Goal: Contribute content: Contribute content

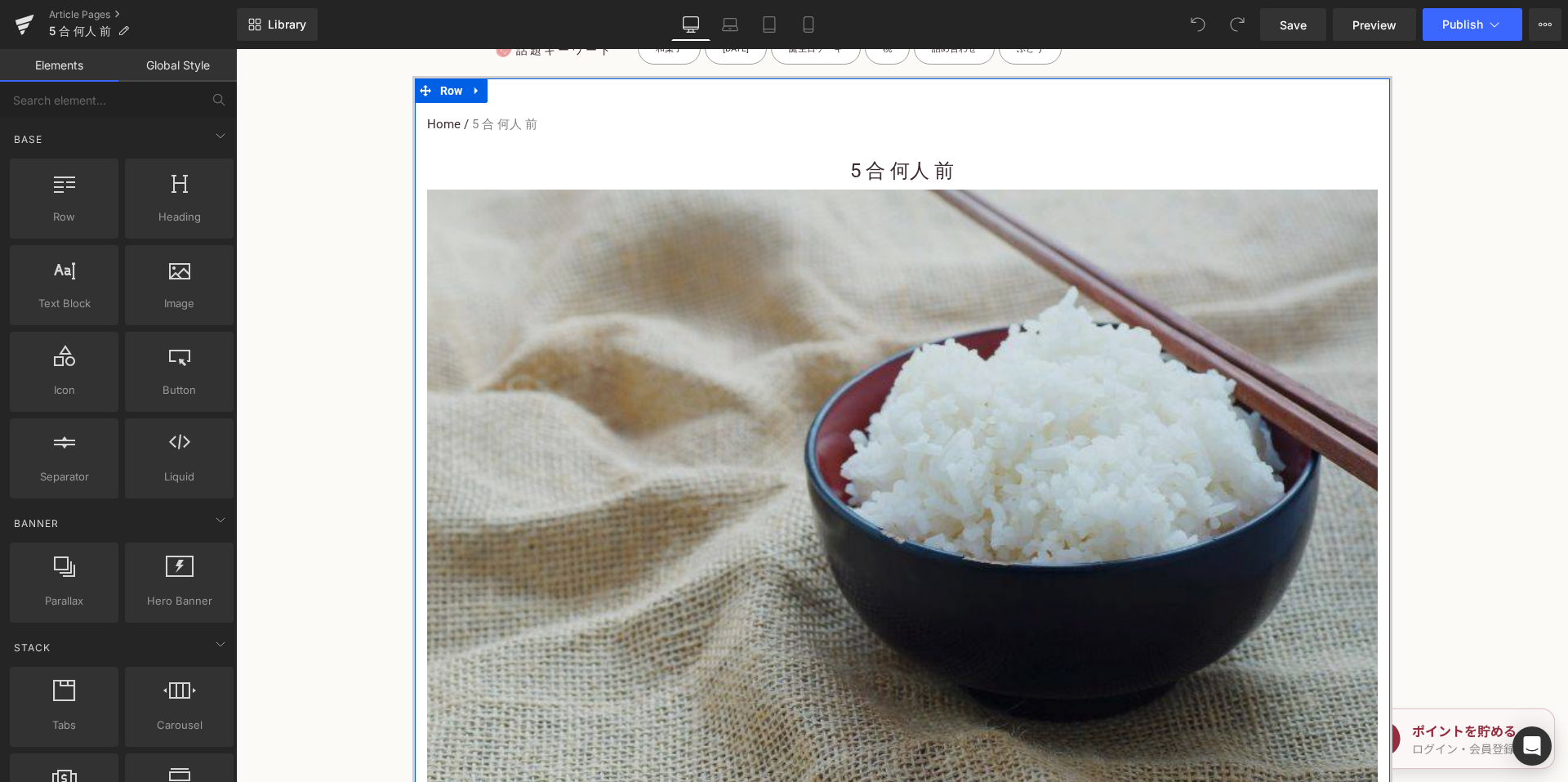
scroll to position [573, 0]
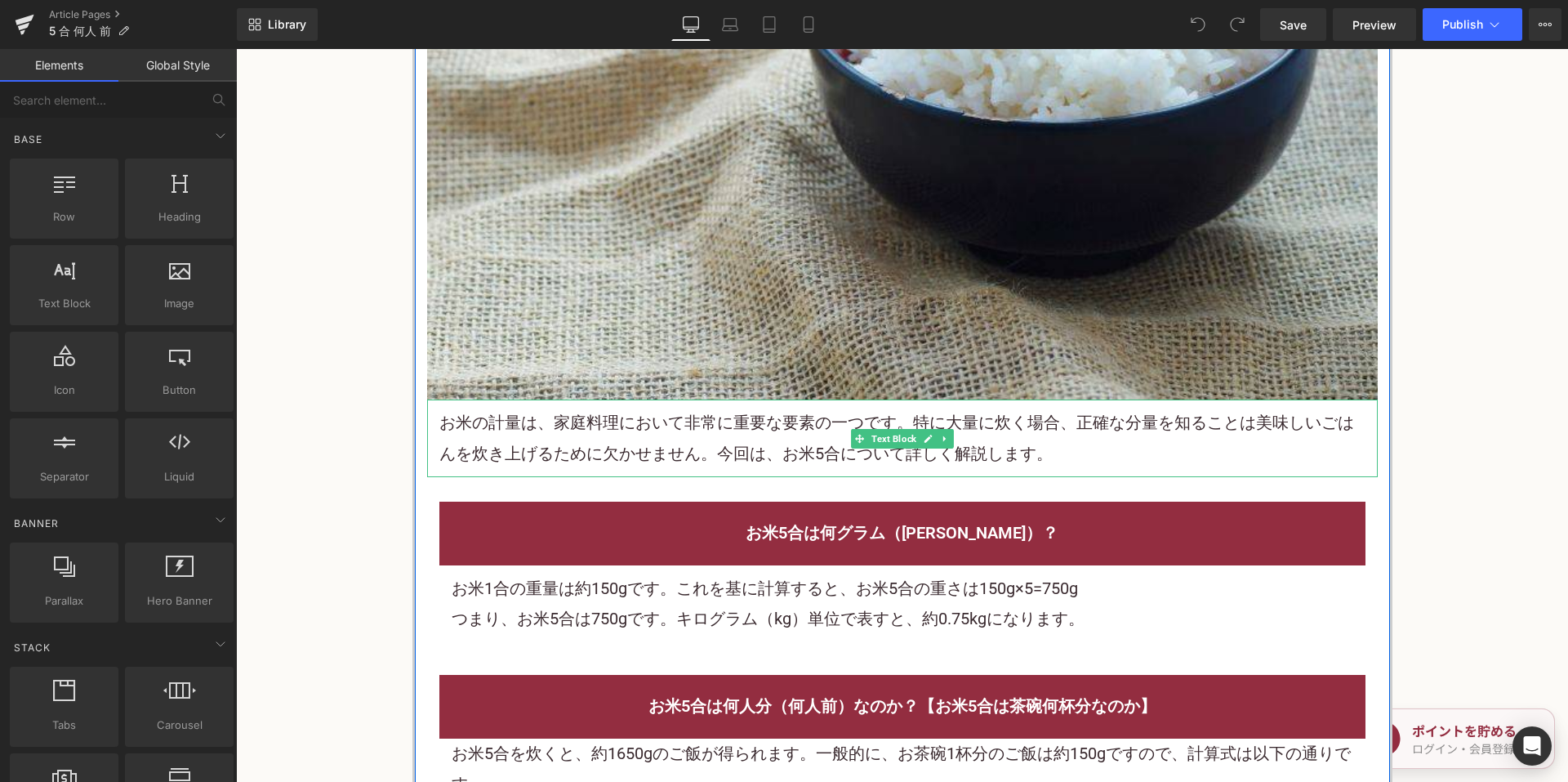
click at [720, 409] on p "お 米の計量は、家庭料理において非常に重要な要素の一つです。特に大量に炊く場合、正確な分量を知ることは美味しいごはんを炊き上げるために欠かせません。今回は、お…" at bounding box center [903, 439] width 926 height 62
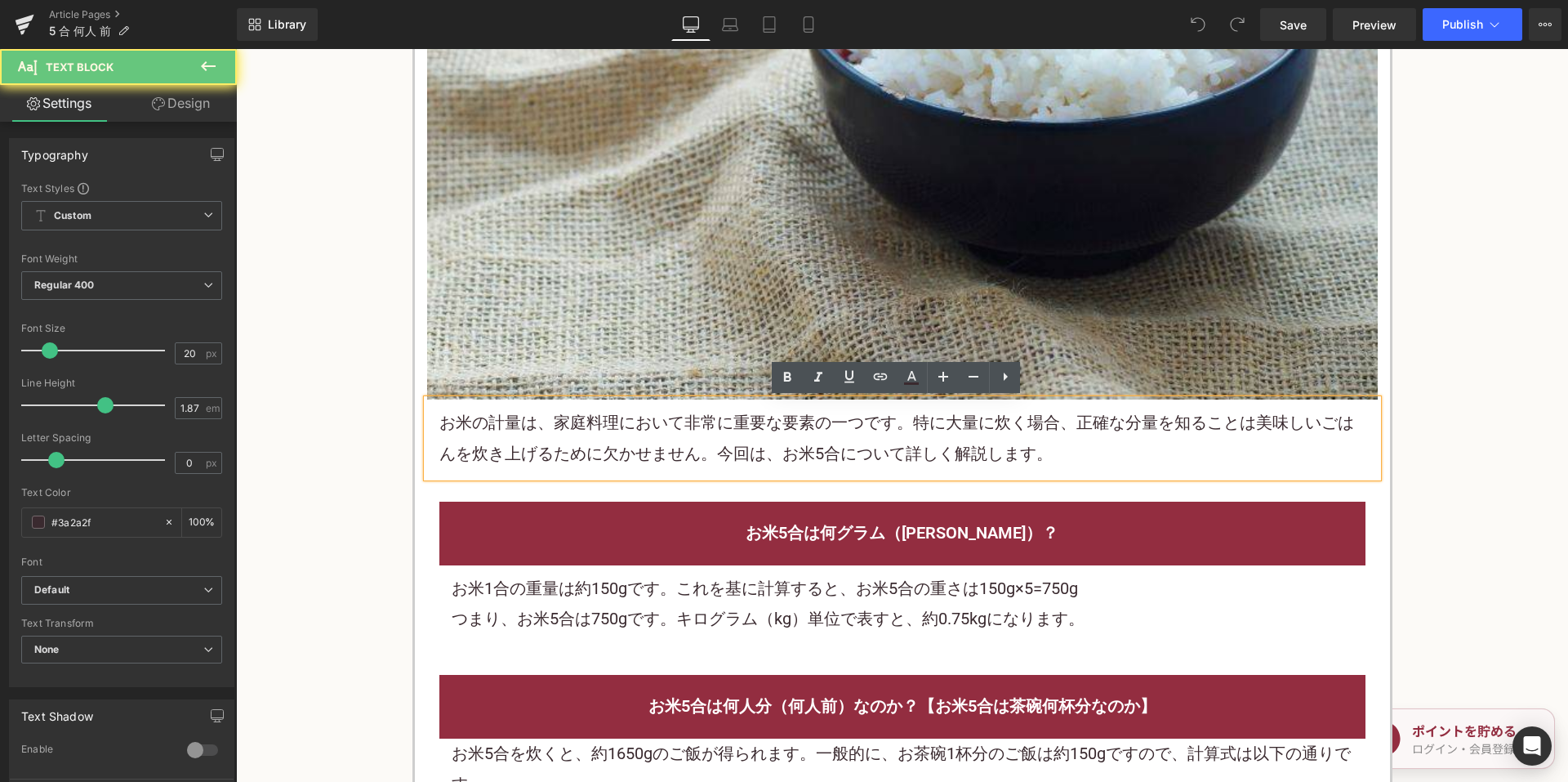
click at [716, 416] on p "お 米の計量は、家庭料理において非常に重要な要素の一つです。特に大量に炊く場合、正確な分量を知ることは美味しいごはんを炊き上げるために欠かせません。今回は、お…" at bounding box center [903, 439] width 926 height 62
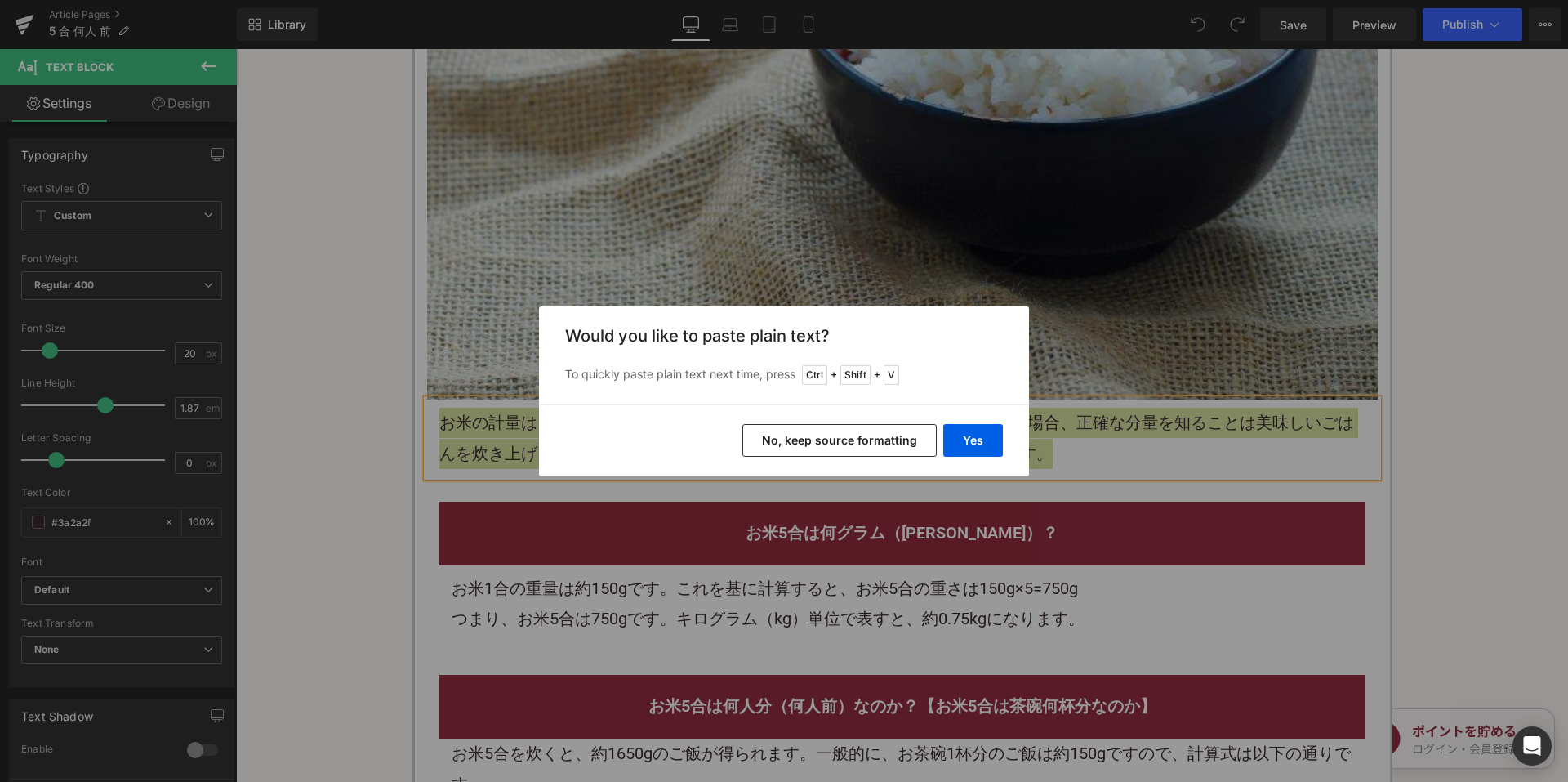
click at [801, 448] on button "No, keep source formatting" at bounding box center [840, 440] width 194 height 33
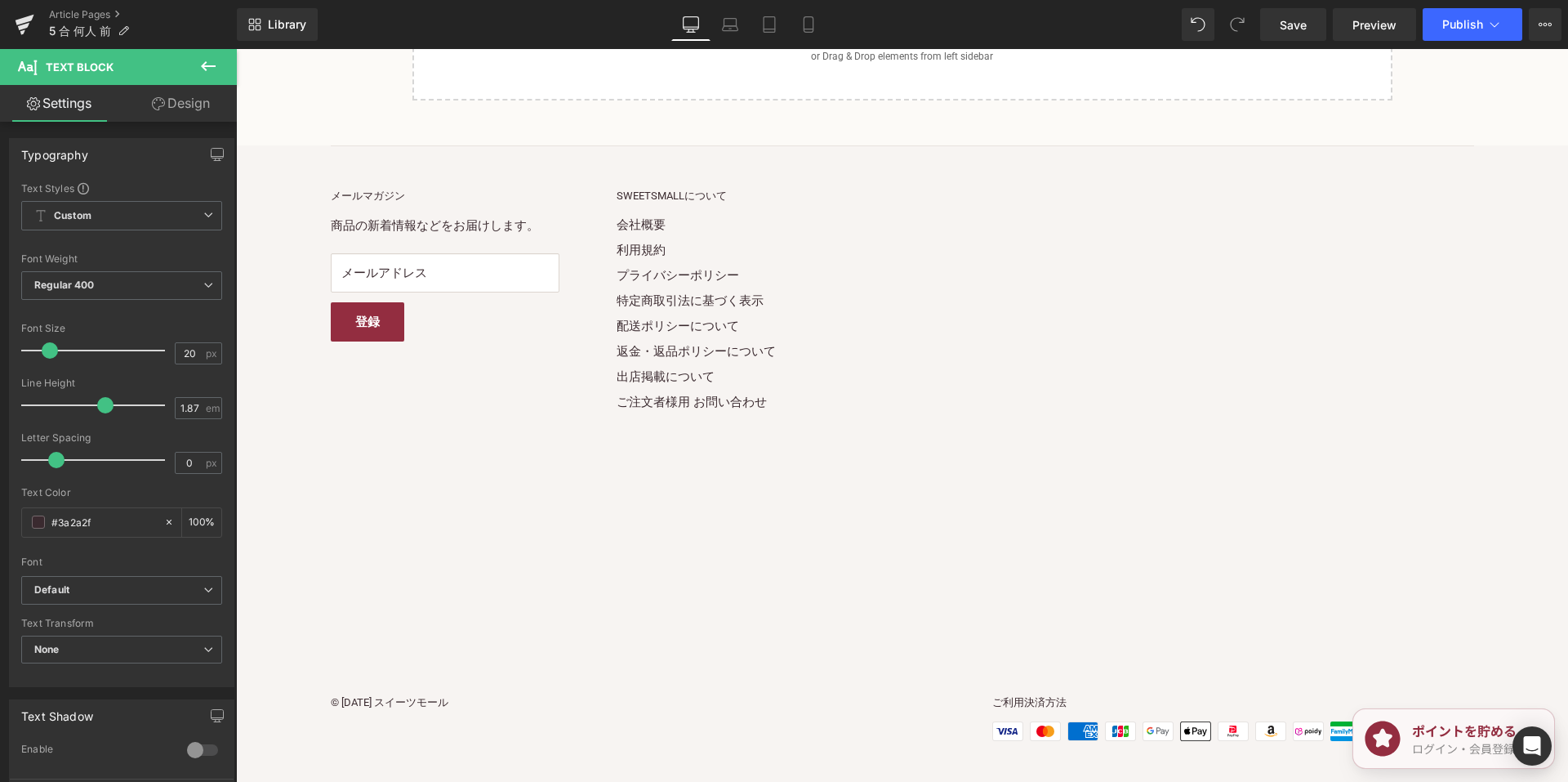
scroll to position [2607, 0]
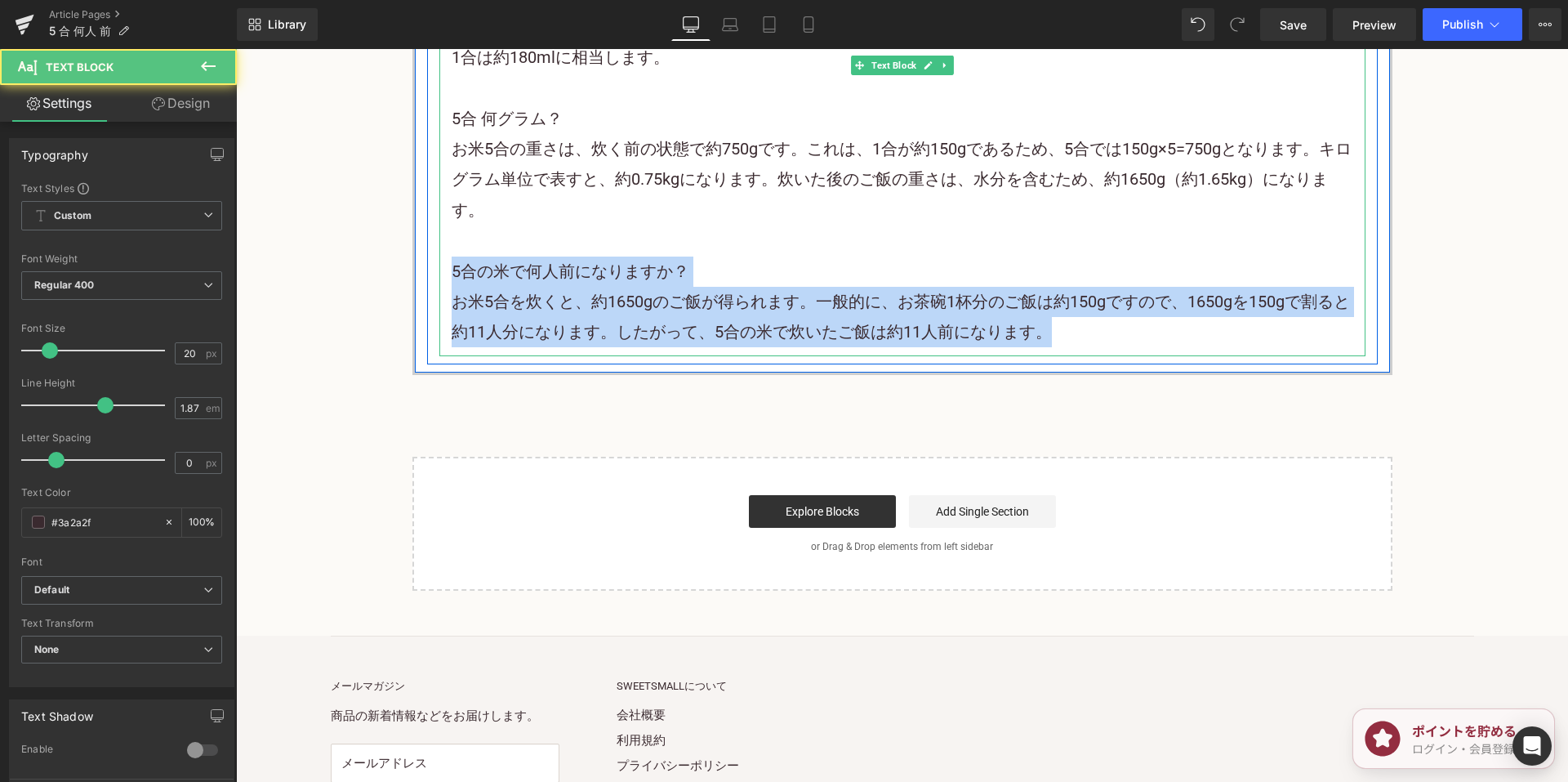
drag, startPoint x: 447, startPoint y: 260, endPoint x: 1114, endPoint y: 343, distance: 672.1
click at [1114, 343] on div "お米5合の重さは750gであることが分かりました。正確な計量を行うことで、適切な水の量や炊き時間を調整し、美味しいごはんを炊き上げることができます。ぜひ今回の…" at bounding box center [903, 88] width 926 height 536
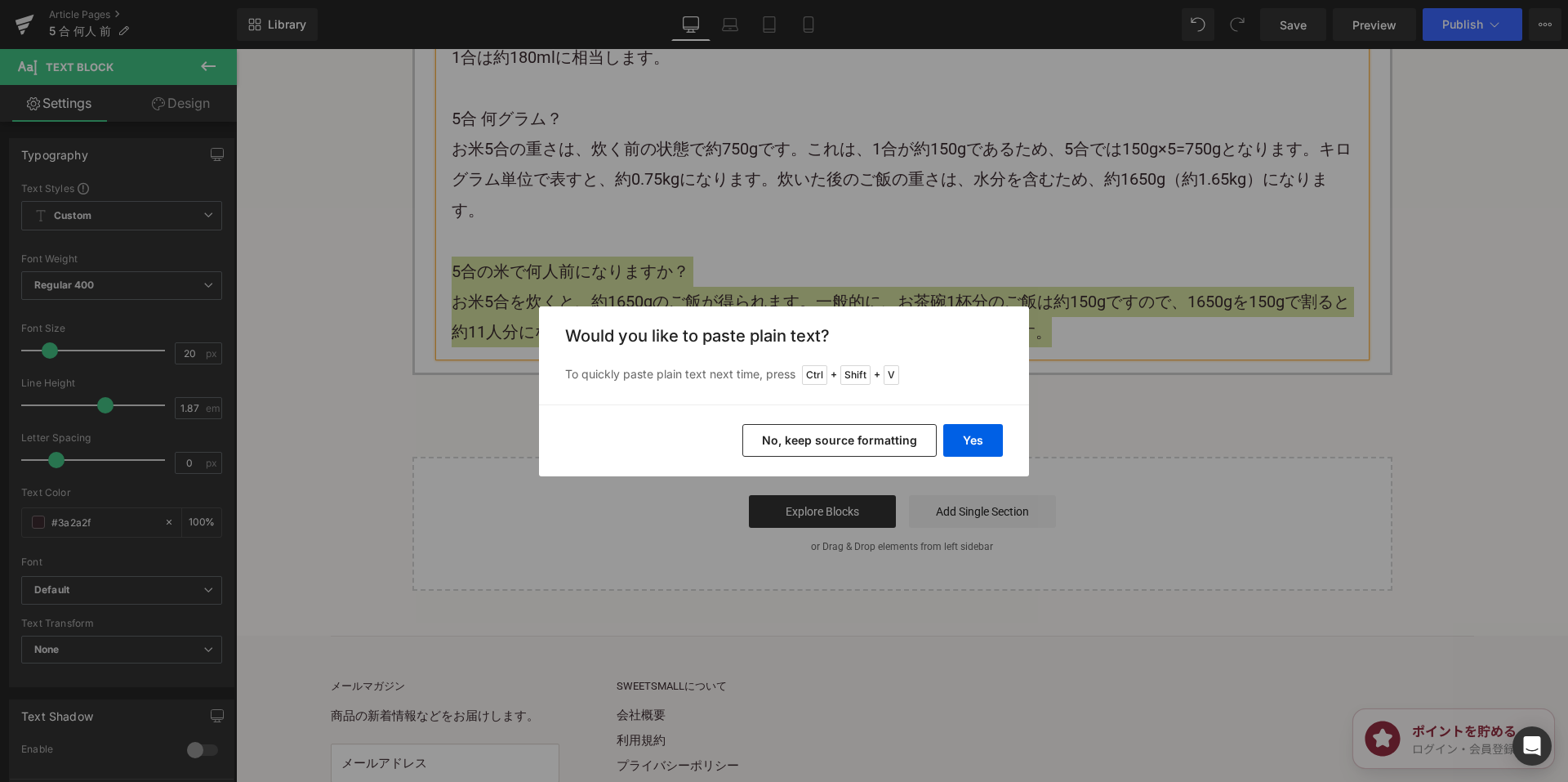
click at [877, 434] on button "No, keep source formatting" at bounding box center [840, 440] width 194 height 33
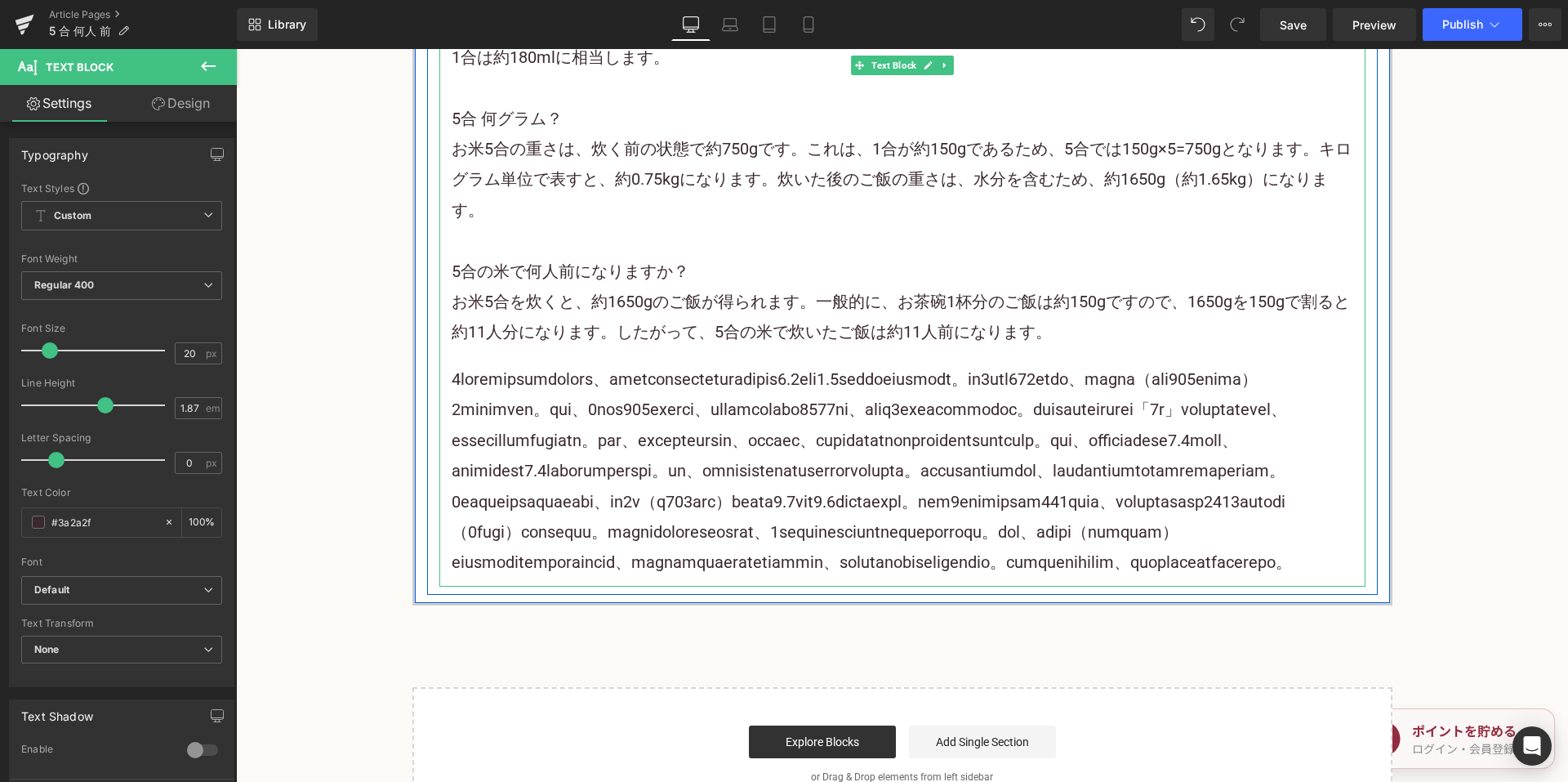
click at [742, 273] on h3 "5合の米で何人前になりますか？" at bounding box center [902, 272] width 902 height 30
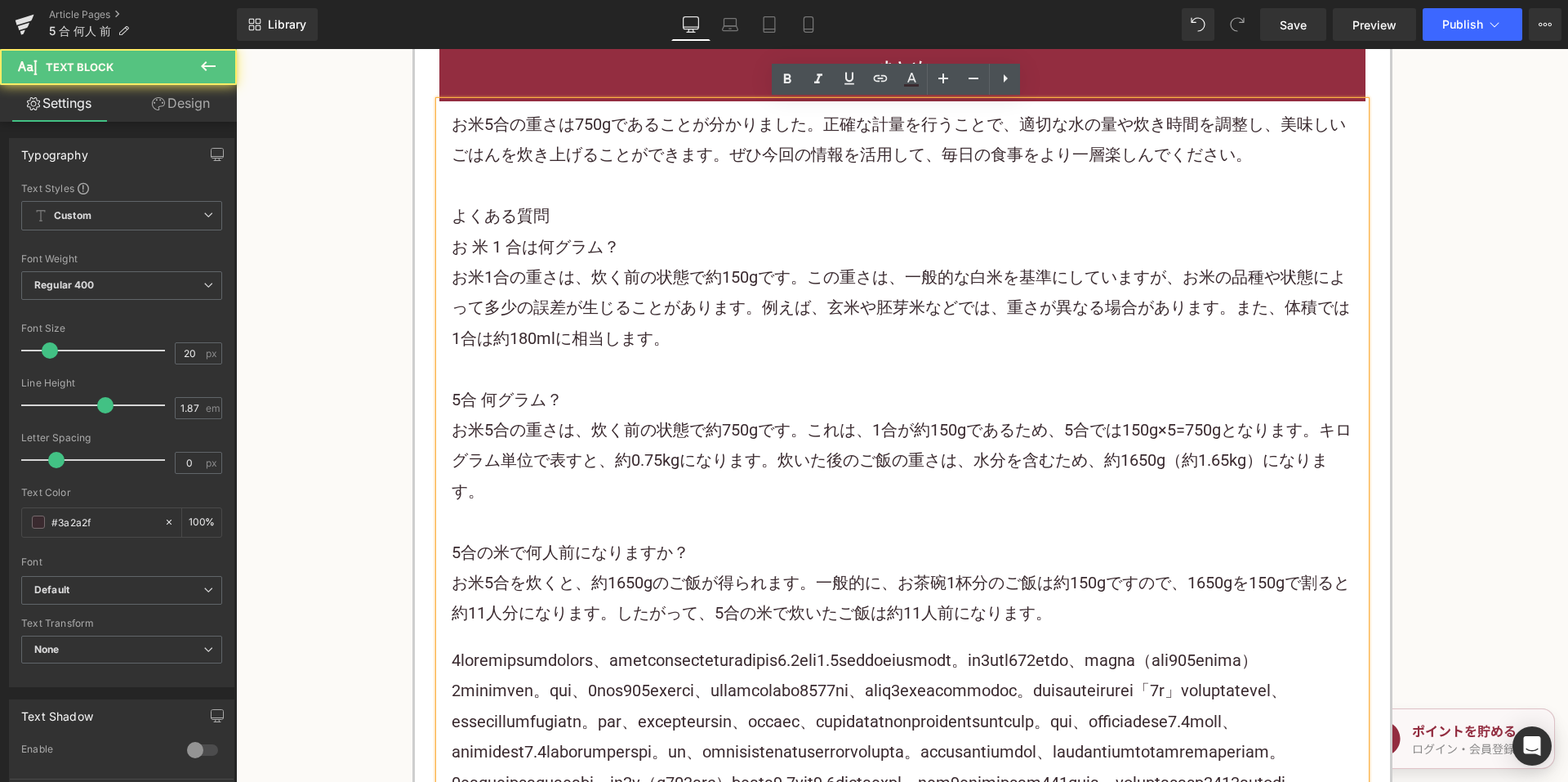
scroll to position [2280, 0]
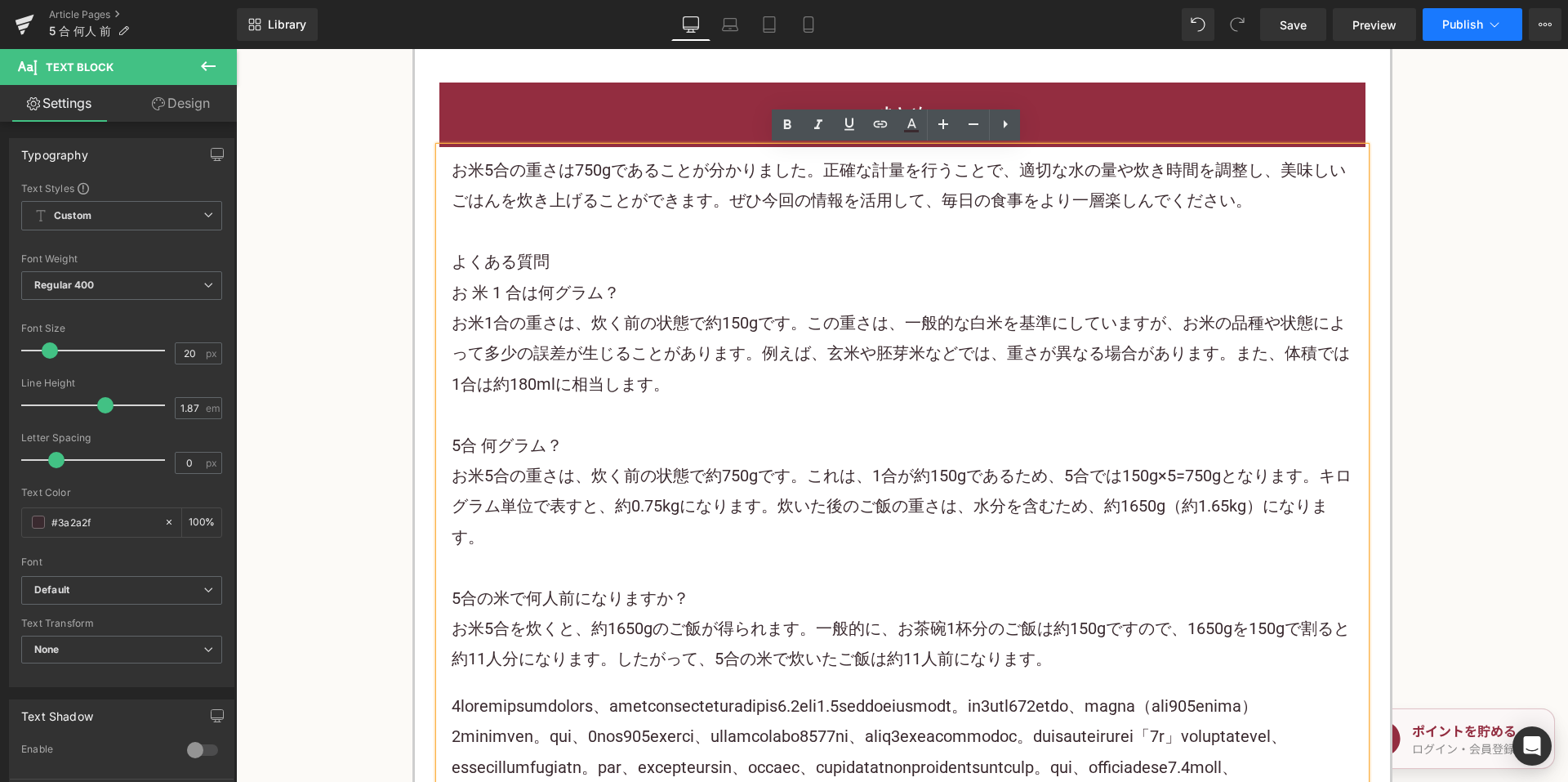
click at [1476, 25] on span "Publish" at bounding box center [1463, 24] width 41 height 13
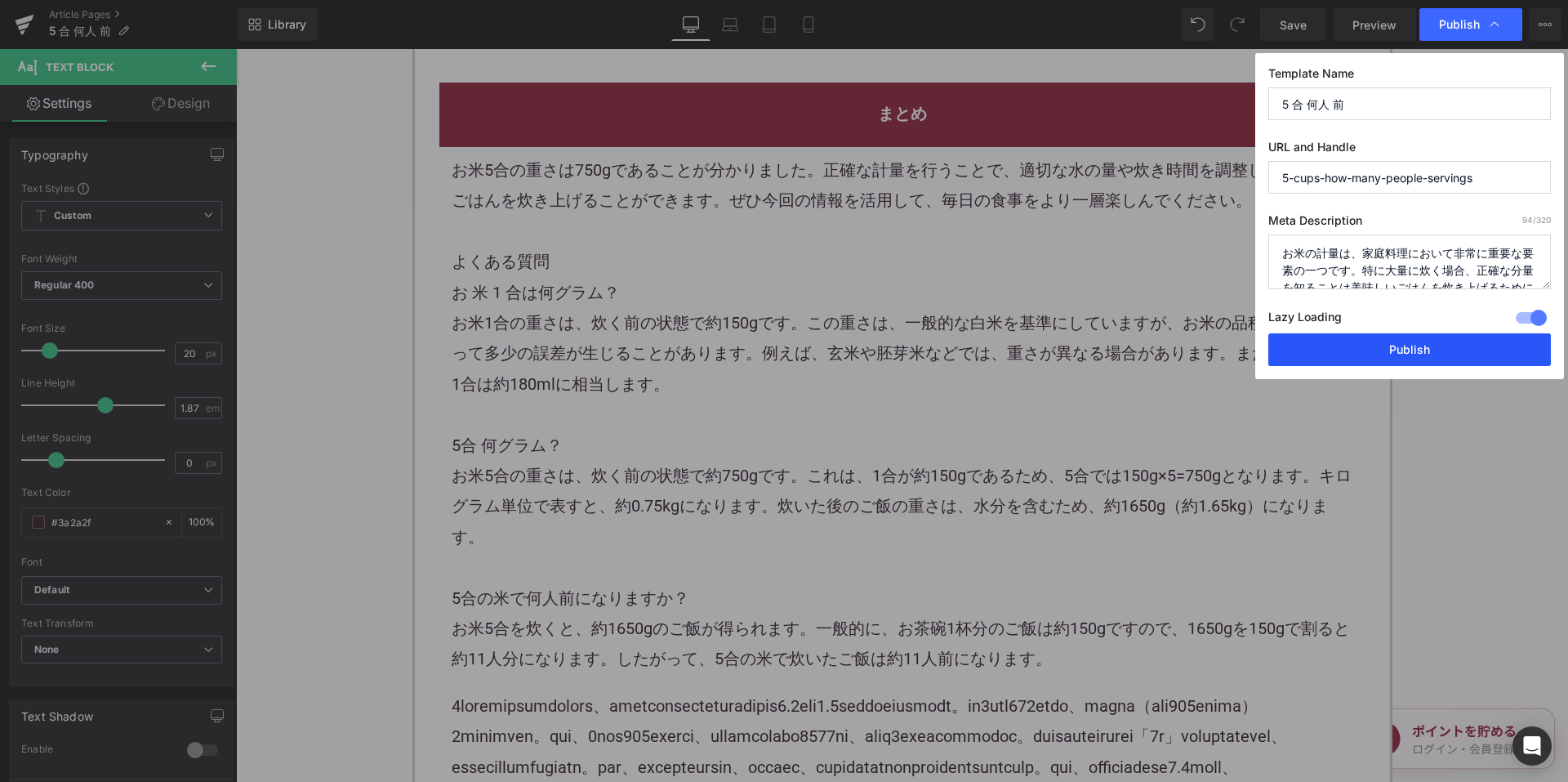
click at [1328, 345] on button "Publish" at bounding box center [1409, 349] width 283 height 33
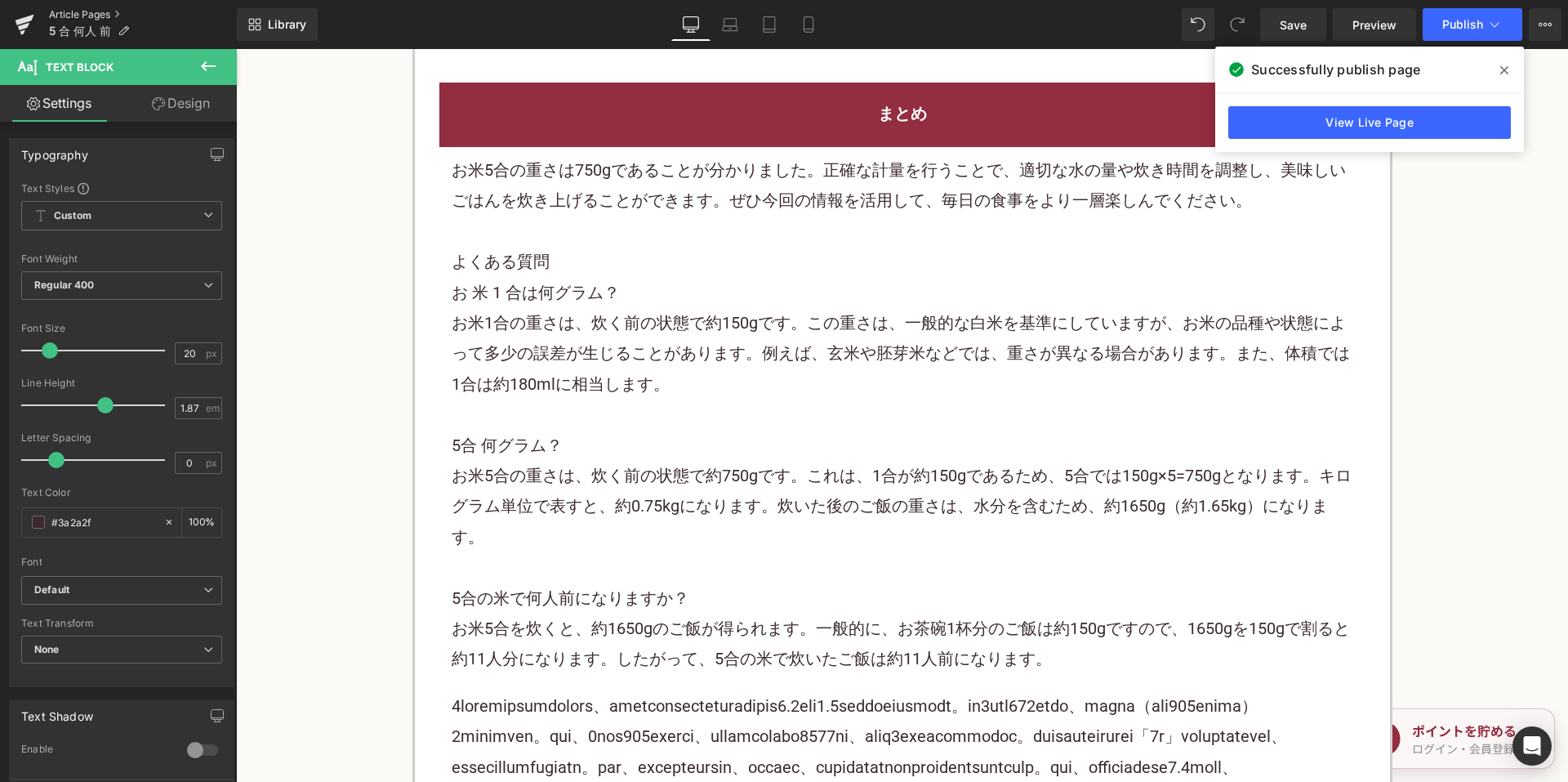
click at [100, 13] on link "Article Pages" at bounding box center [142, 14] width 187 height 13
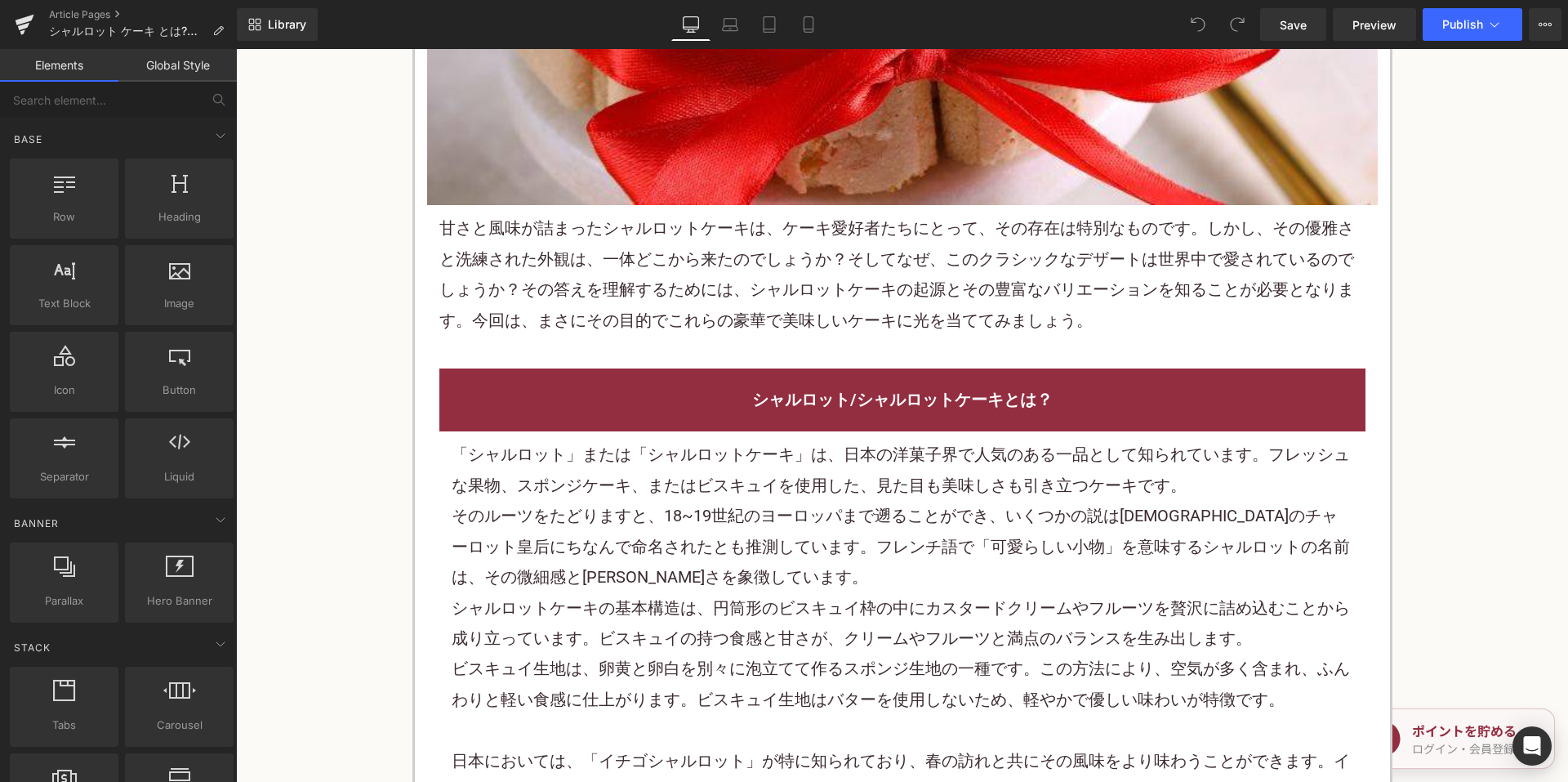
scroll to position [818, 0]
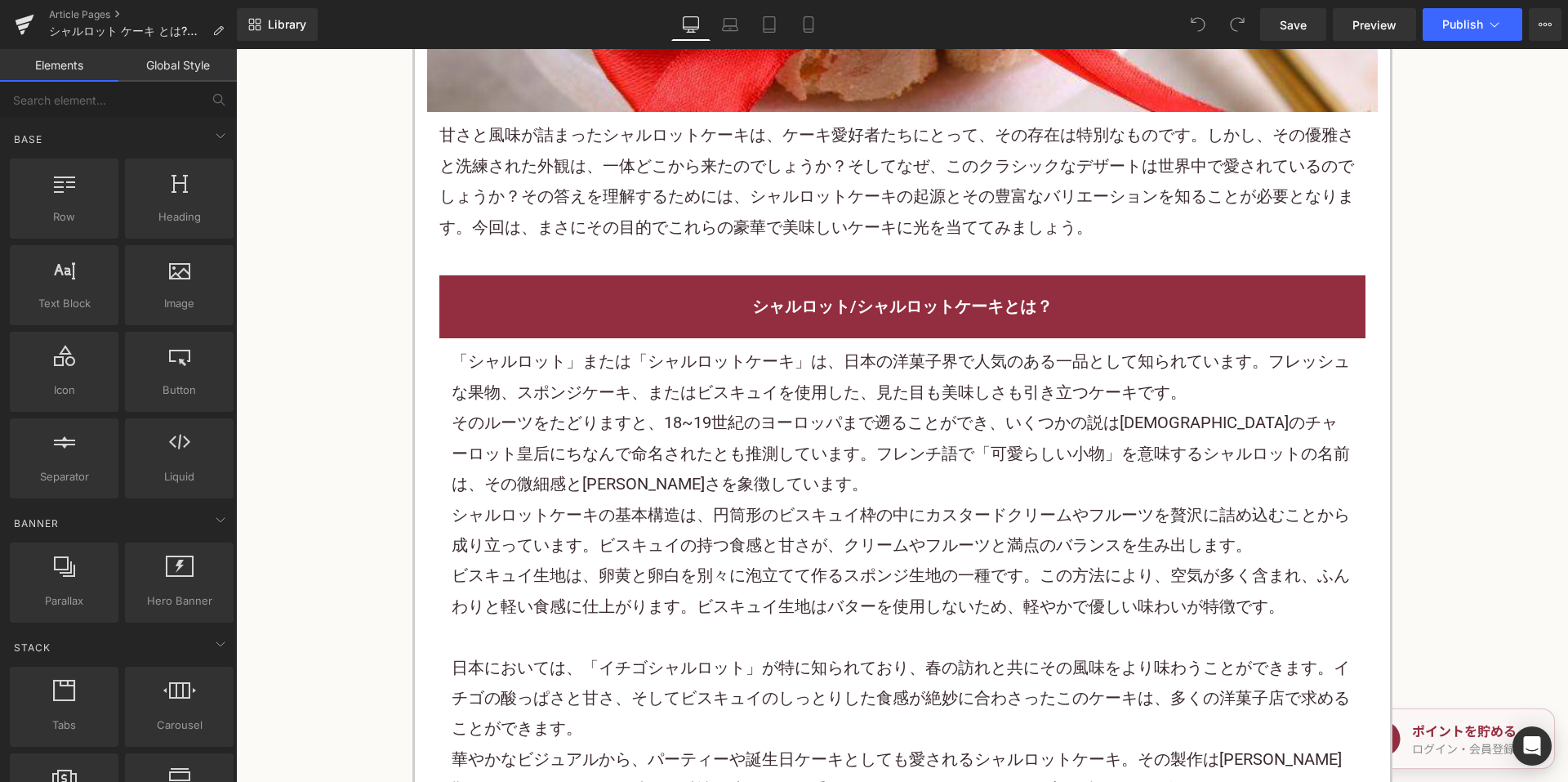
click at [651, 362] on p "「シャルロット」または「シャルロットケーキ」は、日本の洋菓子界で人気のある一品として知られています。フレッシュな果物、スポンジケーキ、またはビスキュイを使用し…" at bounding box center [902, 377] width 902 height 62
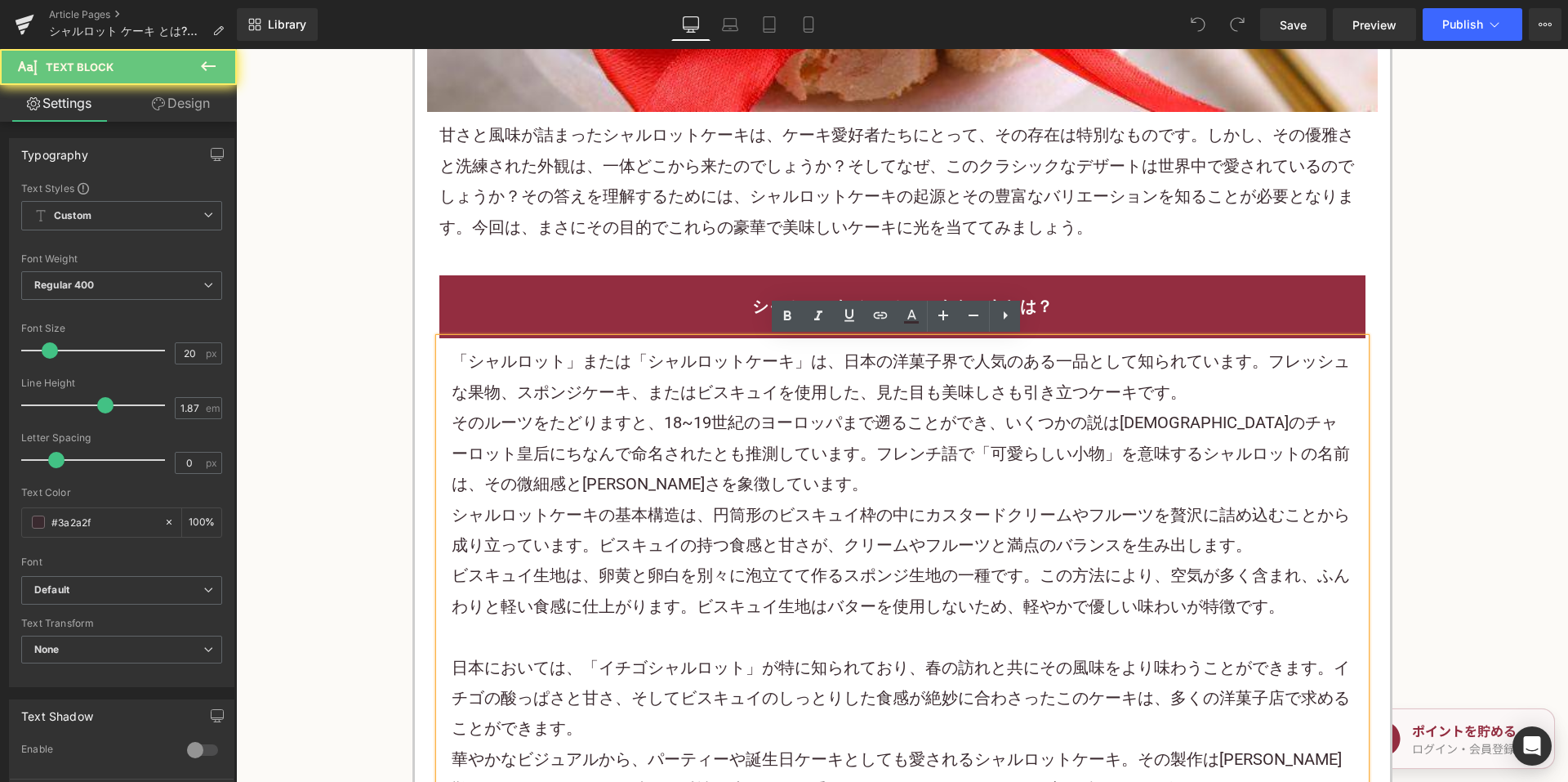
click at [651, 365] on p "「シャルロット」または「シャルロットケーキ」は、日本の洋菓子界で人気のある一品として知られています。フレッシュな果物、スポンジケーキ、またはビスキュイを使用し…" at bounding box center [902, 377] width 902 height 62
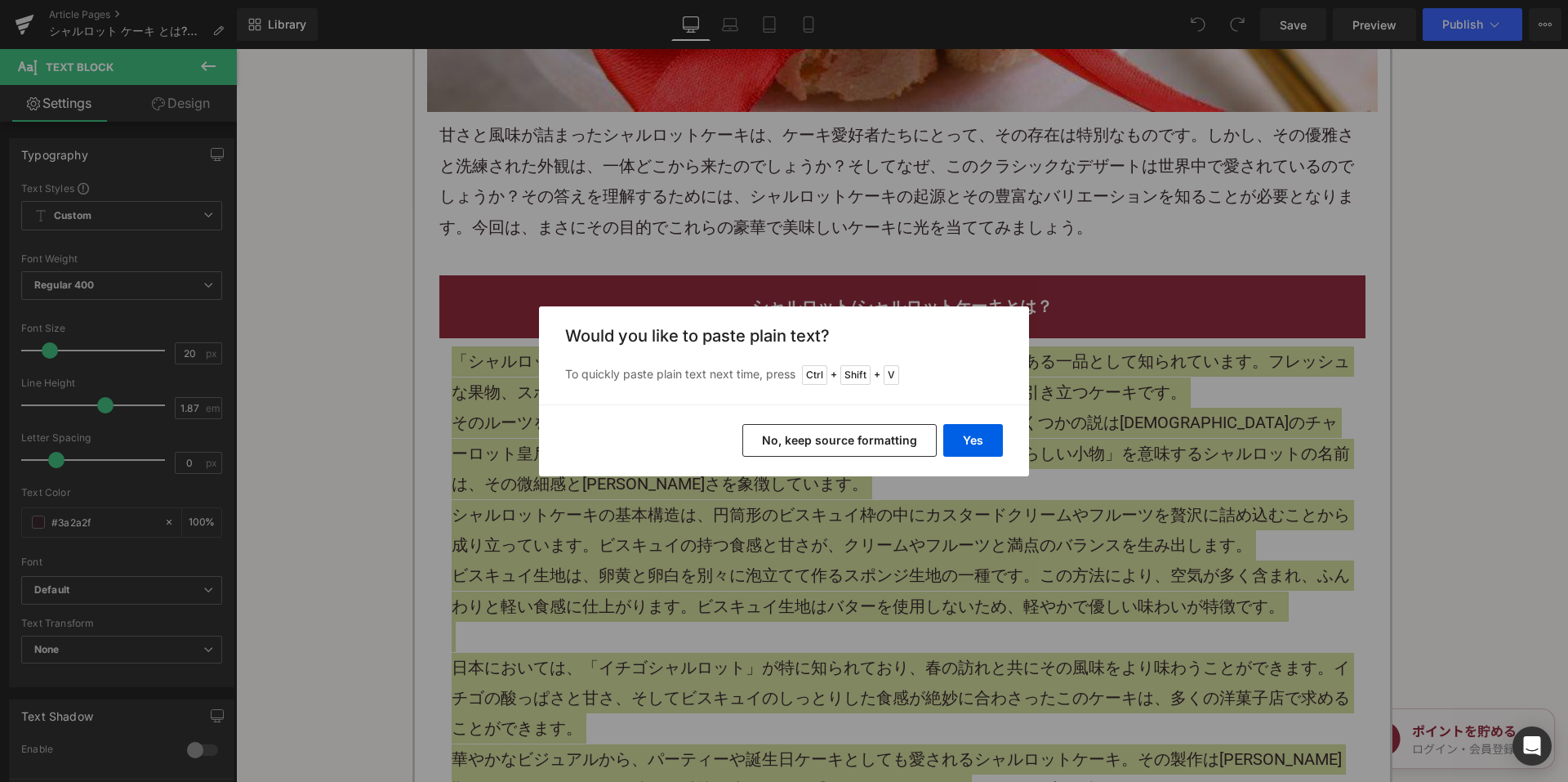
click at [820, 437] on button "No, keep source formatting" at bounding box center [840, 440] width 194 height 33
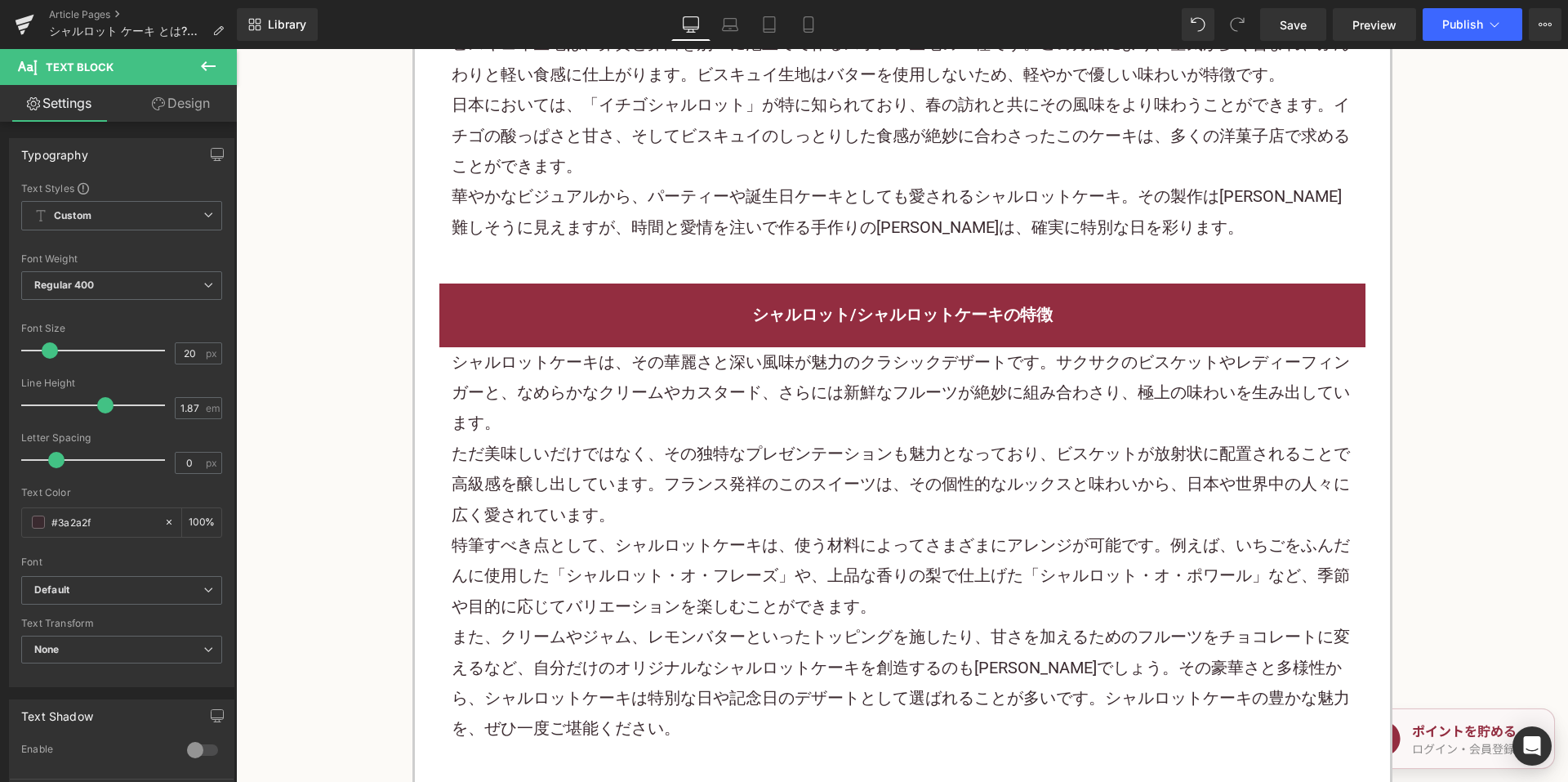
scroll to position [1553, 0]
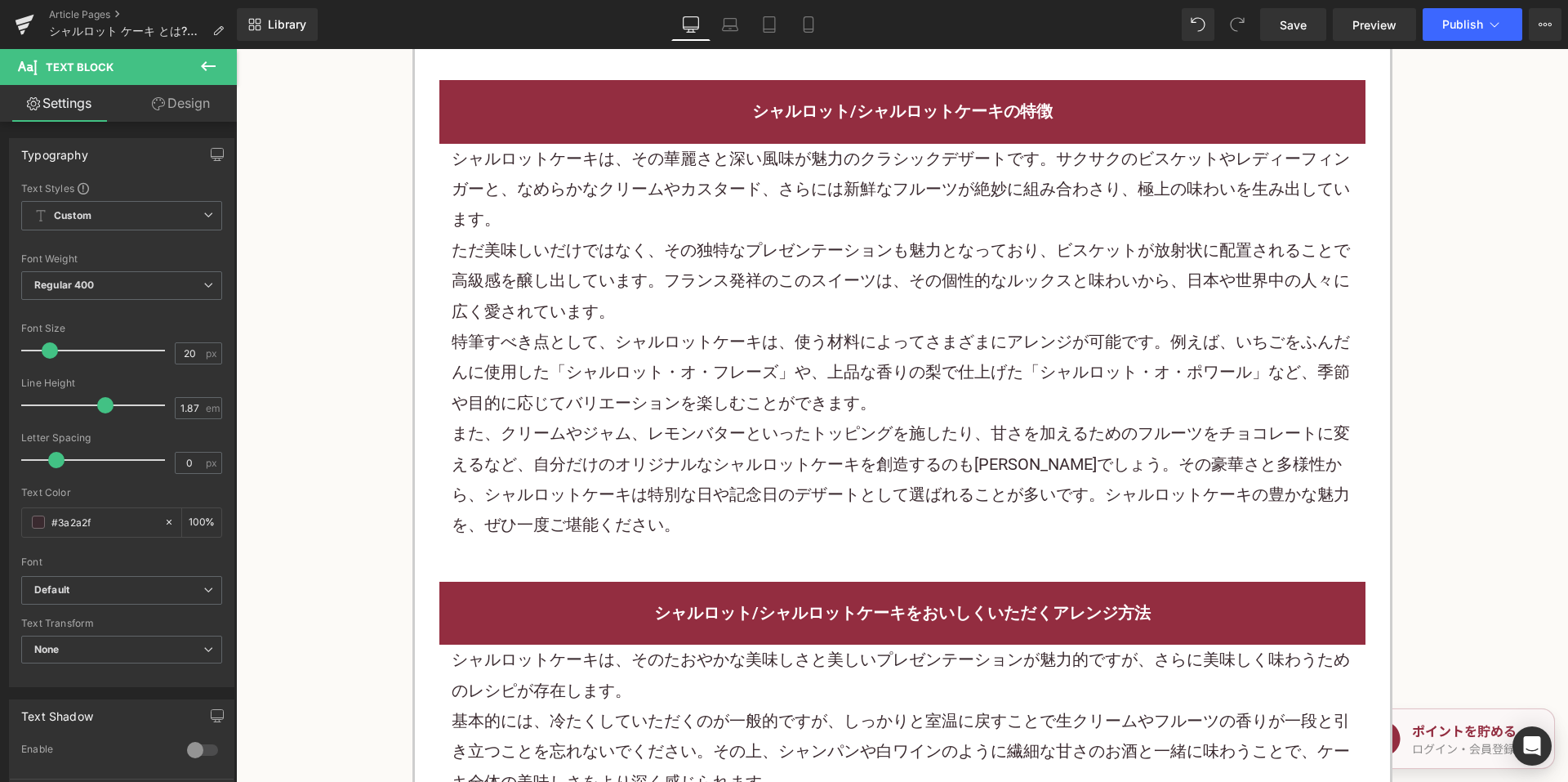
click at [688, 364] on div "特筆すべき点として、シャルロットケーキは、使う材料によってさまざまにアレンジが可能です。例えば、いちごをふんだんに使用した「シャルロット・オ・フレーズ」や、上…" at bounding box center [902, 372] width 902 height 91
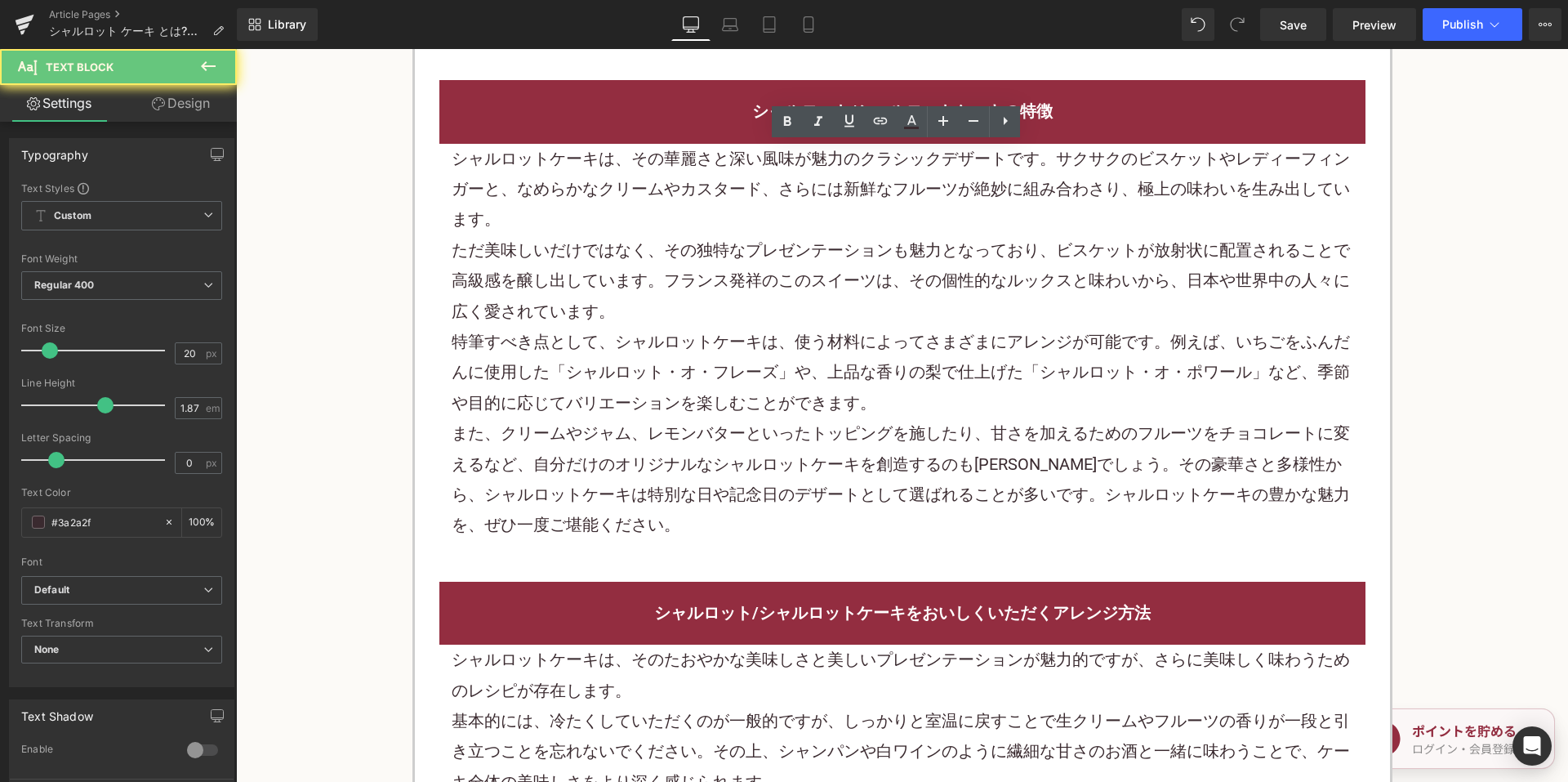
click at [688, 364] on div "特筆すべき点として、シャルロットケーキは、使う材料によってさまざまにアレンジが可能です。例えば、いちごをふんだんに使用した「シャルロット・オ・フレーズ」や、上…" at bounding box center [902, 372] width 902 height 91
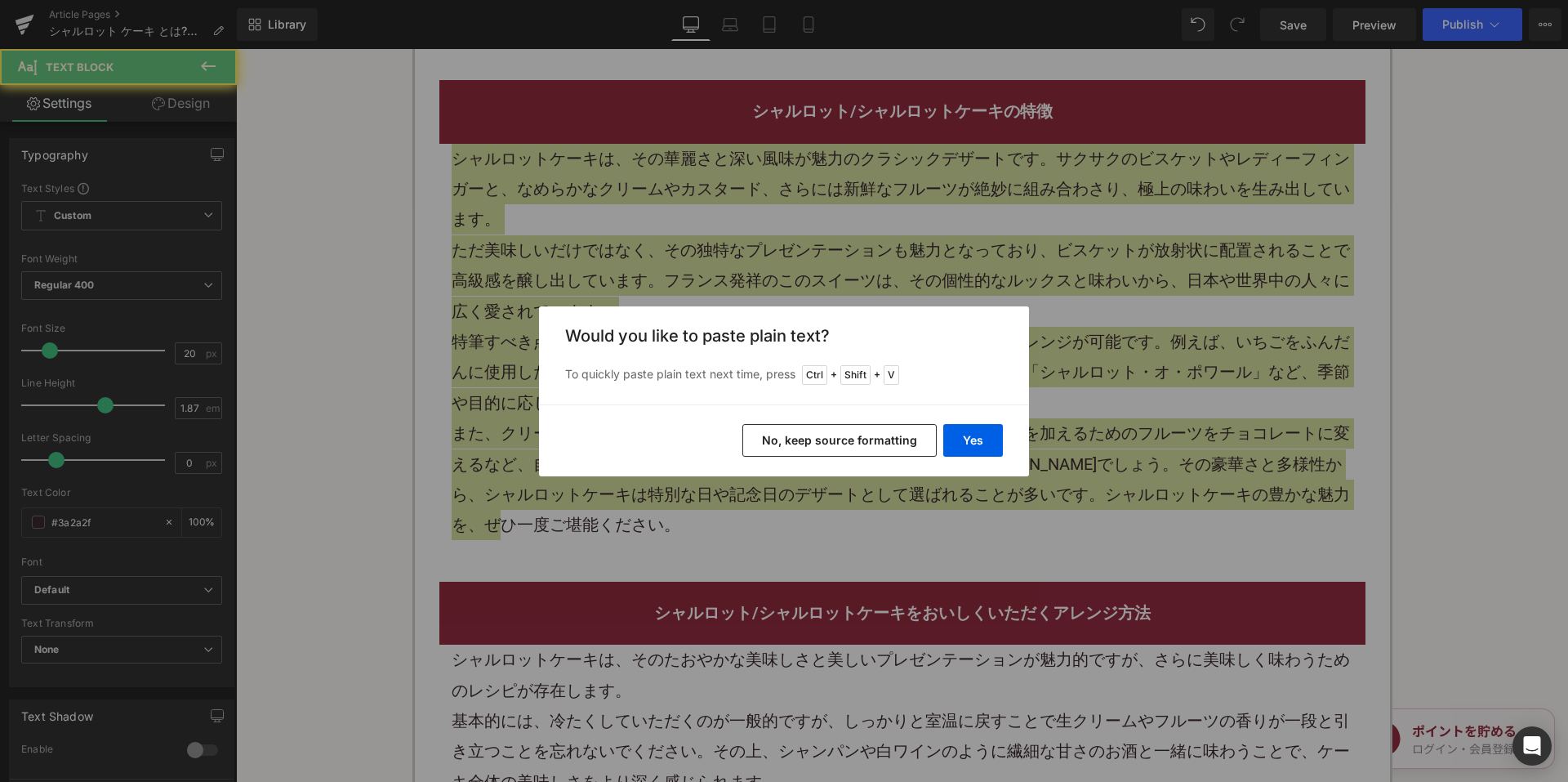
click at [839, 445] on button "No, keep source formatting" at bounding box center [840, 440] width 194 height 33
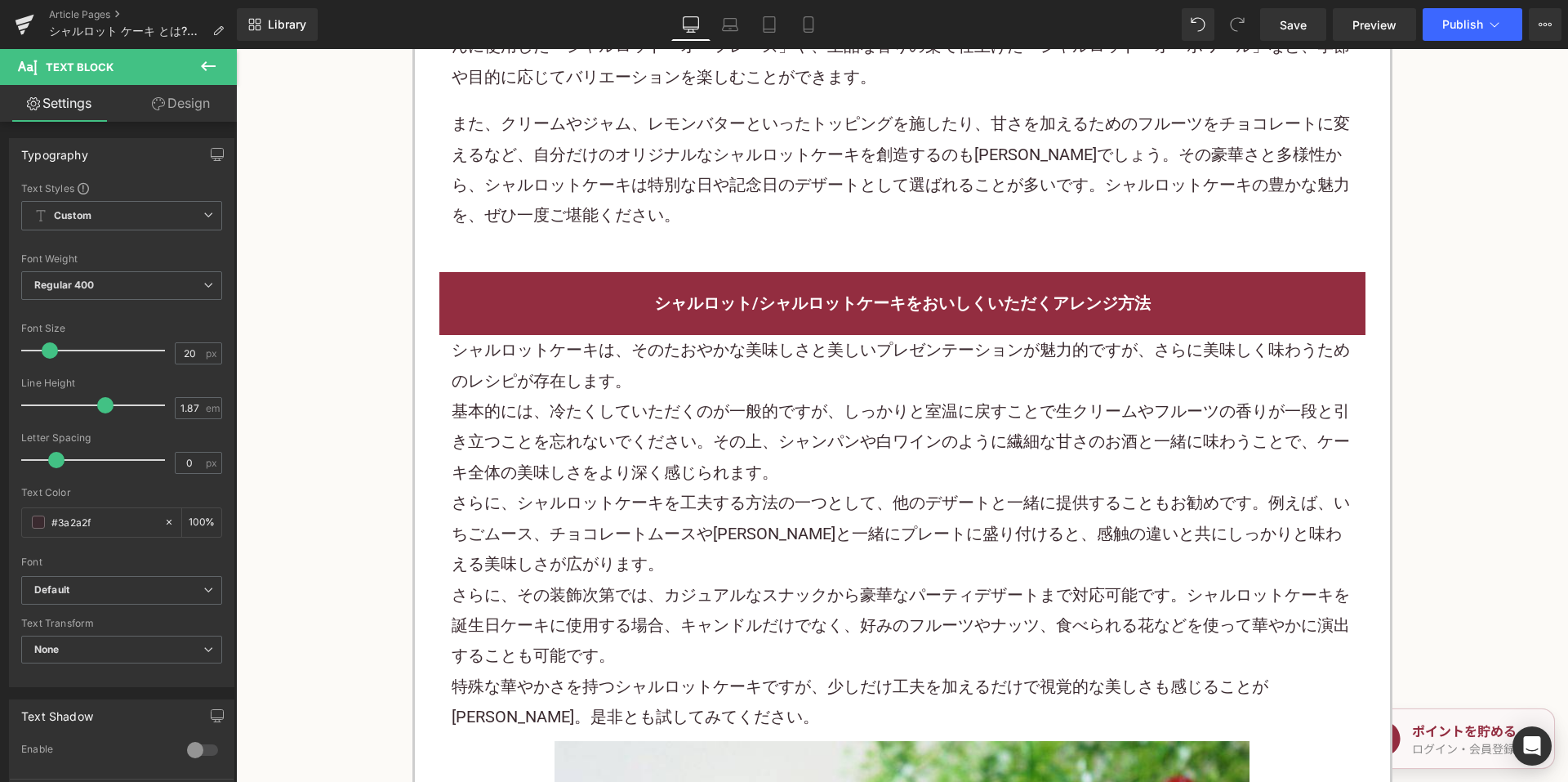
scroll to position [1962, 0]
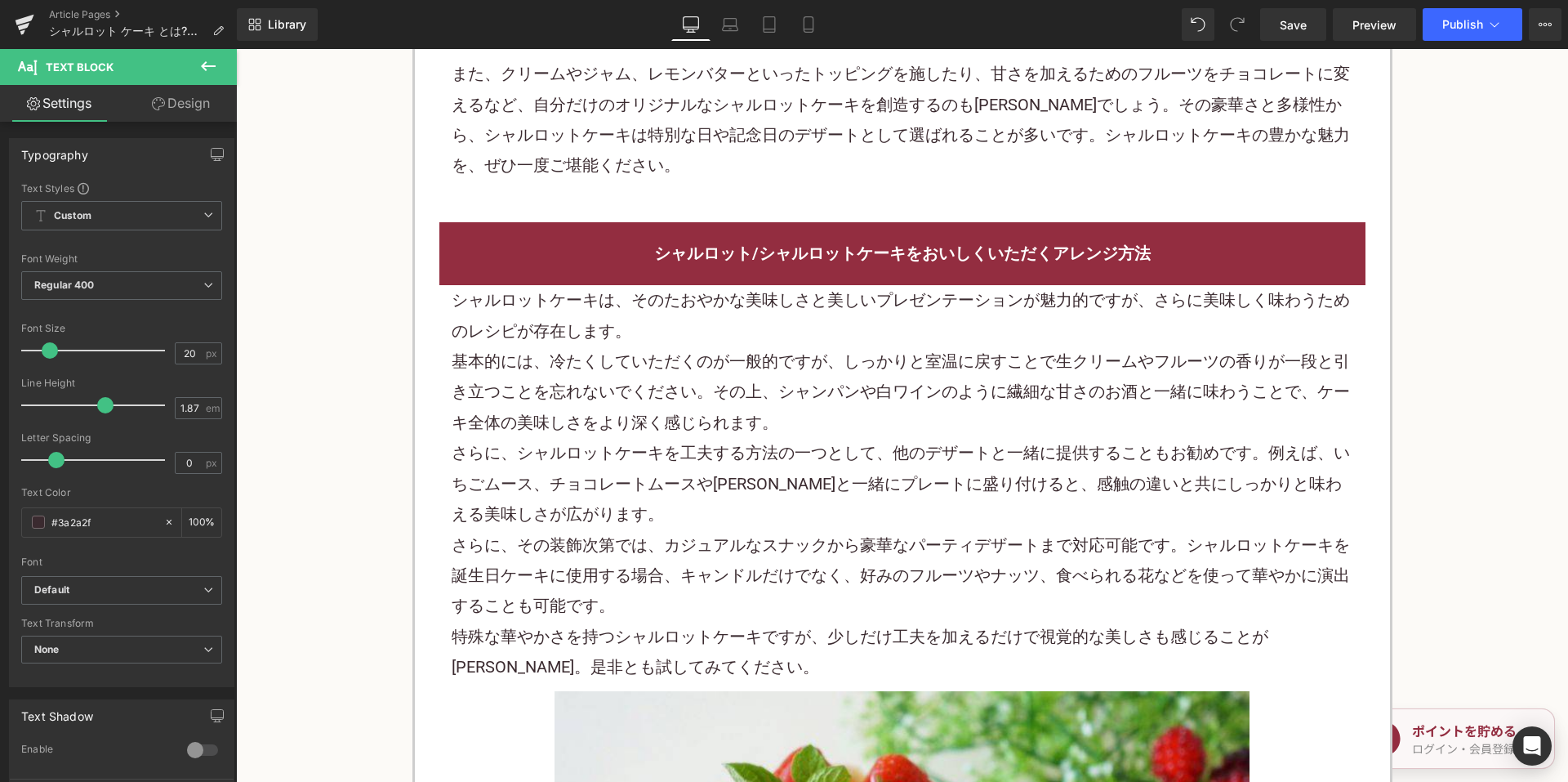
click at [753, 364] on p "基本的には、冷たくしていただくのが一般的ですが、しっかりと室温に戻すことで生クリームやフルーツの香りが一段と引き立つことを忘れないでください。その上、シャンパ…" at bounding box center [902, 392] width 902 height 91
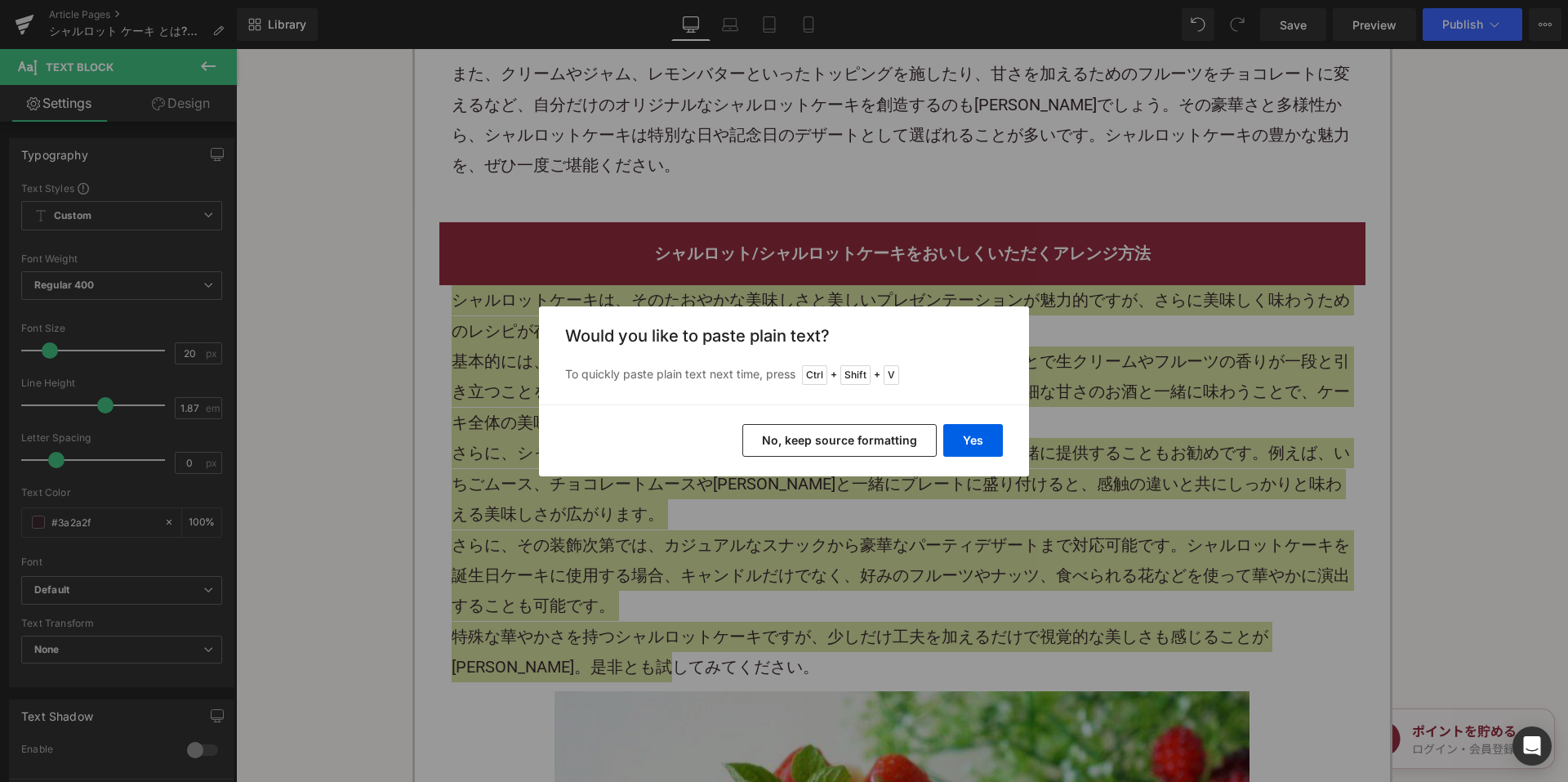
click at [850, 429] on button "No, keep source formatting" at bounding box center [840, 440] width 194 height 33
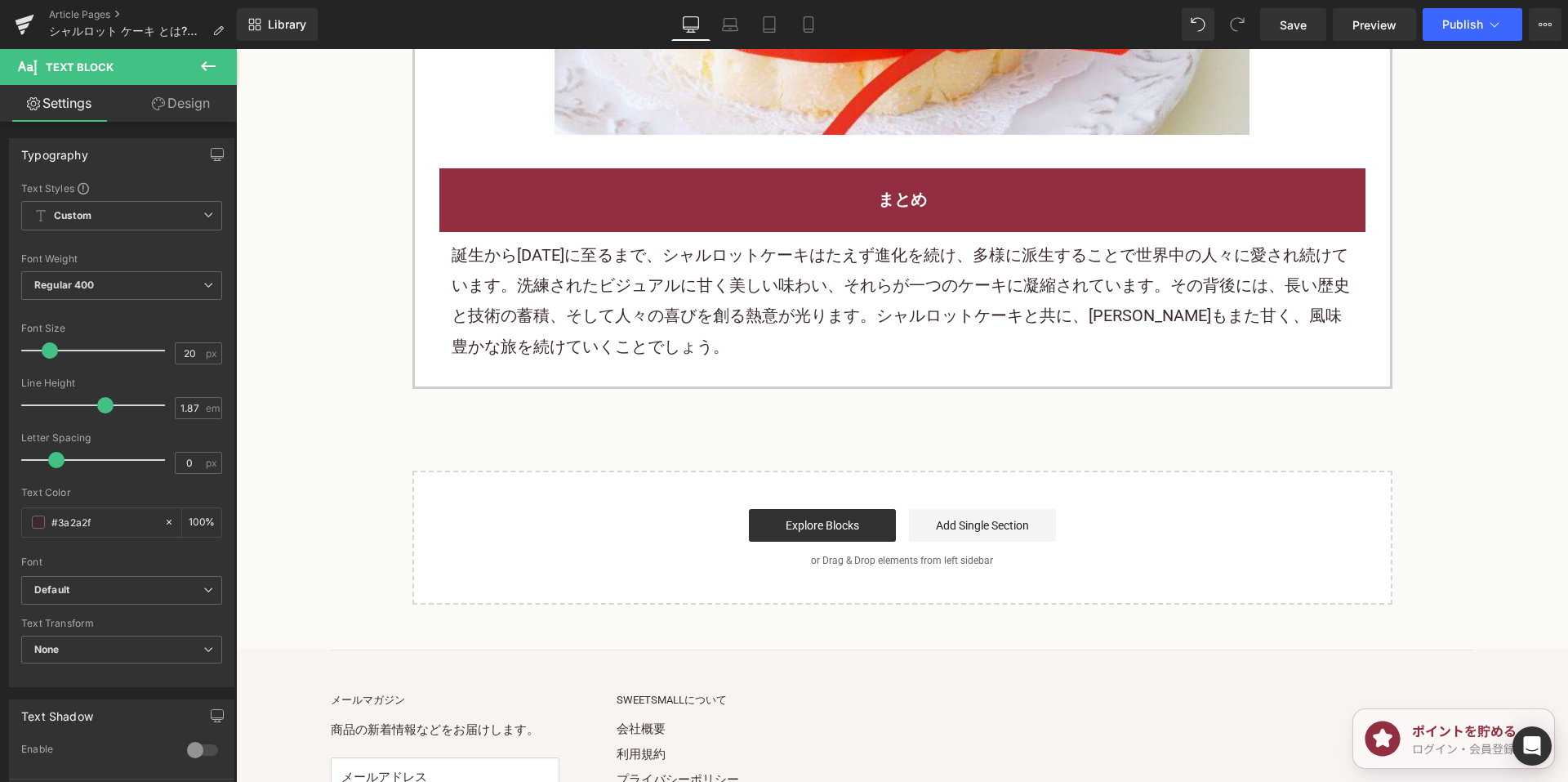
scroll to position [3025, 0]
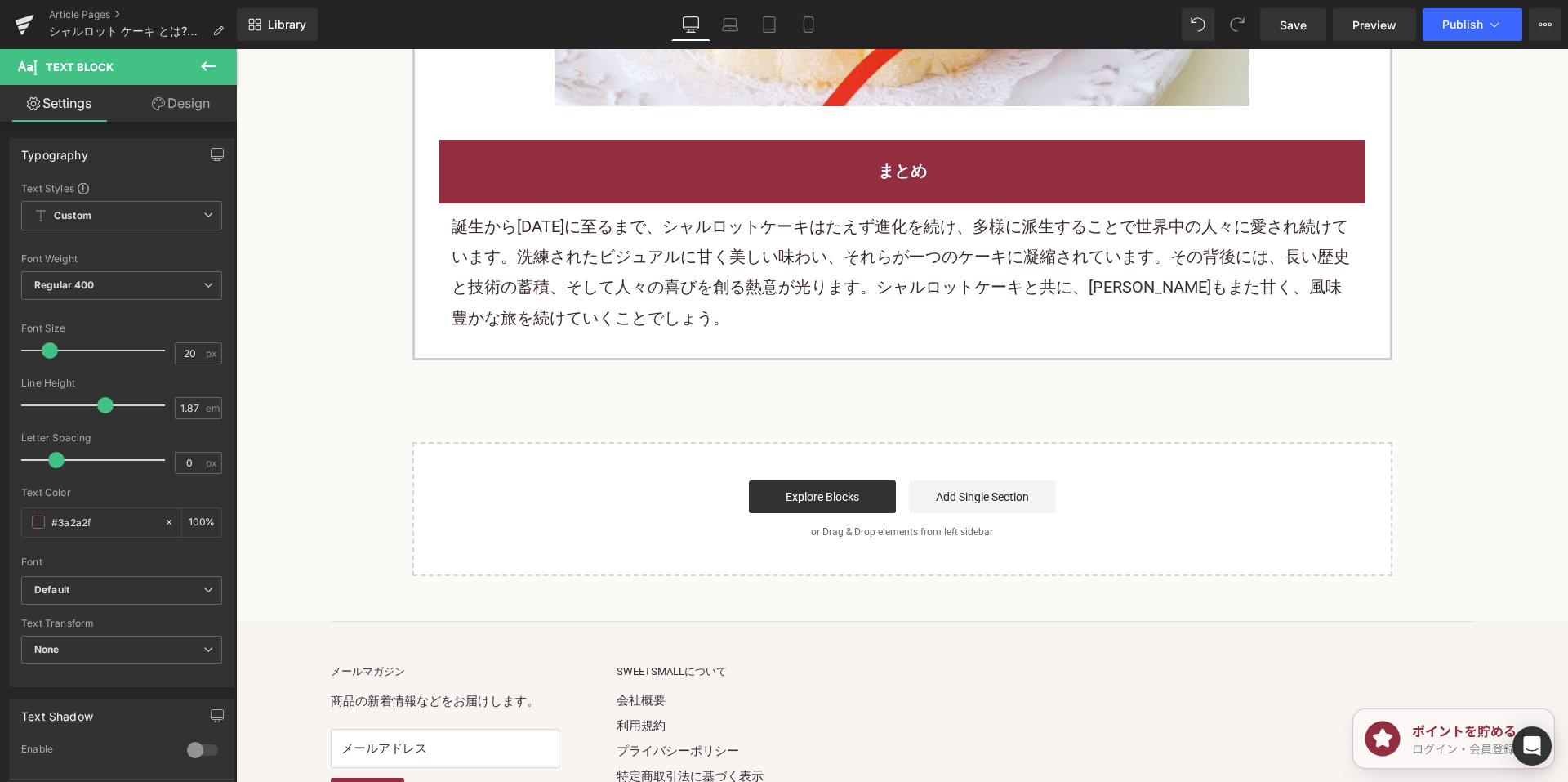
click at [638, 295] on p "誕生から今日に至るまで、シャルロットケーキはたえず進化を続け、多様に派生することで世界中の人々に愛され続けています。洗練されたビジュアルに甘く美しい味わい、そ…" at bounding box center [902, 273] width 902 height 123
click at [638, 294] on p "誕生から今日に至るまで、シャルロットケーキはたえず進化を続け、多様に派生することで世界中の人々に愛され続けています。洗練されたビジュアルに甘く美しい味わい、そ…" at bounding box center [902, 273] width 902 height 123
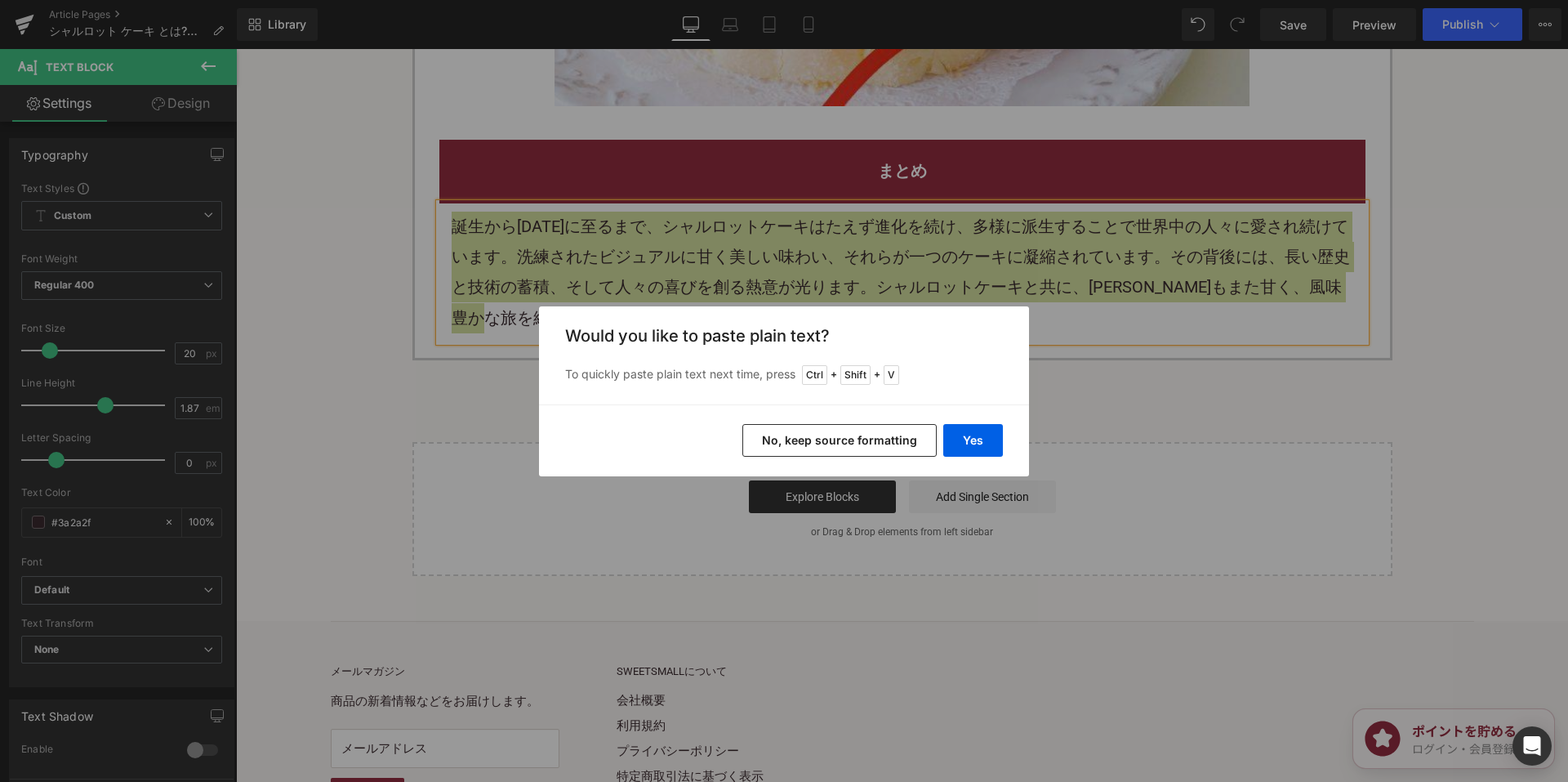
click at [798, 429] on button "No, keep source formatting" at bounding box center [840, 440] width 194 height 33
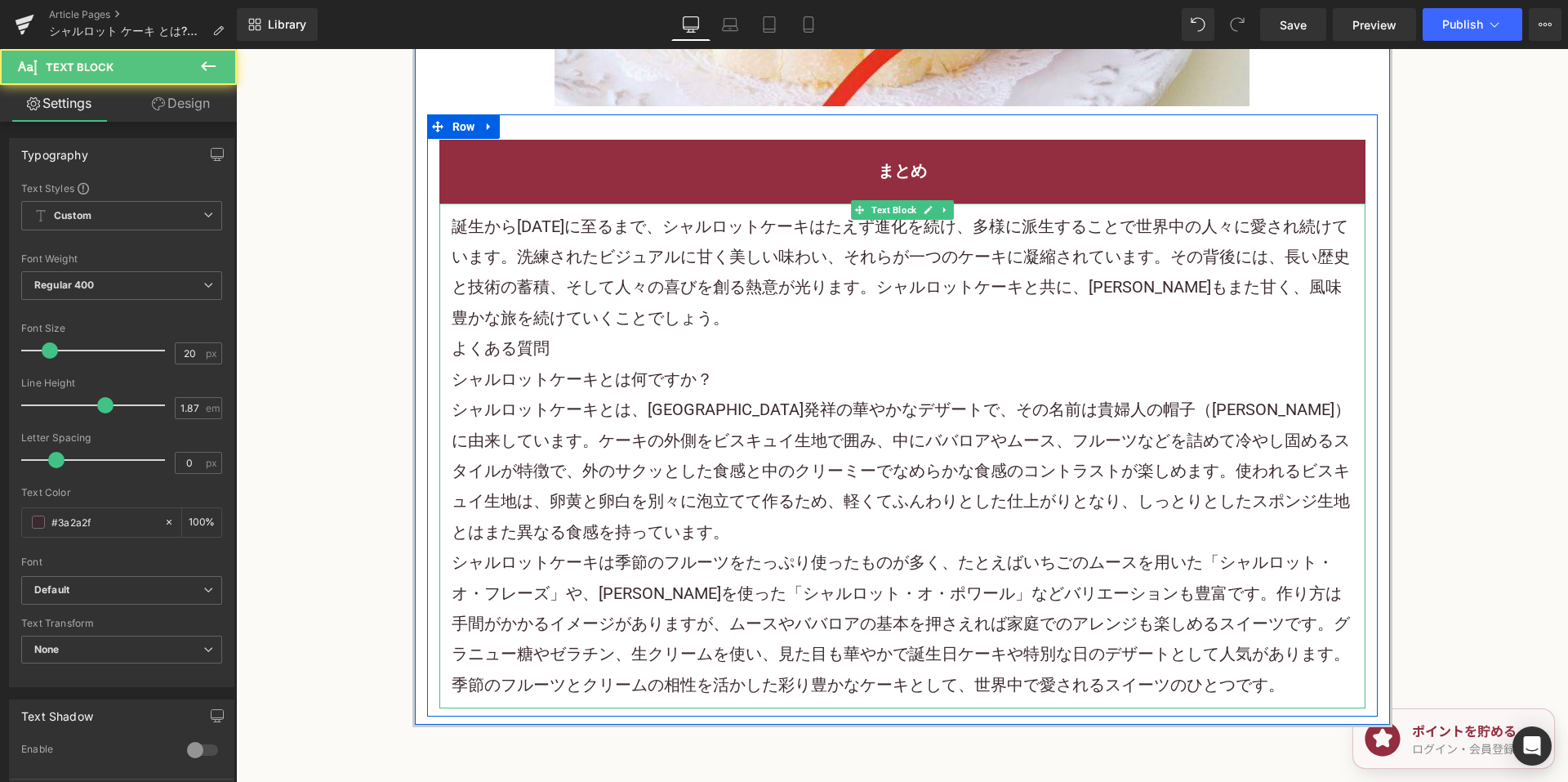
click at [683, 326] on p "誕生から今日に至るまで、シャルロットケーキはたえず進化を続け、多様に派生することで世界中の人々に愛され続けています。洗練されたビジュアルに甘く美しい味わい、そ…" at bounding box center [902, 273] width 902 height 123
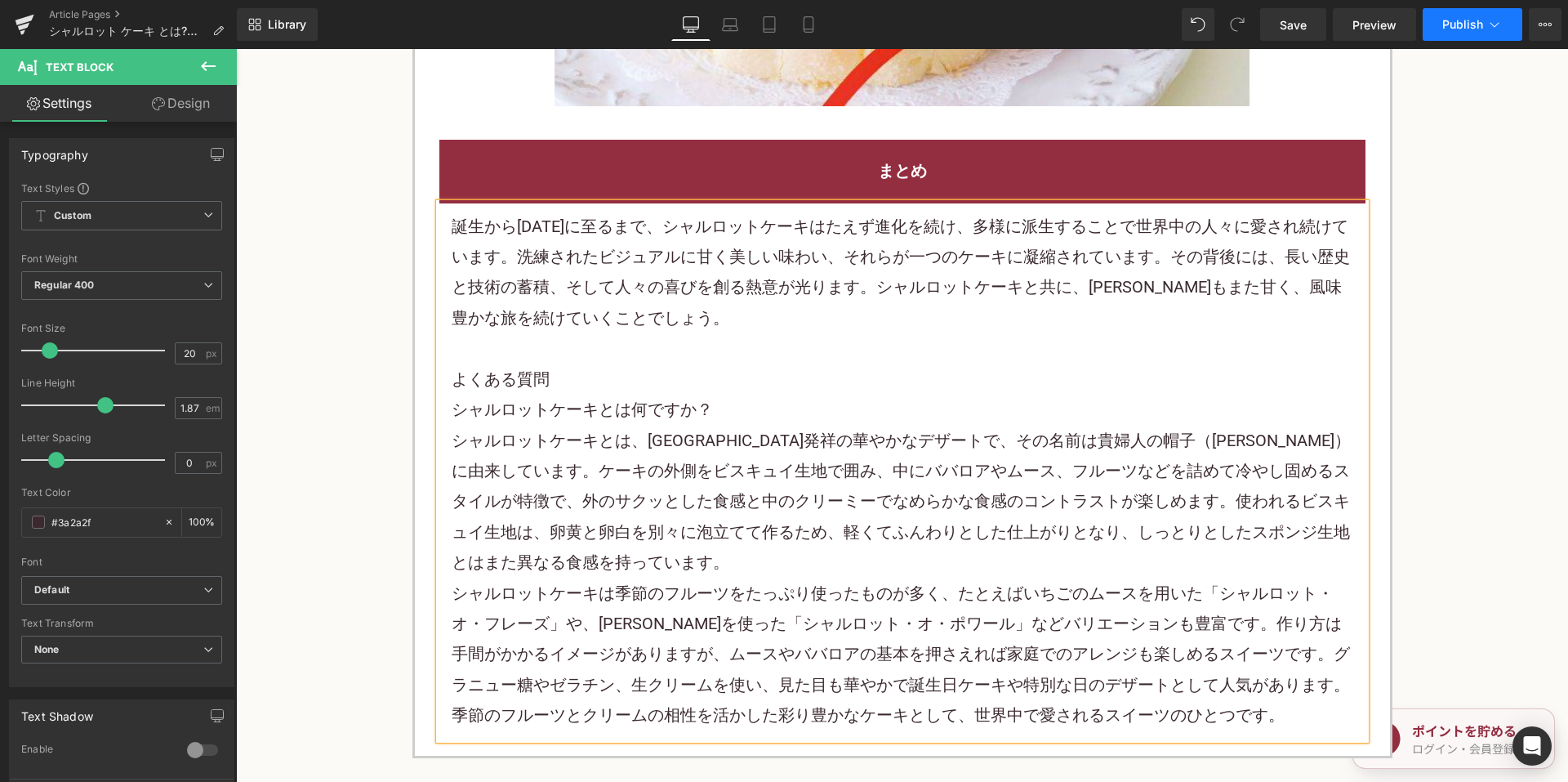
click at [1438, 10] on button "Publish" at bounding box center [1473, 24] width 99 height 33
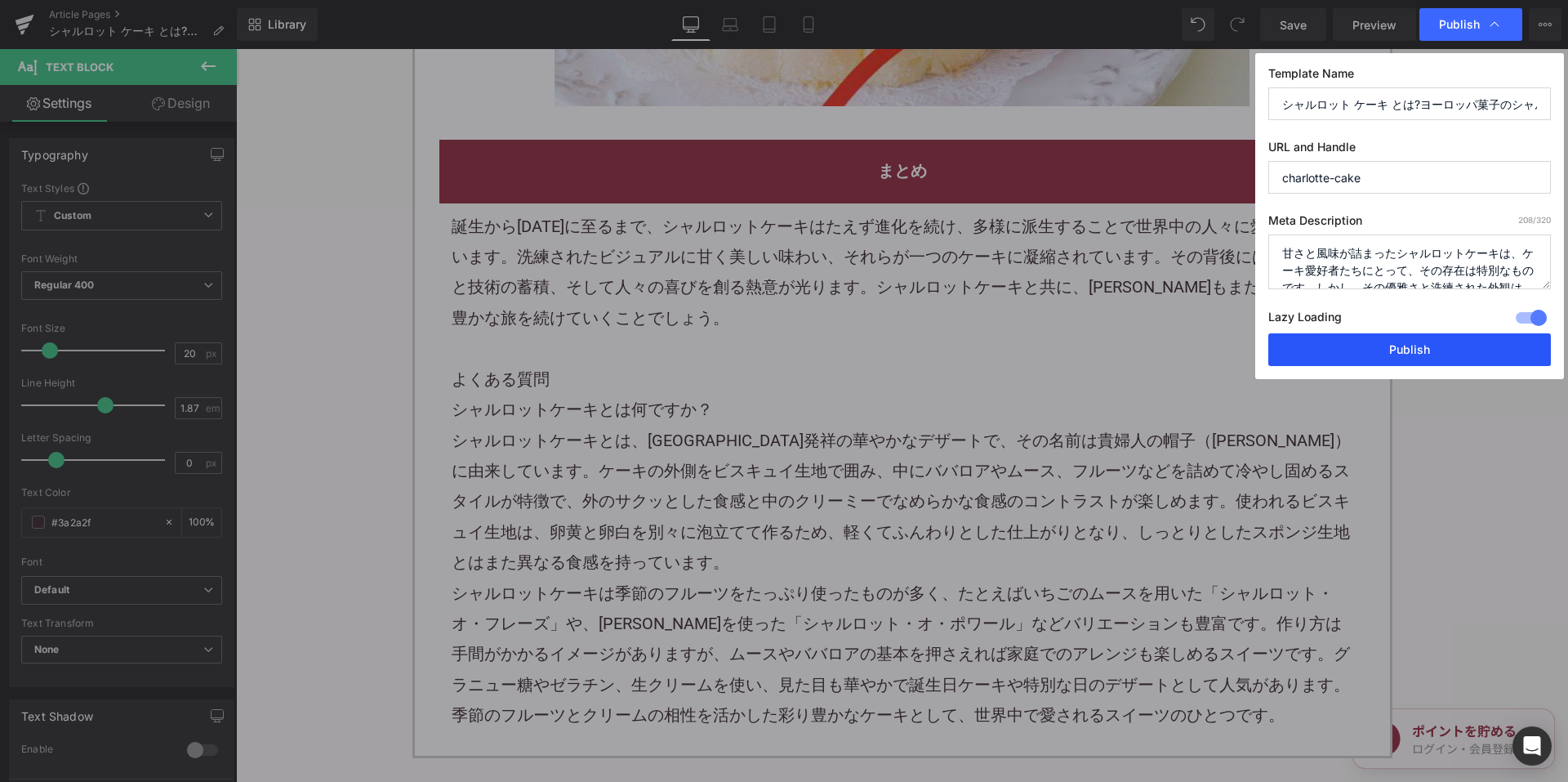
click at [1326, 365] on button "Publish" at bounding box center [1409, 349] width 283 height 33
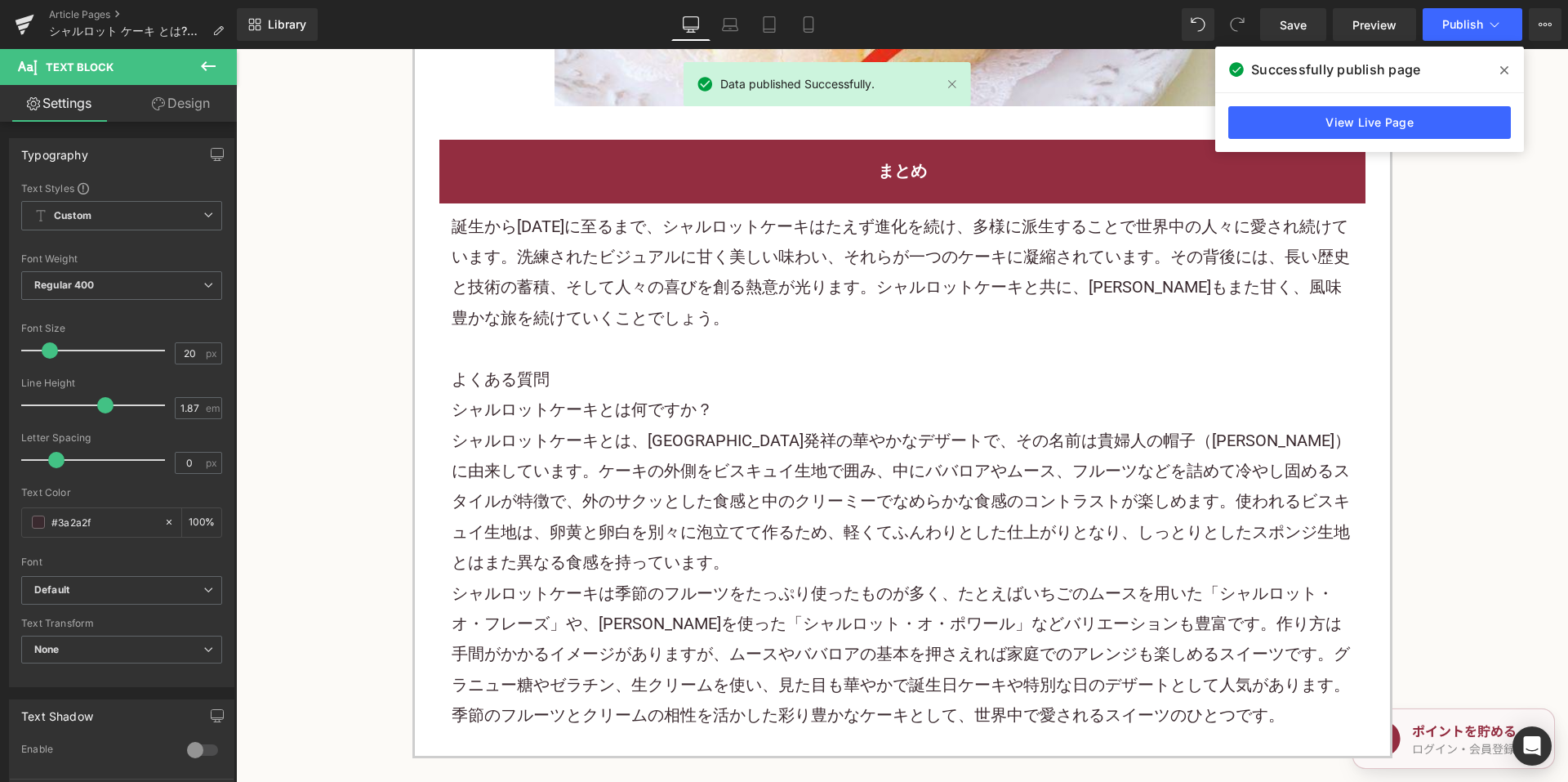
click at [100, 7] on div "Article Pages シャルロット ケーキ とは?ヨーロッパ菓子のシャルロットケーキについて解説" at bounding box center [118, 24] width 237 height 49
click at [95, 14] on link "Article Pages" at bounding box center [142, 14] width 187 height 13
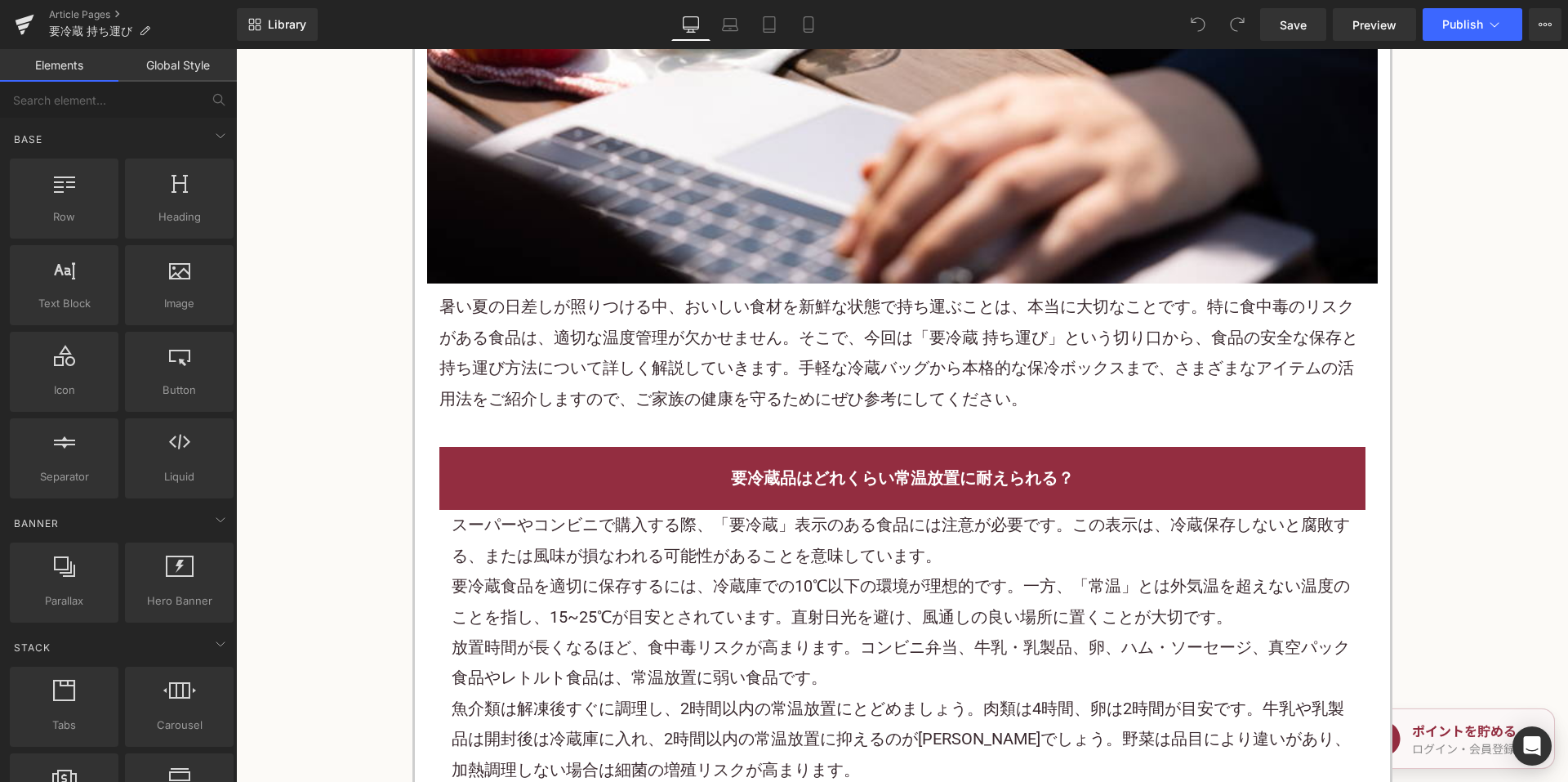
scroll to position [818, 0]
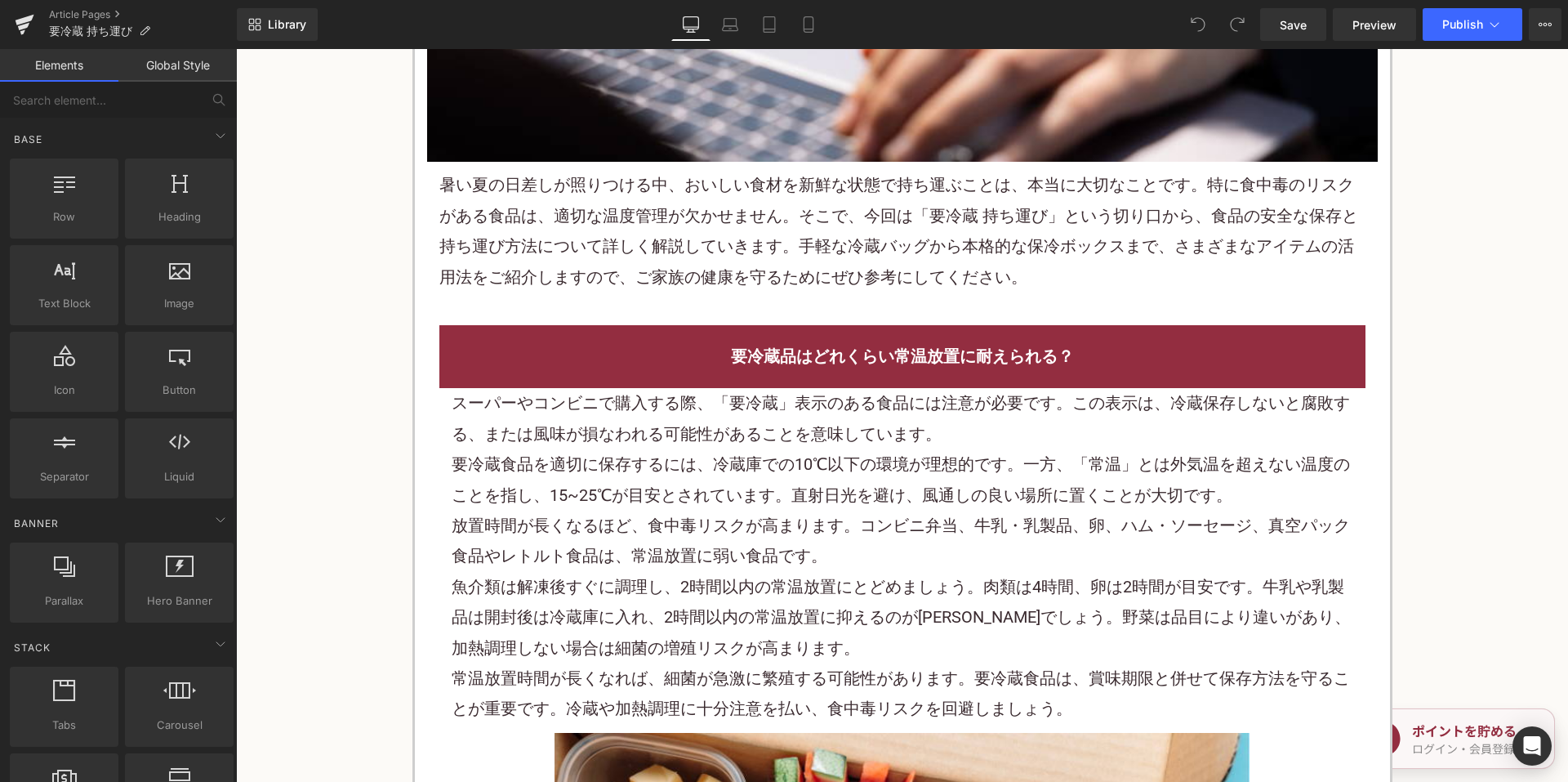
click at [651, 407] on p "スーパーやコンビニで購入する際、「要冷蔵」表示のある食品には注意が必要です。この表示は、冷蔵保存しないと腐敗する、または風味が損なわれる可能性があることを意味…" at bounding box center [902, 419] width 902 height 62
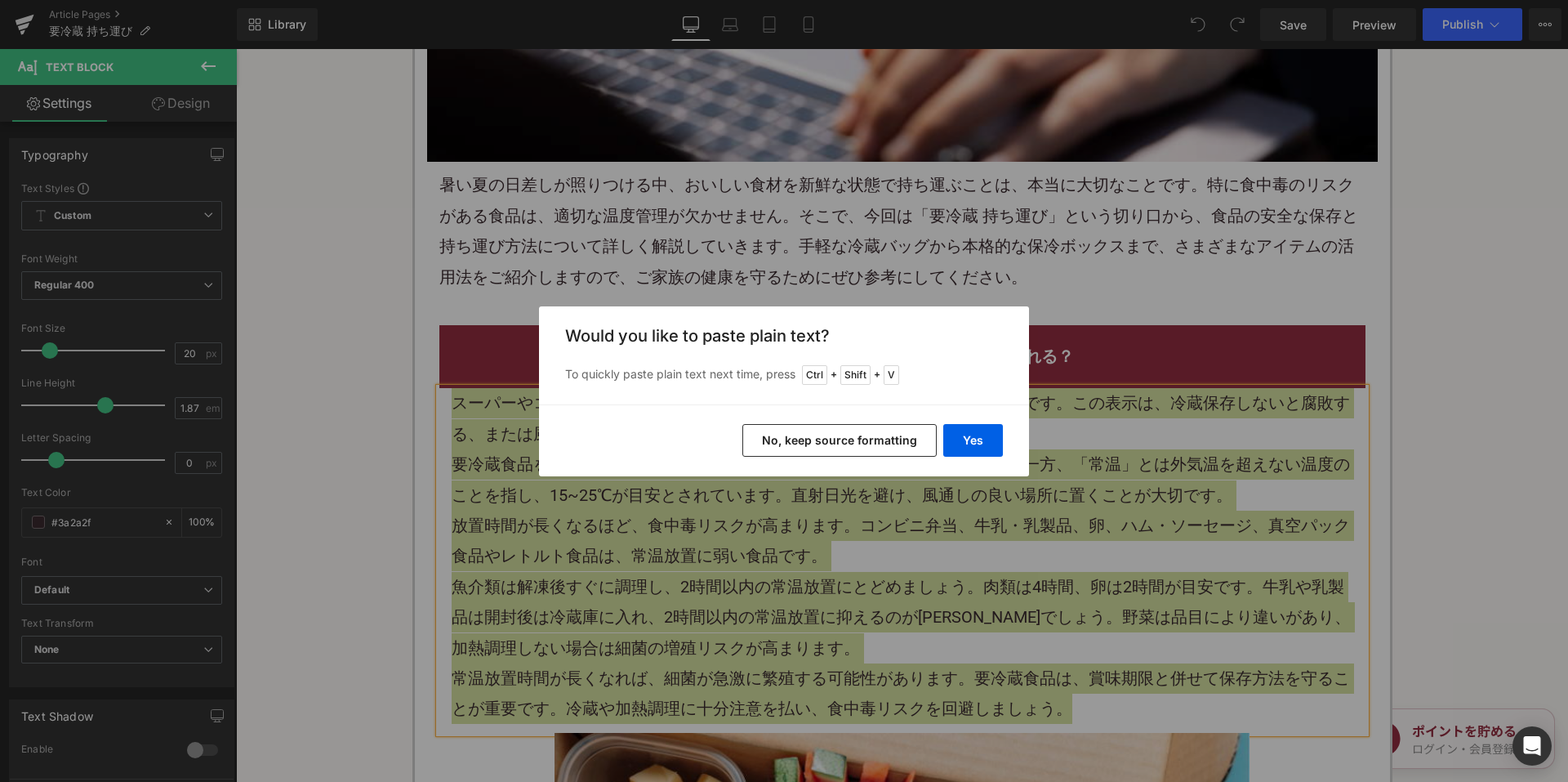
click at [817, 449] on button "No, keep source formatting" at bounding box center [840, 440] width 194 height 33
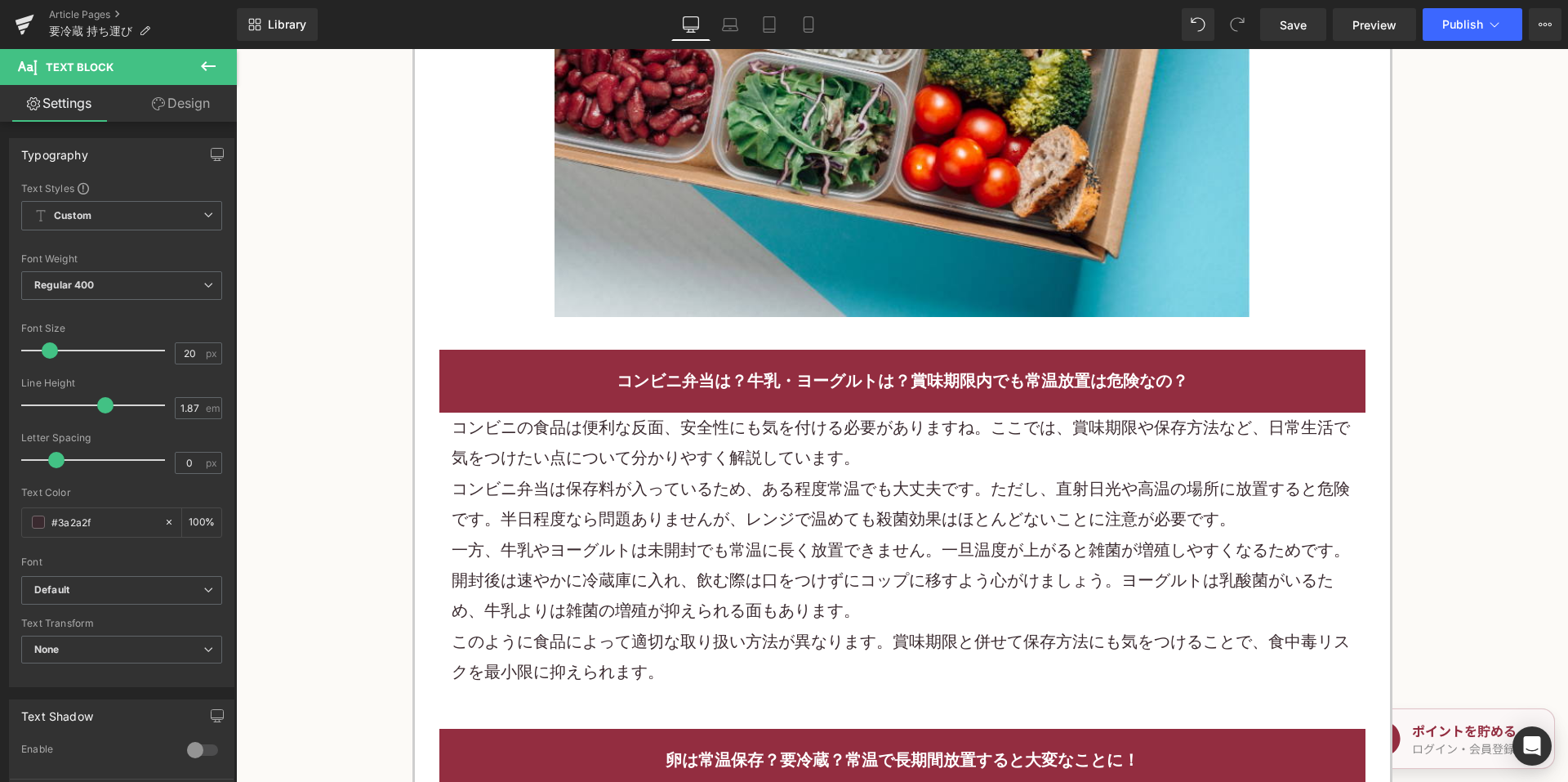
scroll to position [1717, 0]
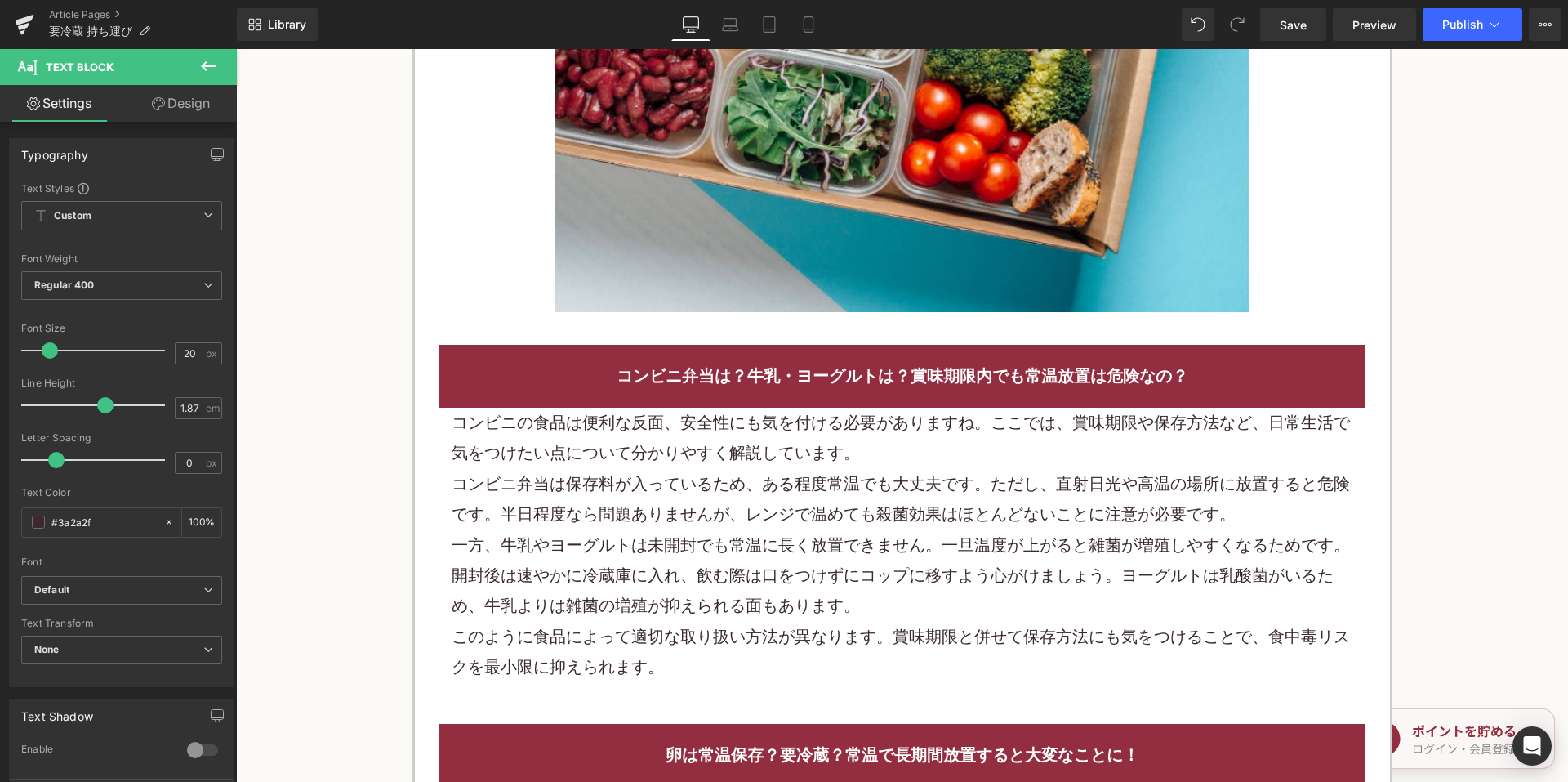
click at [580, 438] on p "コンビニの食品は便利な反面、安全性にも気を付ける必要がありますね。ここでは、賞味期限や保存方法など、日常生活で気をつけたい点について分かりやすく解説しています。" at bounding box center [902, 439] width 902 height 62
click at [579, 438] on p "コンビニの食品は便利な反面、安全性にも気を付ける必要がありますね。ここでは、賞味期限や保存方法など、日常生活で気をつけたい点について分かりやすく解説しています。" at bounding box center [902, 439] width 902 height 62
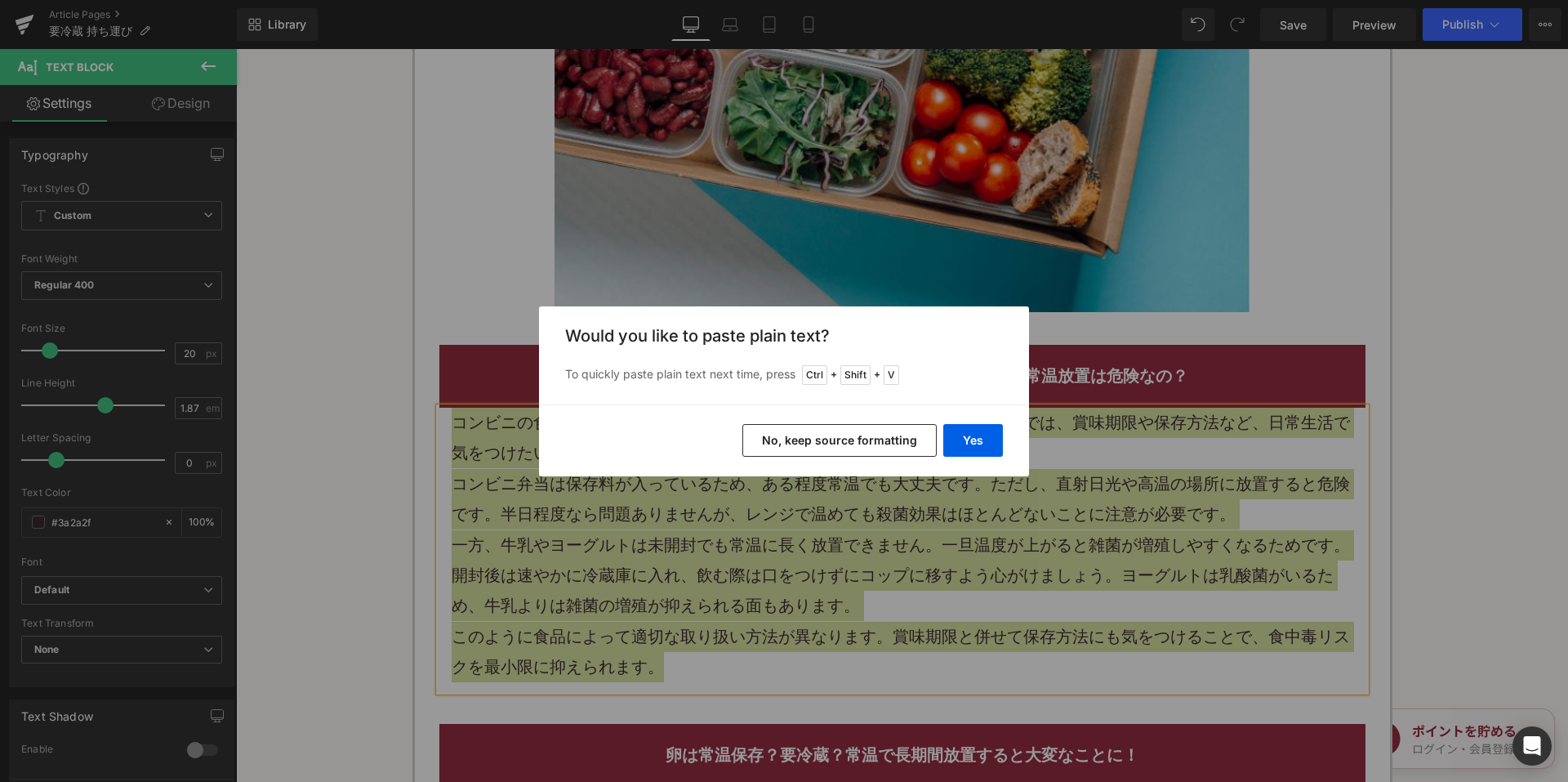
click at [768, 443] on button "No, keep source formatting" at bounding box center [840, 440] width 194 height 33
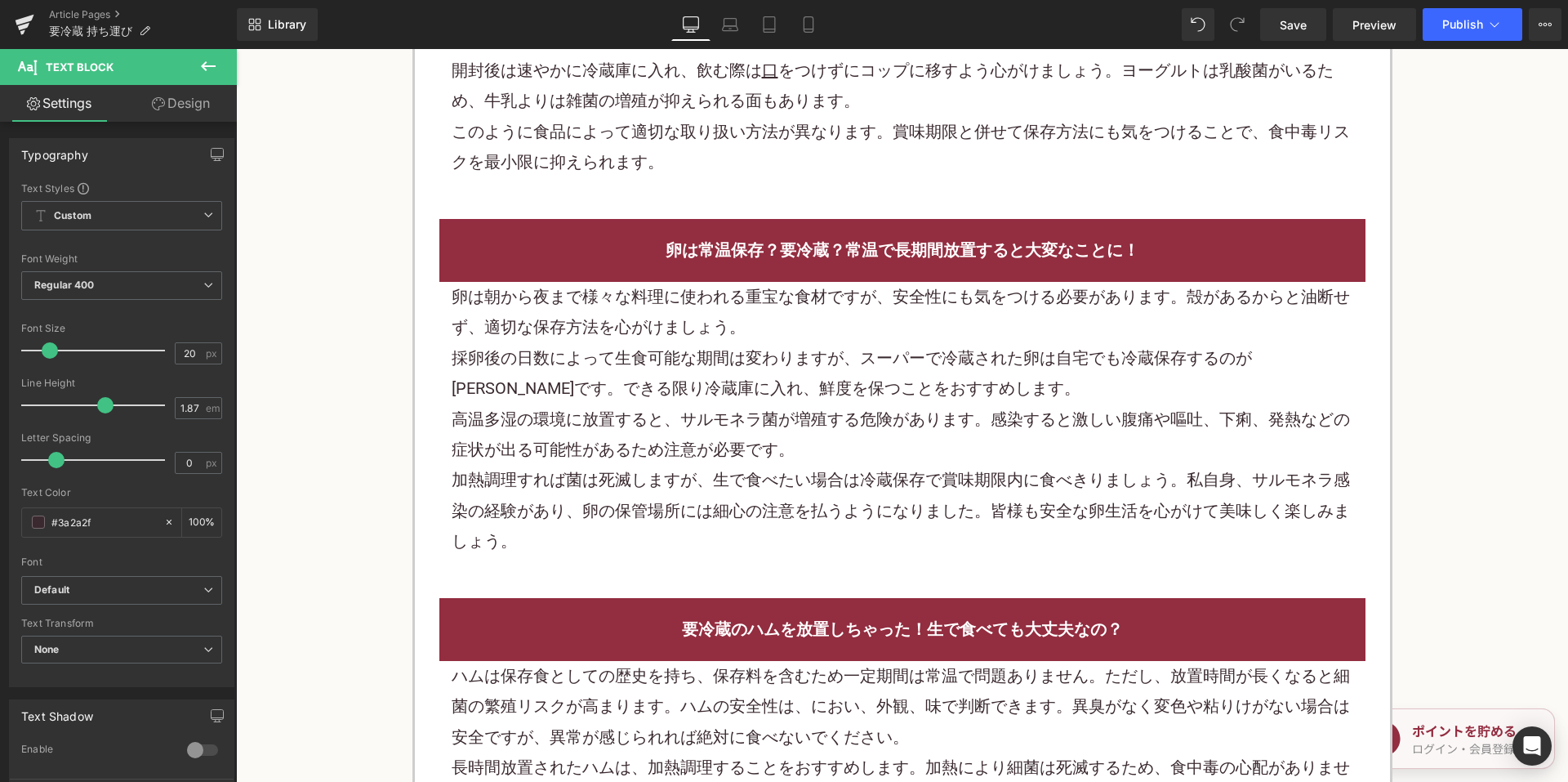
scroll to position [2288, 0]
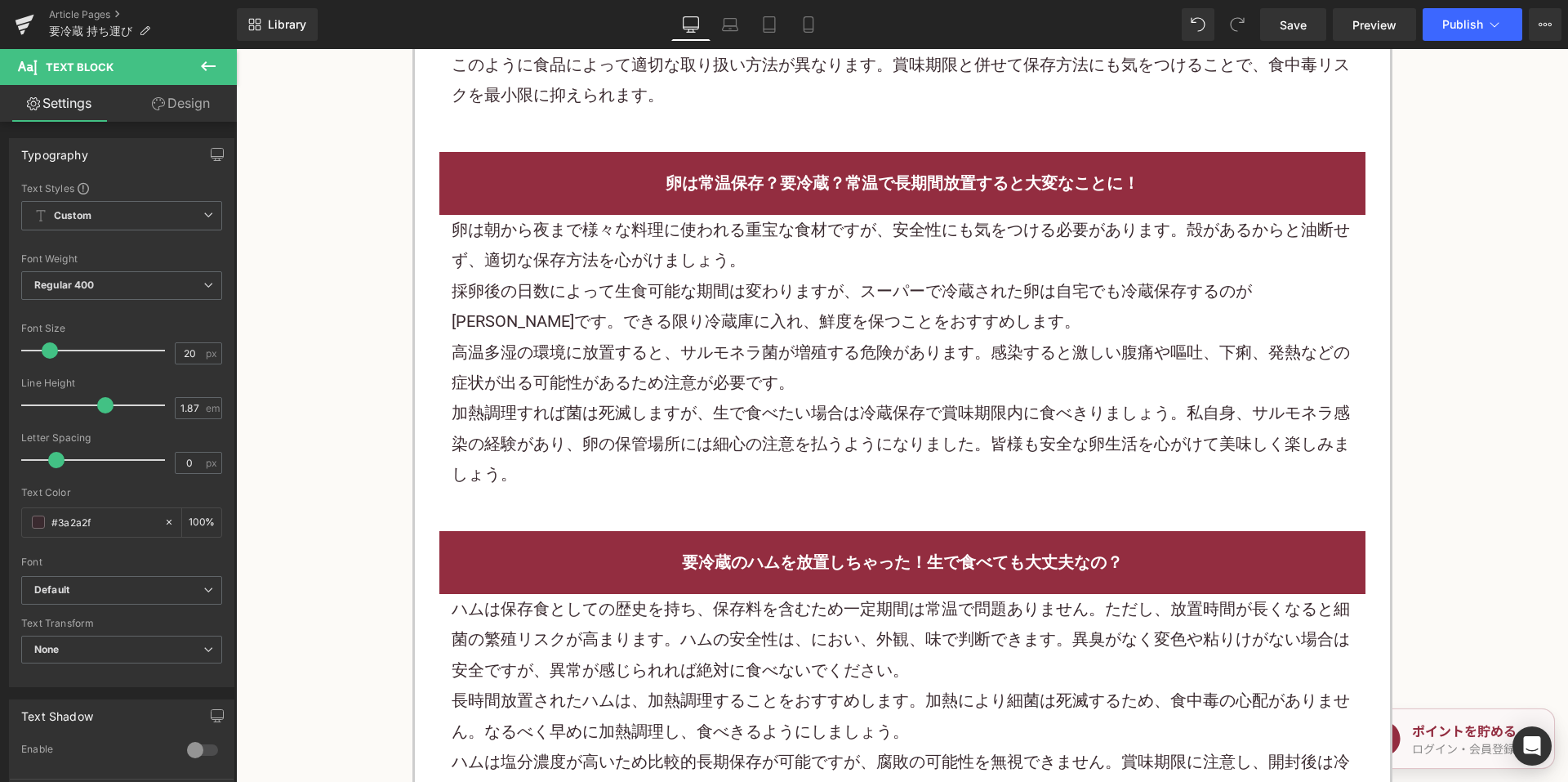
click at [686, 317] on p "採卵後の日数によって生食可能な期間は変わりますが、スーパーで冷蔵された卵は自宅でも冷蔵保存するのが賢明です。できる限り冷蔵庫に入れ、鮮度を保つことをおすすめし…" at bounding box center [902, 307] width 902 height 62
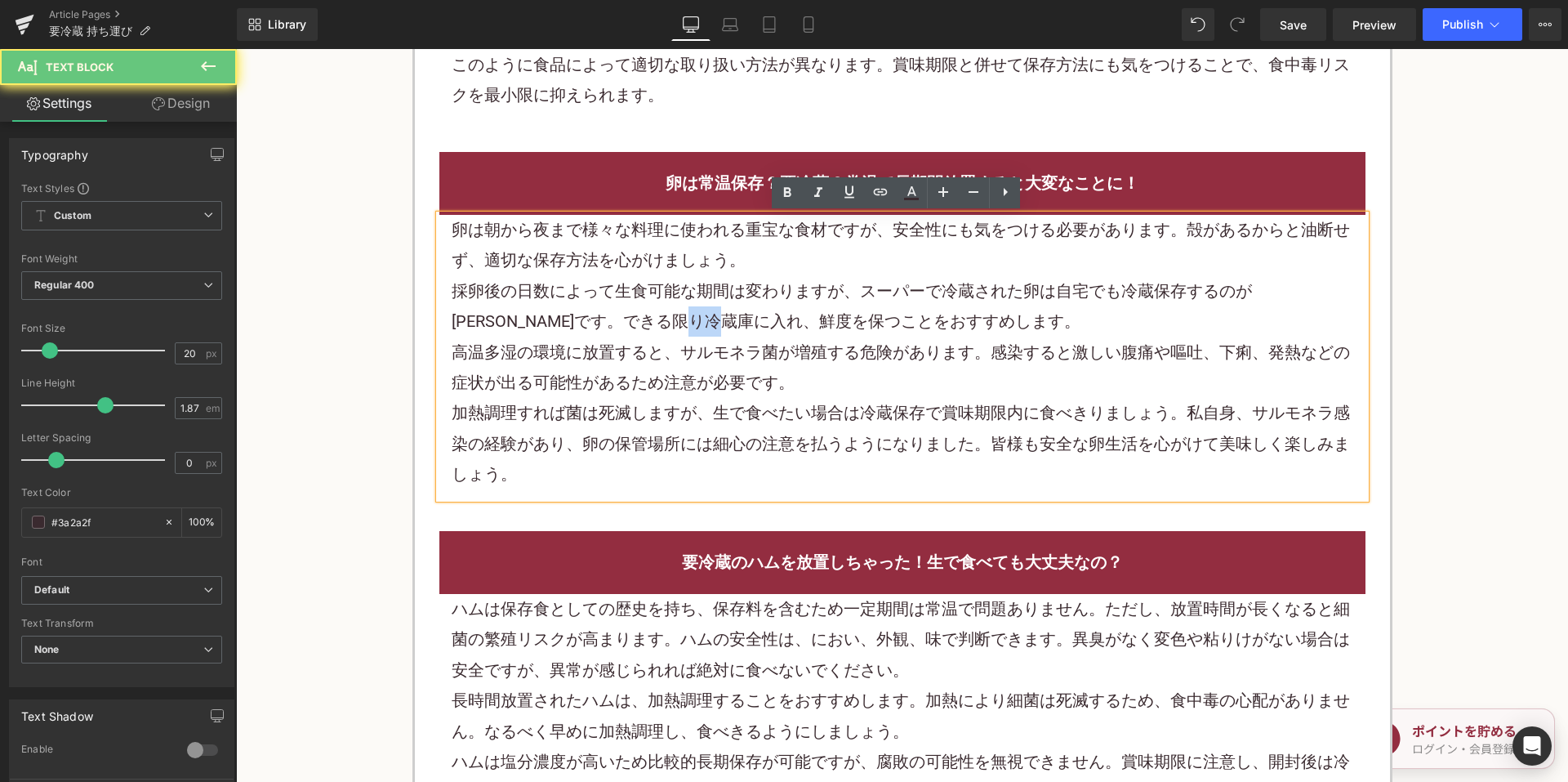
click at [686, 317] on p "採卵後の日数によって生食可能な期間は変わりますが、スーパーで冷蔵された卵は自宅でも冷蔵保存するのが賢明です。できる限り冷蔵庫に入れ、鮮度を保つことをおすすめし…" at bounding box center [902, 307] width 902 height 62
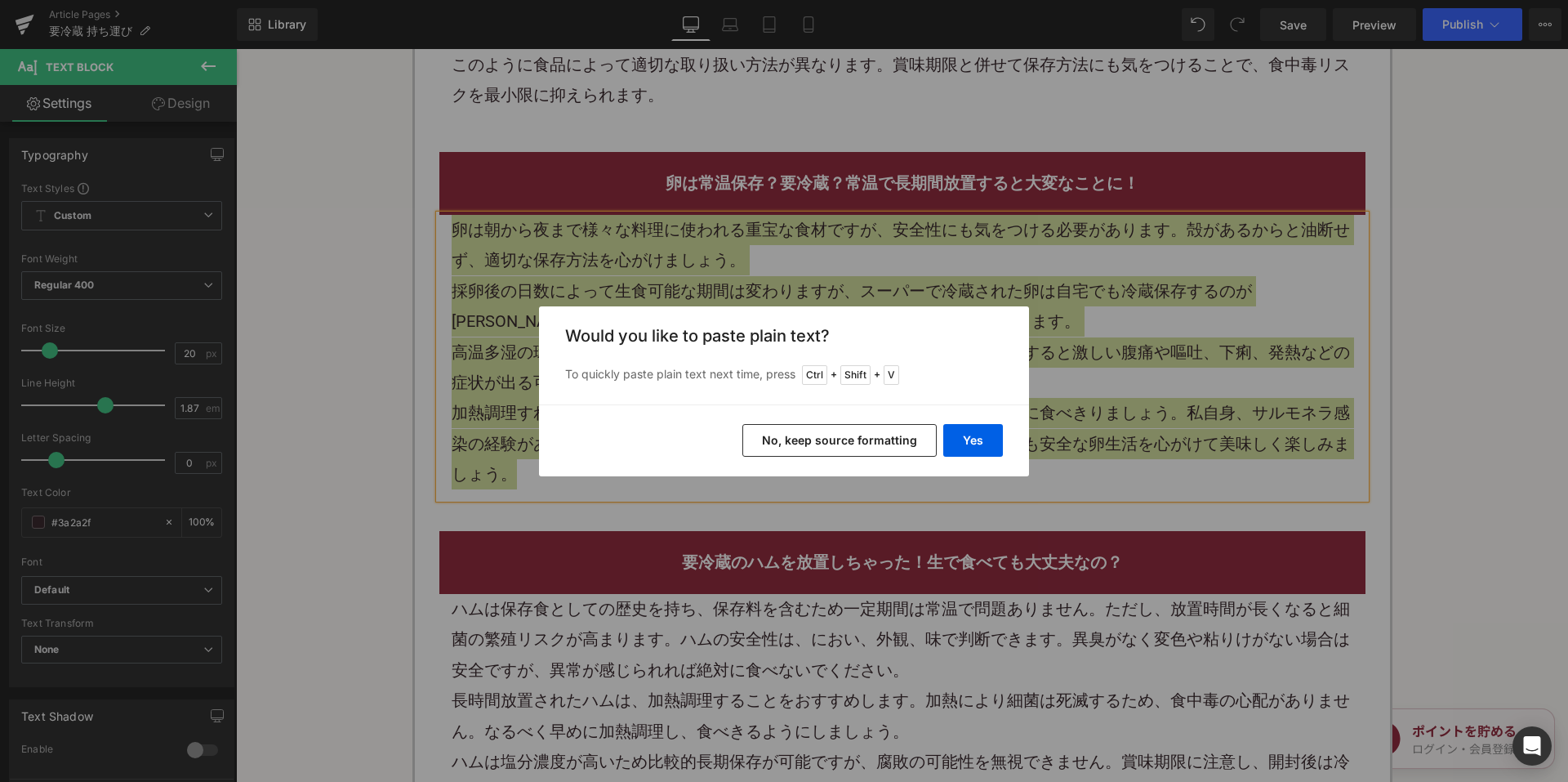
click at [820, 433] on button "No, keep source formatting" at bounding box center [840, 440] width 194 height 33
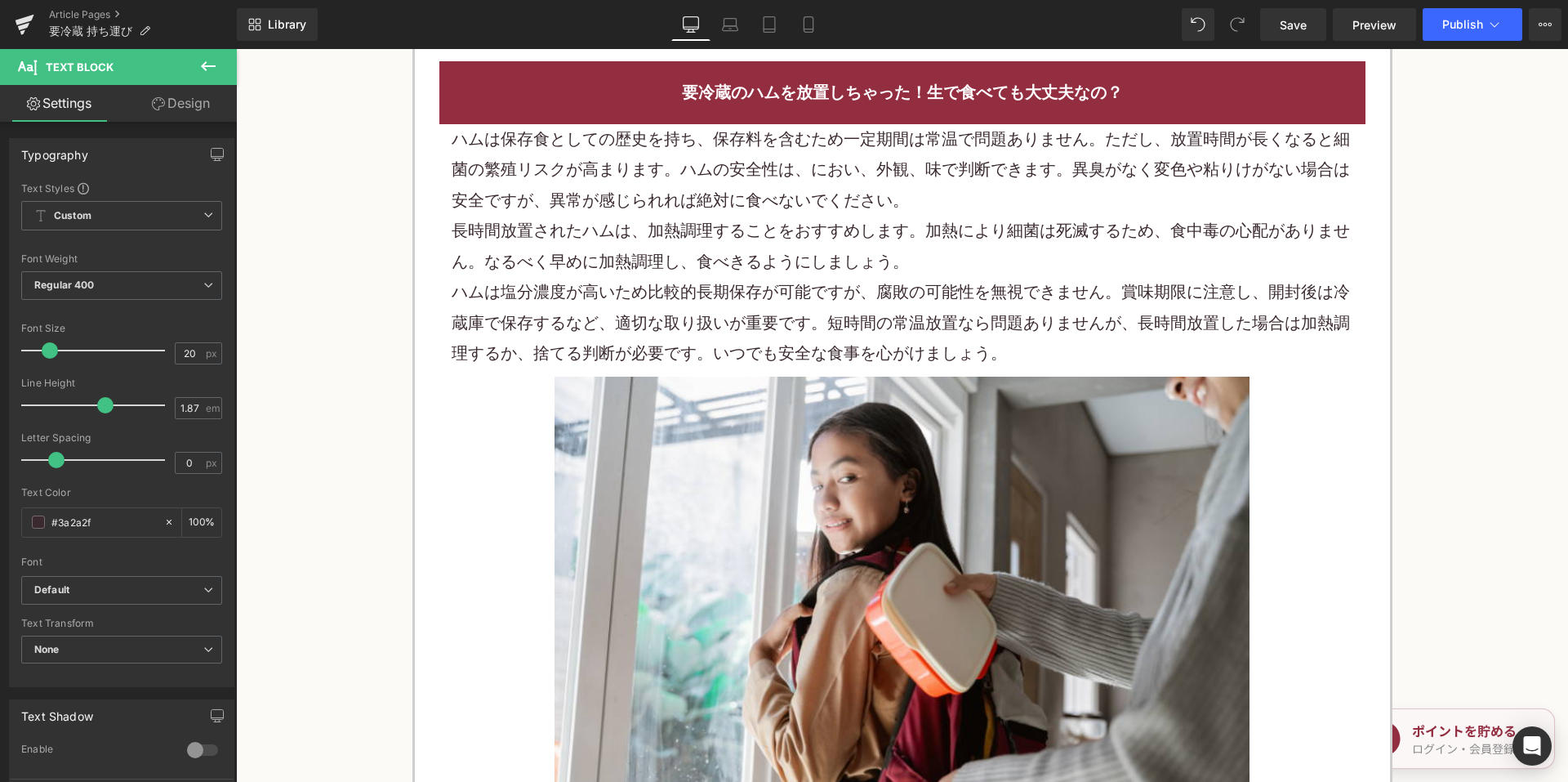
scroll to position [2779, 0]
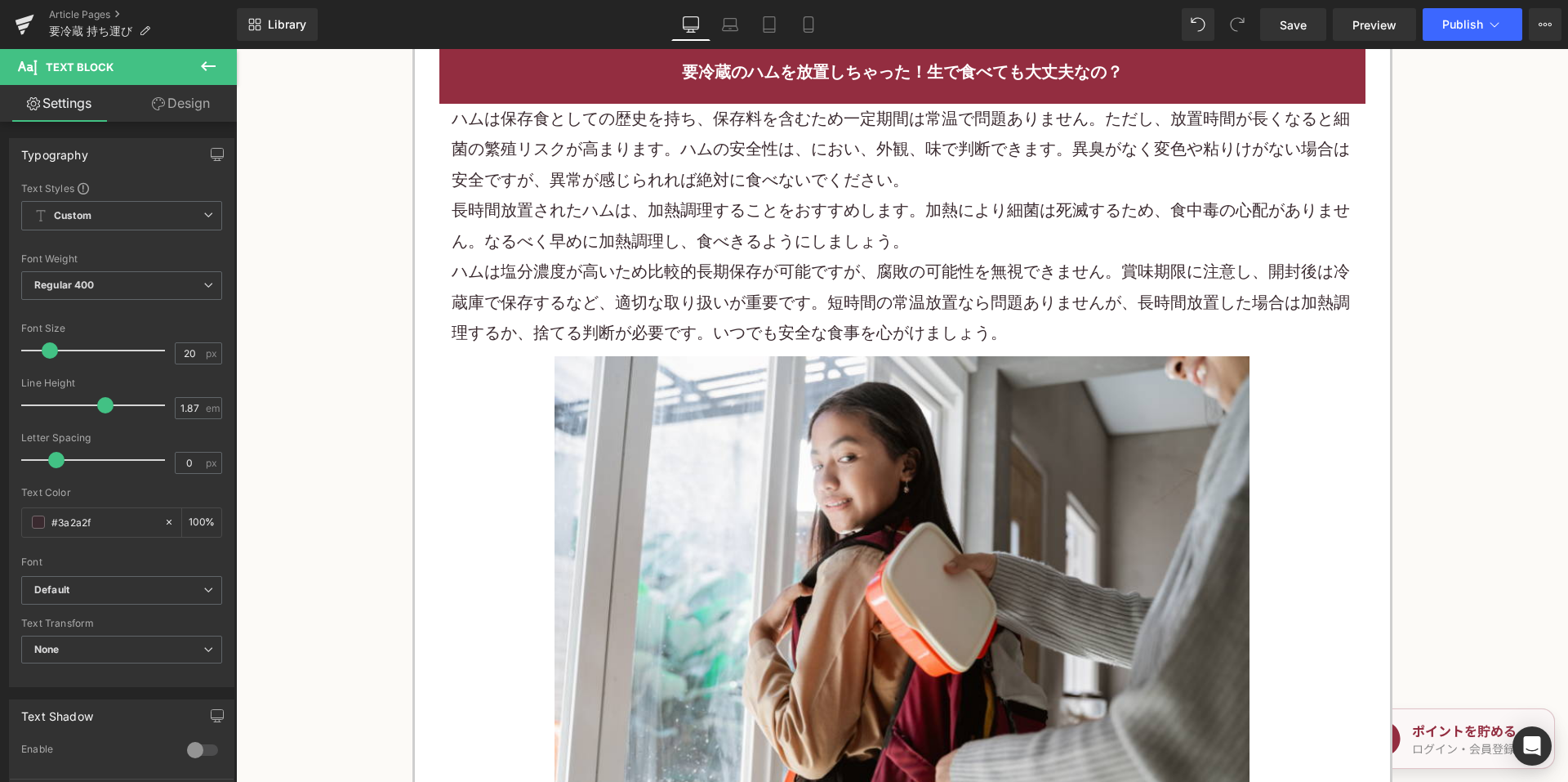
click at [702, 228] on p "長時間放置されたハムは、加熱調理することをおすすめします。加熱により細菌は死滅するため、食中毒の心配がありません。なるべく早めに加熱調理し、食べきるようにしま…" at bounding box center [902, 226] width 902 height 62
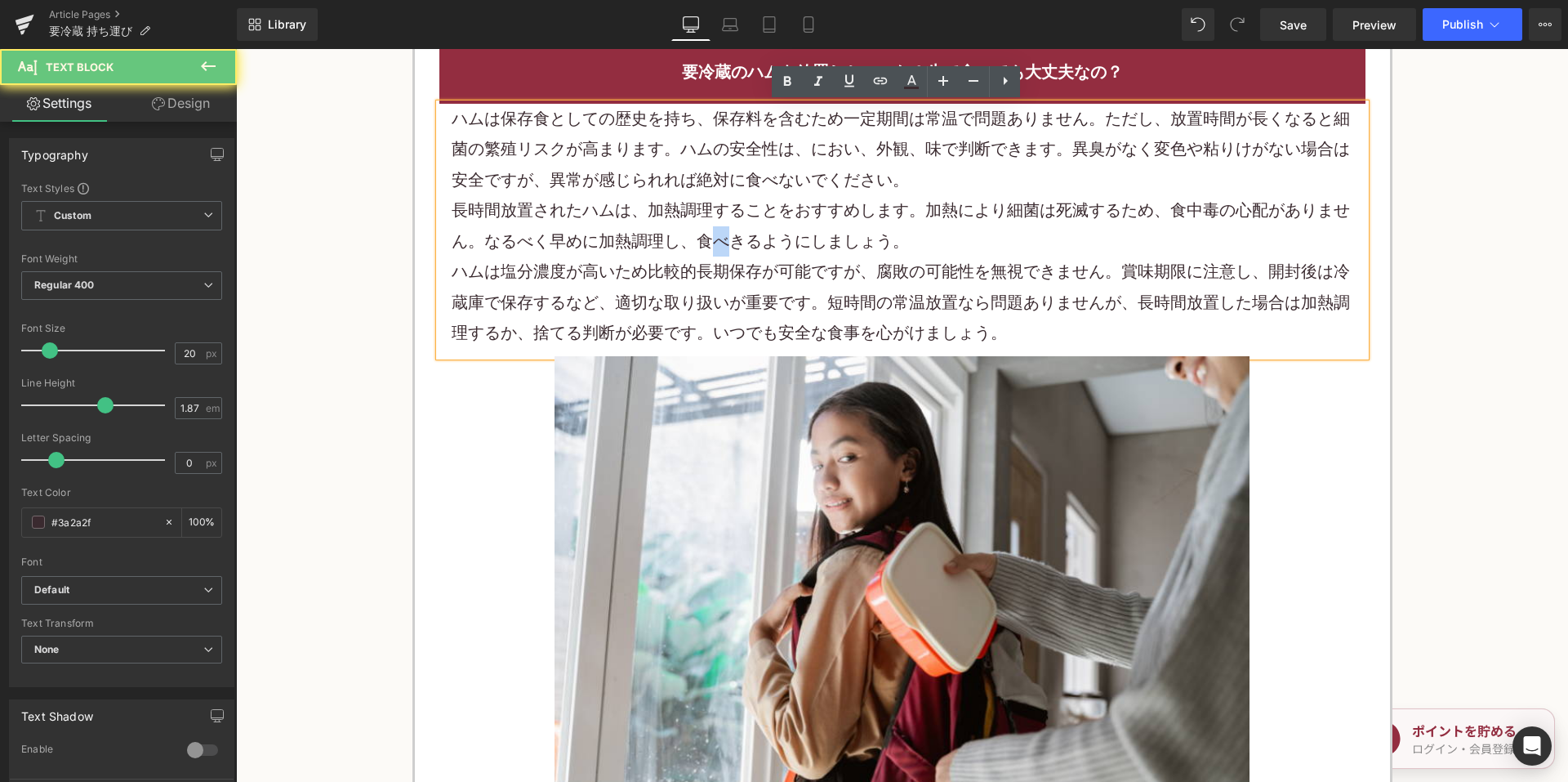
click at [702, 228] on p "長時間放置されたハムは、加熱調理することをおすすめします。加熱により細菌は死滅するため、食中毒の心配がありません。なるべく早めに加熱調理し、食べきるようにしま…" at bounding box center [902, 226] width 902 height 62
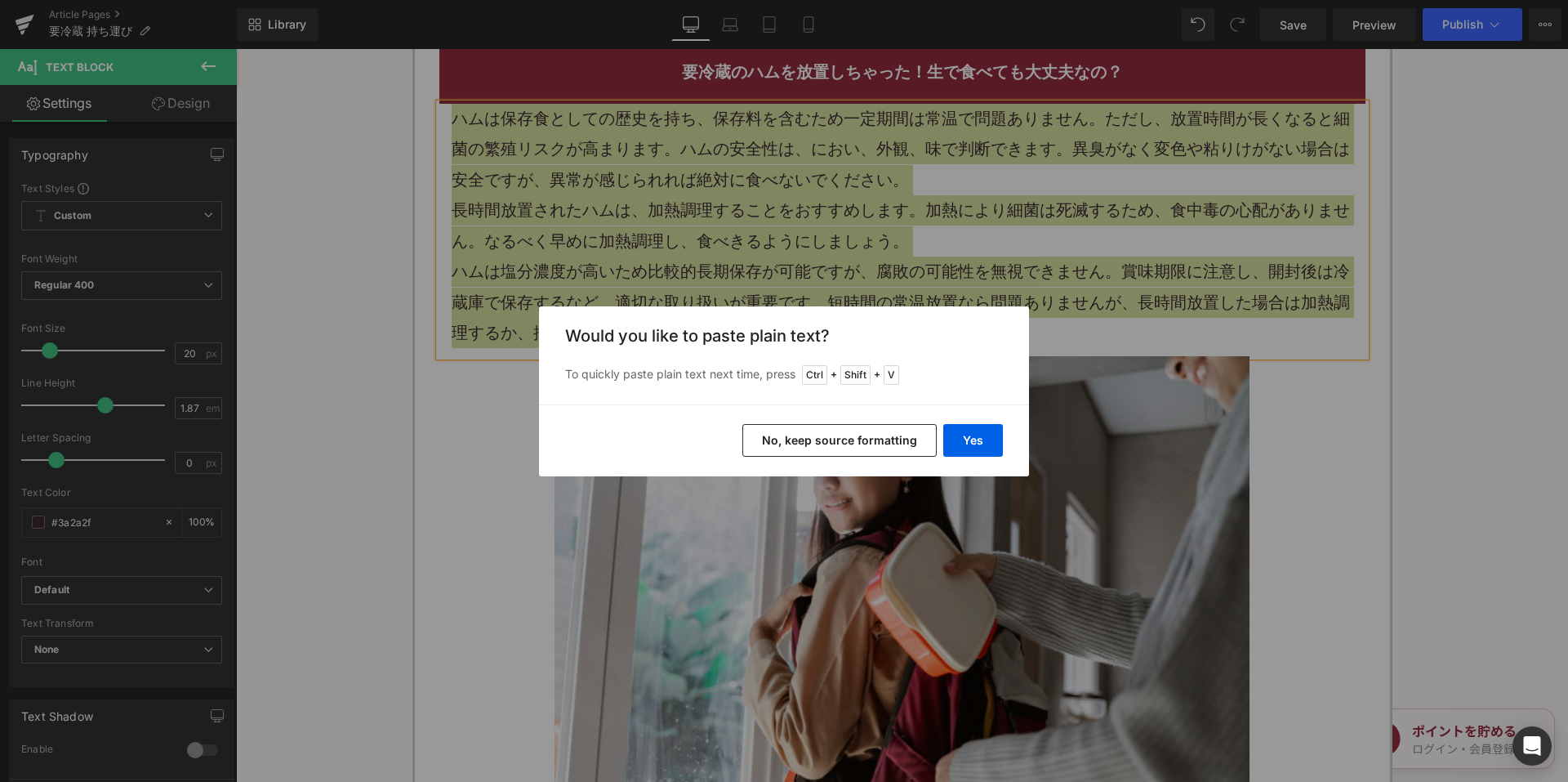
click at [797, 452] on button "No, keep source formatting" at bounding box center [840, 440] width 194 height 33
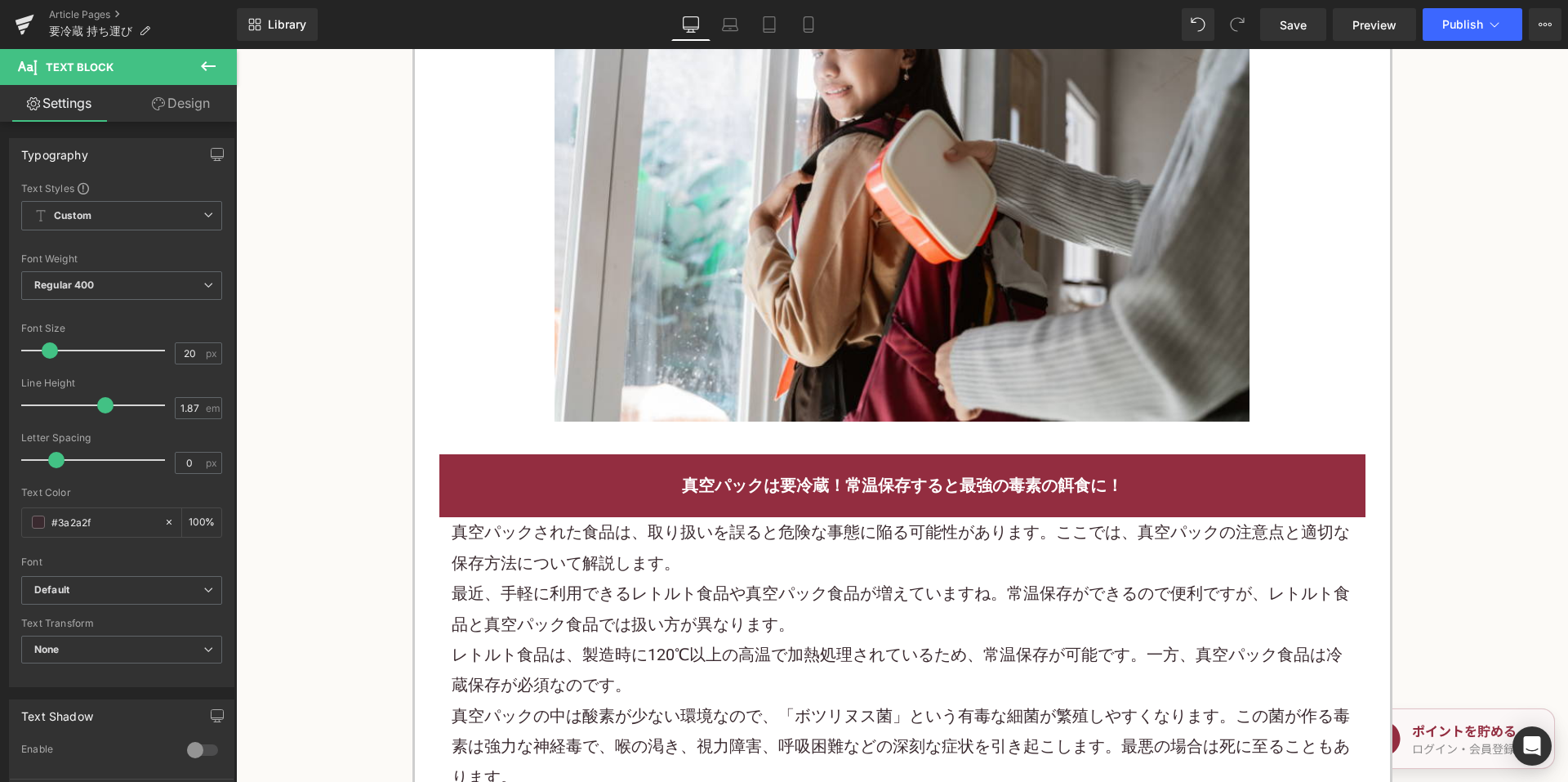
scroll to position [3270, 0]
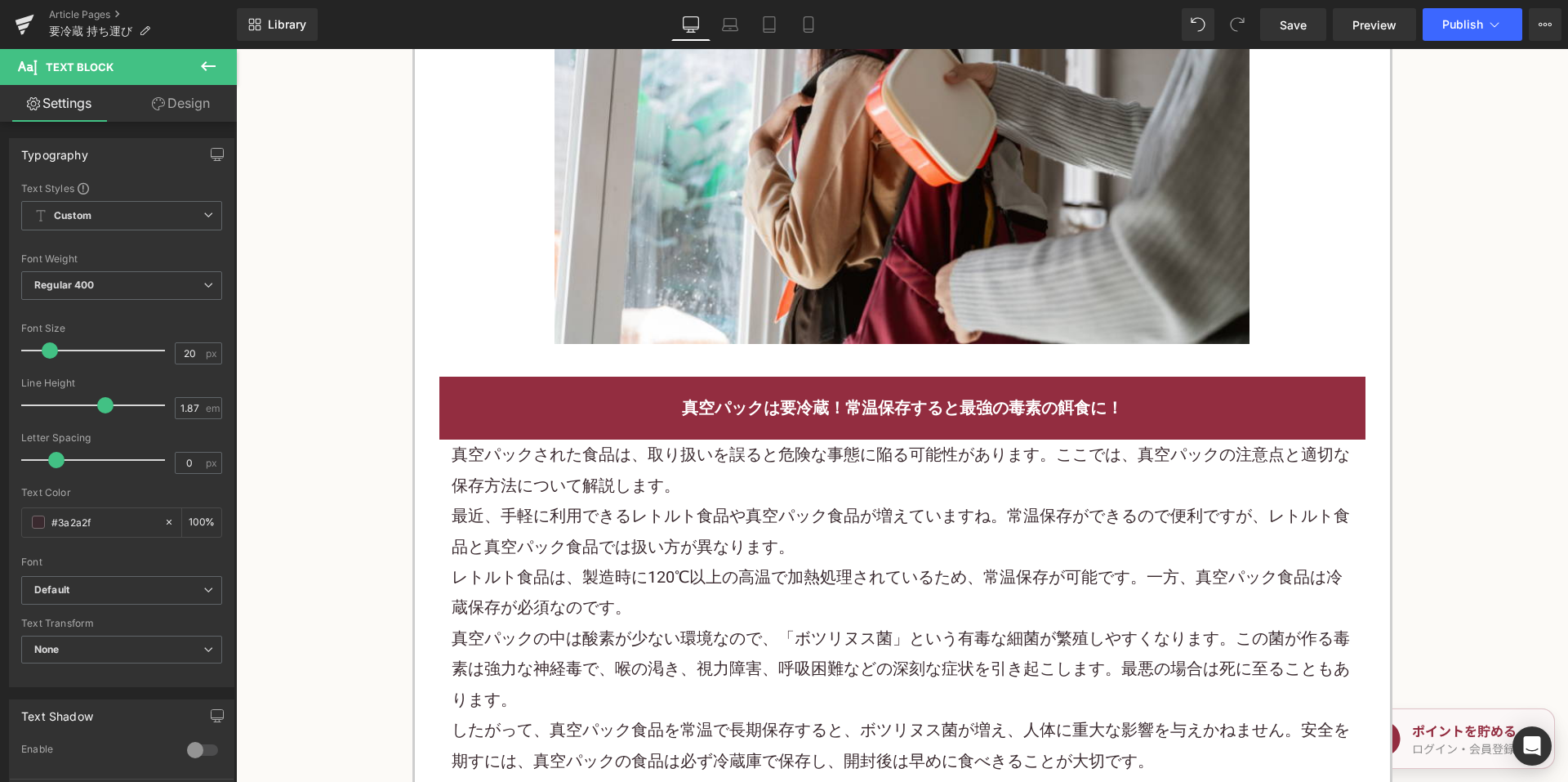
click at [593, 524] on p "最近、手軽に利用できるレトルト食品や真空パック食品が増えていますね。常温保存ができるので便利ですが、レトルト食品と真空パック食品では扱い方が異なります。" at bounding box center [902, 532] width 902 height 62
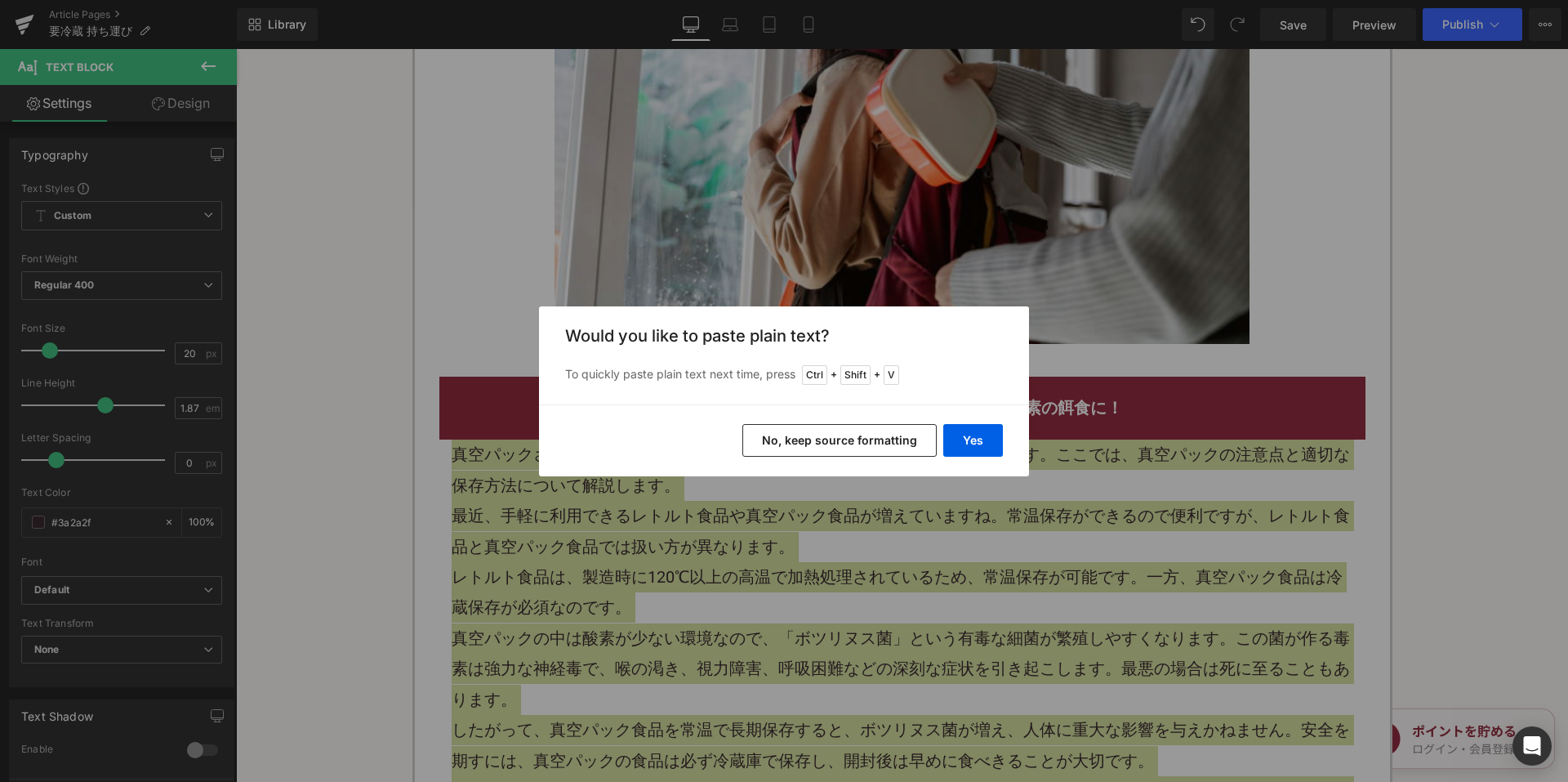
drag, startPoint x: 785, startPoint y: 448, endPoint x: 553, endPoint y: 336, distance: 257.6
click at [785, 448] on button "No, keep source formatting" at bounding box center [840, 440] width 194 height 33
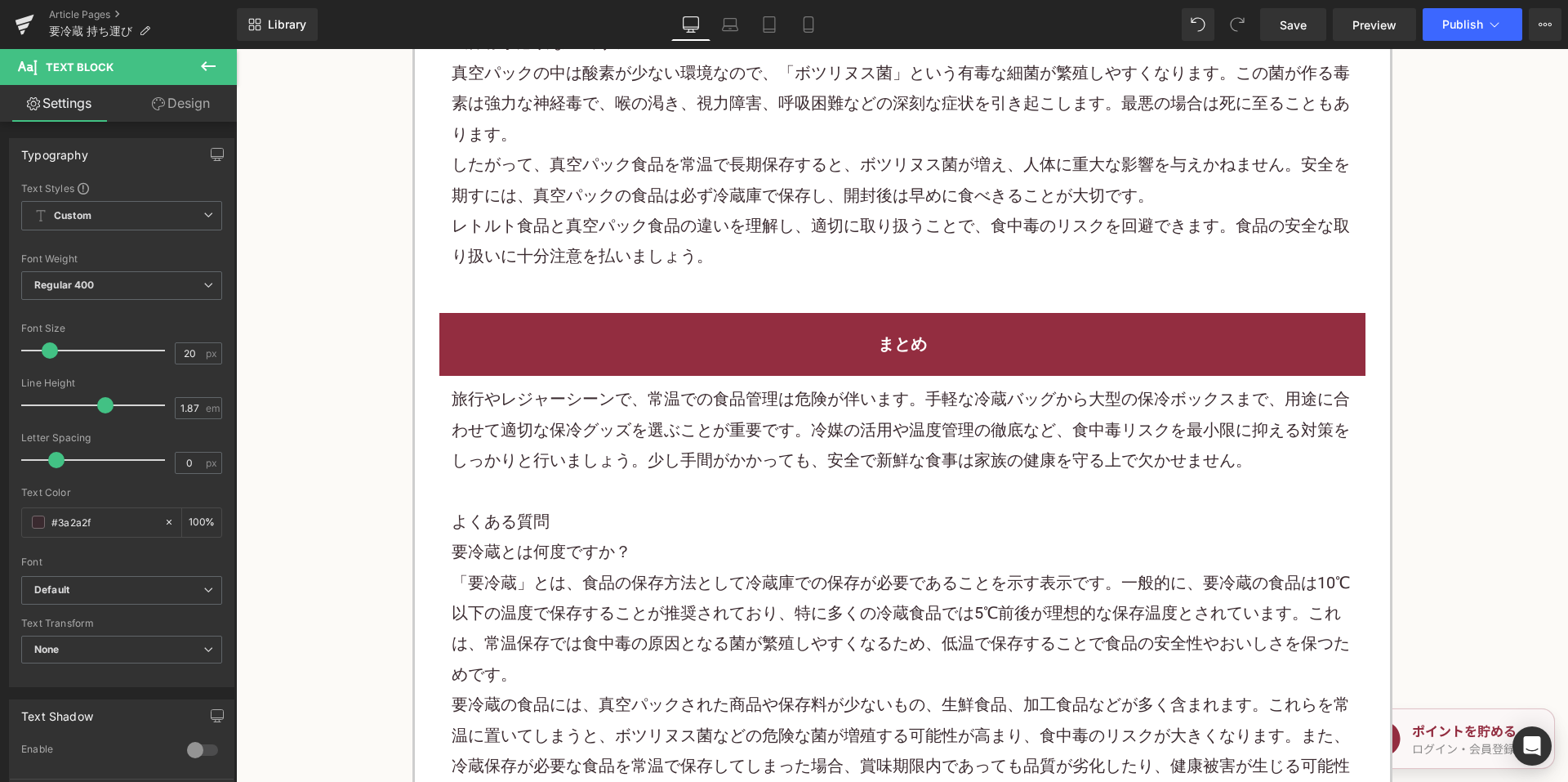
scroll to position [3842, 0]
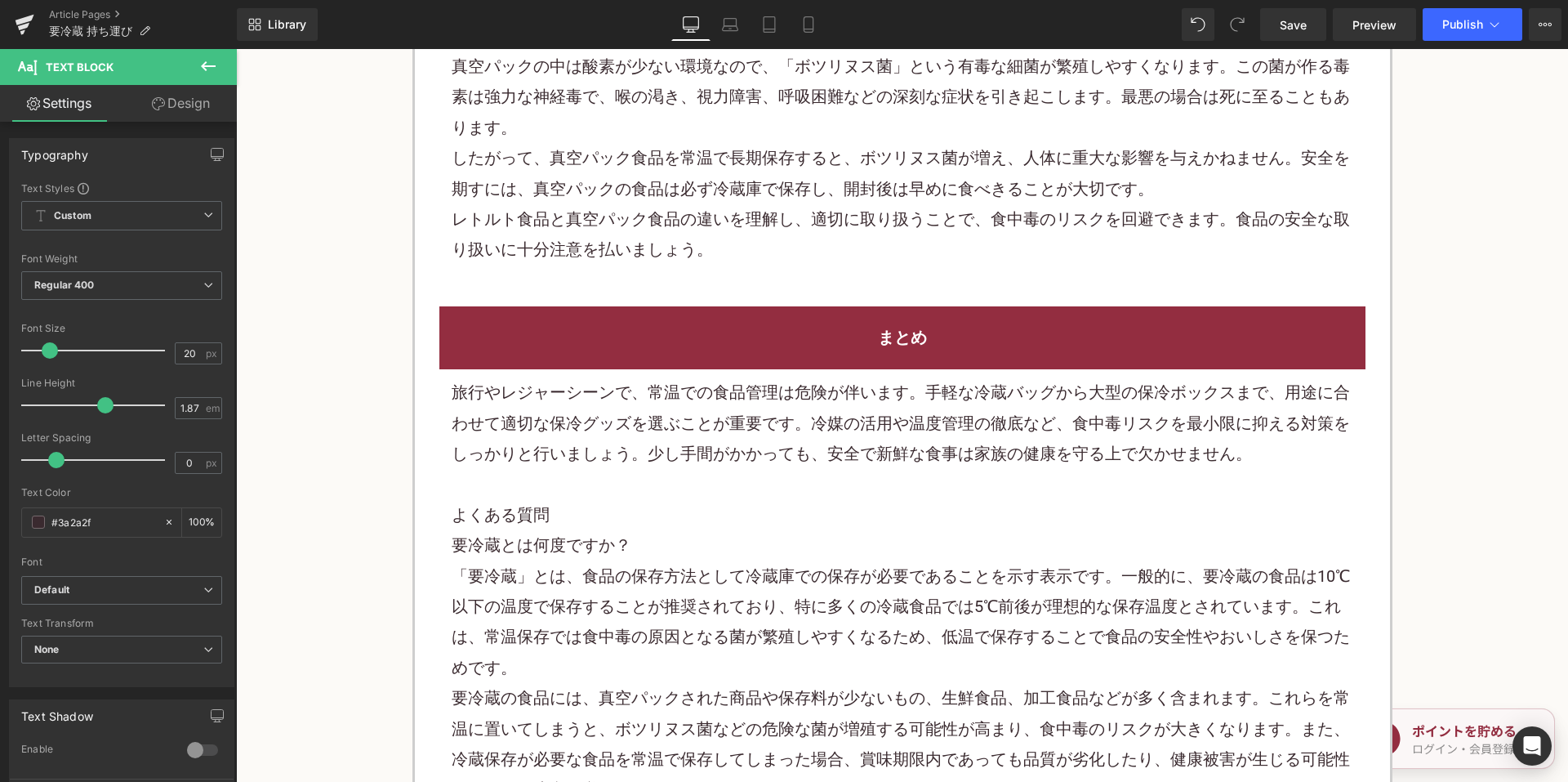
click at [647, 427] on p "旅行やレジャーシーンで、常温での食品管理は危険が伴います。手軽な冷蔵バッグから大型の保冷ボックスまで、用途に合わせて適切な保冷グッズを選ぶことが重要です。冷媒…" at bounding box center [902, 424] width 902 height 91
click at [647, 425] on p "旅行やレジャーシーンで、常温での食品管理は危険が伴います。手軽な冷蔵バッグから大型の保冷ボックスまで、用途に合わせて適切な保冷グッズを選ぶことが重要です。冷媒…" at bounding box center [902, 424] width 902 height 91
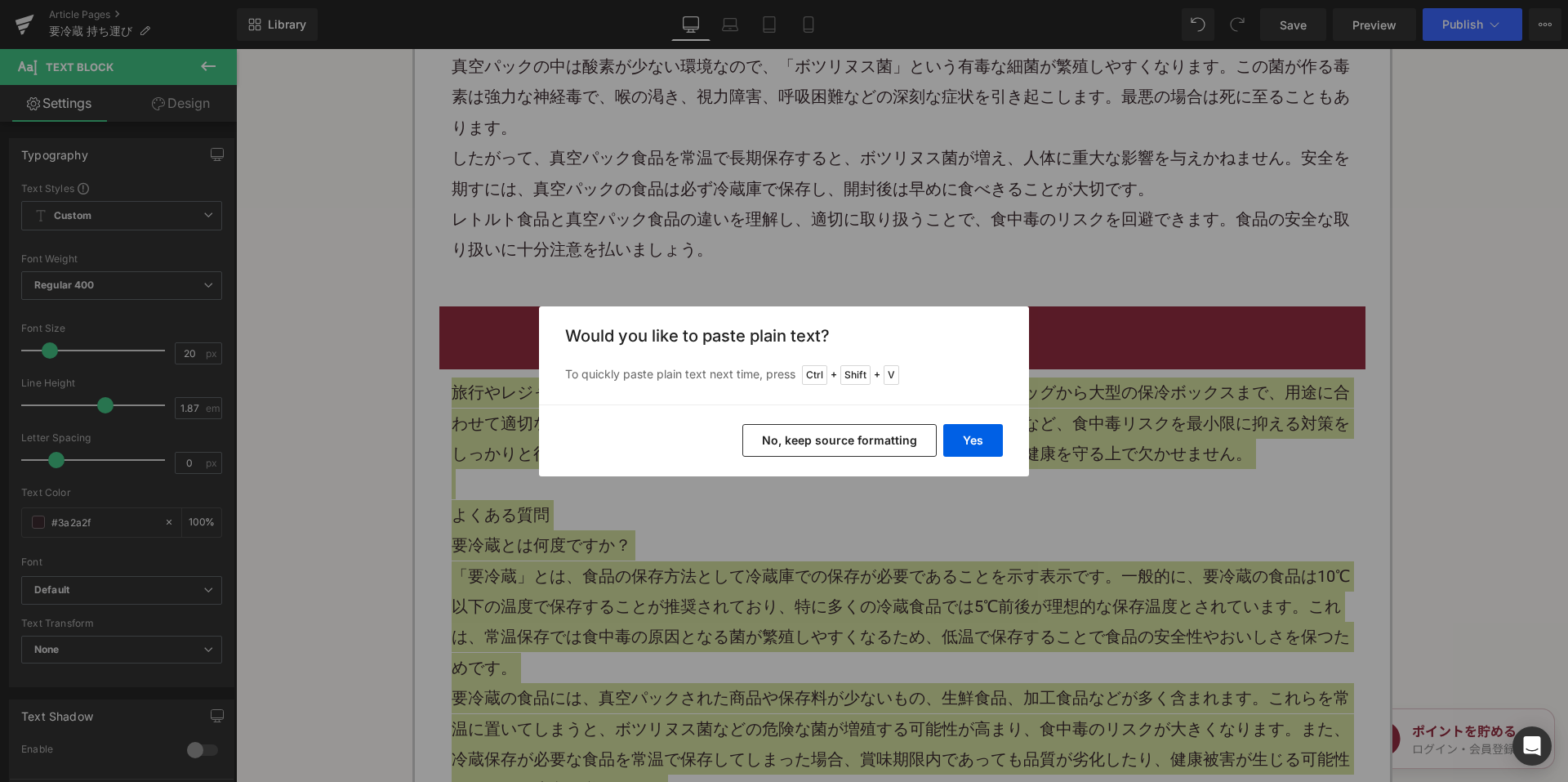
click at [795, 443] on button "No, keep source formatting" at bounding box center [840, 440] width 194 height 33
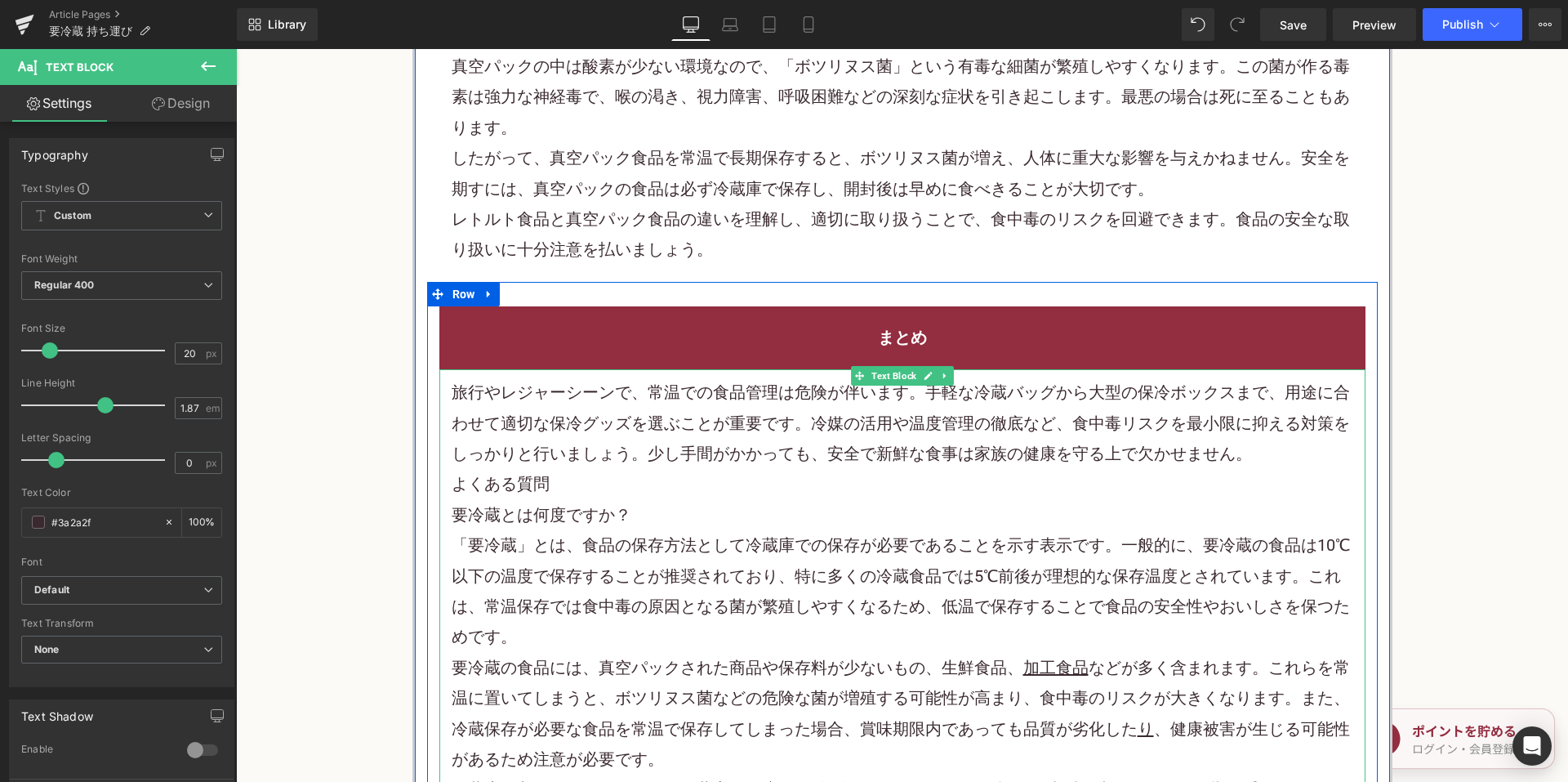
click at [1276, 456] on p "旅行やレジャーシーンで、常温での食品管理は危険が伴います。手軽な冷蔵バッグから大型の保冷ボックスまで、用途に合わせて適切な保冷グッズを選ぶことが重要です。冷媒…" at bounding box center [902, 424] width 902 height 91
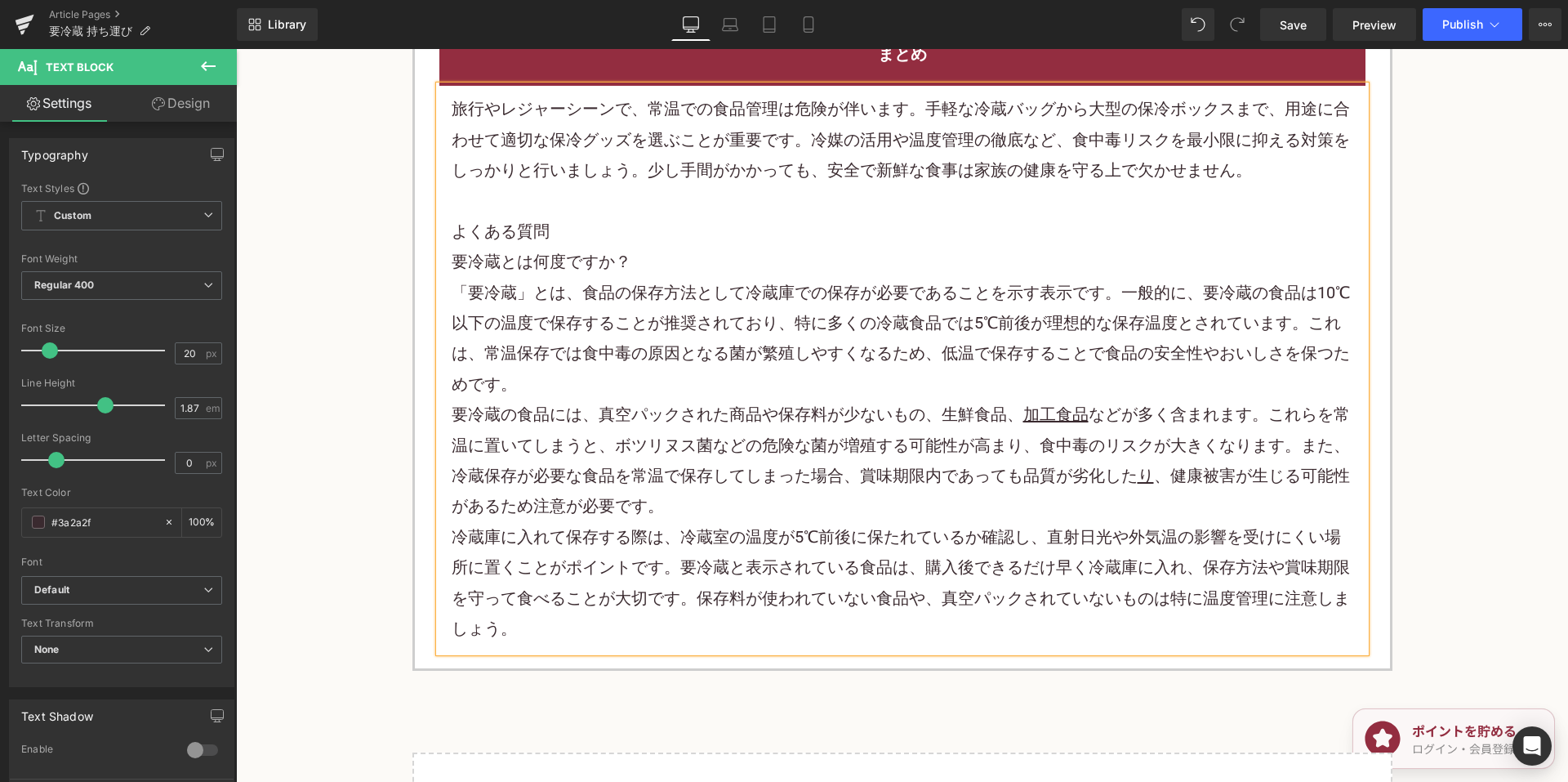
scroll to position [4169, 0]
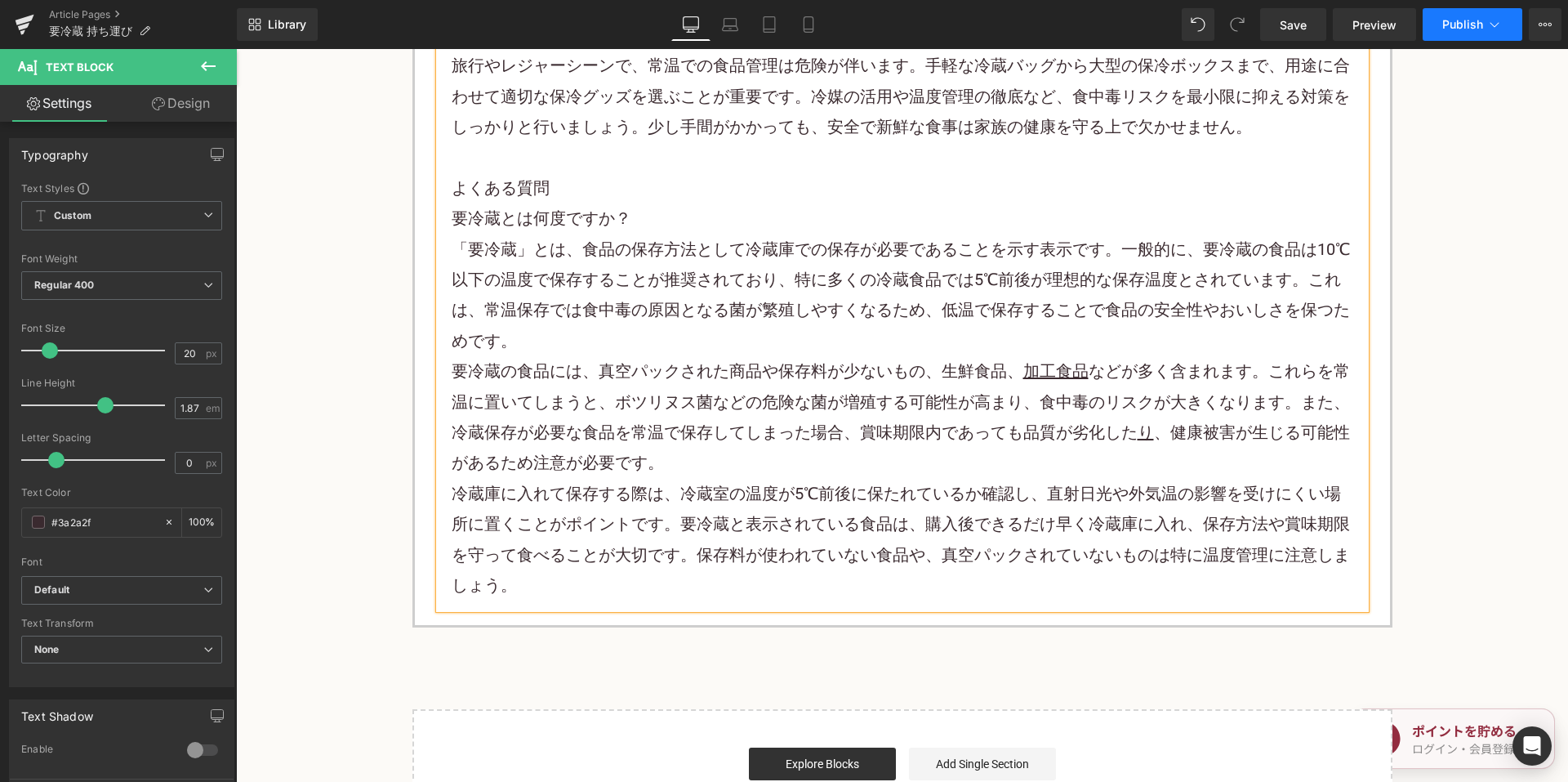
click at [1480, 20] on span "Publish" at bounding box center [1463, 24] width 41 height 13
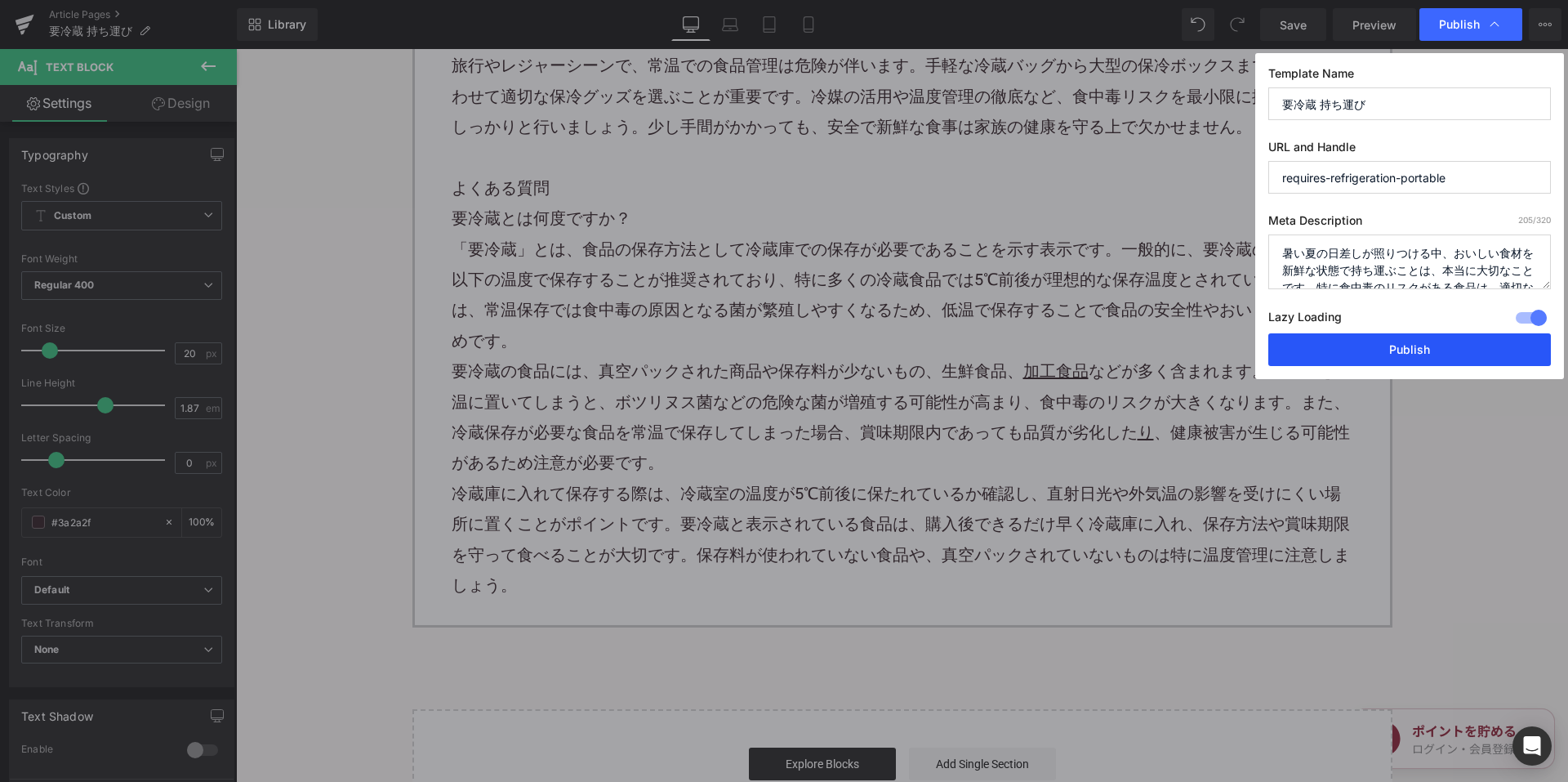
drag, startPoint x: 1317, startPoint y: 357, endPoint x: 1068, endPoint y: 290, distance: 257.9
click at [1317, 357] on button "Publish" at bounding box center [1409, 349] width 283 height 33
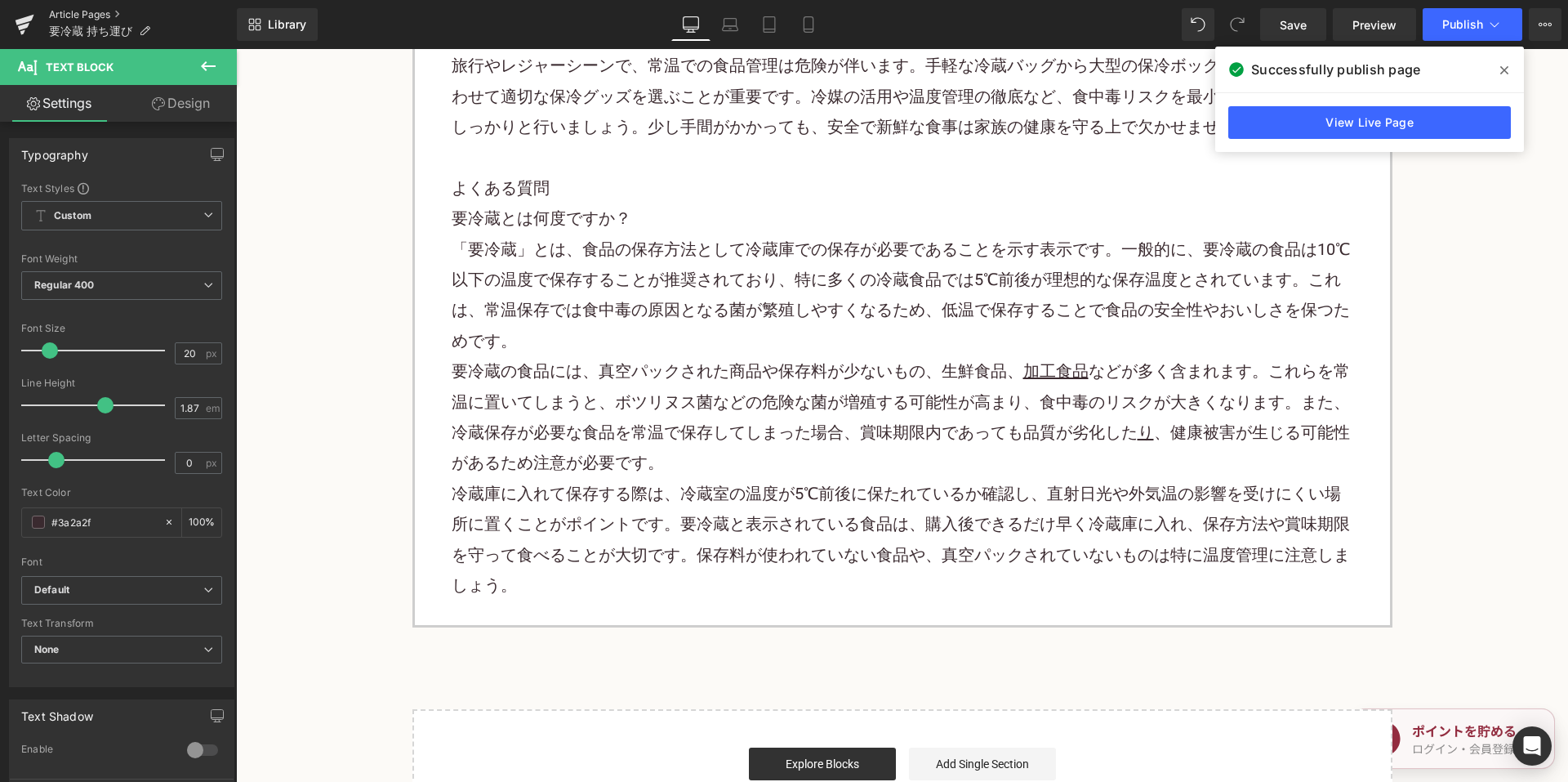
click at [88, 11] on link "Article Pages" at bounding box center [142, 14] width 187 height 13
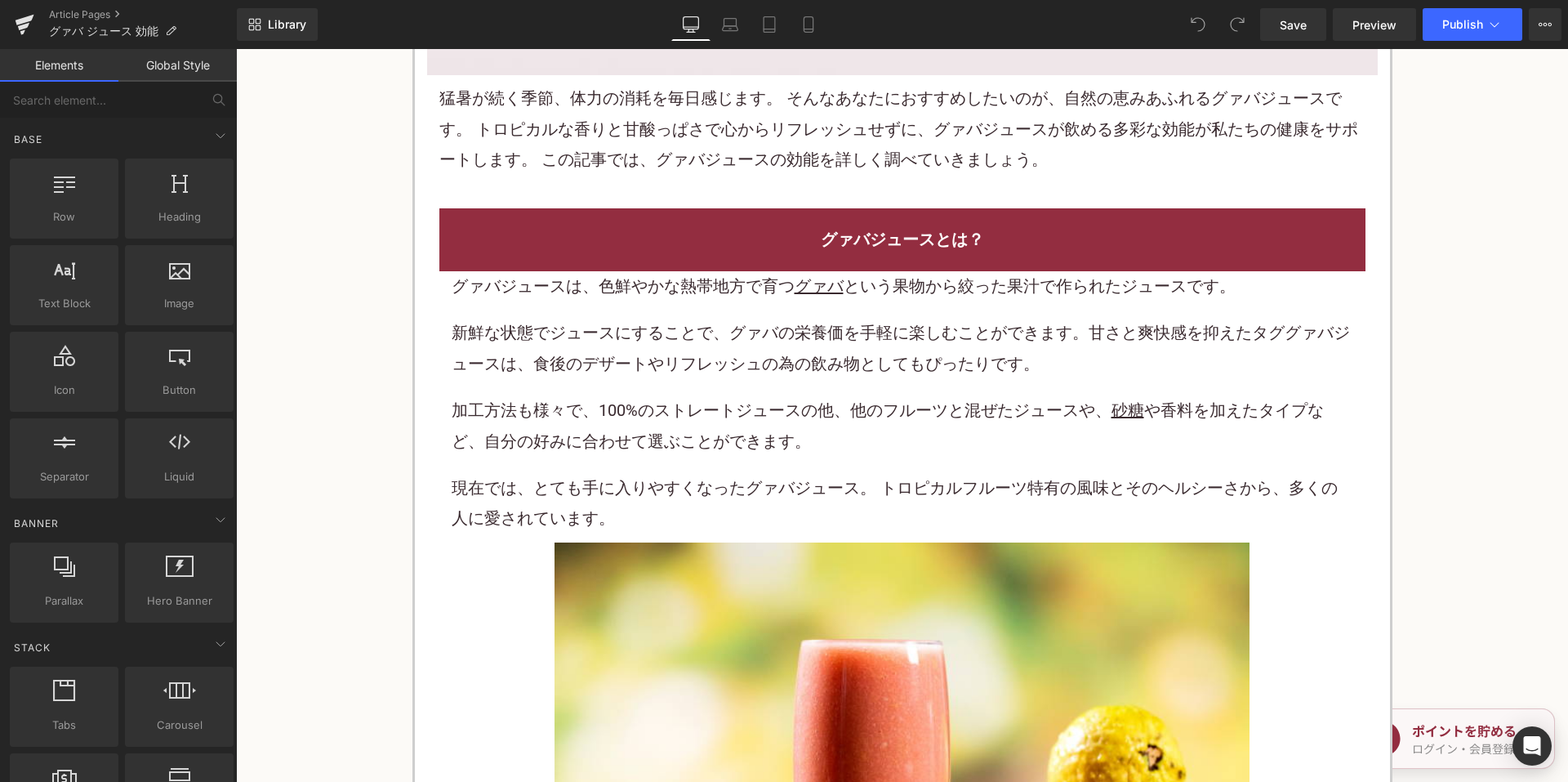
scroll to position [899, 0]
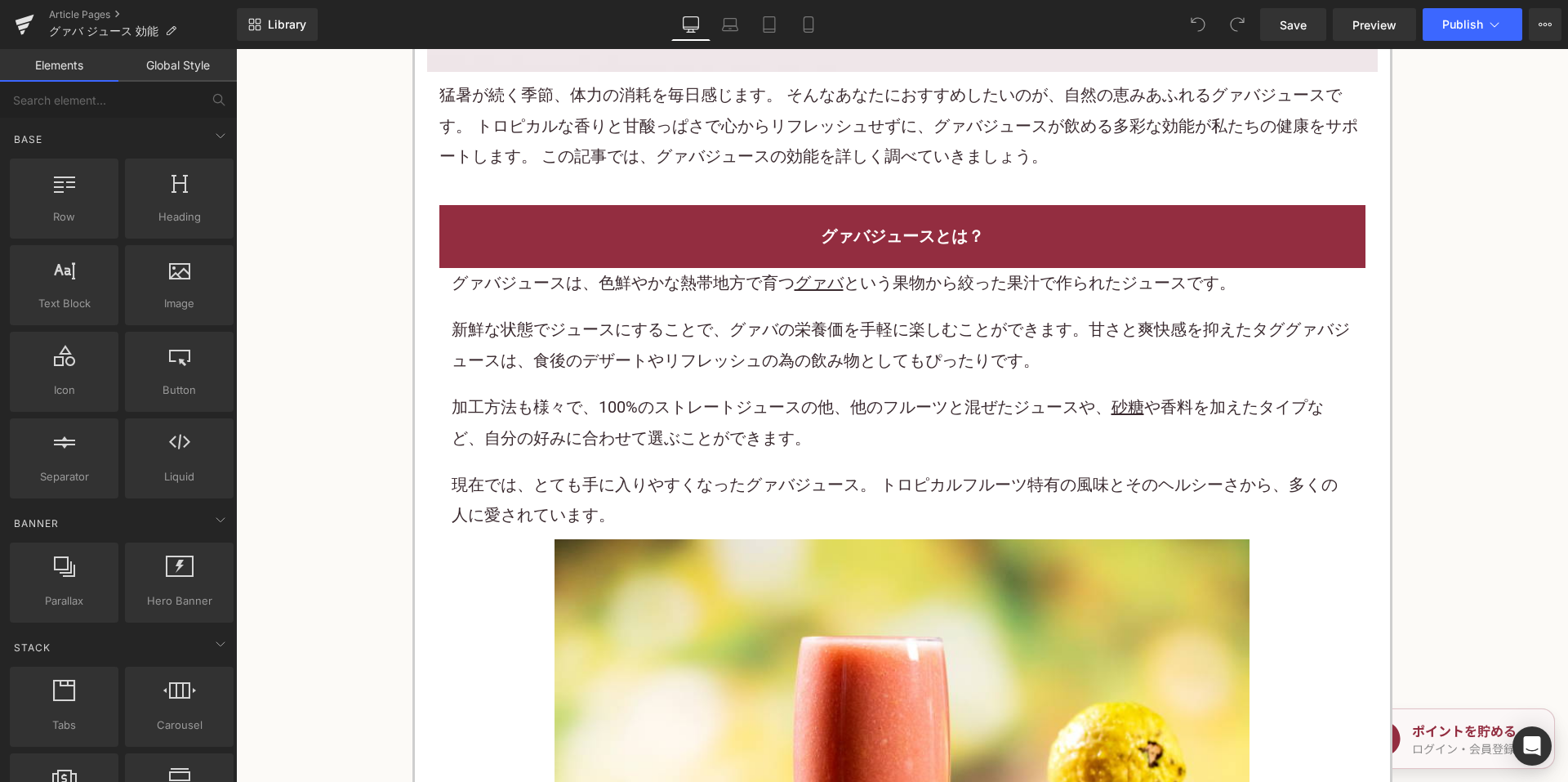
click at [731, 382] on div "グァバジュースは、色鮮やかな熱帯地方で育つ グァバ という 果物 から絞った果汁で作られたジュースです。 新鮮な状態でジュースにすることで、グァバの栄養価を手…" at bounding box center [902, 399] width 902 height 263
click at [730, 382] on div "グァバジュースは、色鮮やかな熱帯地方で育つ グァバ という 果物 から絞った果汁で作られたジュースです。 新鮮な状態でジュースにすることで、グァバの栄養価を手…" at bounding box center [902, 399] width 902 height 263
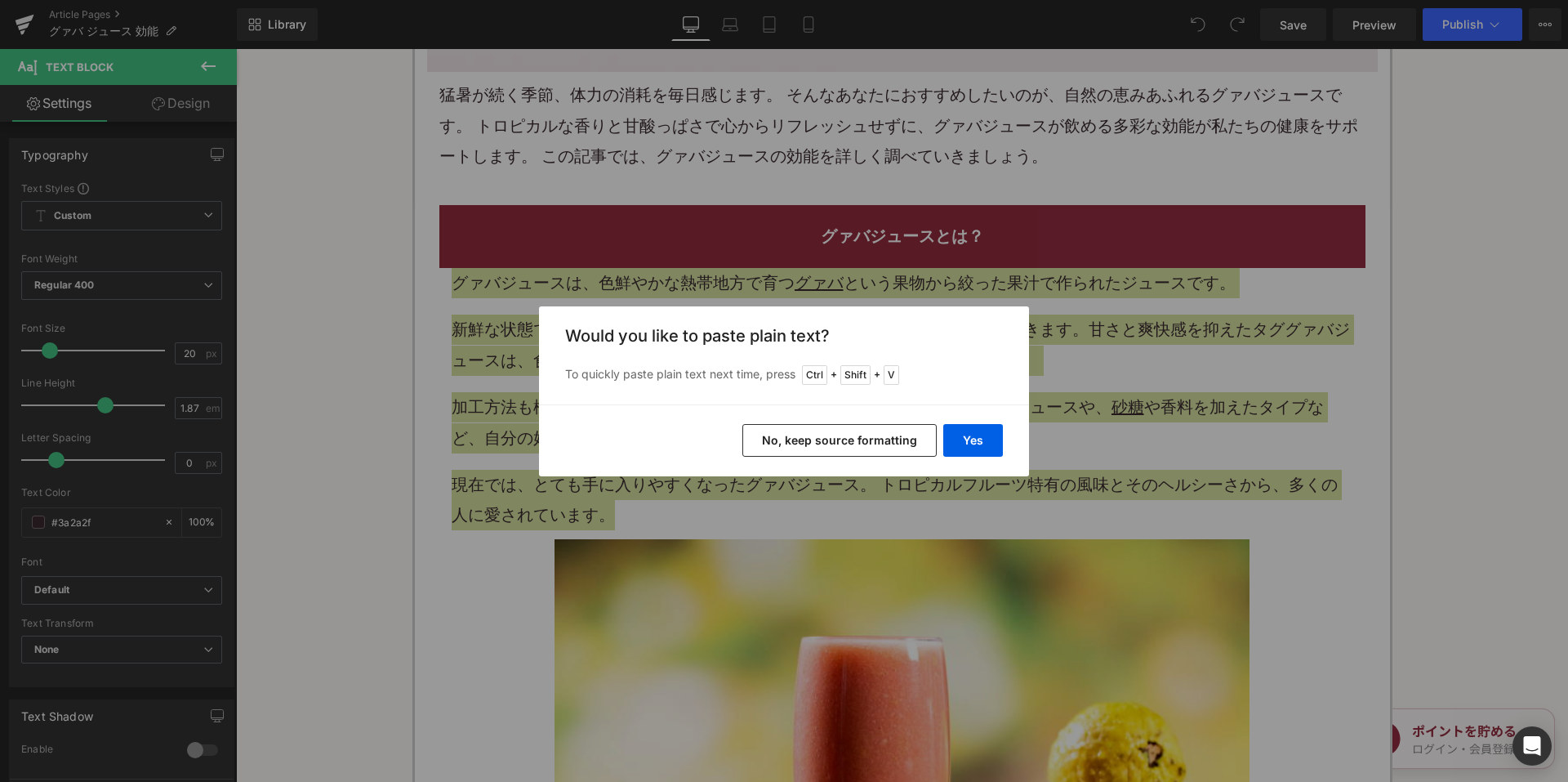
click at [797, 449] on button "No, keep source formatting" at bounding box center [840, 440] width 194 height 33
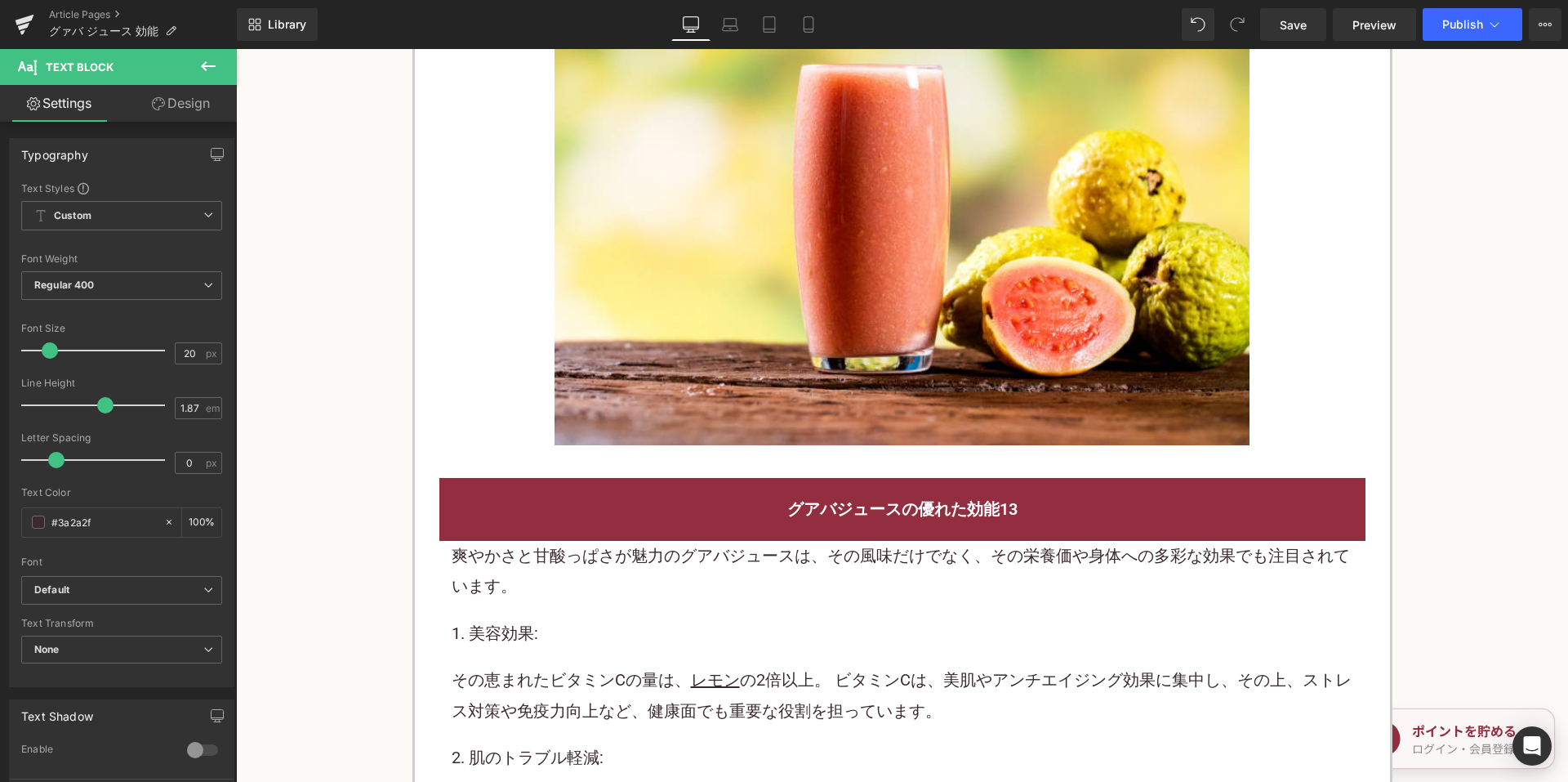
scroll to position [1798, 0]
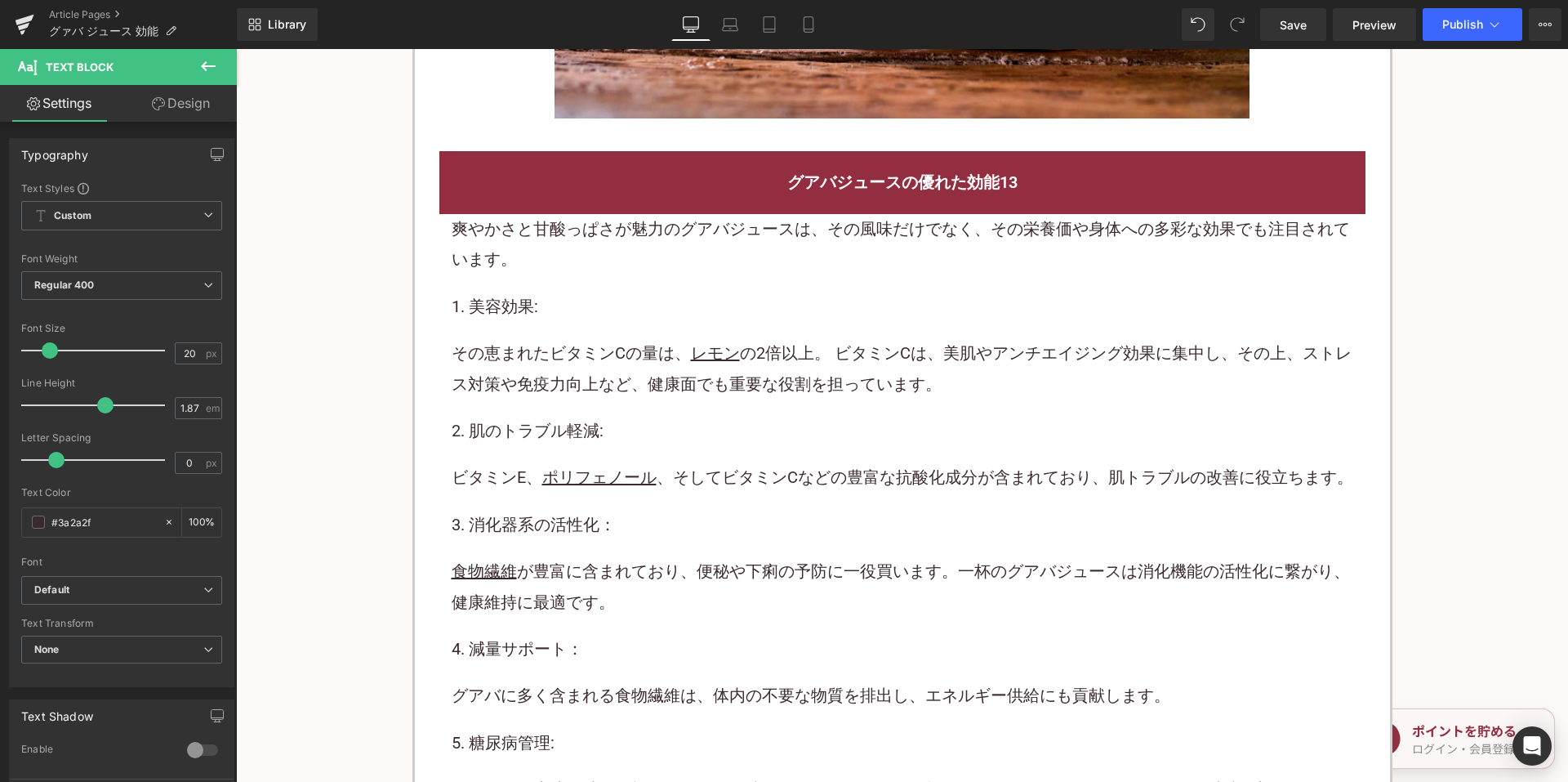
click at [639, 390] on p "その恵まれたビタミンCの量は、 レモン の2倍以上。 ビタミンCは、美肌やアンチエイジング効果に集中し、その上、ストレス対策や免疫力向上など、健康面でも重要な…" at bounding box center [902, 369] width 902 height 62
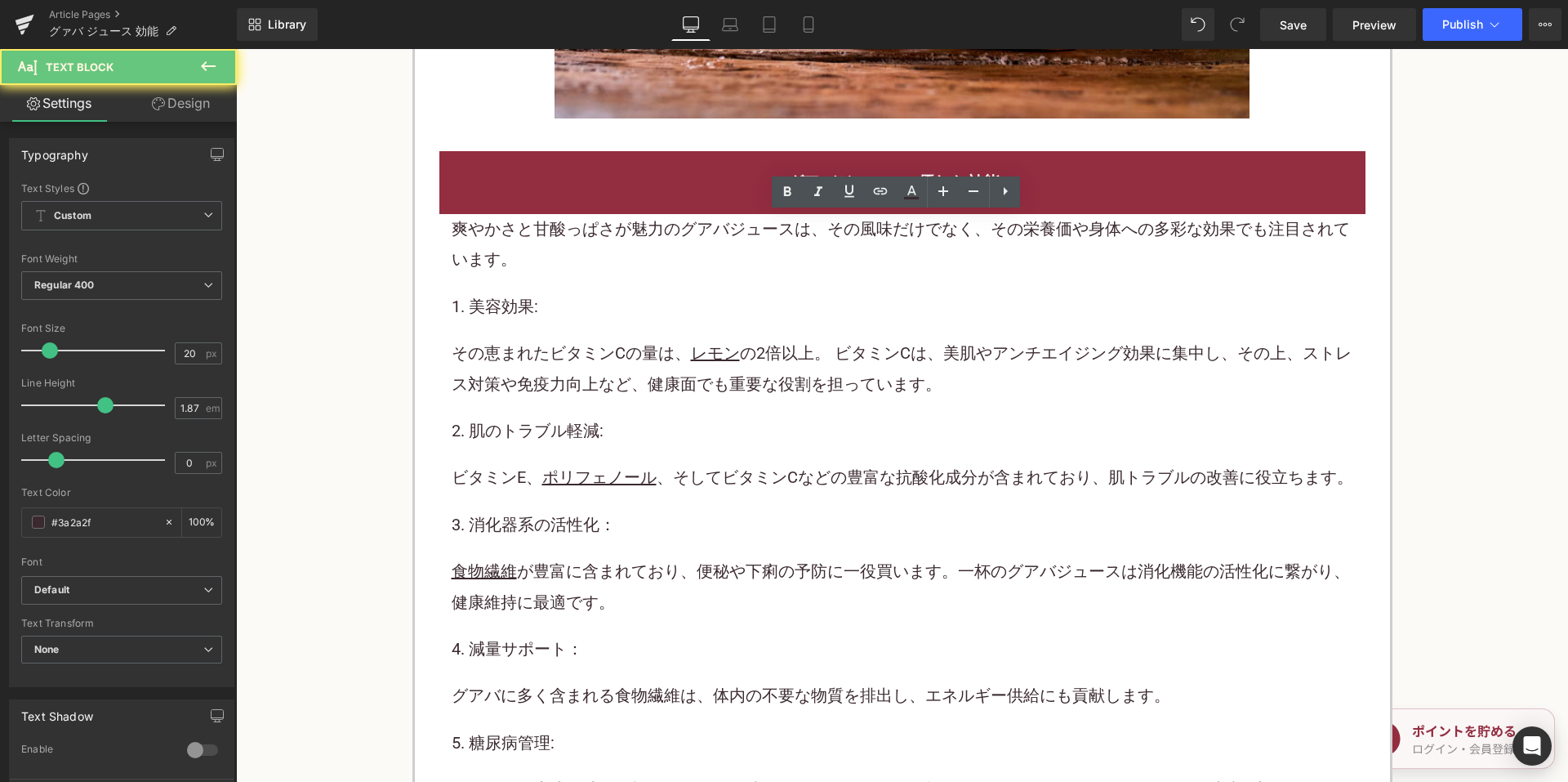
click at [628, 373] on p "その恵まれたビタミンCの量は、 レモン の2倍以上。 ビタミンCは、美肌やアンチエイジング効果に集中し、その上、ストレス対策や免疫力向上など、健康面でも重要な…" at bounding box center [902, 369] width 902 height 62
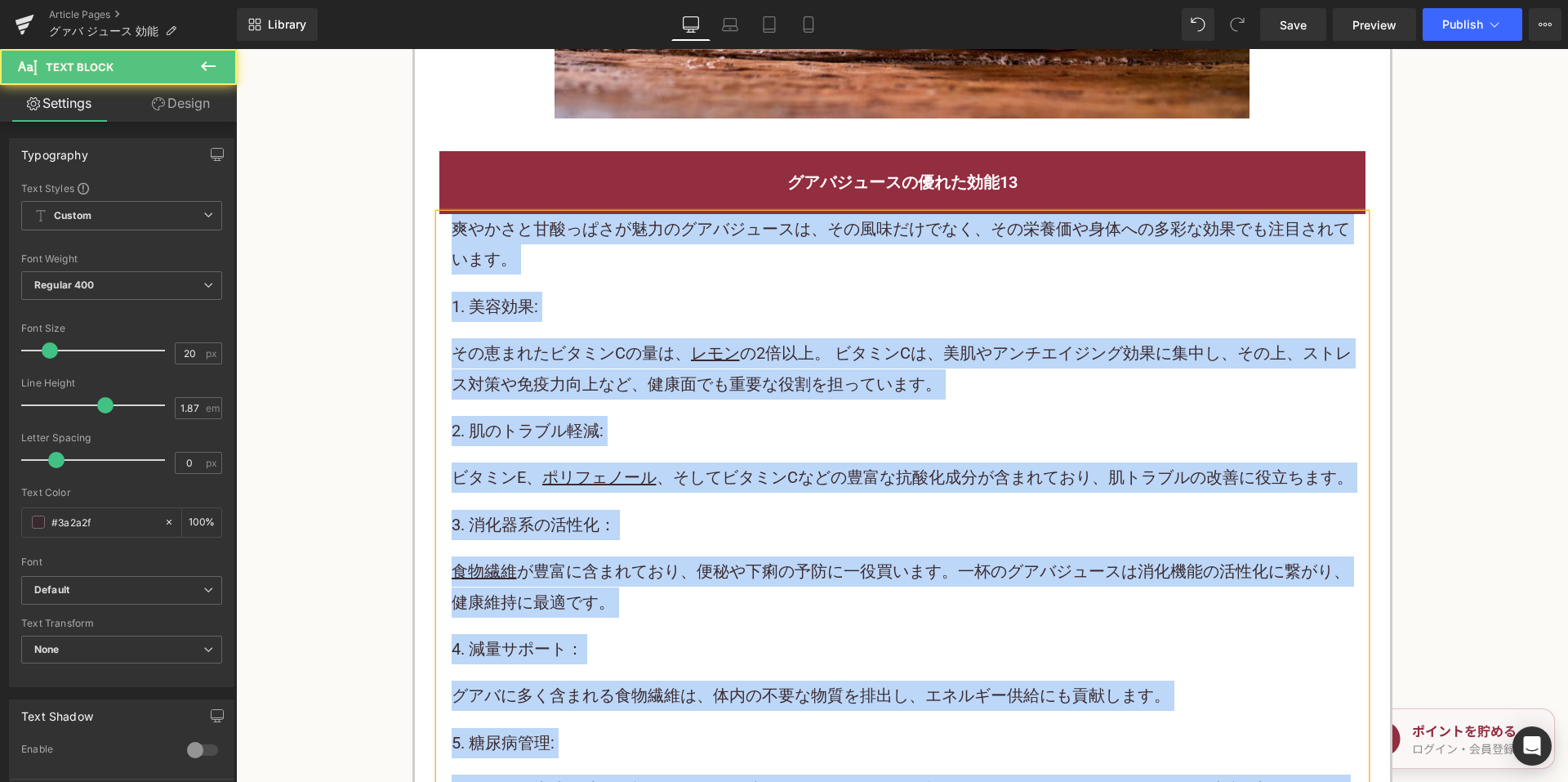
click at [631, 369] on p "その恵まれたビタミンCの量は、 レモン の2倍以上。 ビタミンCは、美肌やアンチエイジング効果に集中し、その上、ストレス対策や免疫力向上など、健康面でも重要な…" at bounding box center [902, 369] width 902 height 62
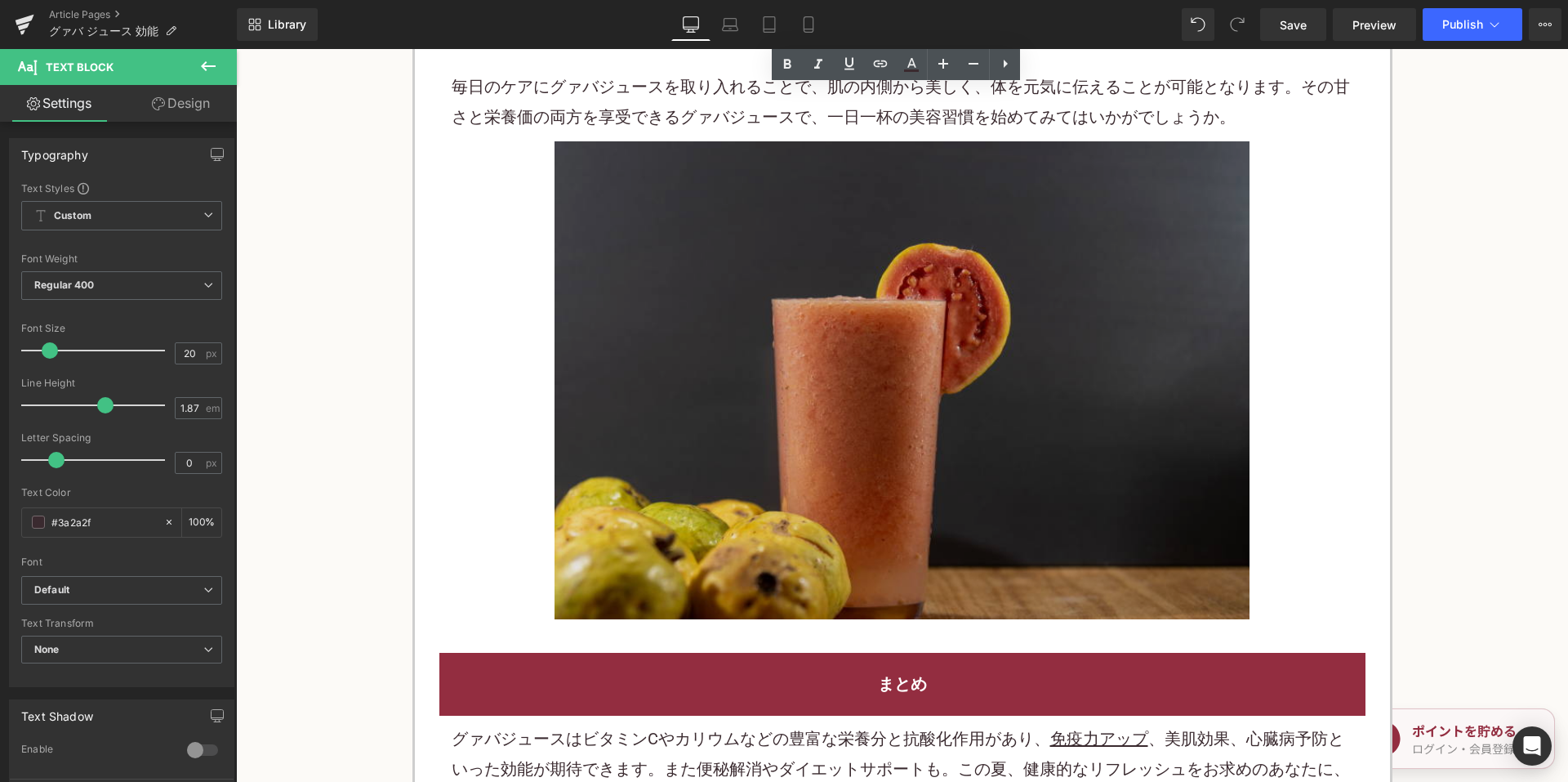
scroll to position [4496, 0]
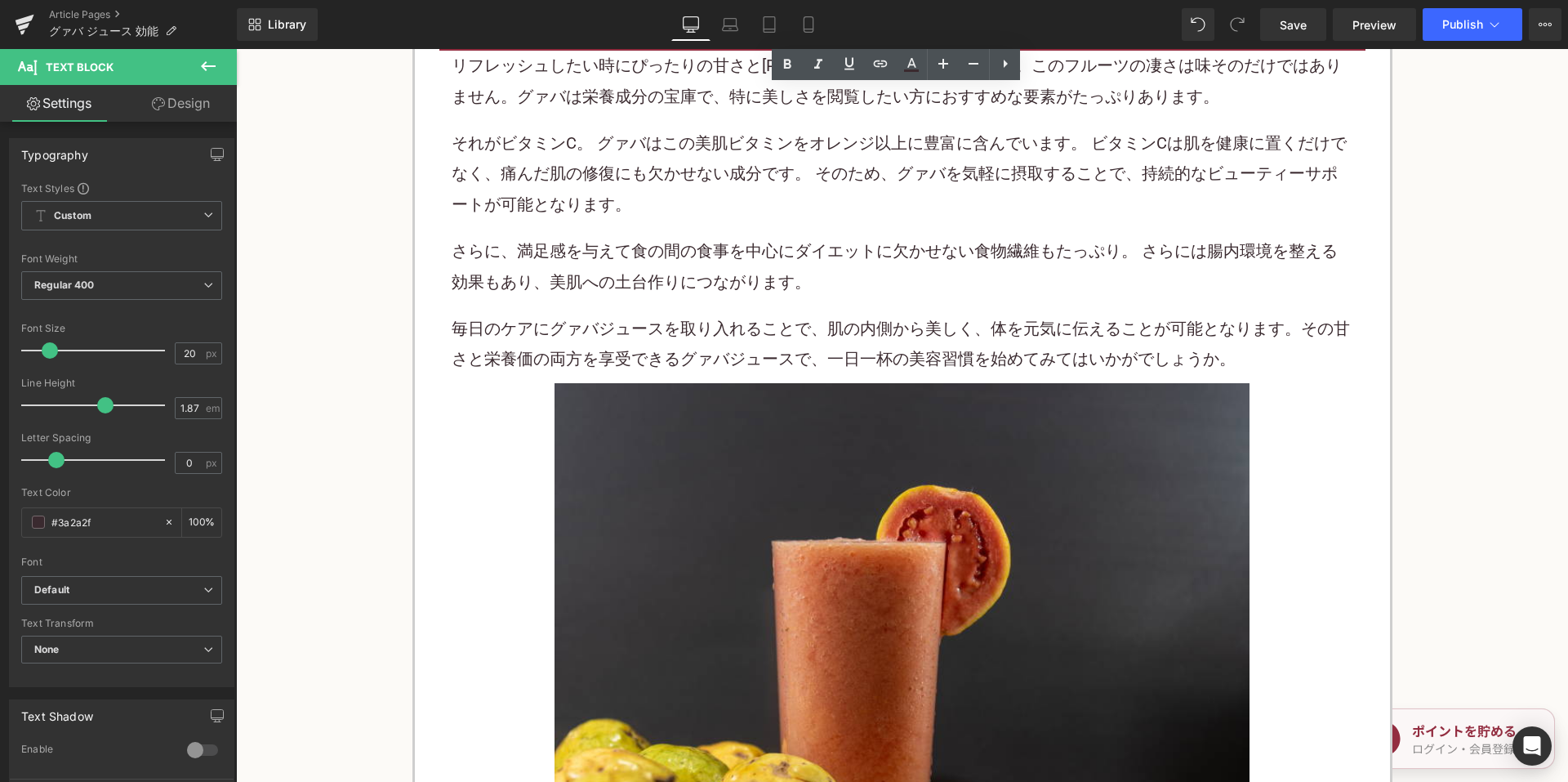
click at [623, 232] on div "リフレッシュしたい時にぴったりの甘さとジューシーさが魅力のグァバ。このフルーツの凄さは味そのだけではありません。グァバは栄養成分の宝庫で、特に美しさを閲覧した…" at bounding box center [902, 212] width 902 height 325
click at [622, 229] on div "リフレッシュしたい時にぴったりの甘さとジューシーさが魅力のグァバ。このフルーツの凄さは味そのだけではありません。グァバは栄養成分の宝庫で、特に美しさを閲覧した…" at bounding box center [902, 212] width 902 height 325
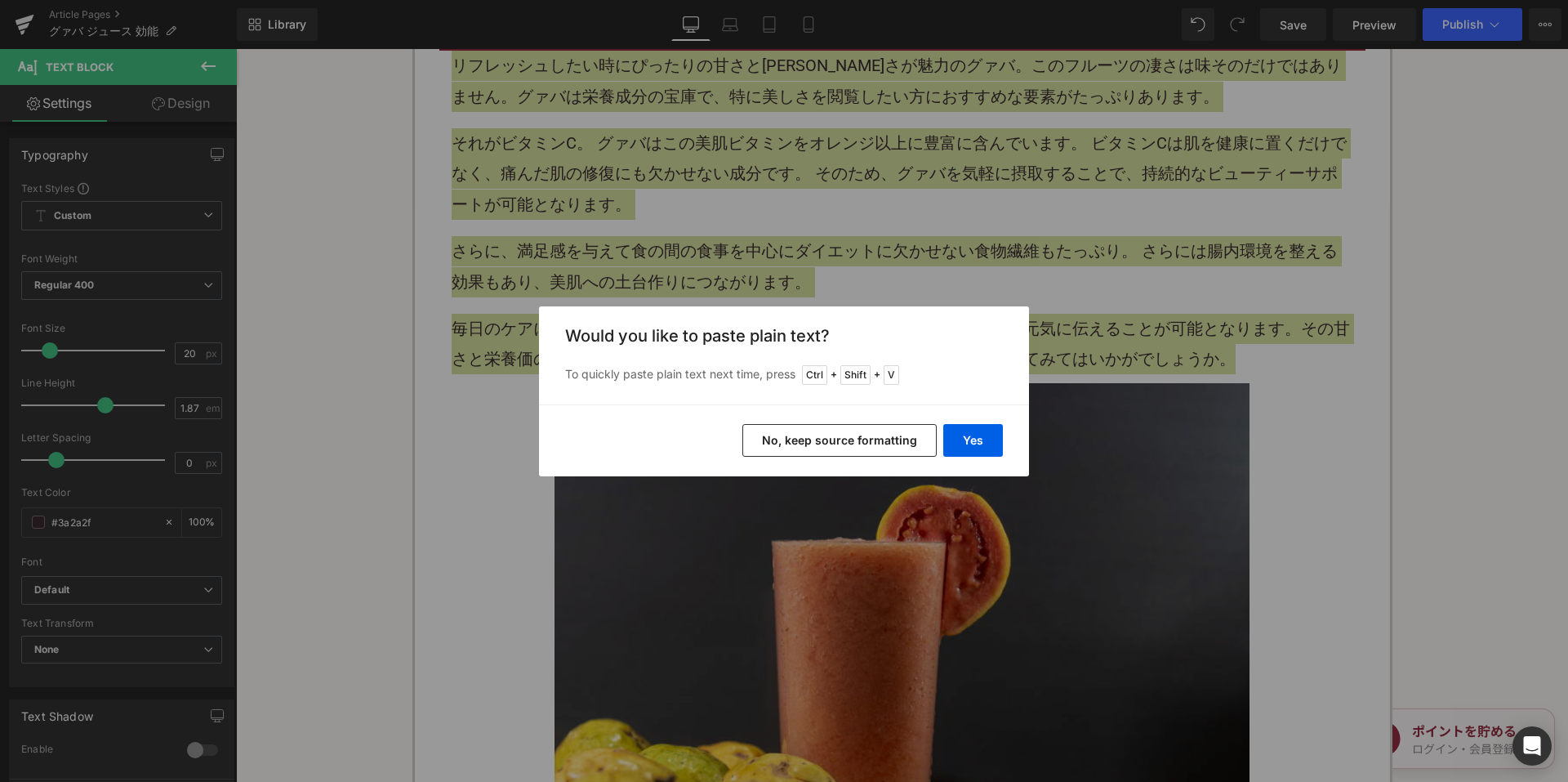
click at [804, 443] on button "No, keep source formatting" at bounding box center [840, 440] width 194 height 33
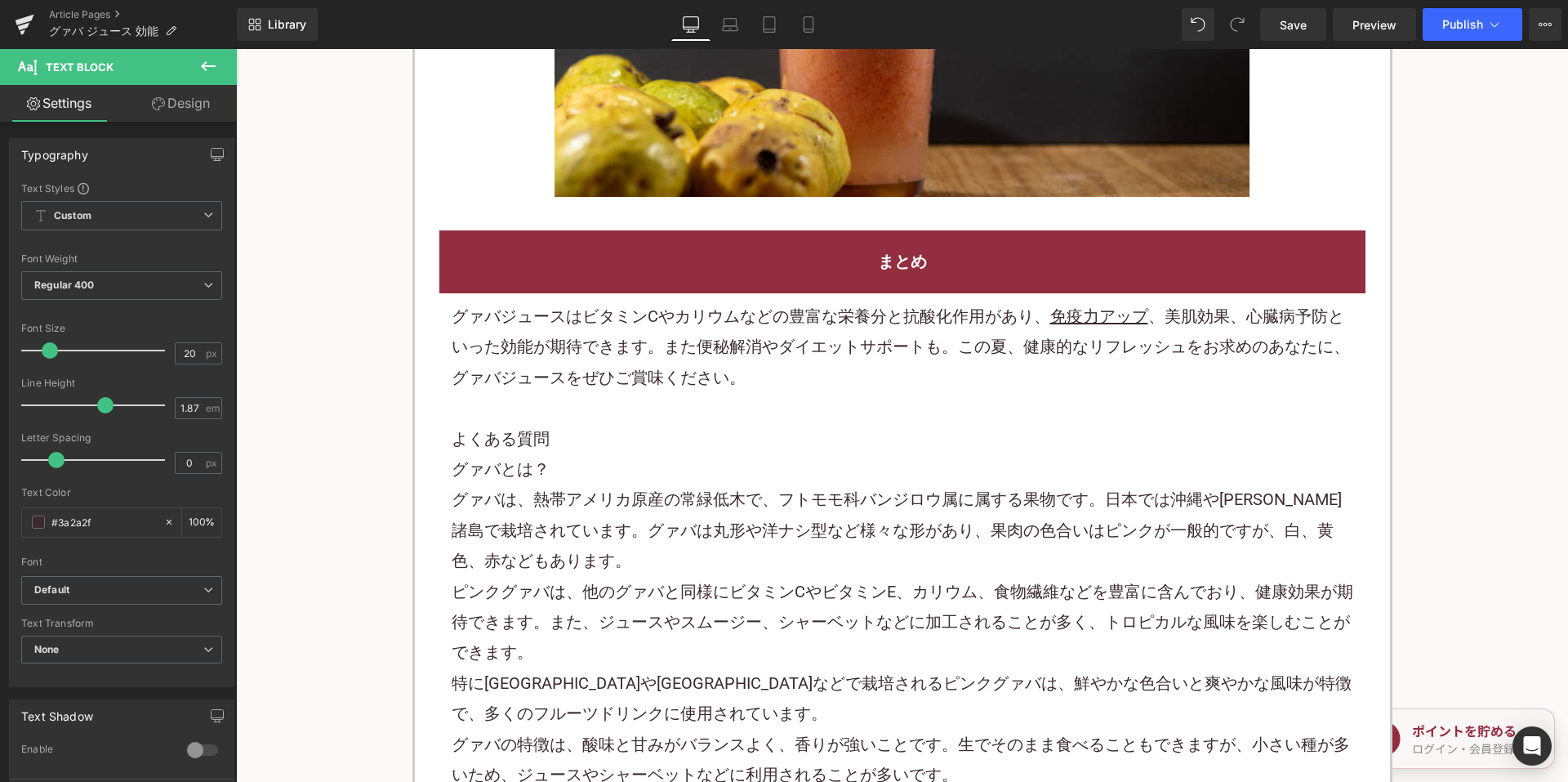
scroll to position [5232, 0]
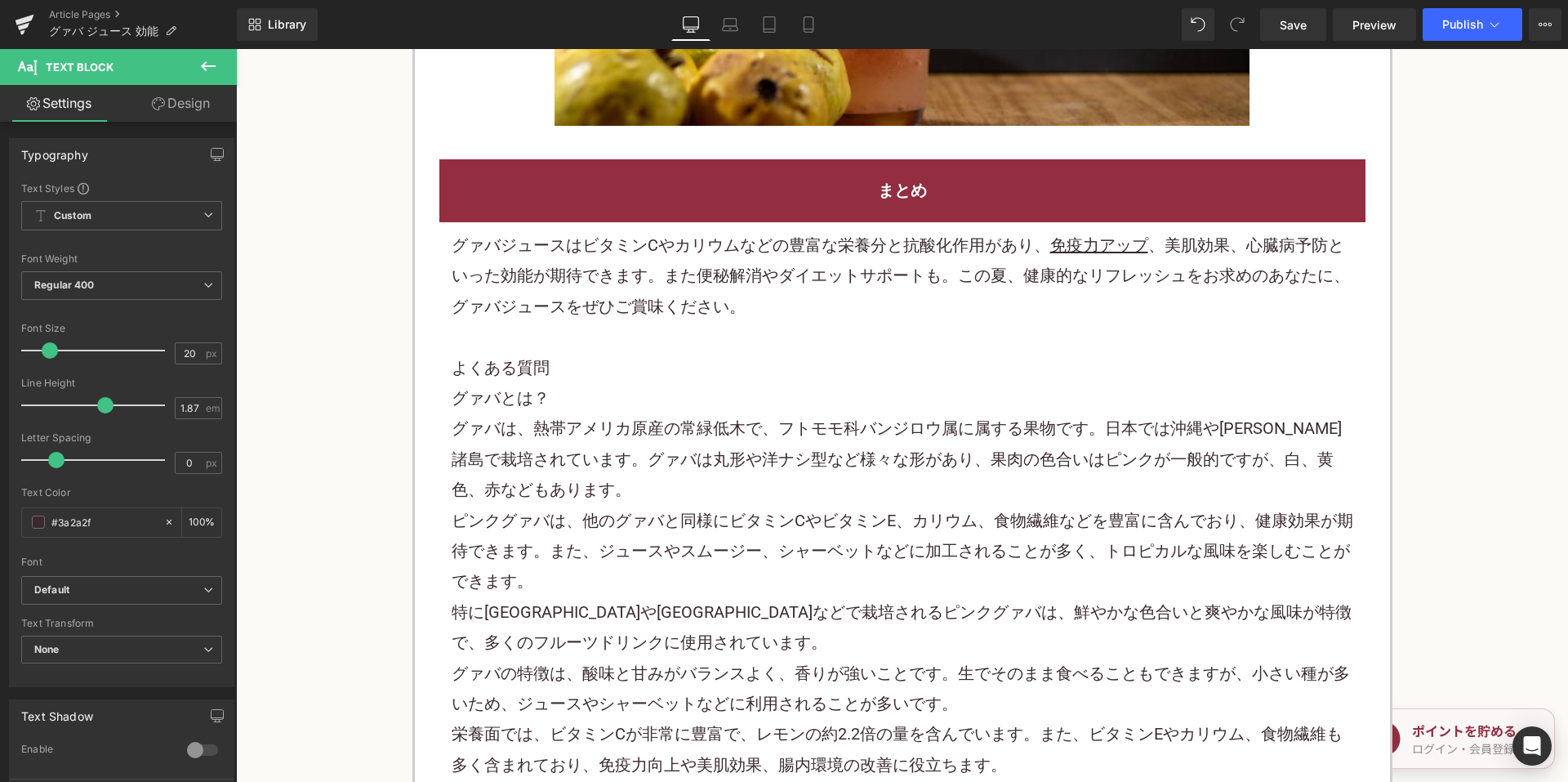
click at [684, 292] on p "グァバジュースはビタミンCやカリウムなどの豊富な栄養分と抗酸化作用があり、 免疫力アップ 、美肌効果、心臓病予防といった効能が期待できます。また便秘解消やダイ…" at bounding box center [902, 276] width 902 height 91
click at [684, 291] on p "グァバジュースはビタミンCやカリウムなどの豊富な栄養分と抗酸化作用があり、 免疫力アップ 、美肌効果、心臓病予防といった効能が期待できます。また便秘解消やダイ…" at bounding box center [902, 276] width 902 height 91
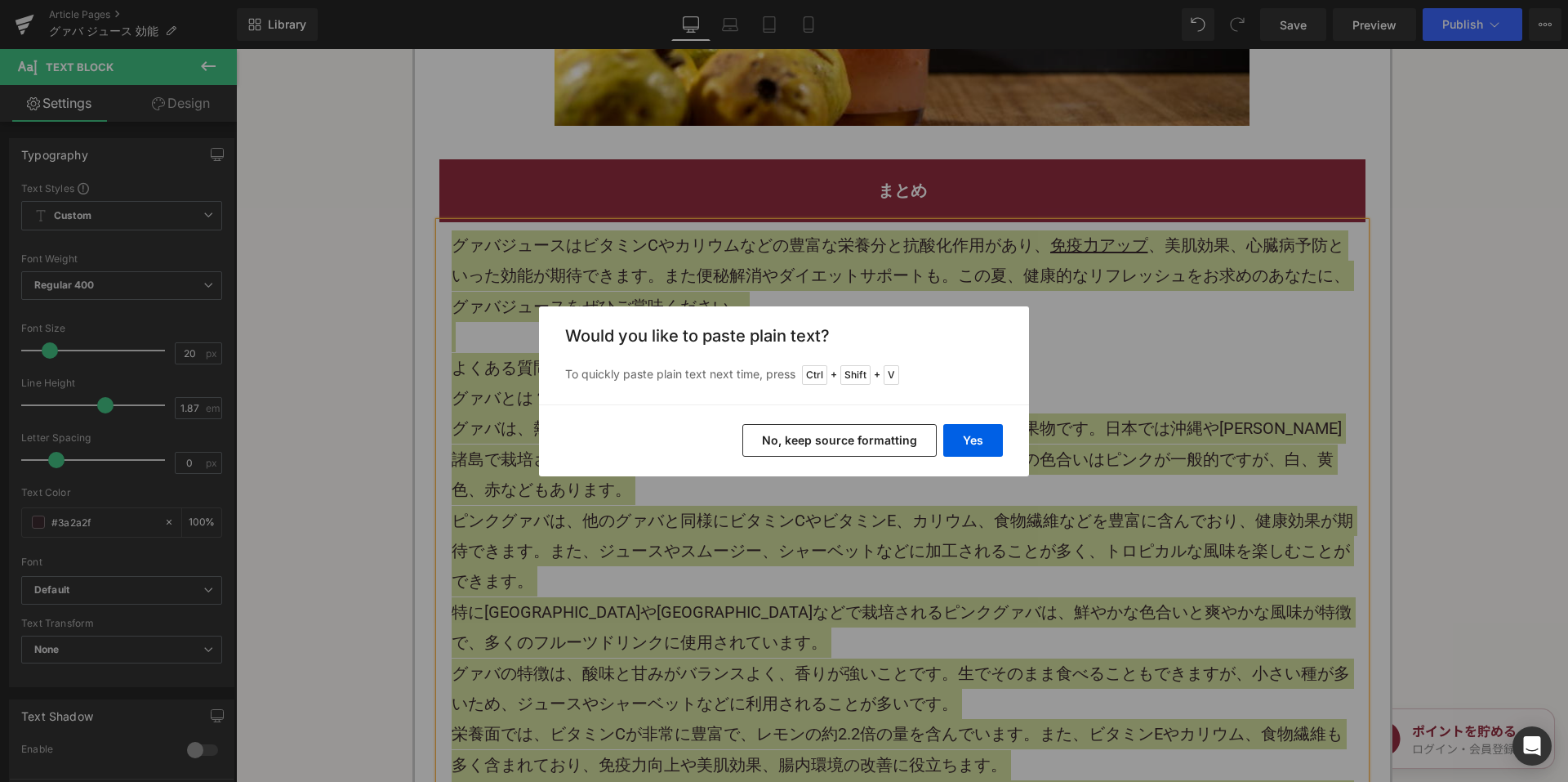
click at [805, 449] on button "No, keep source formatting" at bounding box center [840, 440] width 194 height 33
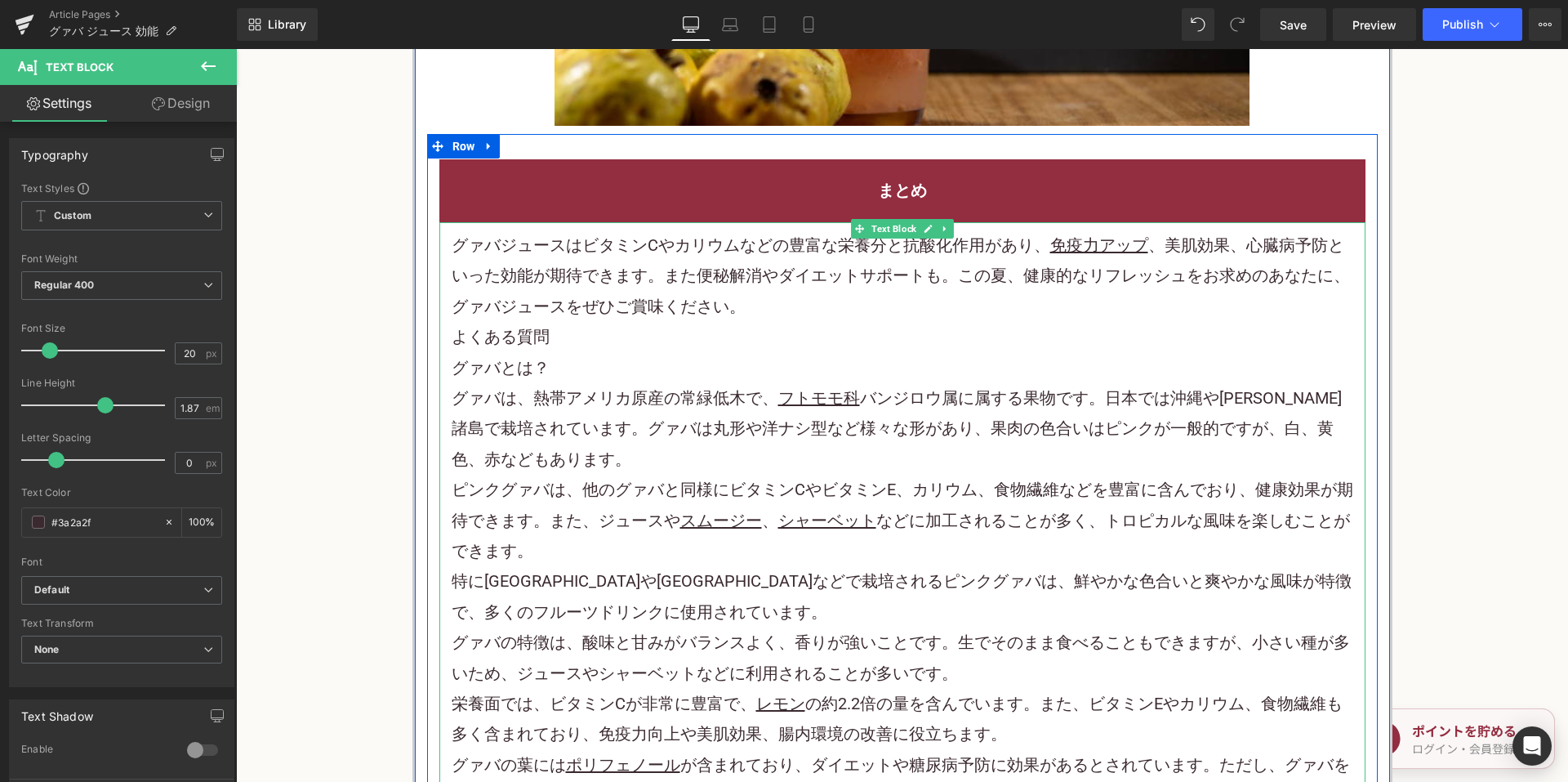
click at [781, 314] on p "グァバジュースはビタミンCやカリウムなどの豊富な栄養分と抗酸化作用があり、 免疫力アップ 、美肌効果、心臓病予防といった効能が期待できます。また便秘解消やダイ…" at bounding box center [902, 276] width 902 height 91
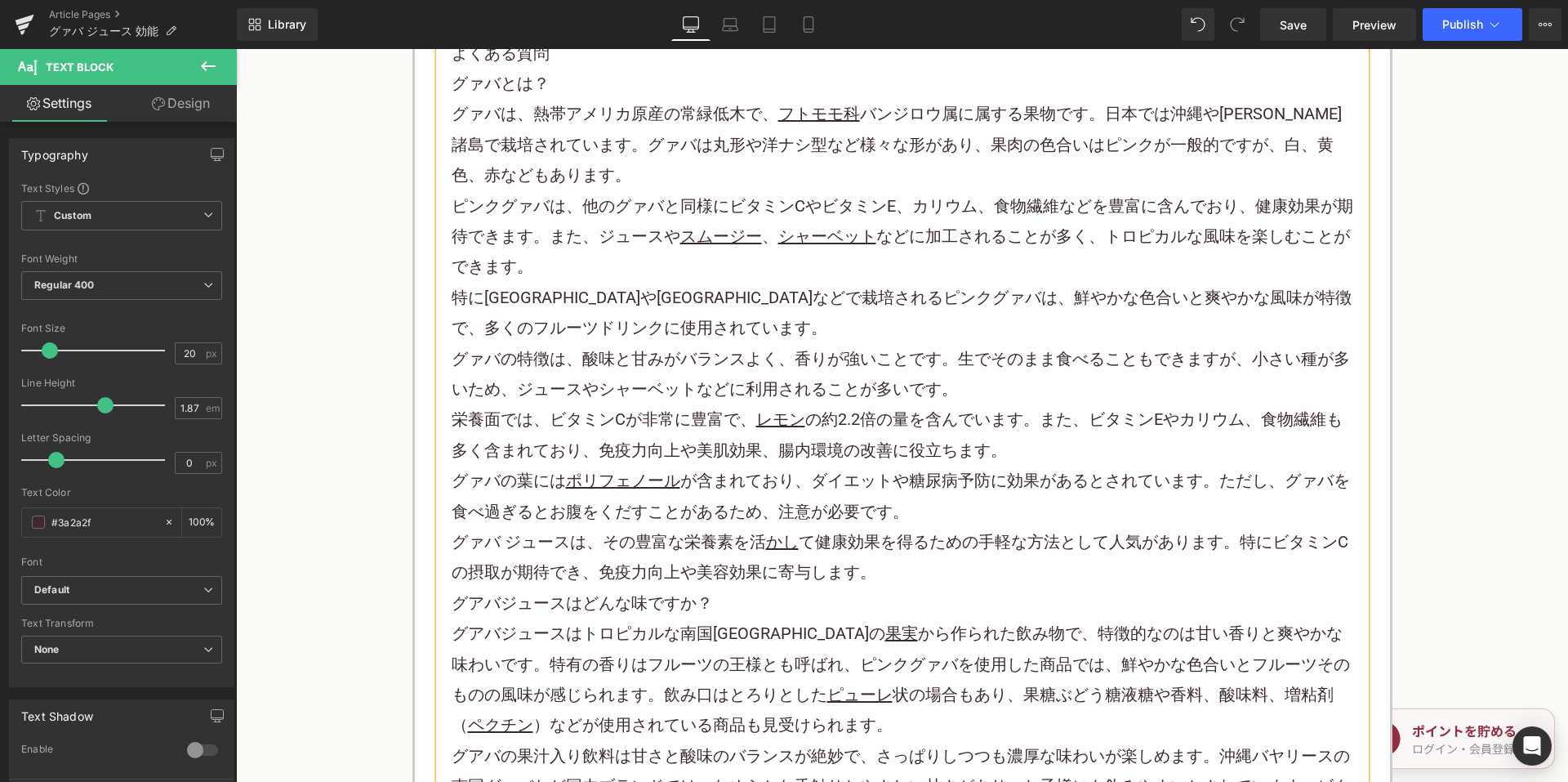
scroll to position [5558, 0]
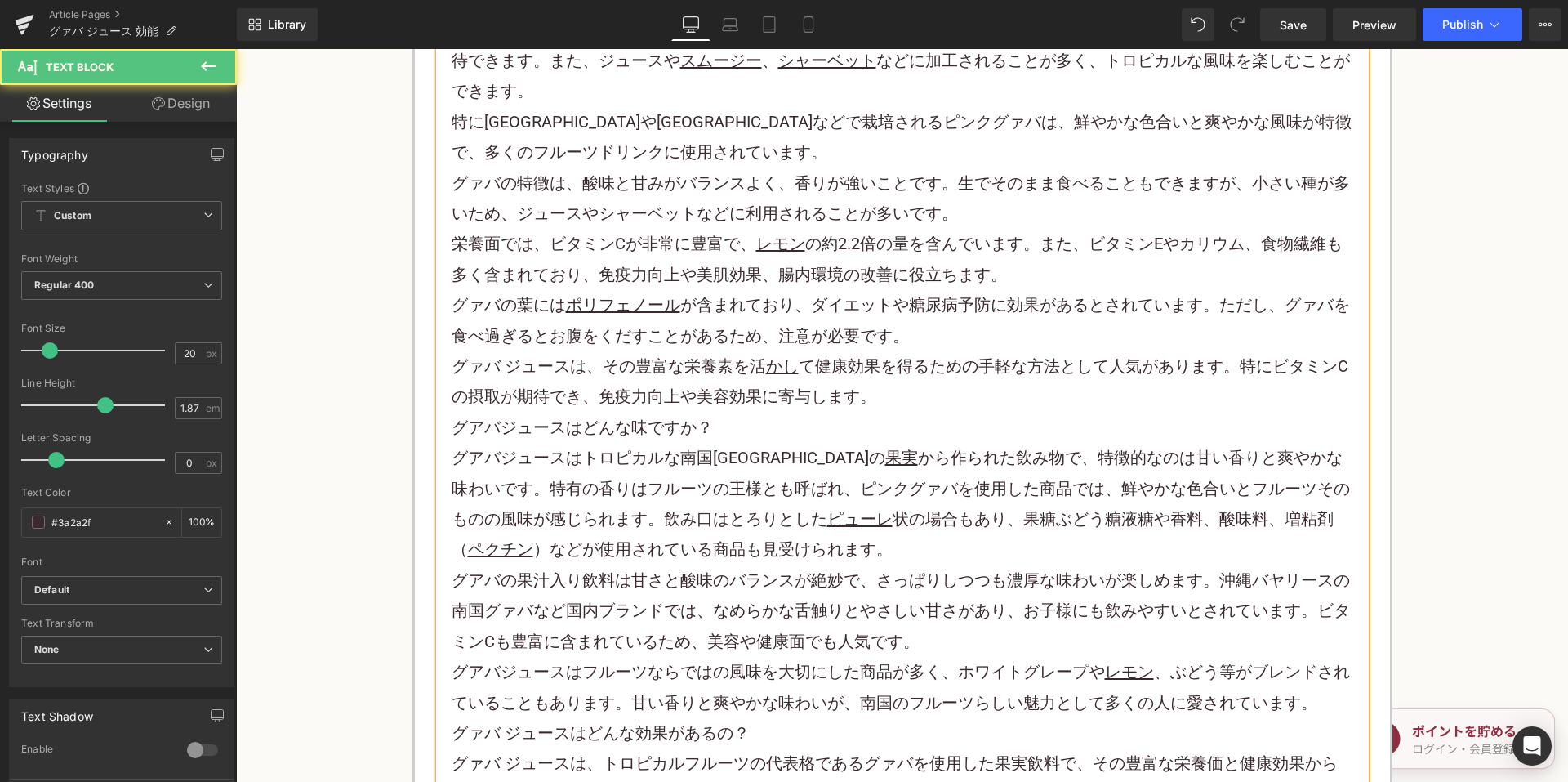
click at [876, 399] on p "グァバ ジュースは、その豊富な栄養素を活 かし て健康効果を得るための手軽な方法として人気があります。特にビタミンCの摂取が期待でき、免疫力向上や美容効果に寄…" at bounding box center [902, 382] width 902 height 62
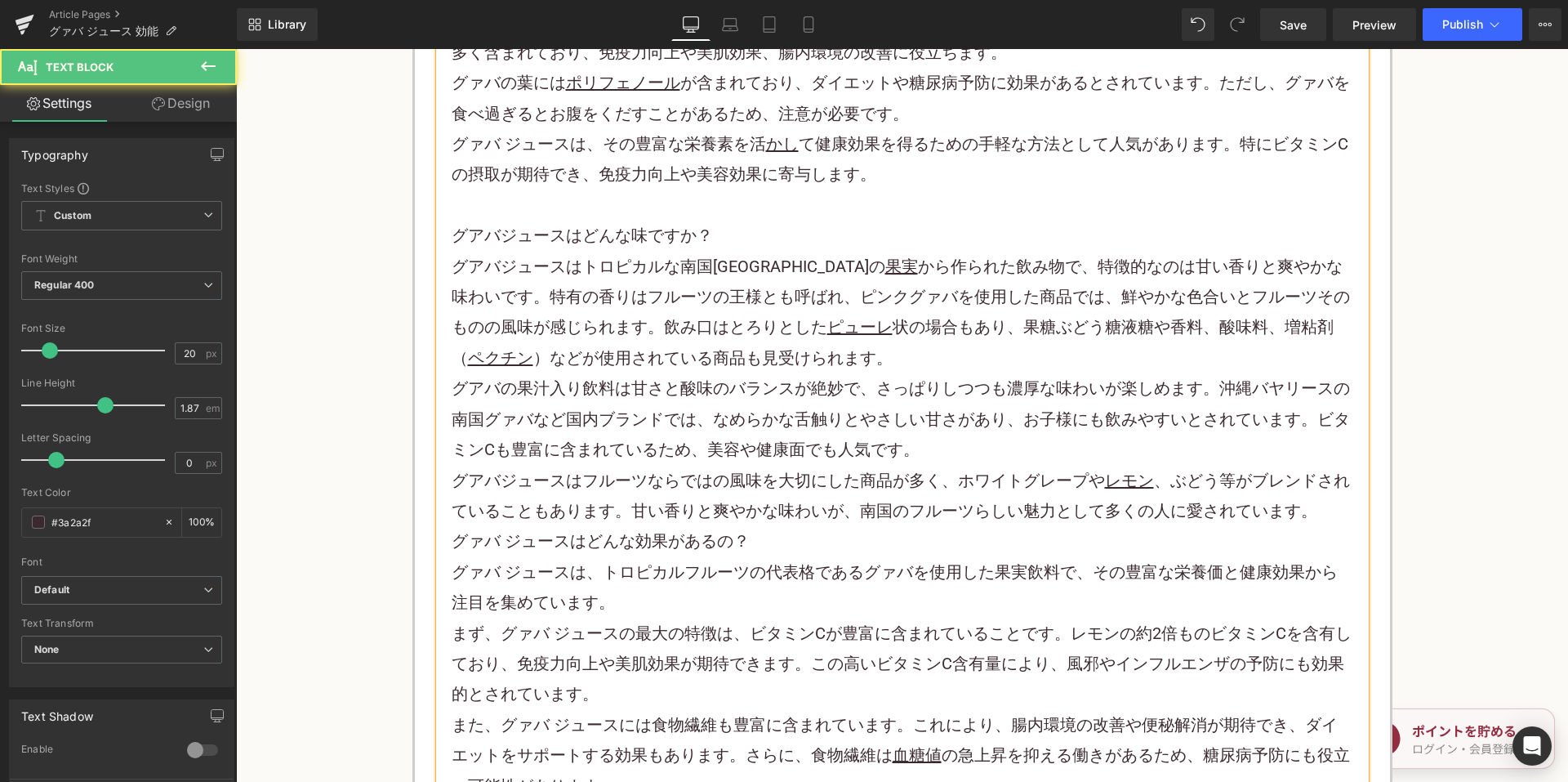
scroll to position [5967, 0]
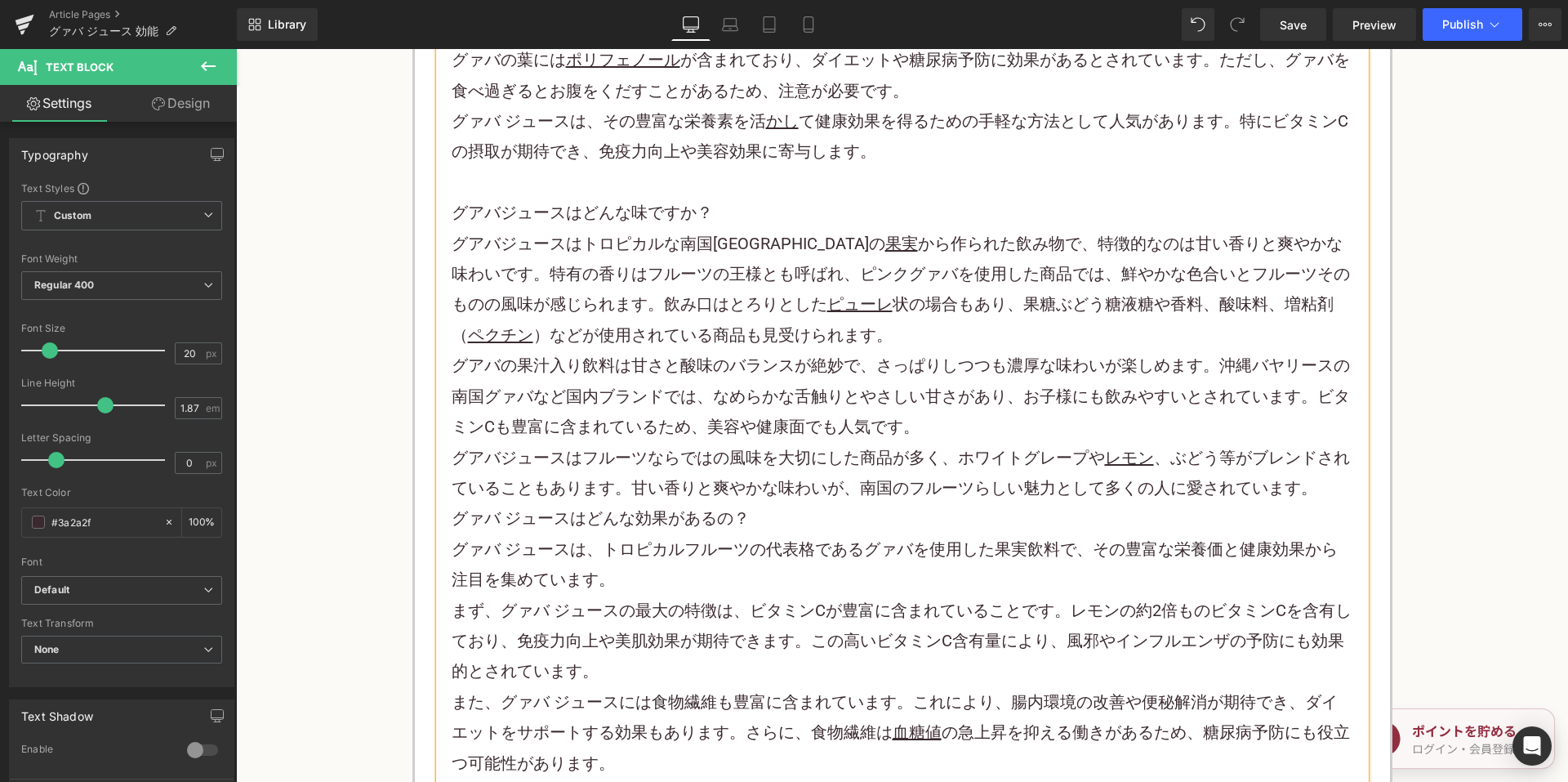
click at [1321, 484] on p "グアバジュースはフルーツならではの風味を大切にした商品が多く、ホワイトグレープや レモン 、 ぶどう 等がブレンドされていることもあります。甘い香りと爽やかな…" at bounding box center [902, 473] width 902 height 62
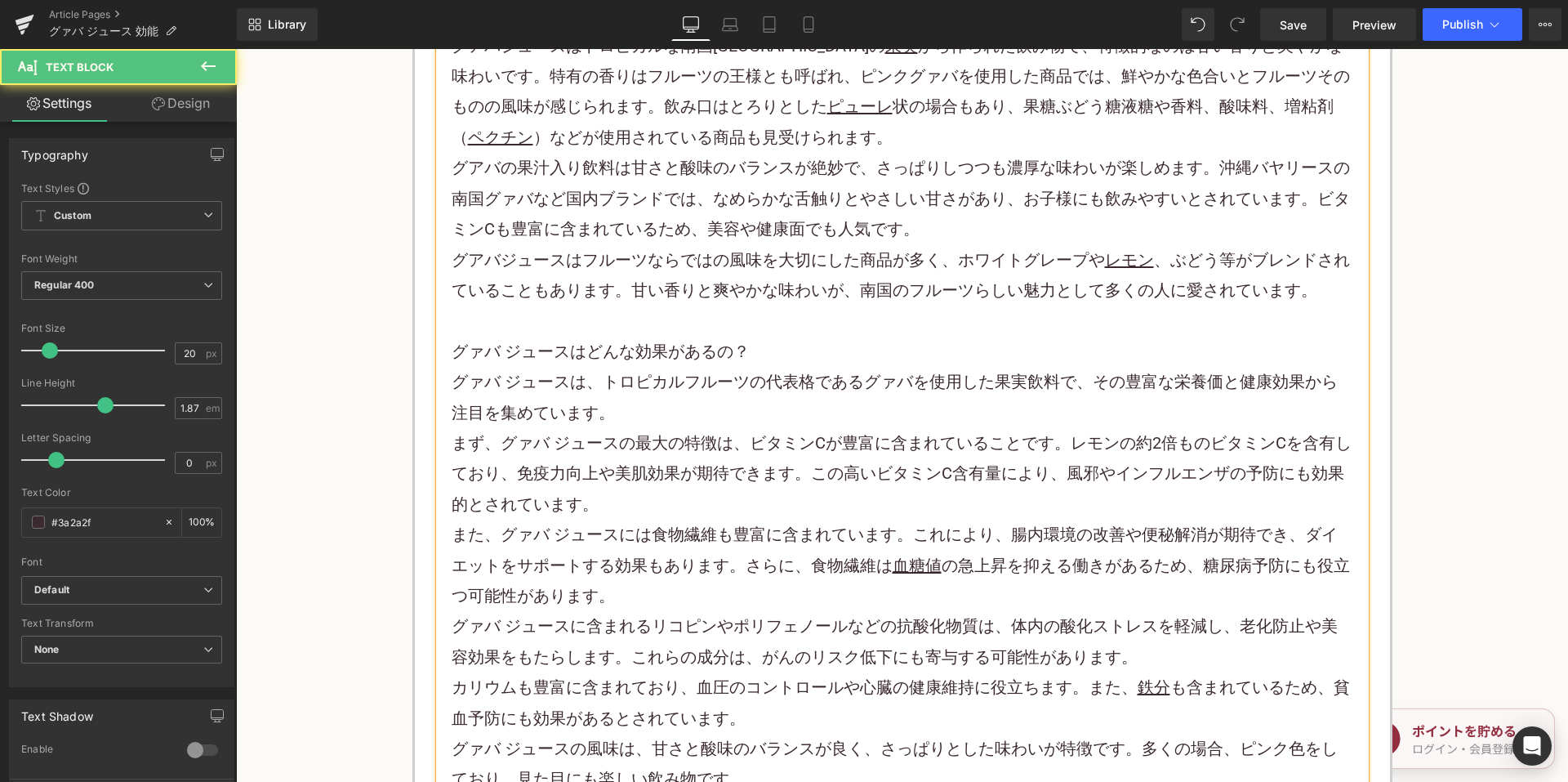
scroll to position [6294, 0]
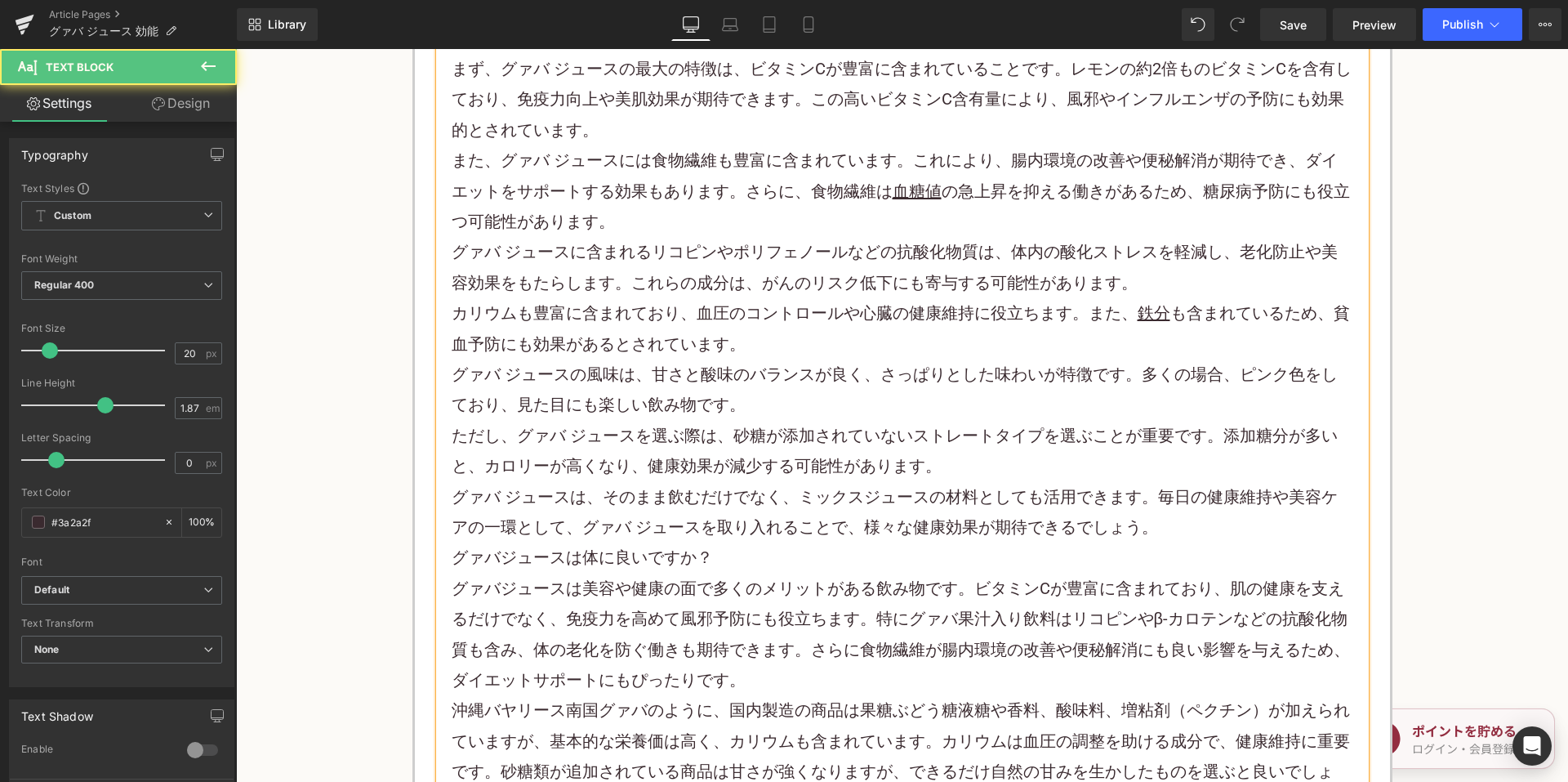
click at [1162, 524] on p "グァバ ジュースは、そのまま飲むだけでなく、ミックスジュースの材料としても活用できます。毎日の健康維持や美容ケアの一環として、グァバ ジュースを取り入れること…" at bounding box center [902, 513] width 902 height 62
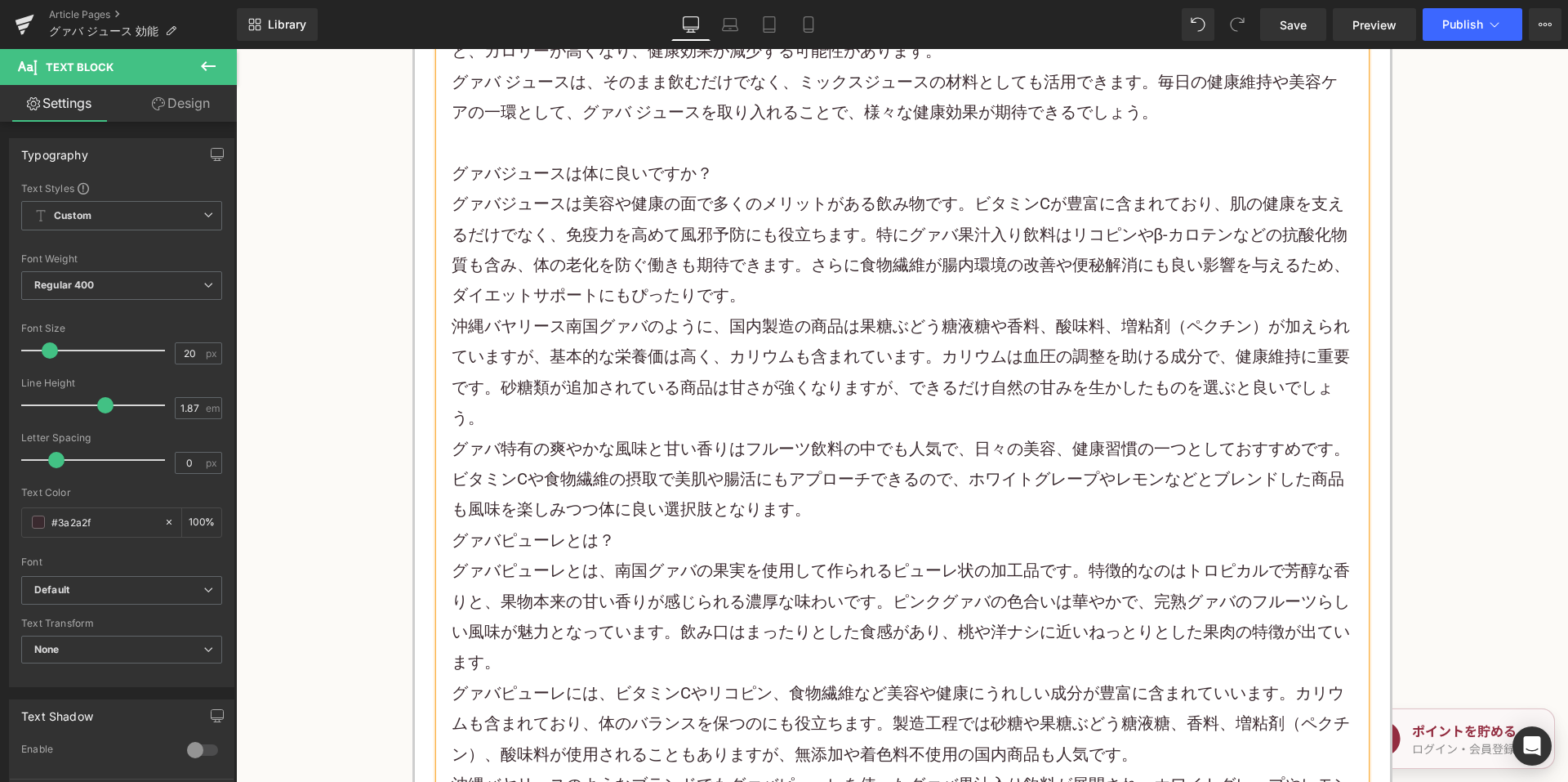
scroll to position [7030, 0]
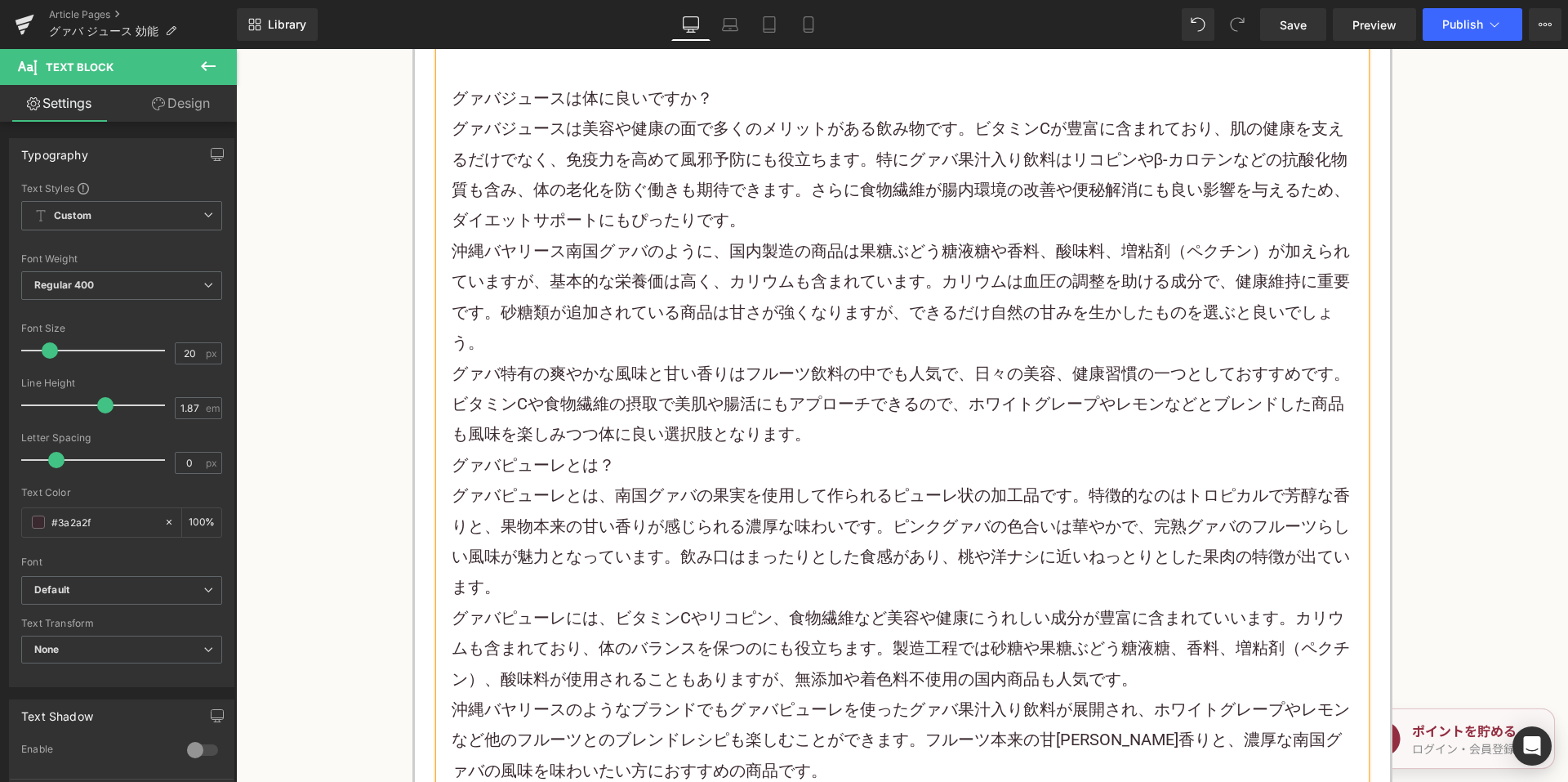
click at [841, 444] on p "グァバ特有の爽やかな風味と甘い香りはフルーツ飲料の中でも人気で、日々の美容、健康習慣の一つとしておすすめです。ビタミンCや食物繊維の摂取で美肌や腸活にもアプロ…" at bounding box center [902, 405] width 902 height 91
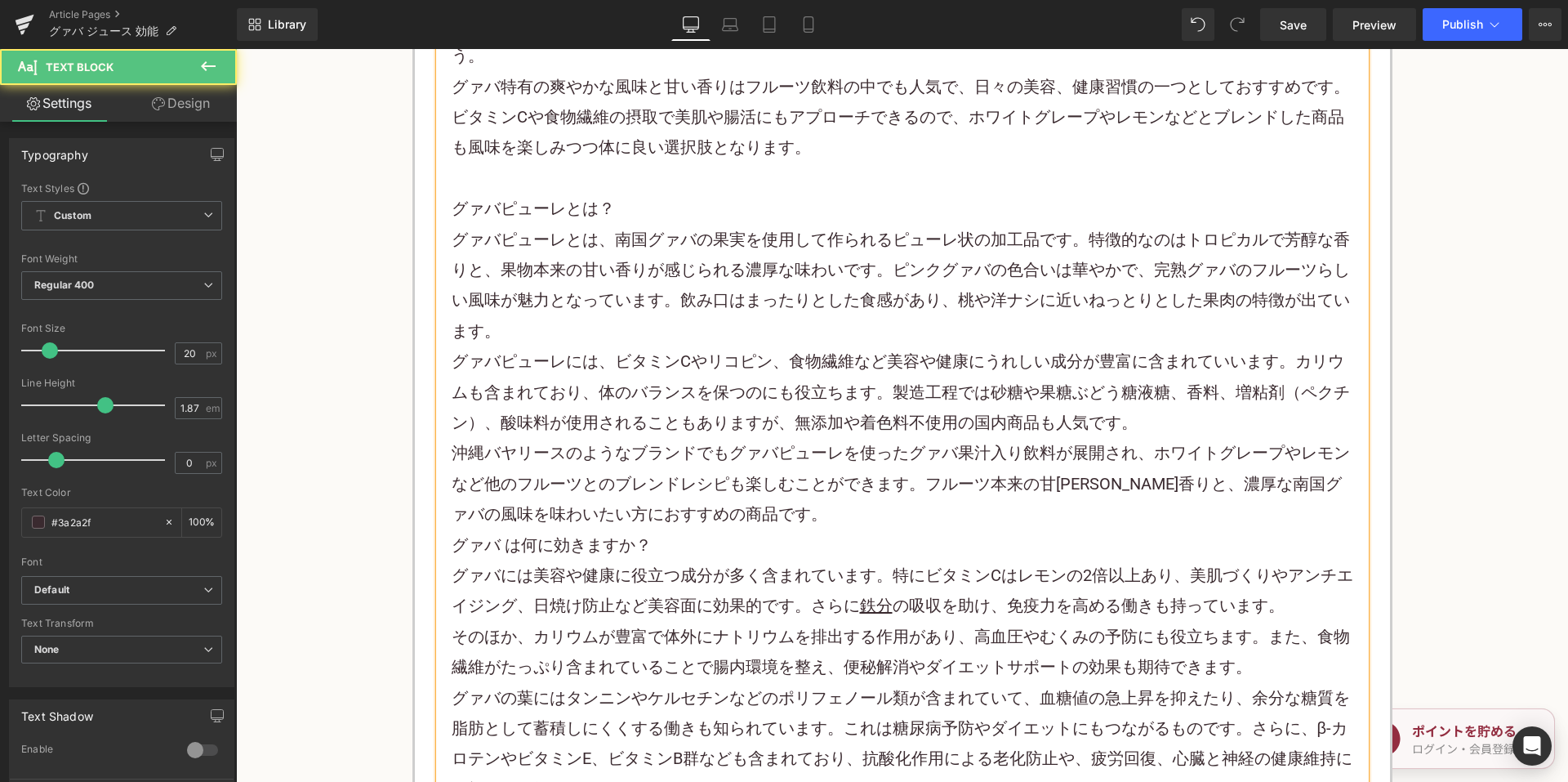
scroll to position [7357, 0]
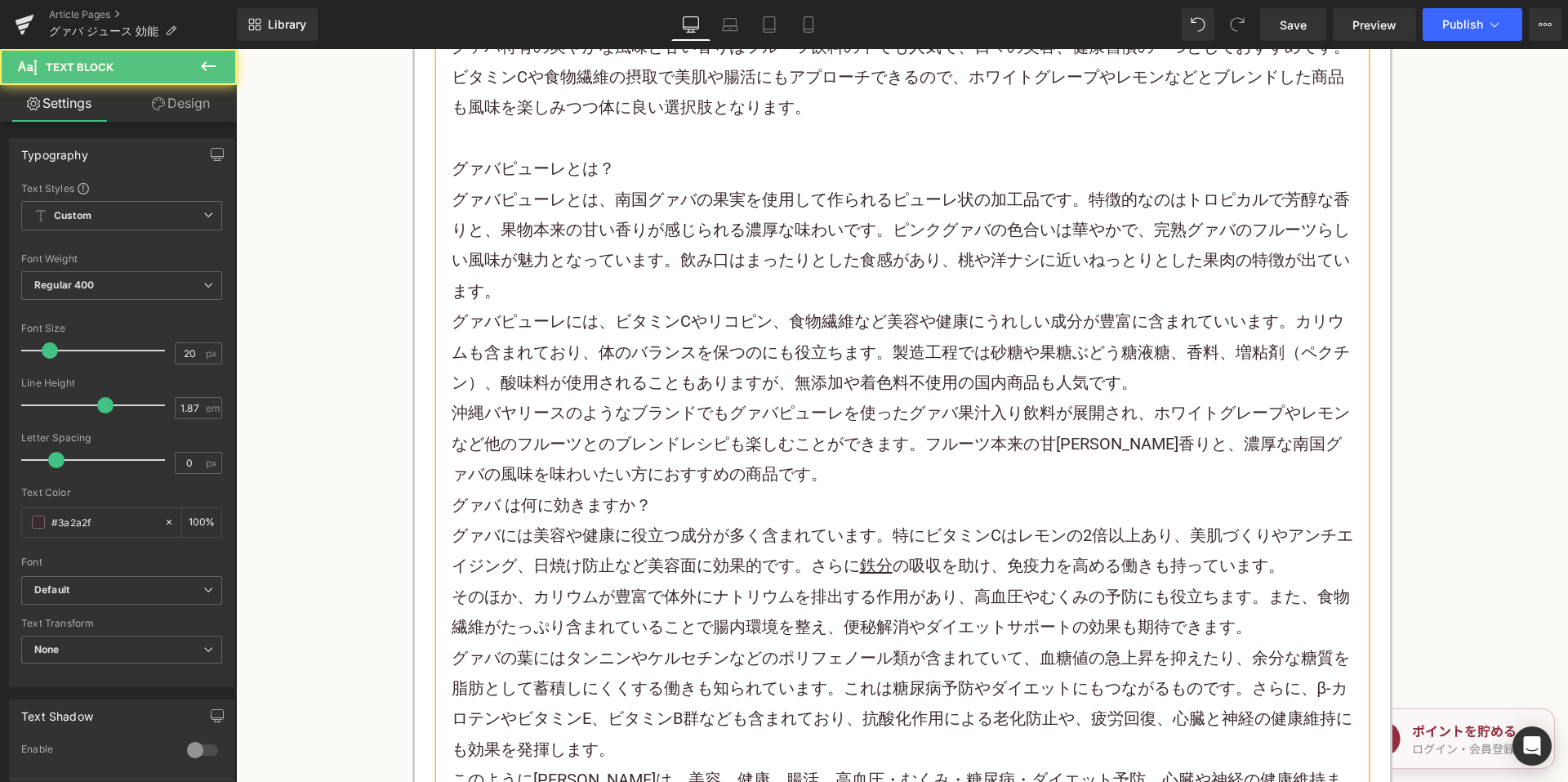
click at [727, 489] on p "沖縄バヤリースのようなブランドでもグァバピューレを使ったグァバ果汁入り飲料が展開され、ホワイトグレープやレモンなど他のフルーツとのブレンド レシピ も楽しむこ…" at bounding box center [902, 444] width 902 height 91
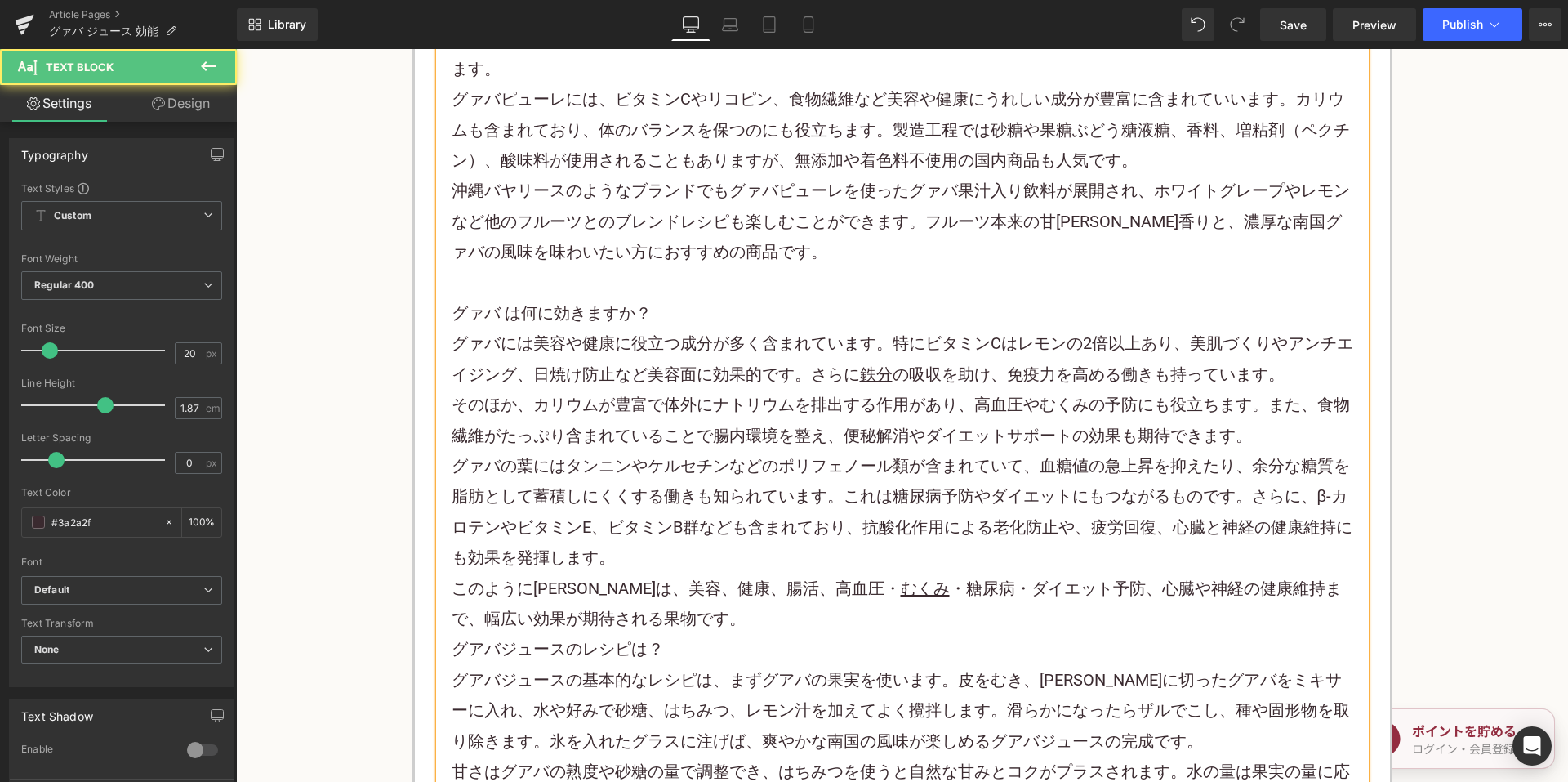
scroll to position [7684, 0]
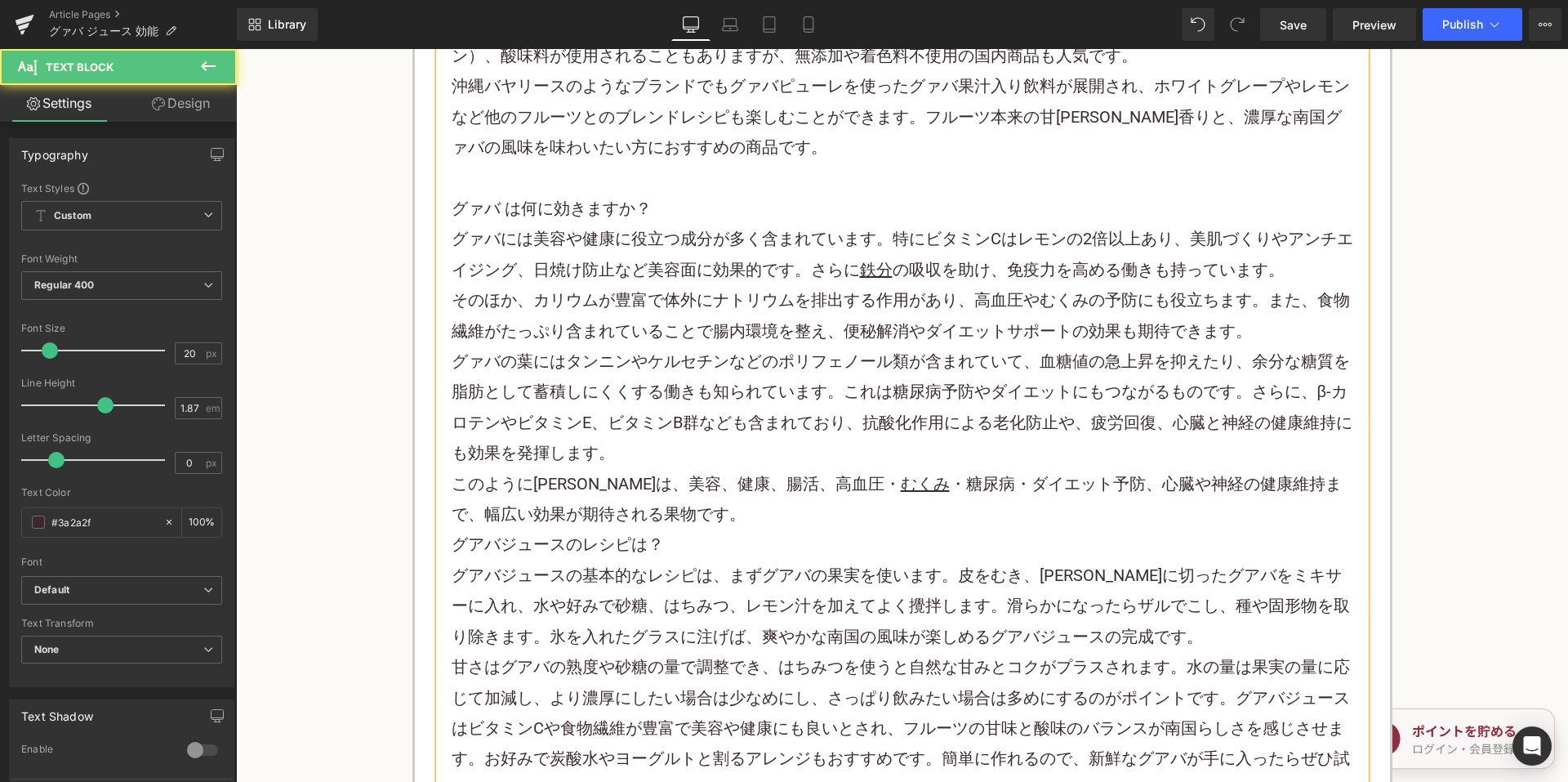
click at [686, 523] on p "このようにグァバは、美容、健康、腸活、高血圧・ むくみ ・糖尿病・ダイエット予防、心臓や神経の健康維持まで、幅広い効果が期待される果物です。" at bounding box center [902, 500] width 902 height 62
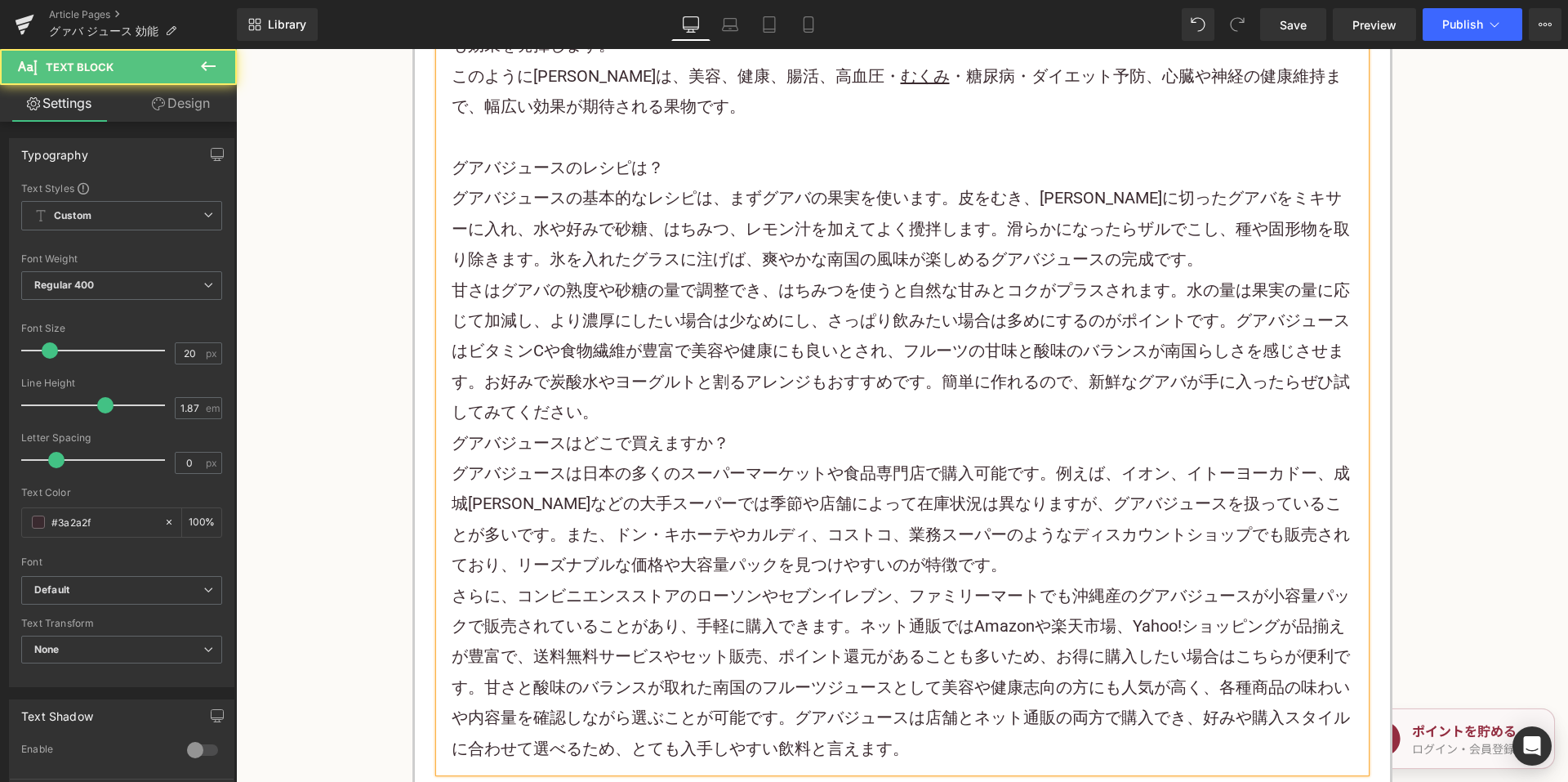
scroll to position [8092, 0]
click at [665, 417] on p "甘さはグアバの熟度や砂糖の量で調整でき、はちみつを使うと自然な甘みとコクがプラスされます。水の量は果実の量に応じて加減し、より濃厚にしたい場合は少なめにし、さ…" at bounding box center [902, 351] width 902 height 153
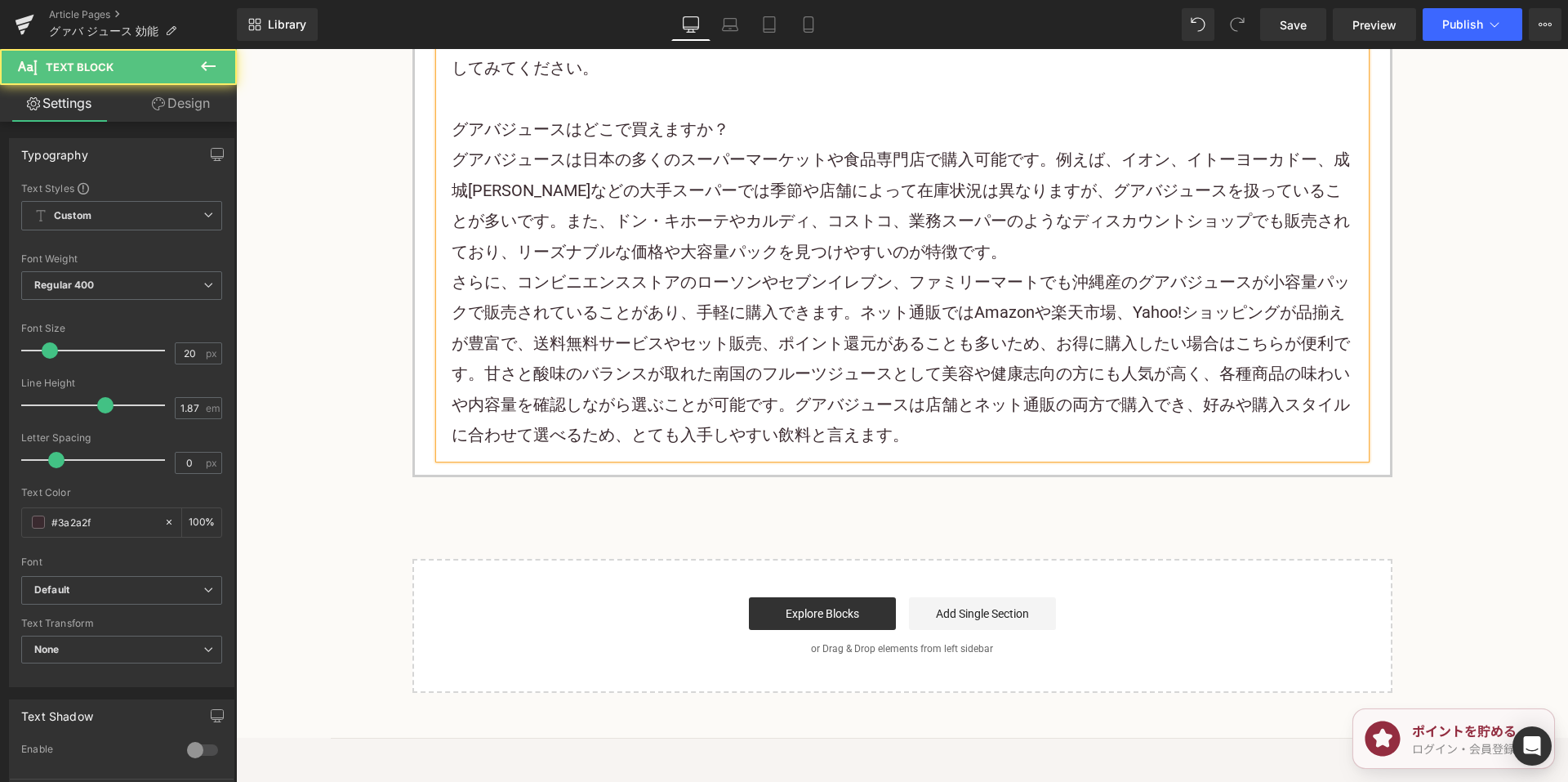
scroll to position [8501, 0]
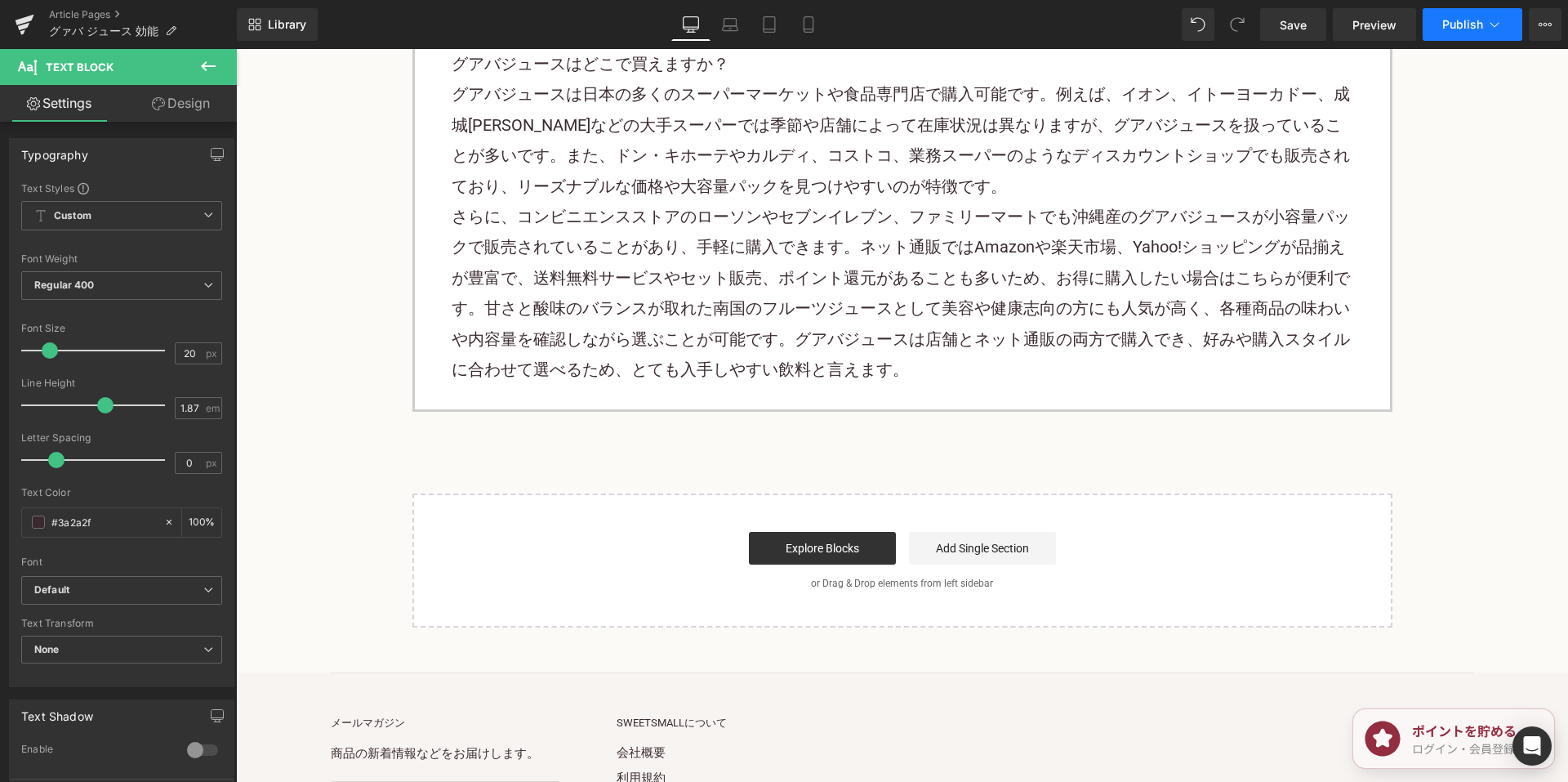
click at [1480, 21] on span "Publish" at bounding box center [1463, 24] width 41 height 13
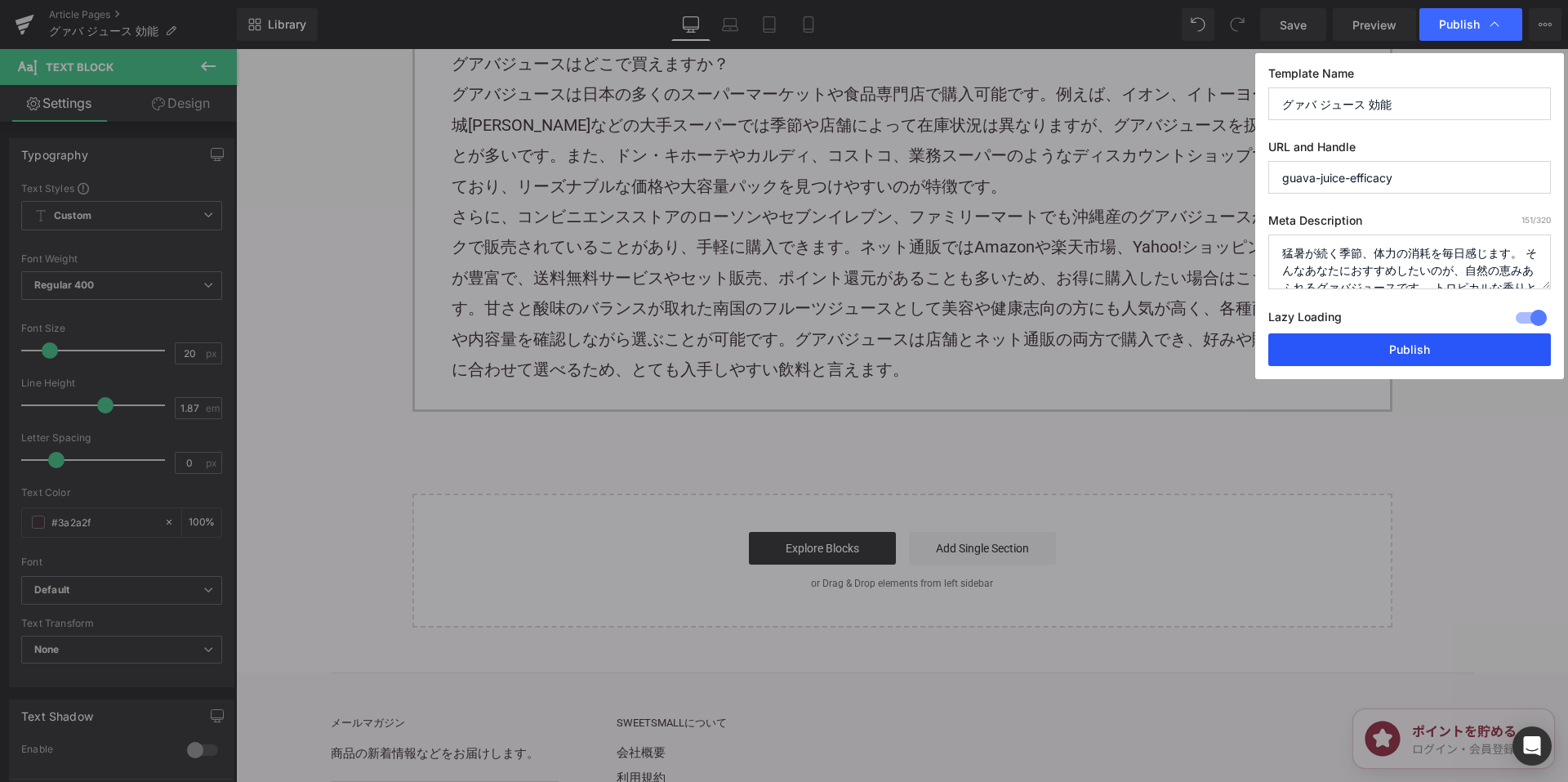
click at [1312, 338] on button "Publish" at bounding box center [1409, 349] width 283 height 33
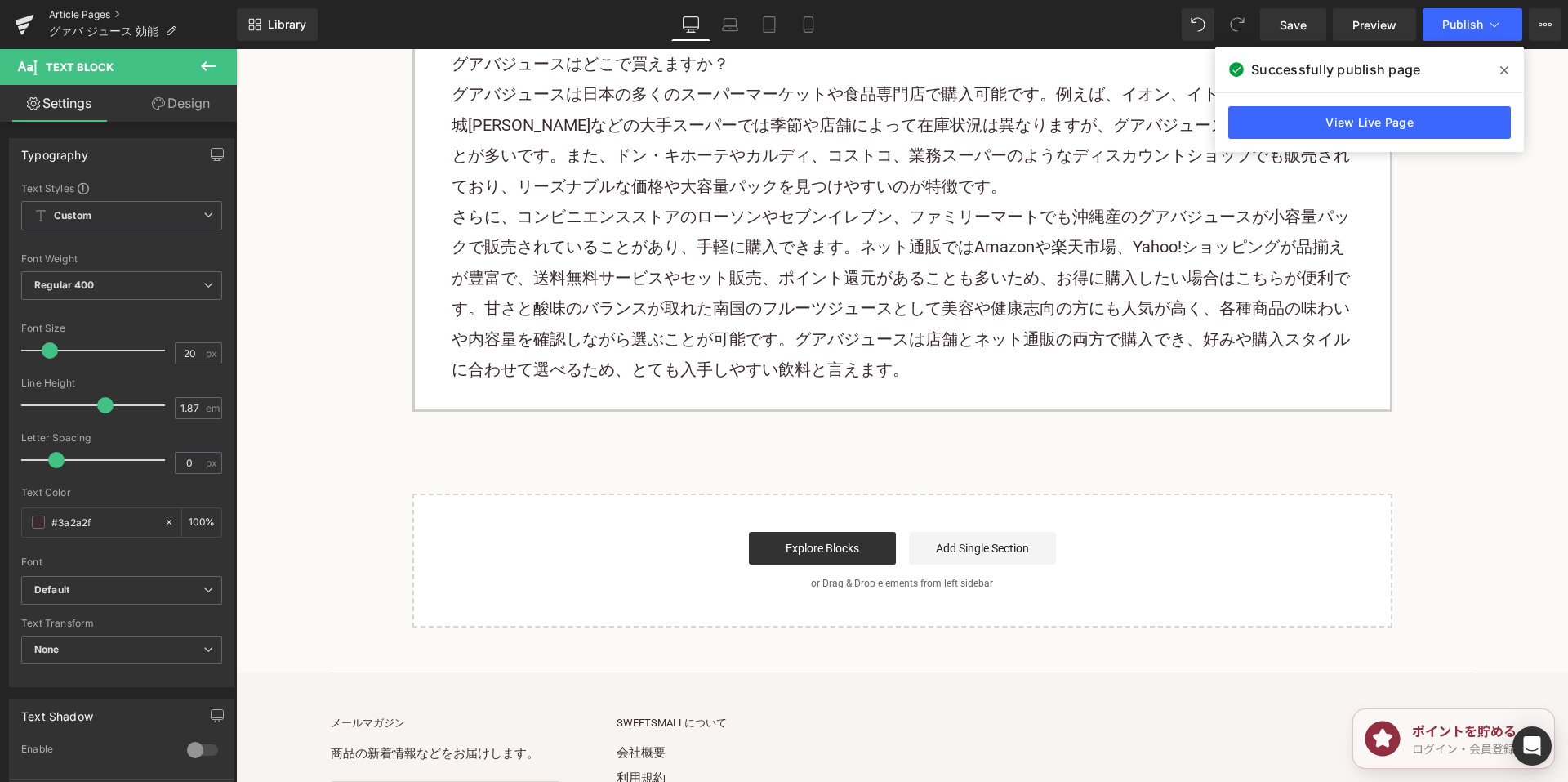
click at [90, 13] on link "Article Pages" at bounding box center [142, 14] width 187 height 13
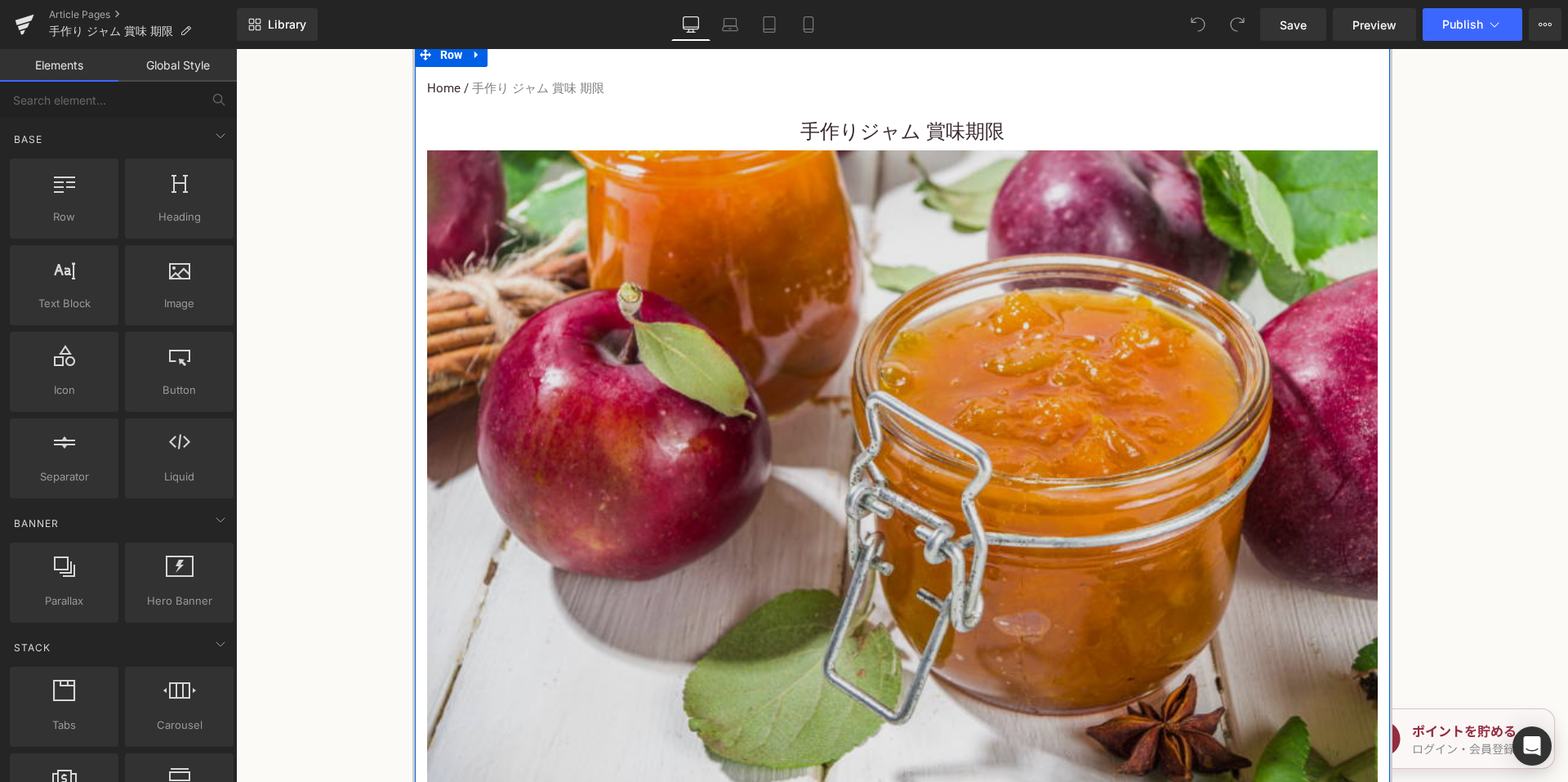
scroll to position [164, 0]
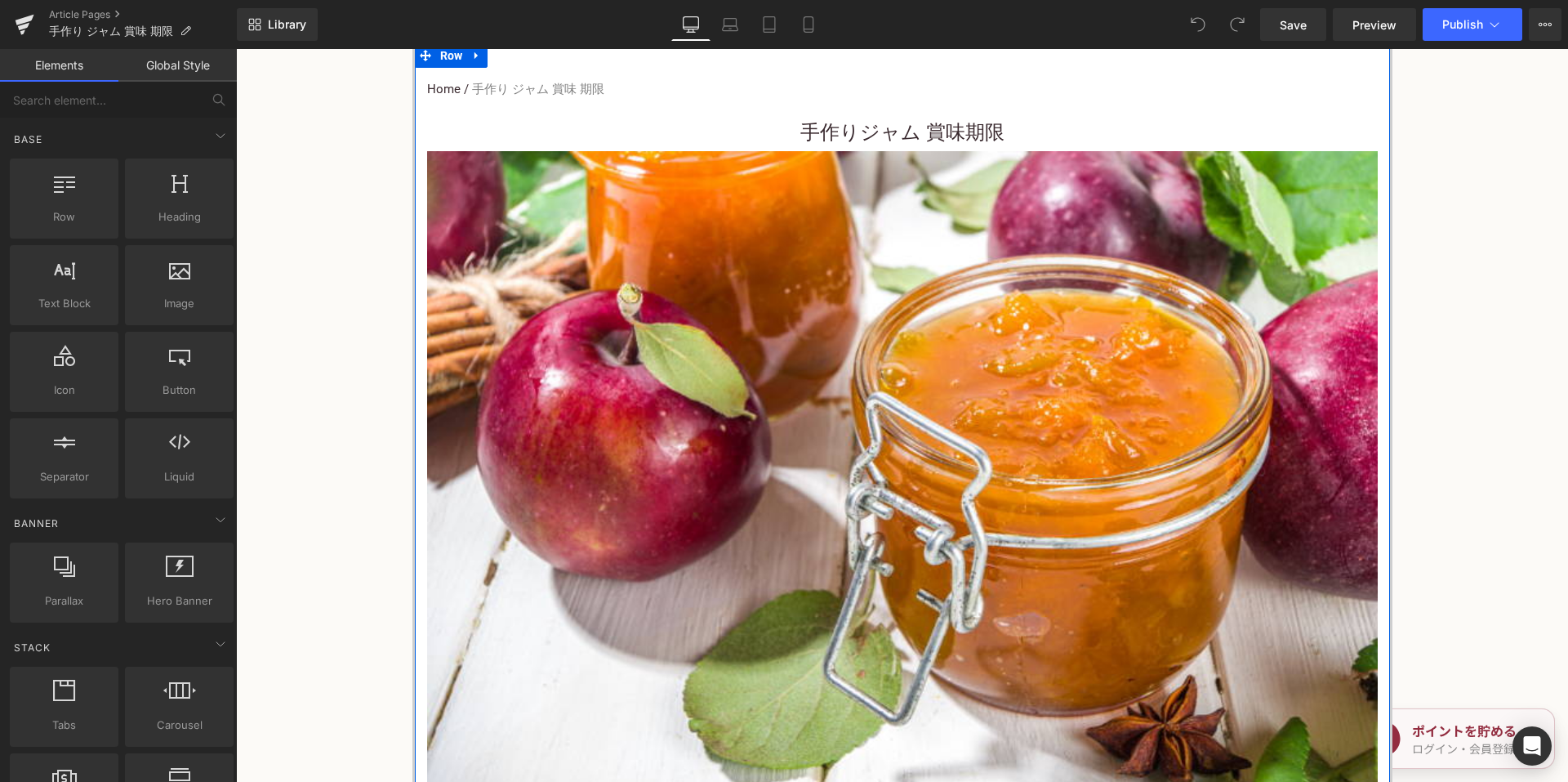
drag, startPoint x: 802, startPoint y: 123, endPoint x: 787, endPoint y: 130, distance: 16.6
click at [802, 123] on font "手作りジャム 賞味期限" at bounding box center [903, 132] width 204 height 23
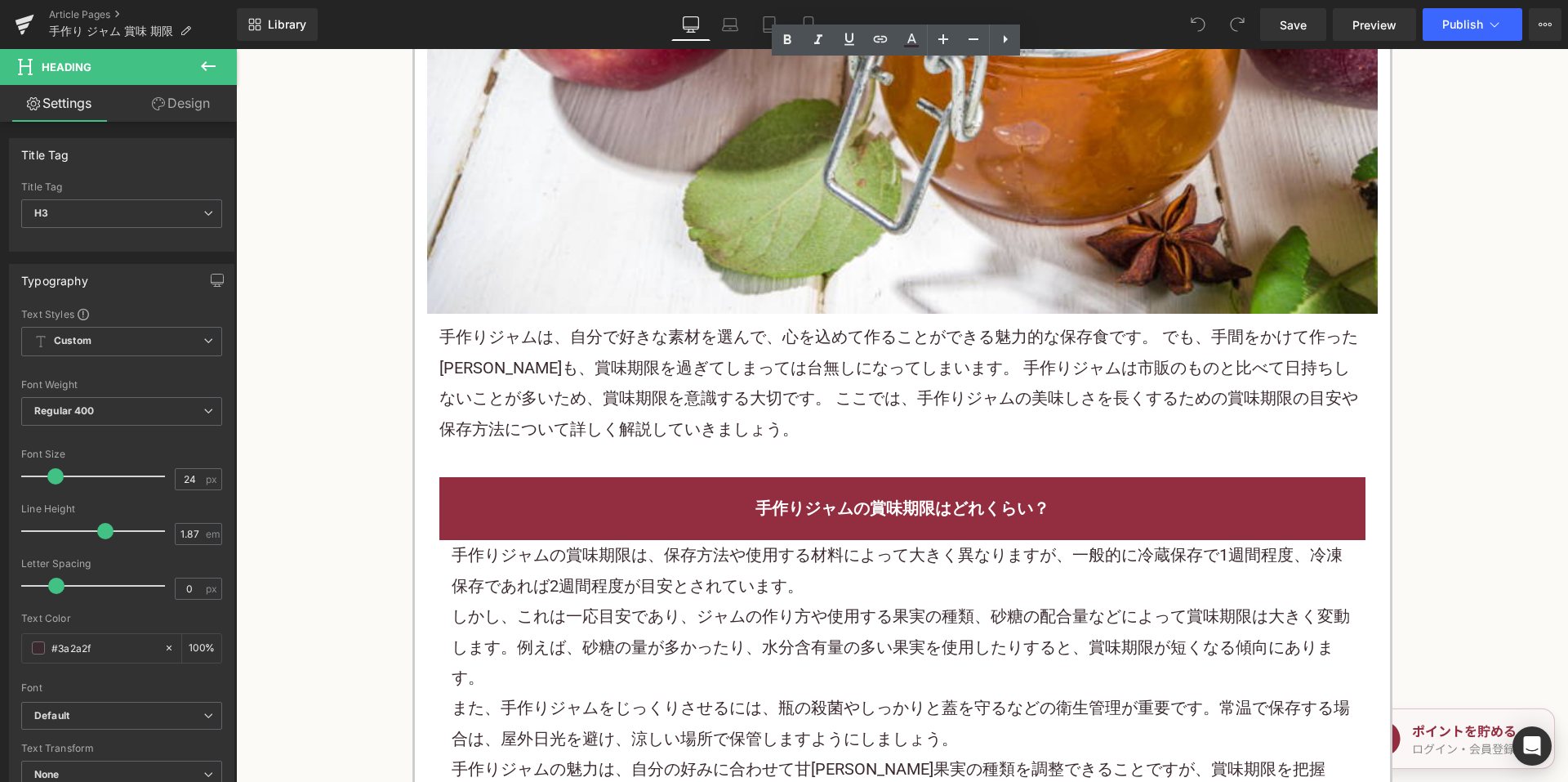
scroll to position [735, 0]
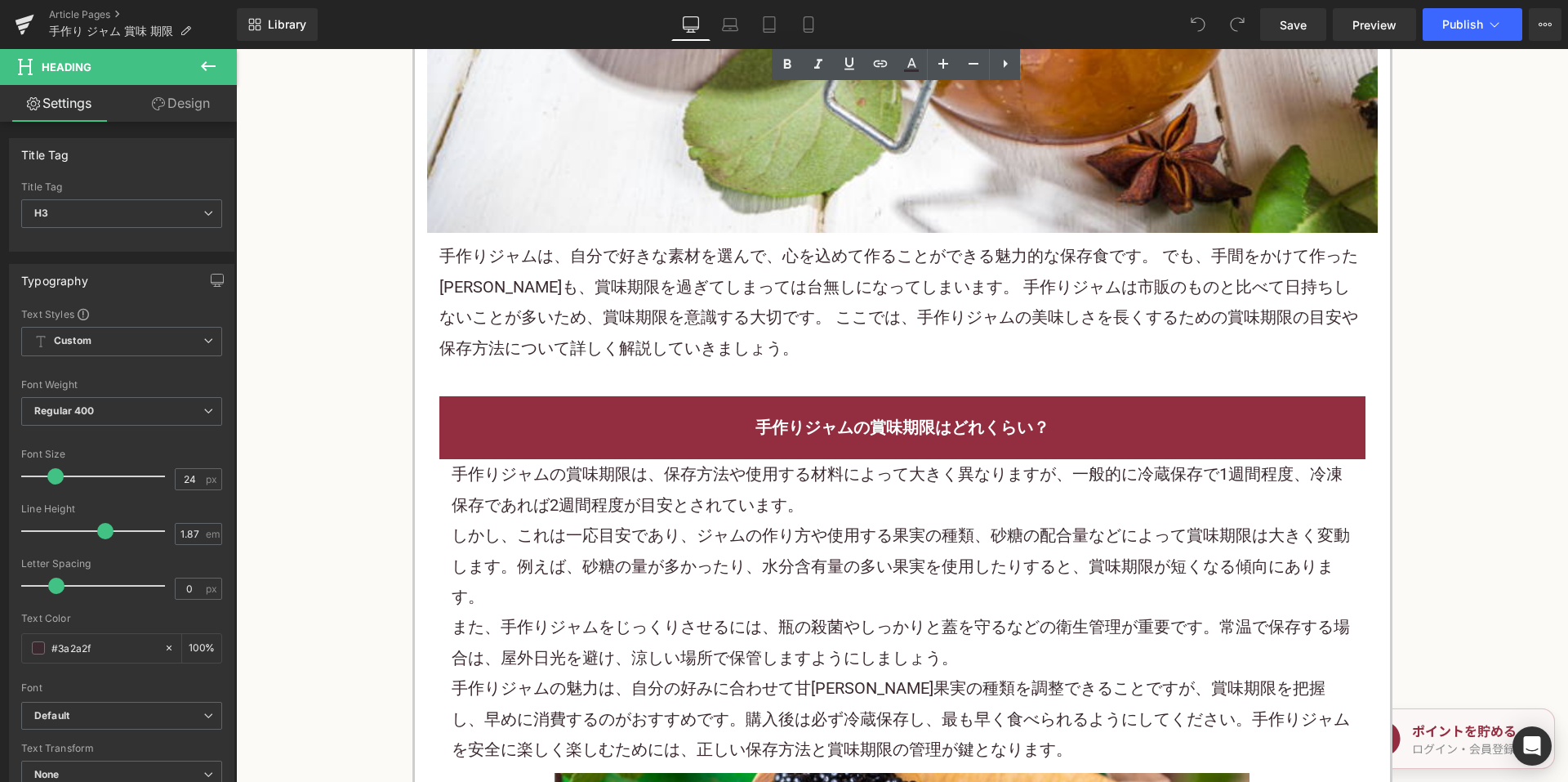
click at [661, 314] on p "手作り ジャム は、自分で好きな素材を選んで、心を込めて作ることができる魅力的な保存食です。 でも、手間をかけて作ったジャムも、 賞味期限 を過ぎてしまっては…" at bounding box center [903, 303] width 926 height 123
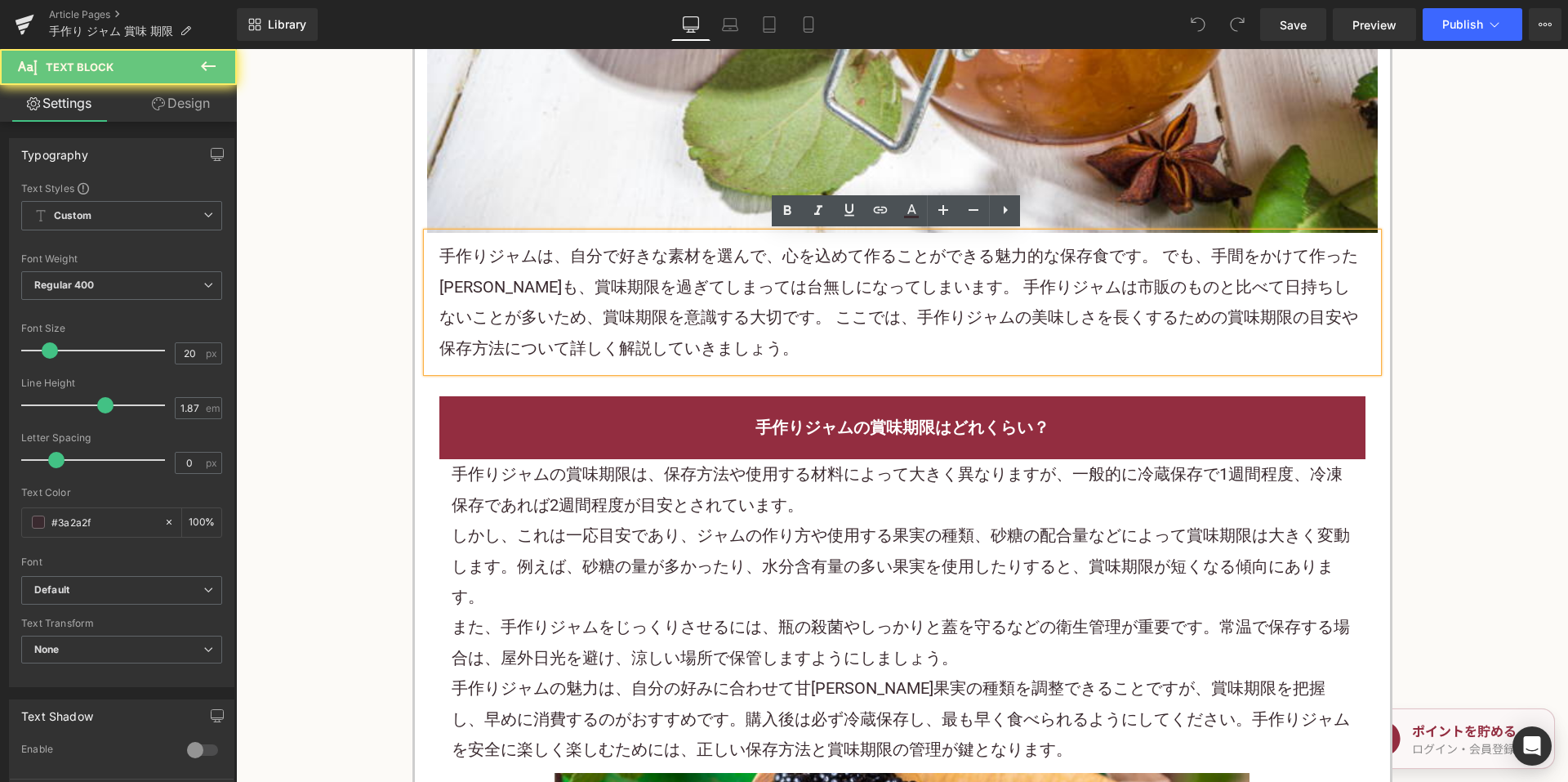
click at [656, 314] on p "手作り ジャム は、自分で好きな素材を選んで、心を込めて作ることができる魅力的な保存食です。 でも、手間をかけて作ったジャムも、 賞味期限 を過ぎてしまっては…" at bounding box center [903, 303] width 926 height 123
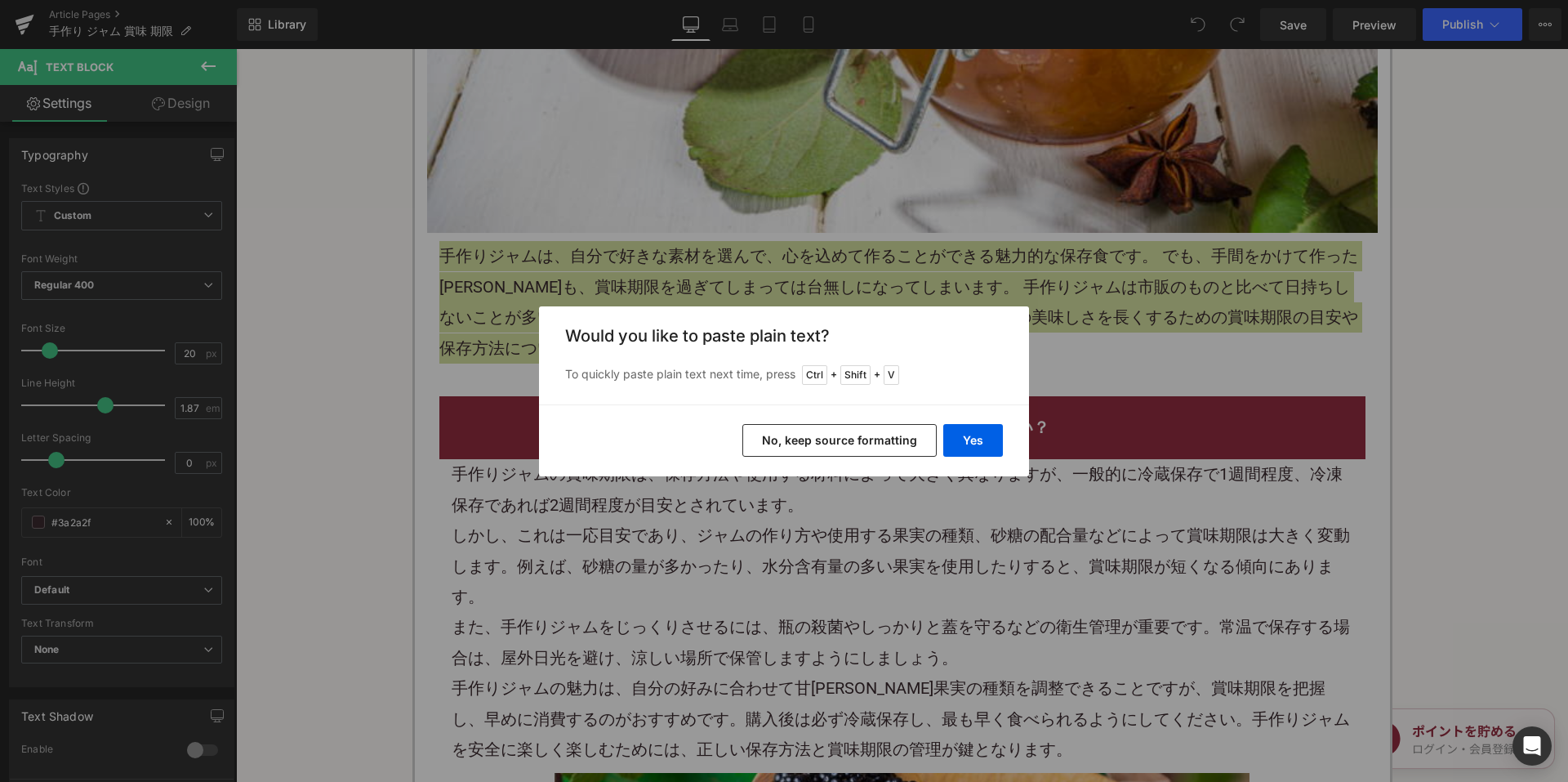
drag, startPoint x: 778, startPoint y: 425, endPoint x: 552, endPoint y: 392, distance: 228.4
click at [778, 425] on button "No, keep source formatting" at bounding box center [840, 440] width 194 height 33
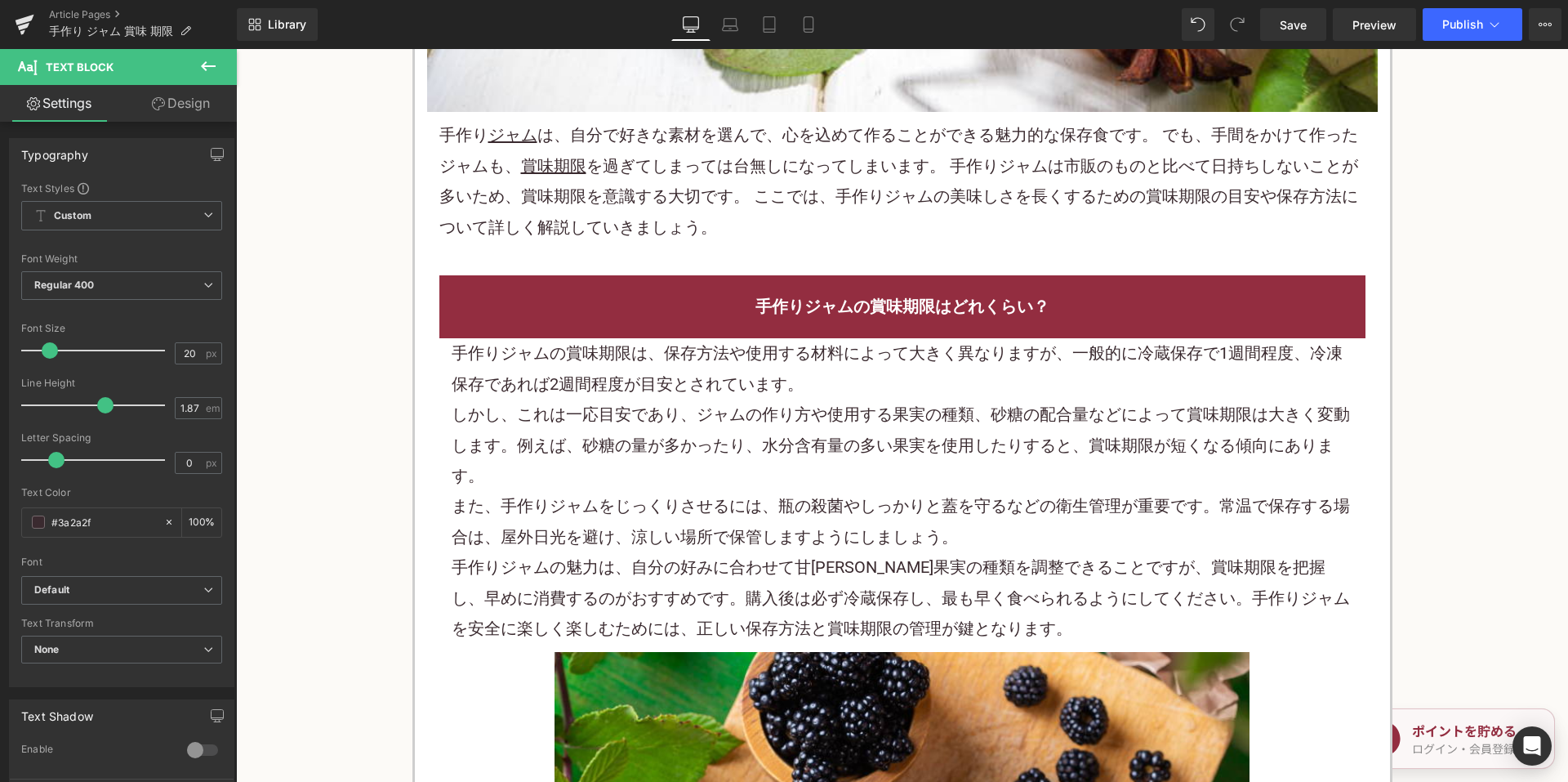
scroll to position [1063, 0]
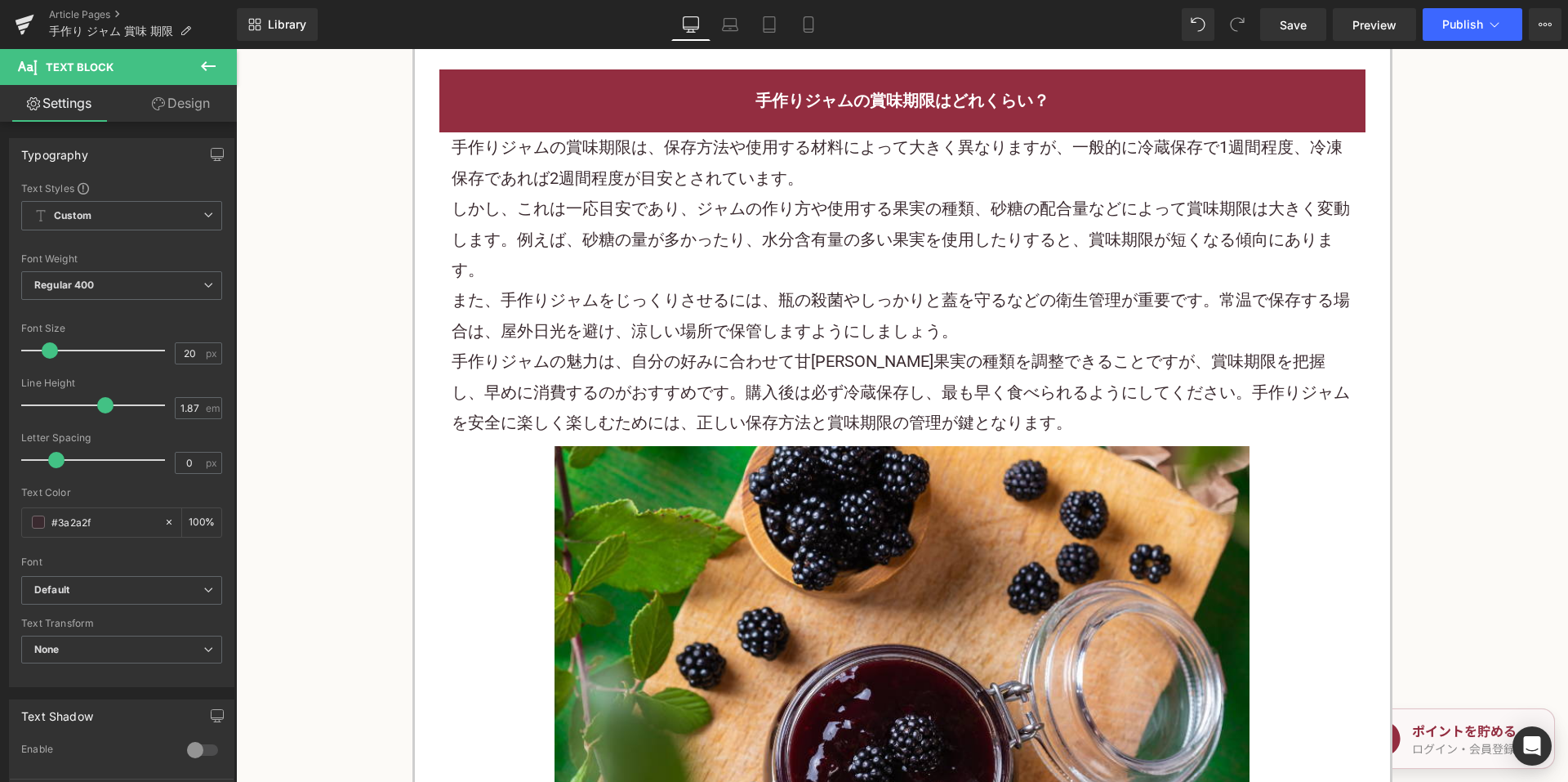
click at [626, 263] on p "しかし、これは一応目安であり、ジャムの作り方や使用する果実の 種類、砂糖 の配合量などによって賞味期限は大きく変動します。例えば、砂糖の量が多かったり、水分含…" at bounding box center [902, 239] width 902 height 91
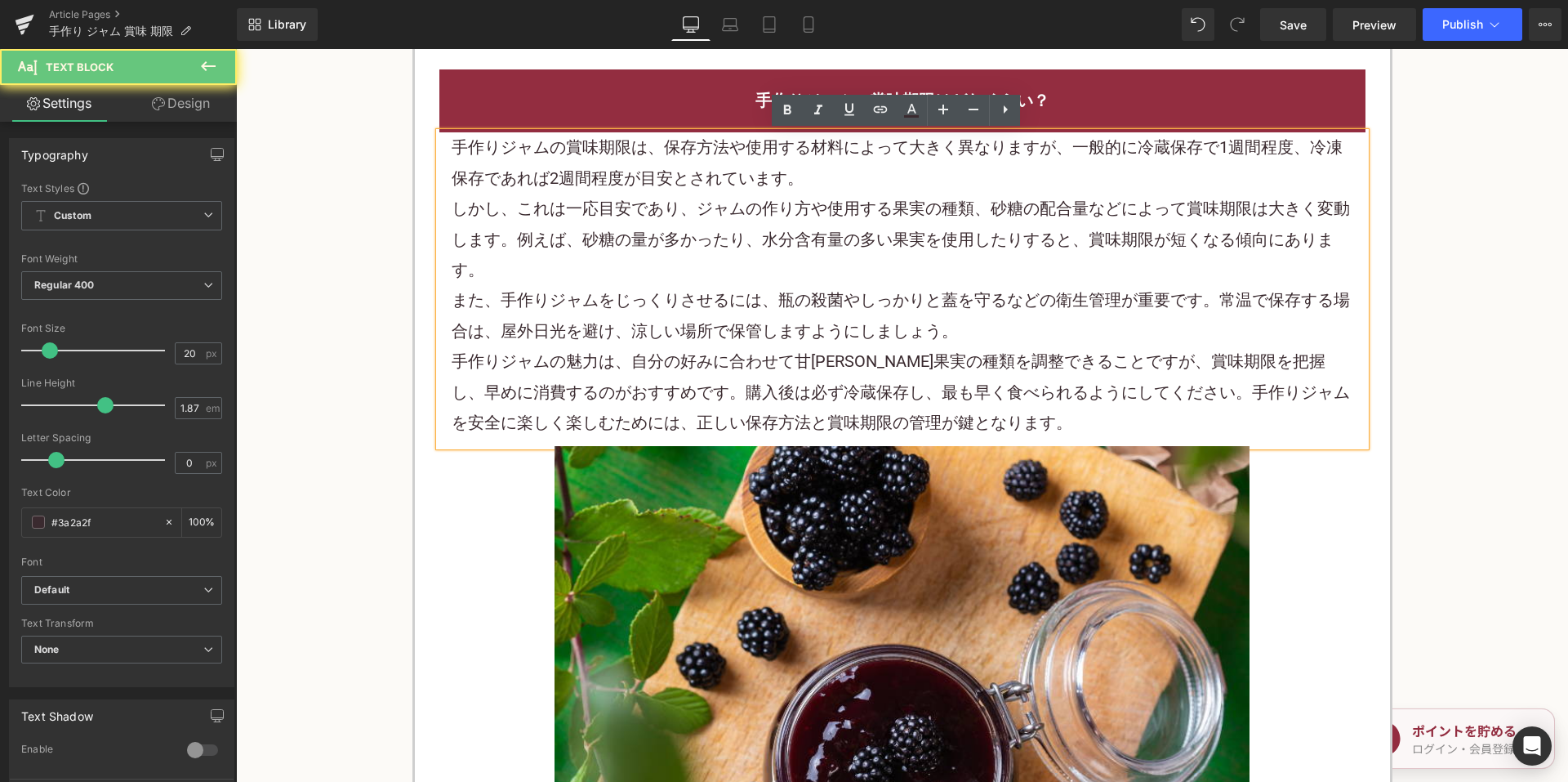
click at [625, 262] on p "しかし、これは一応目安であり、ジャムの作り方や使用する果実の 種類、砂糖 の配合量などによって賞味期限は大きく変動します。例えば、砂糖の量が多かったり、水分含…" at bounding box center [902, 239] width 902 height 91
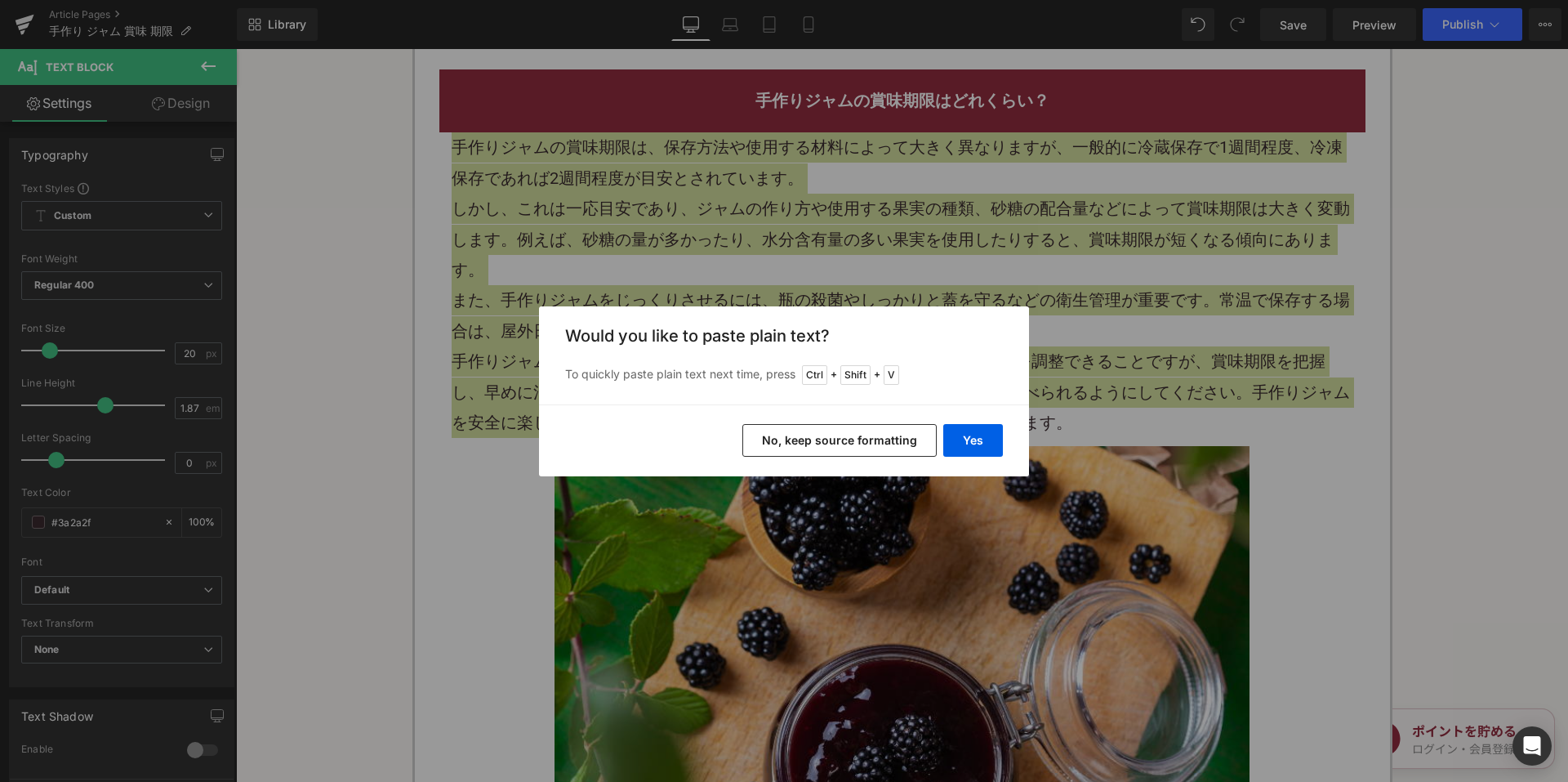
click at [794, 431] on button "No, keep source formatting" at bounding box center [840, 440] width 194 height 33
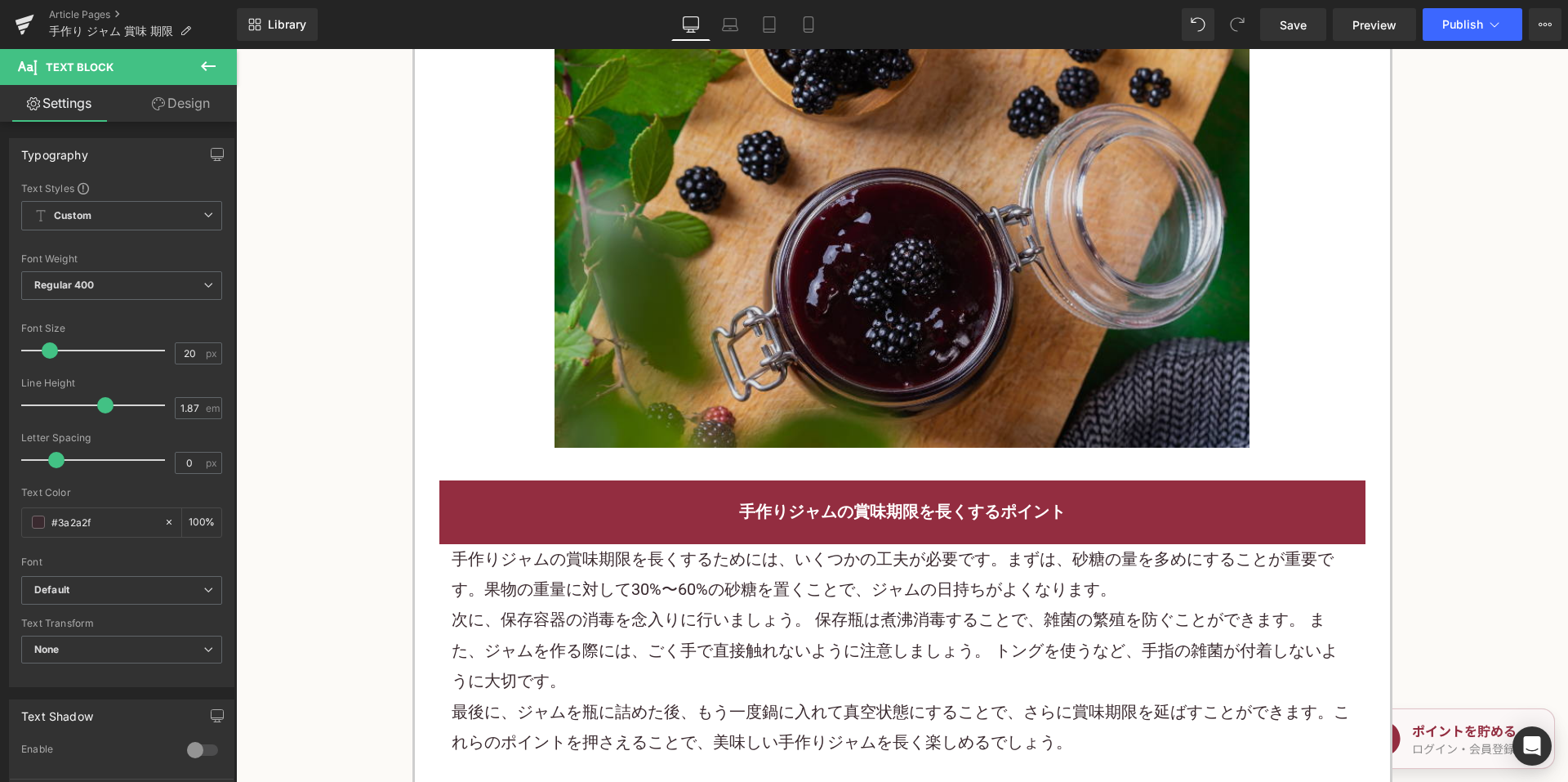
scroll to position [1553, 0]
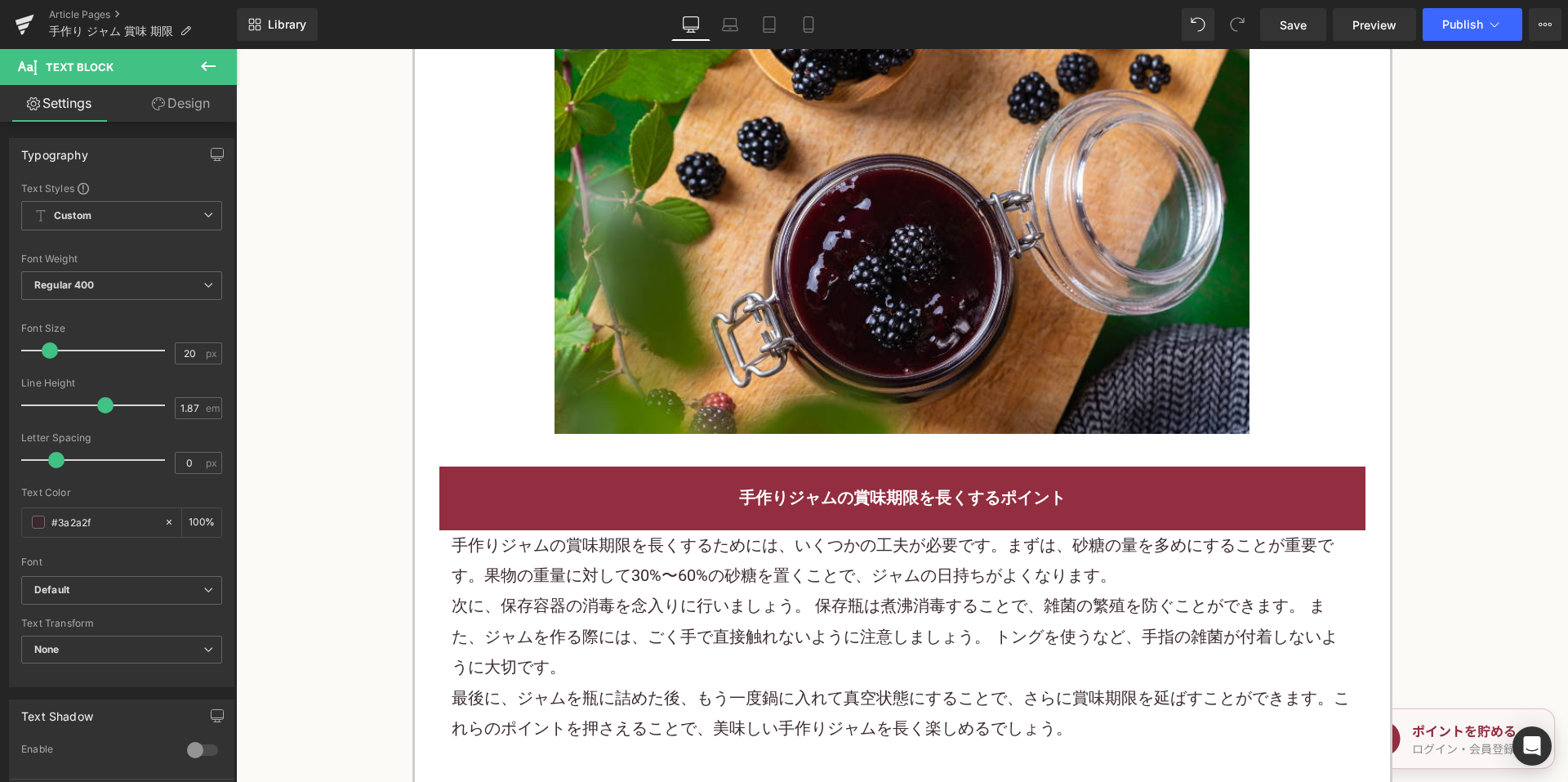
click at [634, 536] on p "手作りジャムの賞味期限を長くするためには、いくつかの工夫が必要です。まずは、砂糖の量を多めにすることが重要です。 果物 の重量に対して30%〜60%の砂糖を置…" at bounding box center [902, 562] width 902 height 62
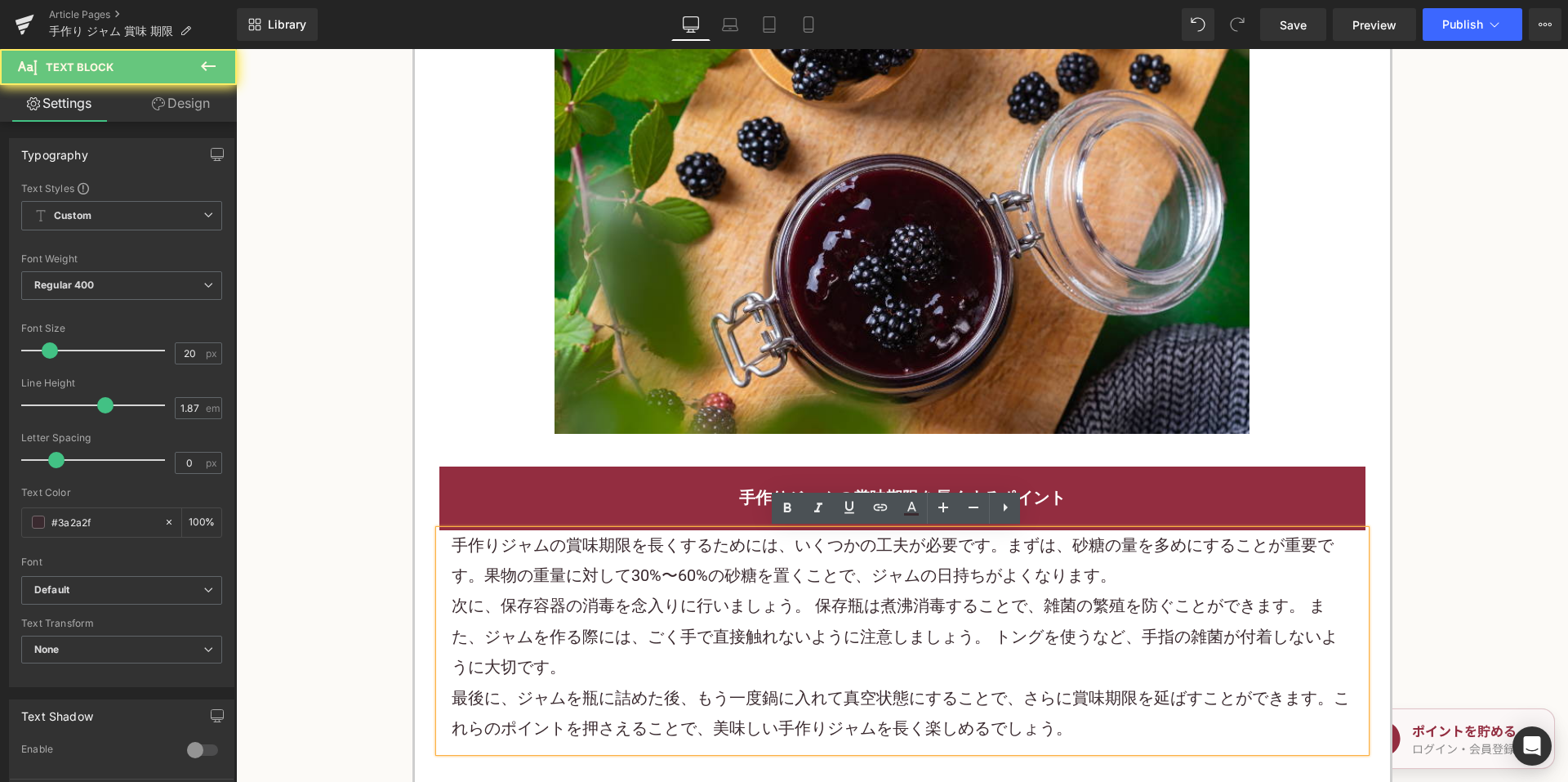
click at [631, 540] on p "手作りジャムの賞味期限を長くするためには、いくつかの工夫が必要です。まずは、砂糖の量を多めにすることが重要です。 果物 の重量に対して30%〜60%の砂糖を置…" at bounding box center [902, 562] width 902 height 62
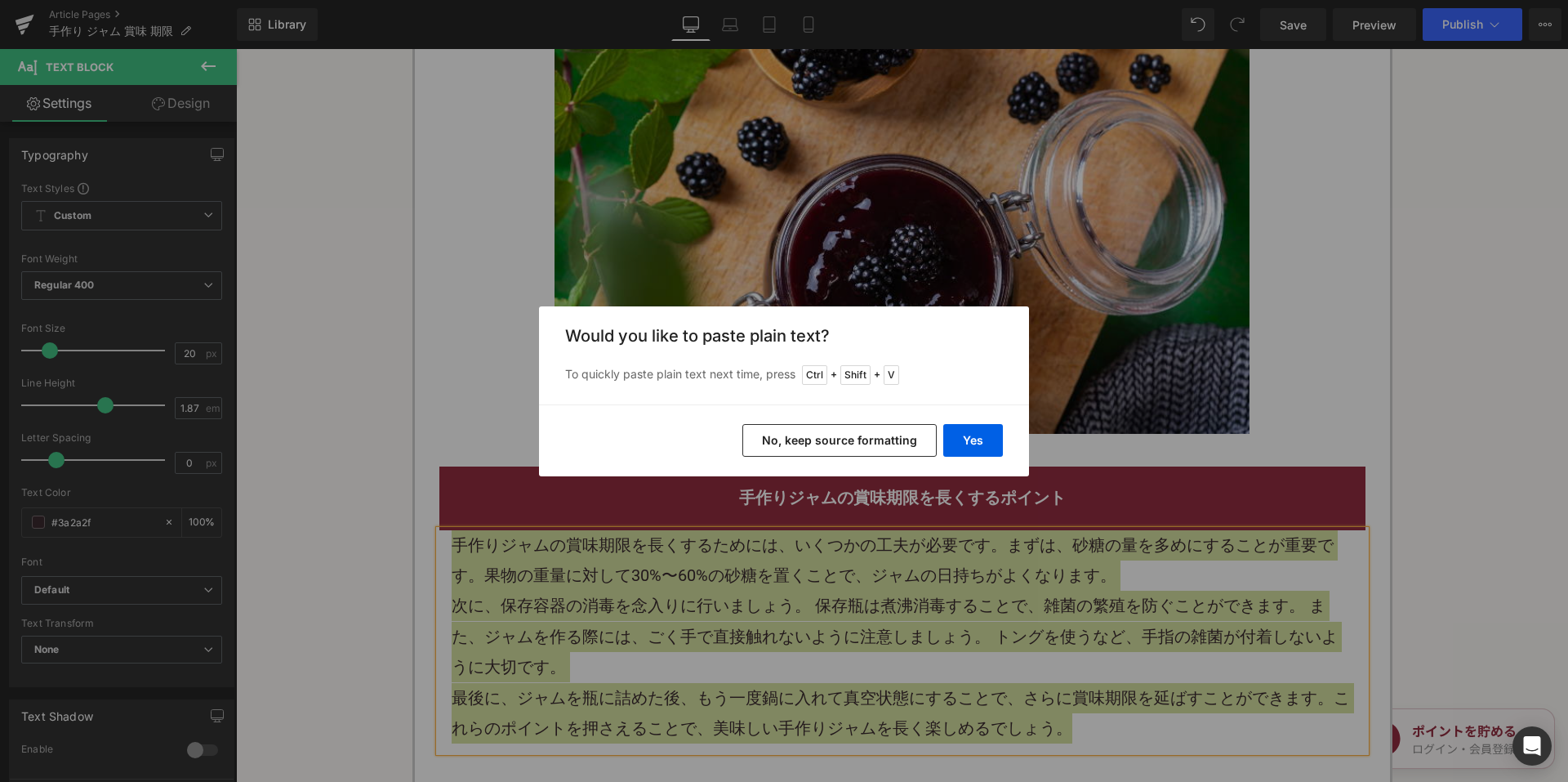
click at [775, 442] on button "No, keep source formatting" at bounding box center [840, 440] width 194 height 33
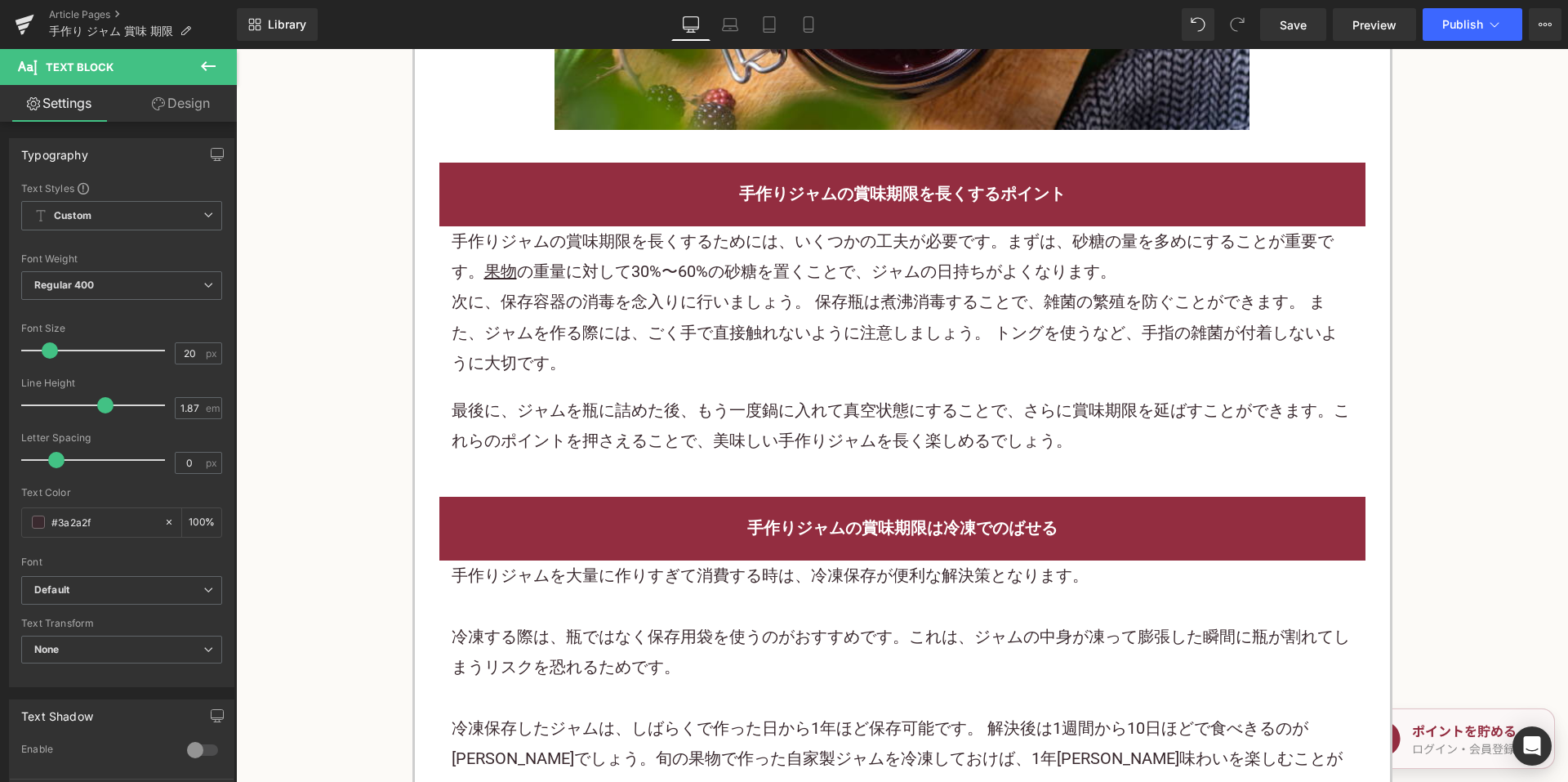
scroll to position [1880, 0]
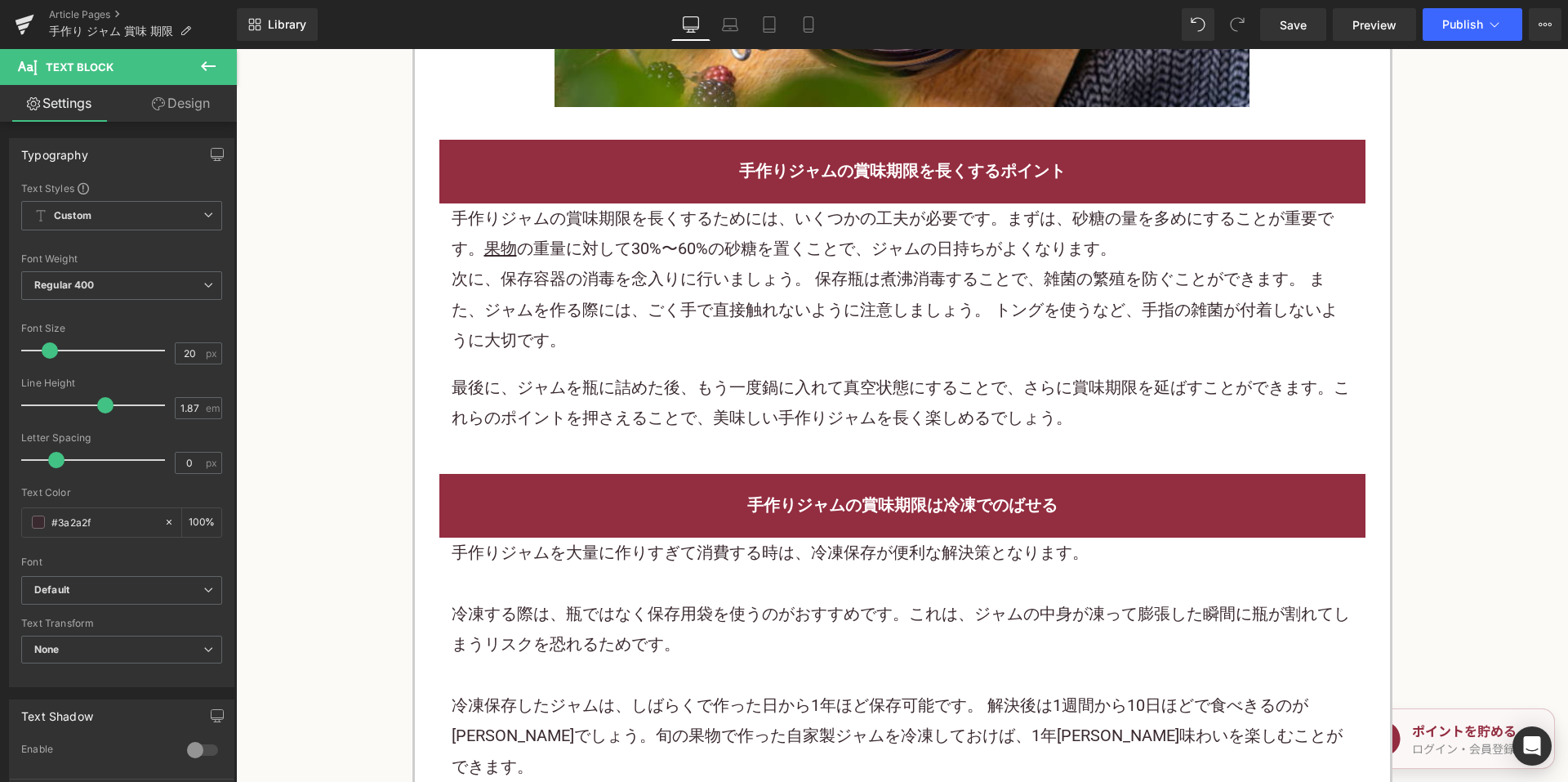
click at [660, 364] on div "手作りジャムの賞味期限を長くするためには、いくつかの工夫が必要です。まずは、砂糖の量を多めにすることが重要です。 果物 の重量に対して30%〜60%の砂糖を置…" at bounding box center [903, 323] width 926 height 239
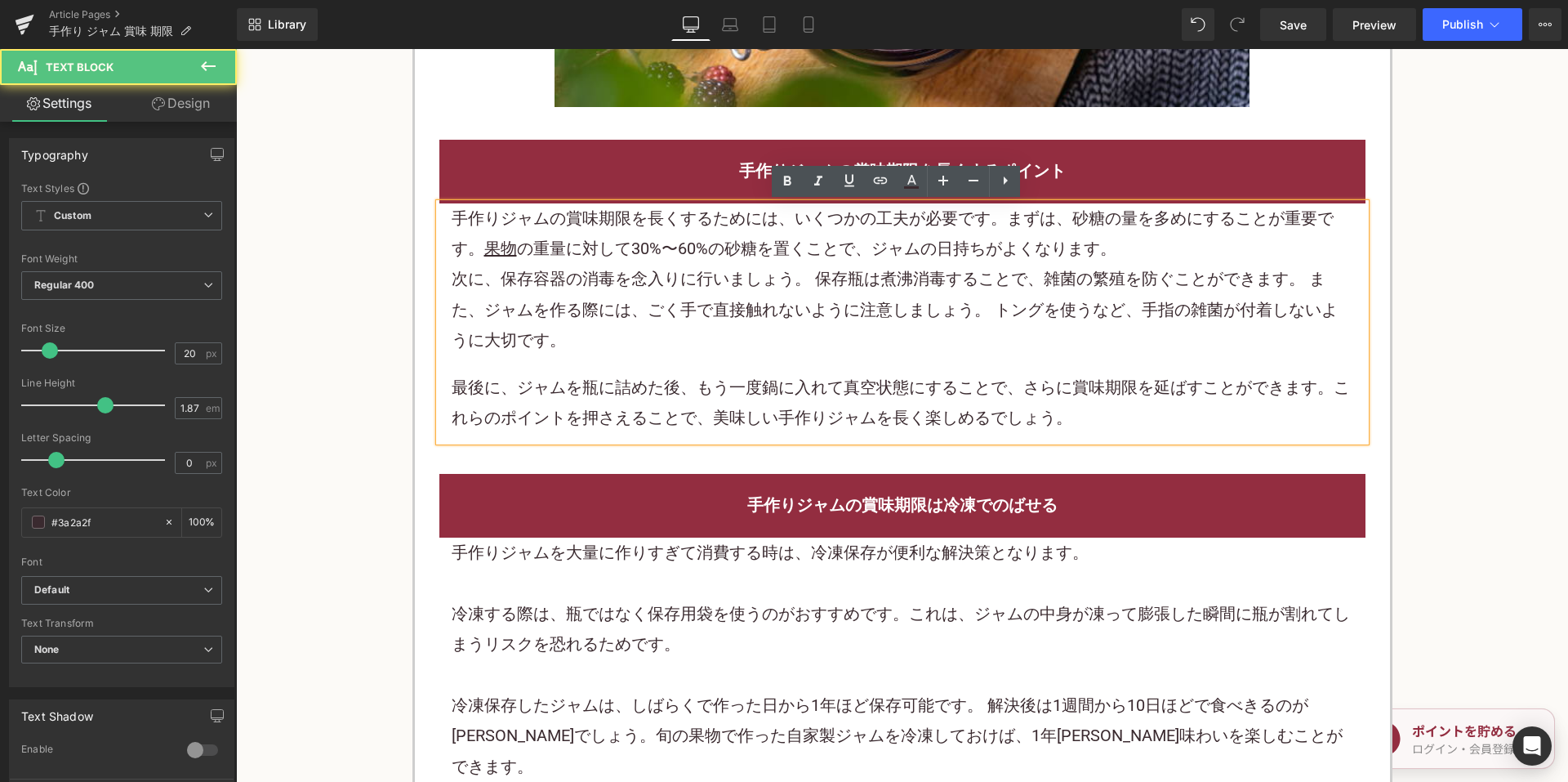
click at [657, 361] on div "手作りジャムの賞味期限を長くするためには、いくつかの工夫が必要です。まずは、砂糖の量を多めにすることが重要です。 果物 の重量に対して30%〜60%の砂糖を置…" at bounding box center [903, 323] width 926 height 239
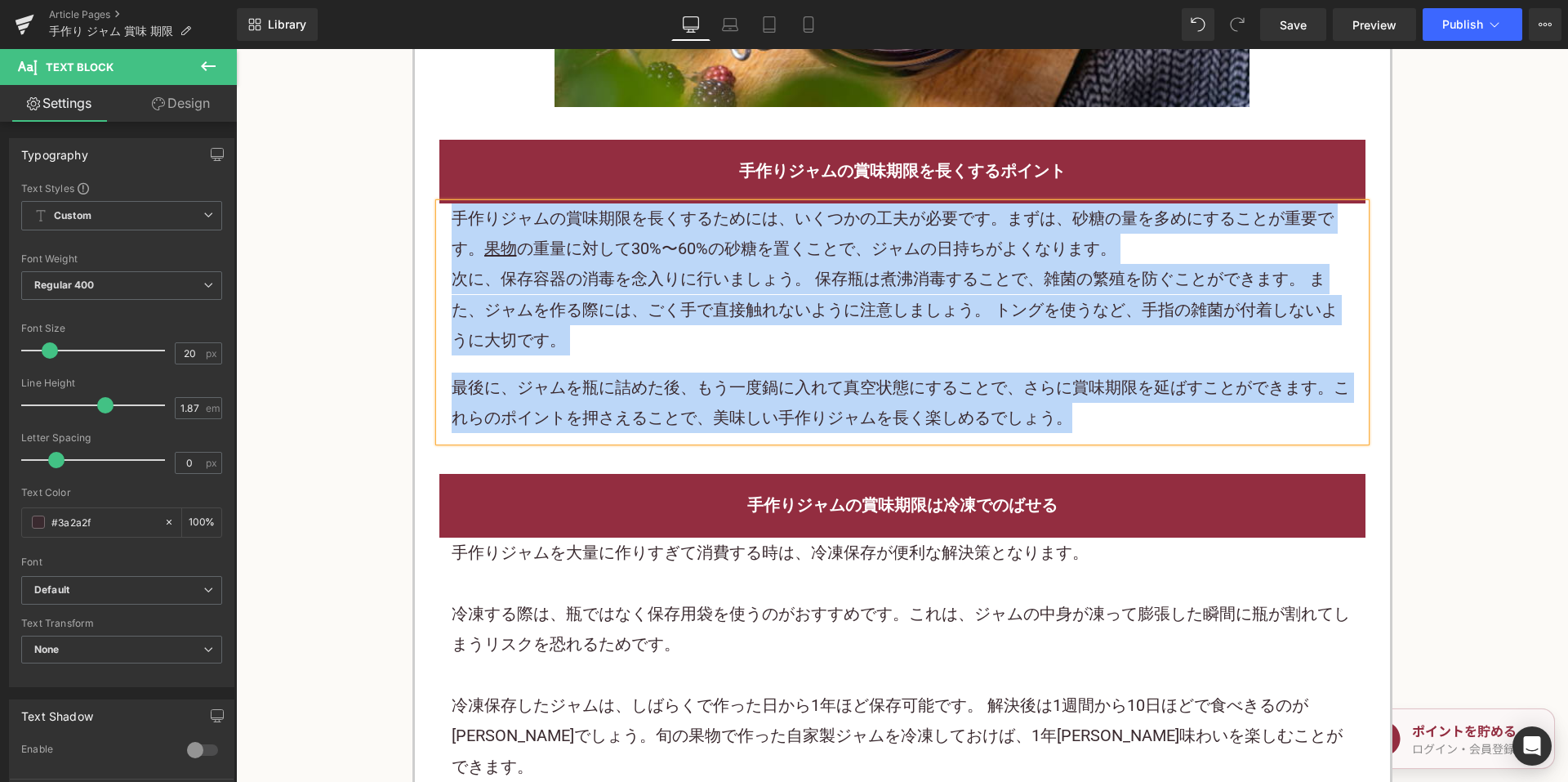
click at [717, 563] on font "手作りジャムを大量に作りすぎて消費する時は、冷凍保存が便利な解決策となります。" at bounding box center [770, 553] width 637 height 20
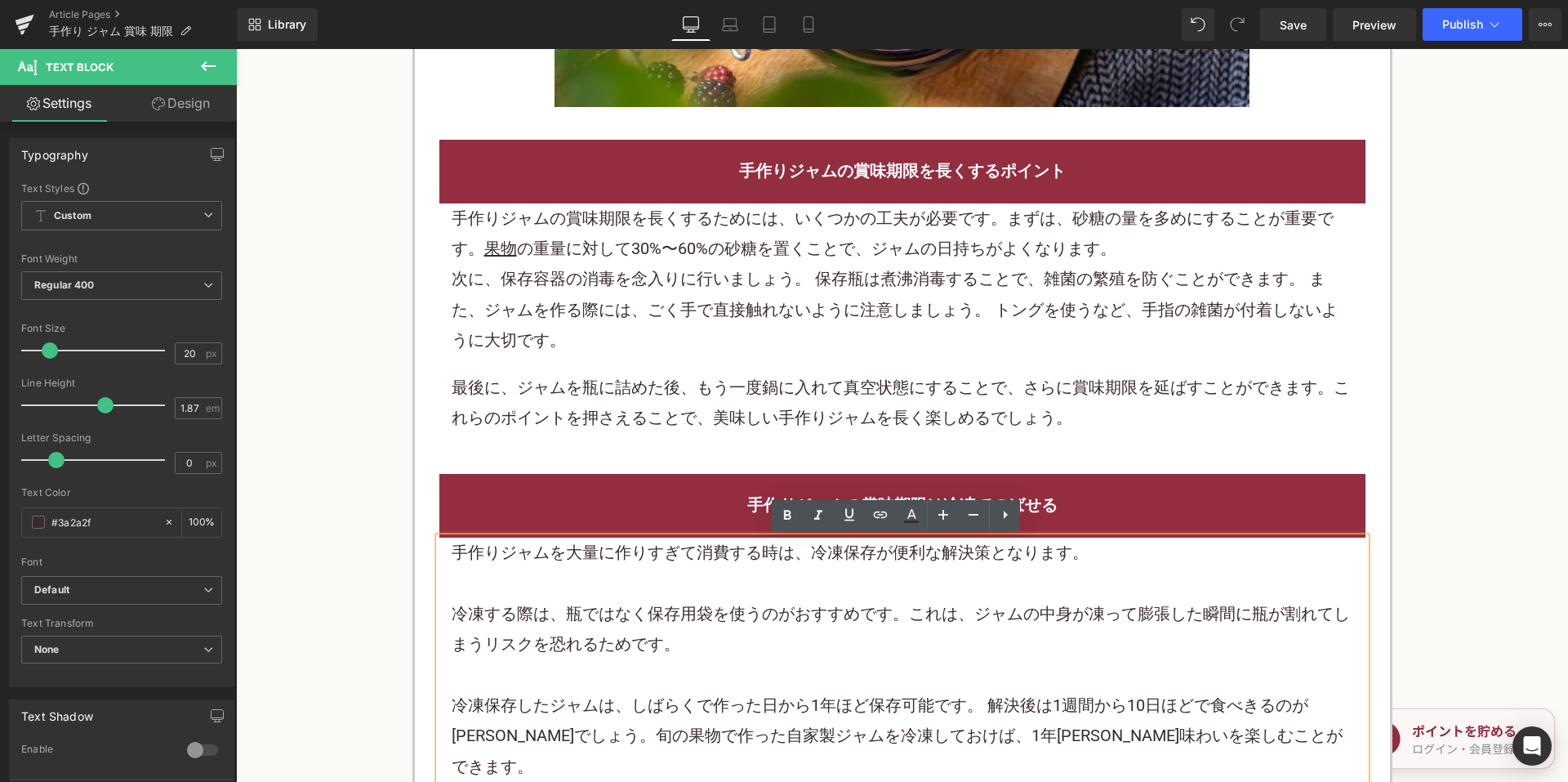
click at [675, 565] on p "手作りジャムを大量に作りすぎて消費する時は、冷凍保存が便利な解決策となります。" at bounding box center [902, 553] width 902 height 30
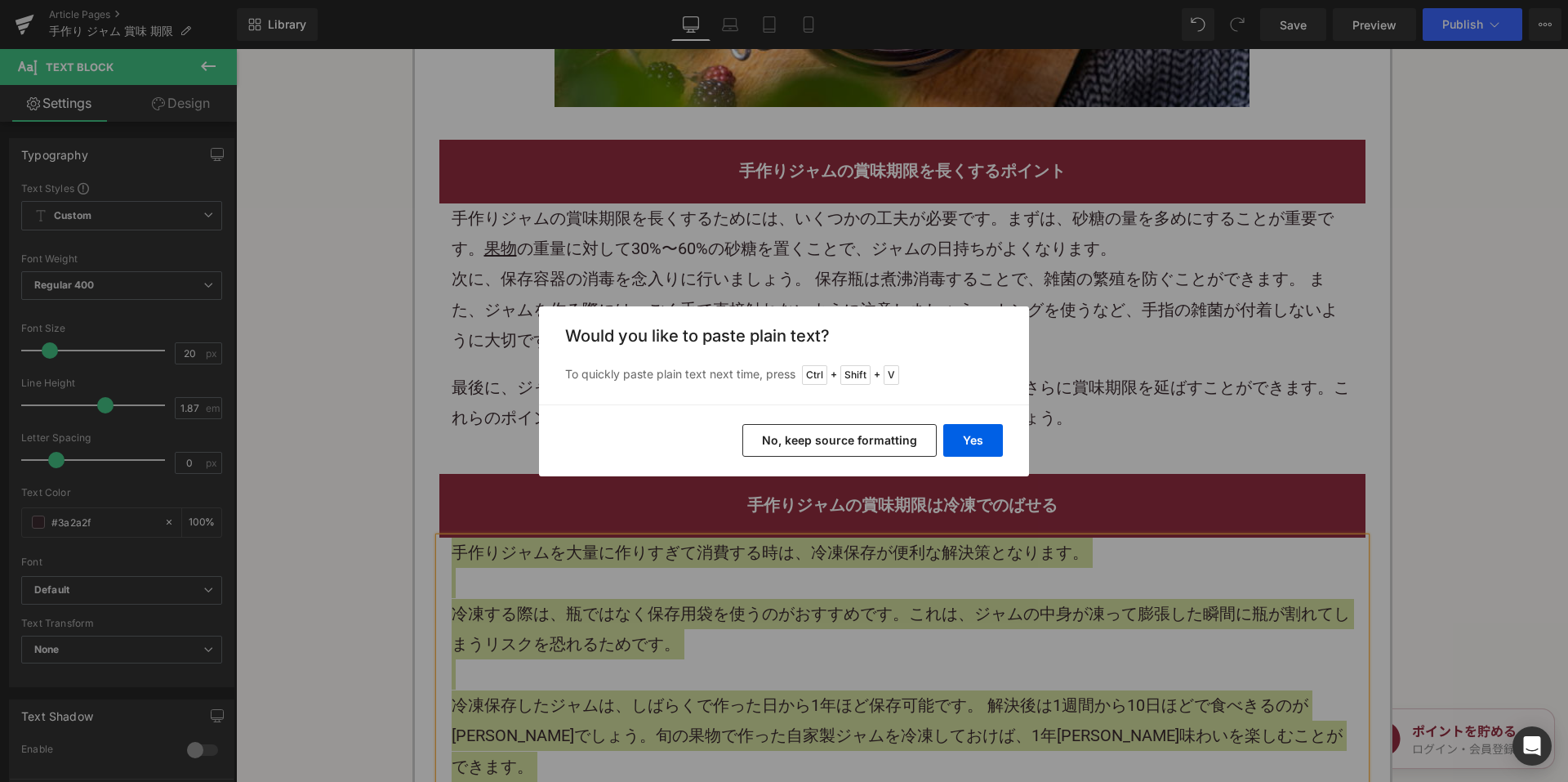
click at [798, 444] on button "No, keep source formatting" at bounding box center [840, 440] width 194 height 33
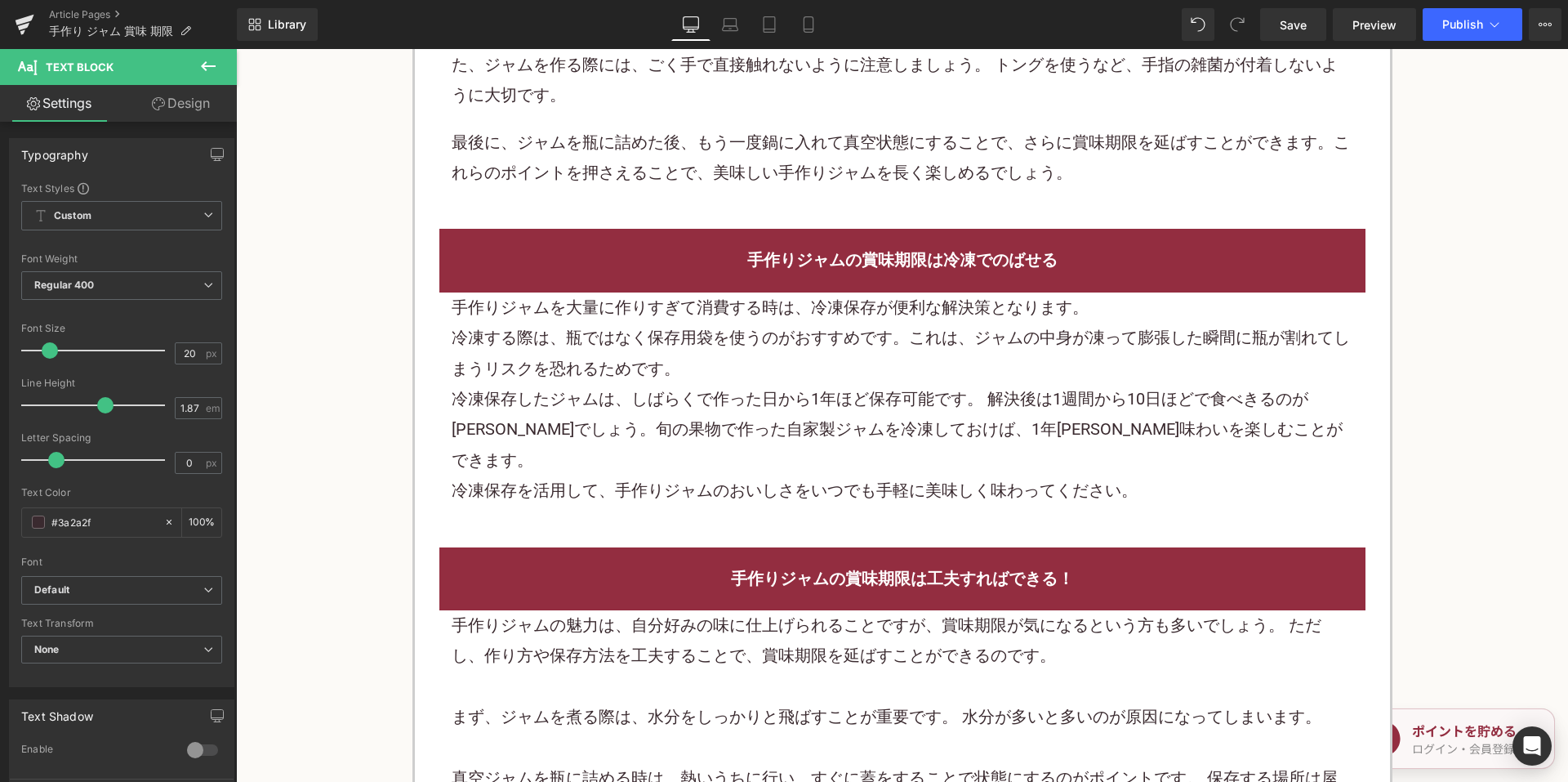
click at [718, 312] on p "手作りジャムを大量に作りすぎて消費する時は、冷凍保存が便利な解決策となります。" at bounding box center [902, 308] width 902 height 30
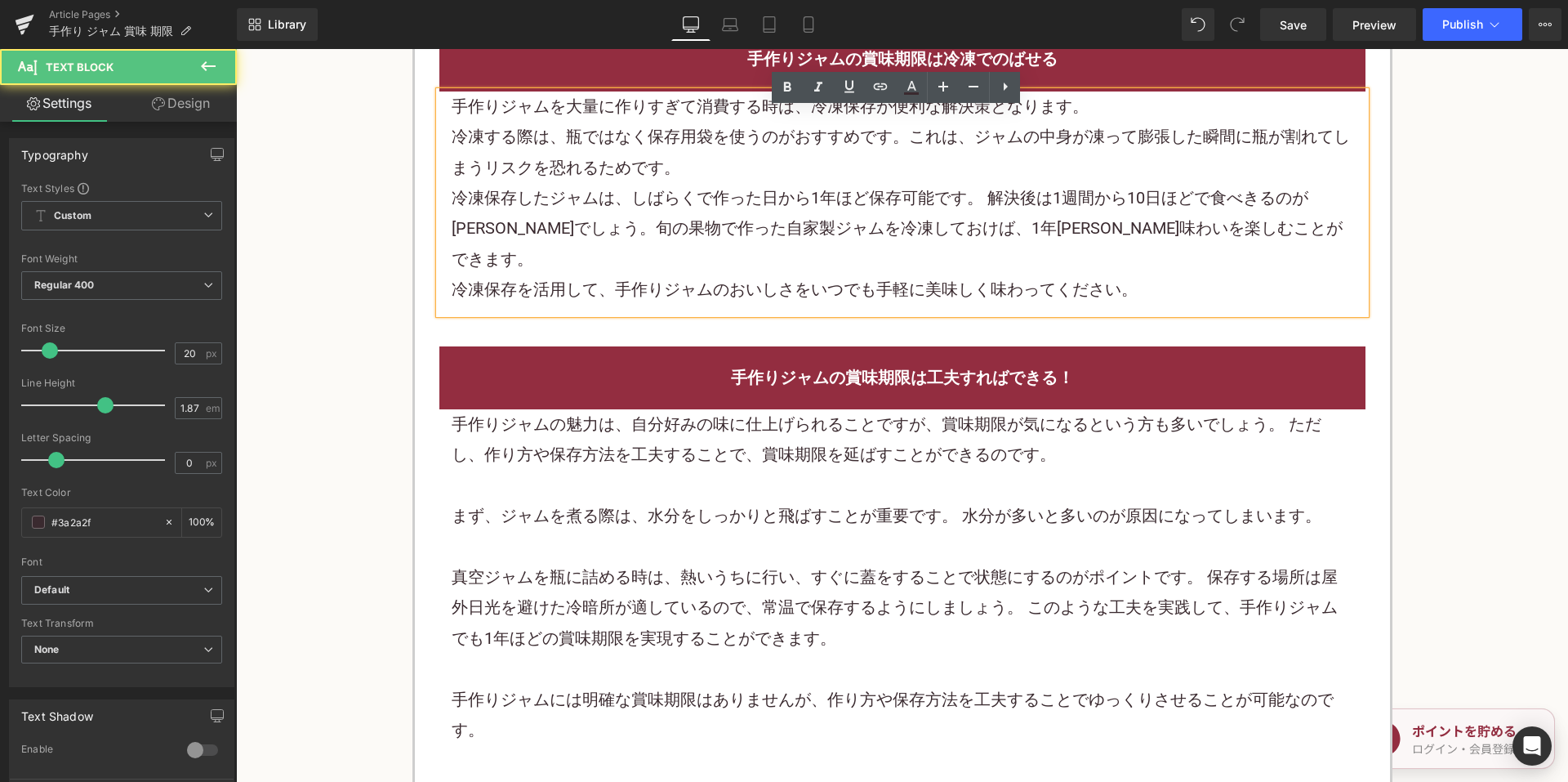
scroll to position [2371, 0]
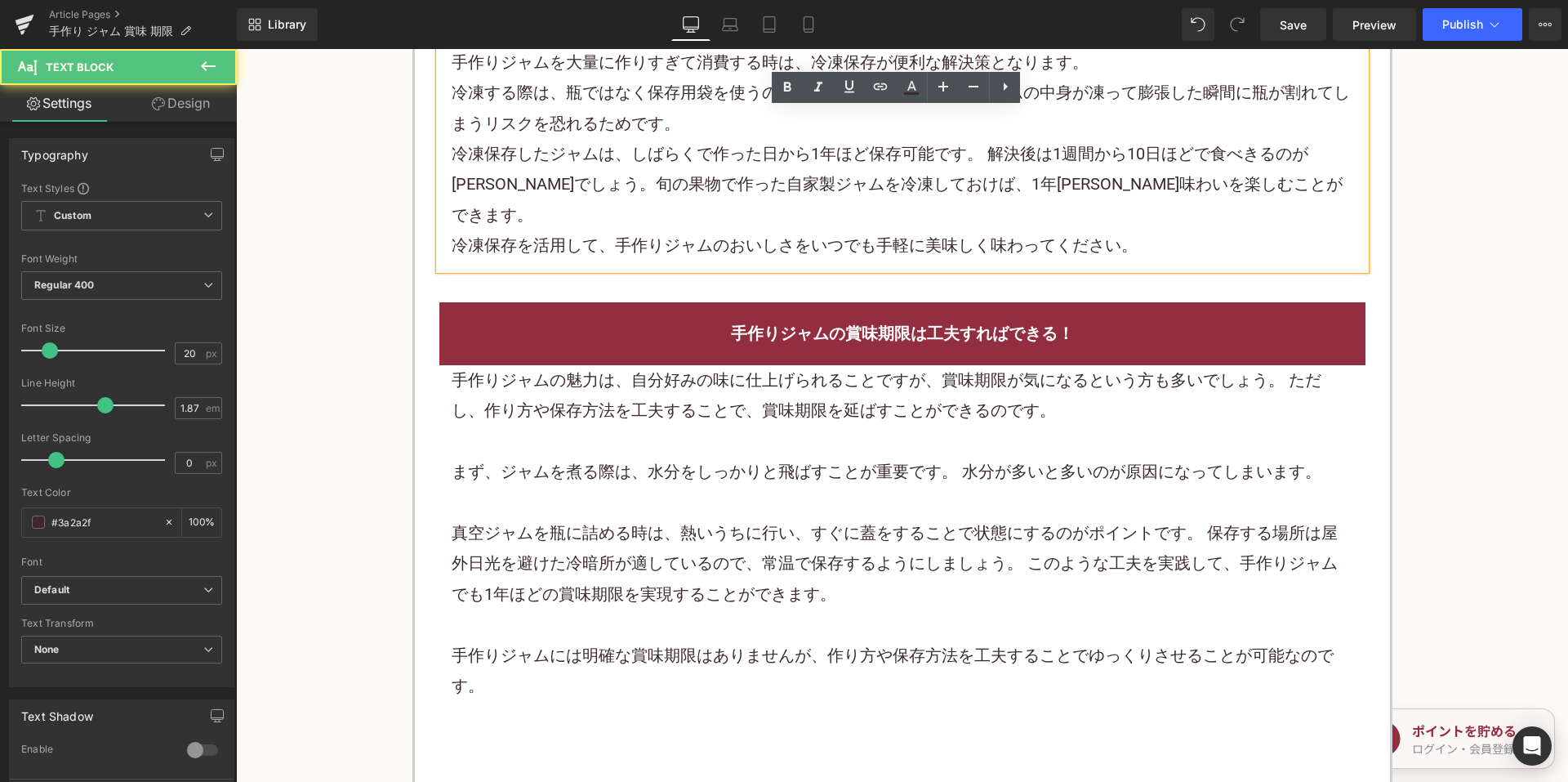
click at [669, 488] on p at bounding box center [902, 503] width 902 height 30
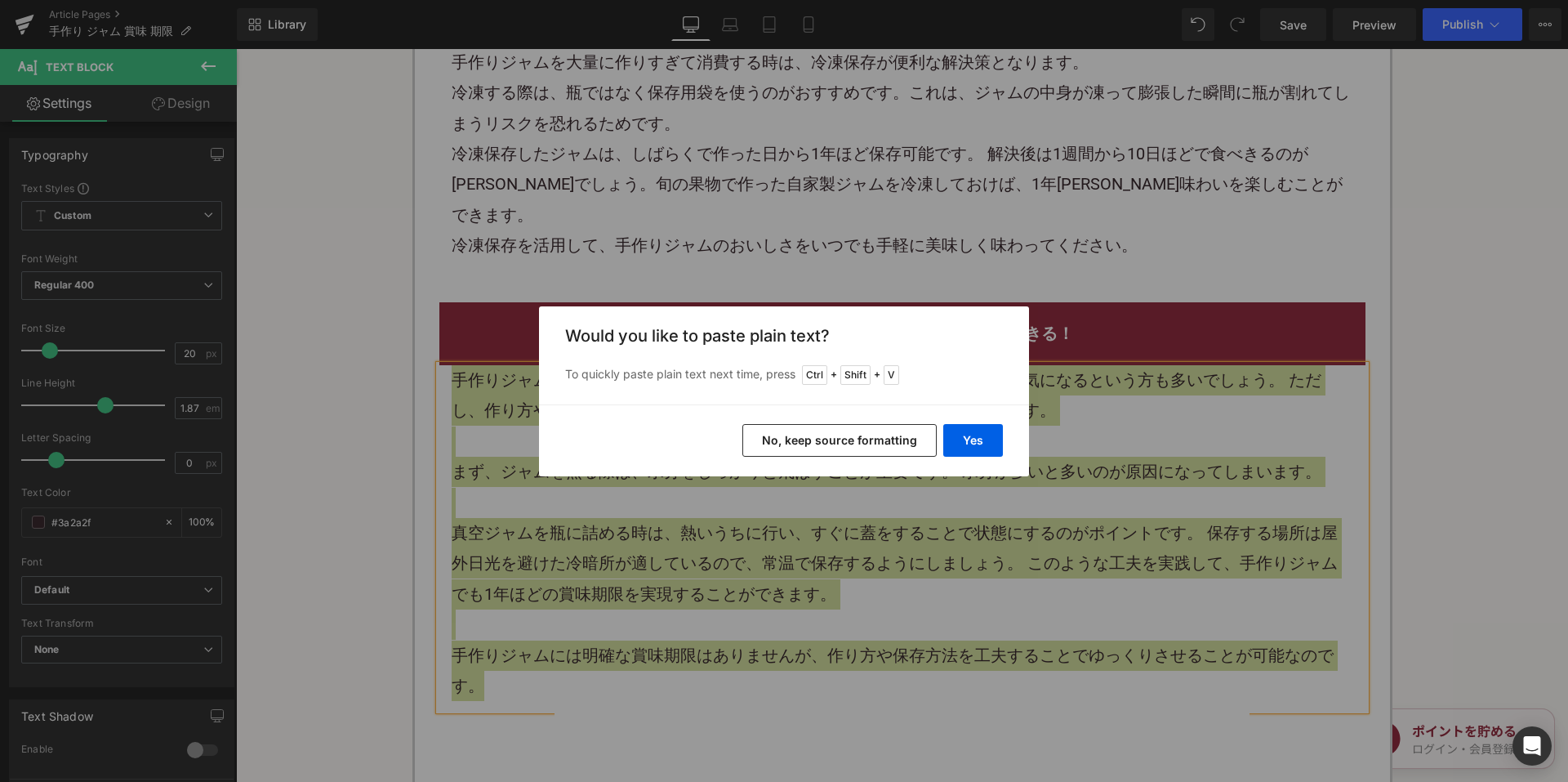
click at [799, 434] on button "No, keep source formatting" at bounding box center [840, 440] width 194 height 33
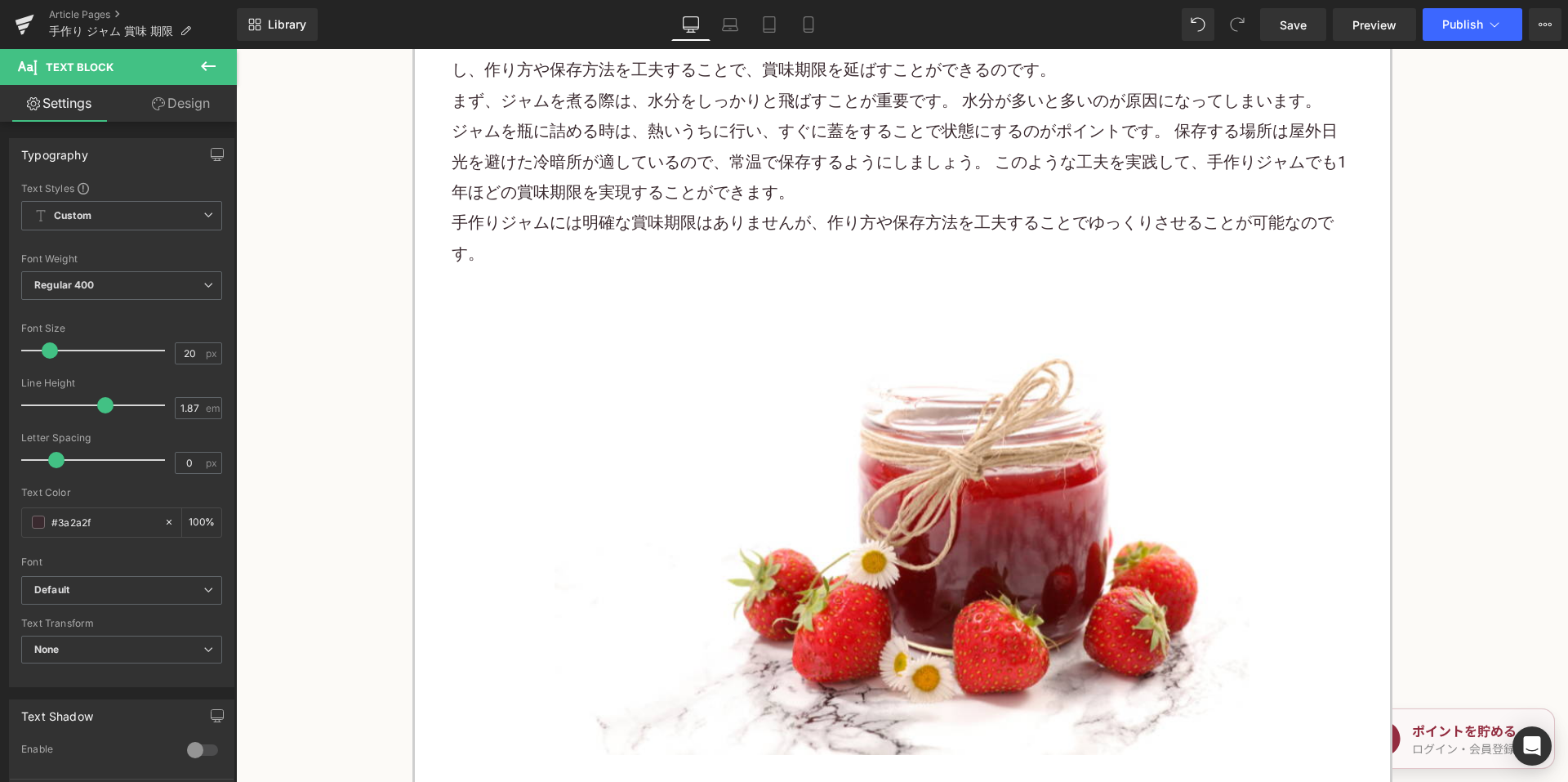
scroll to position [3188, 0]
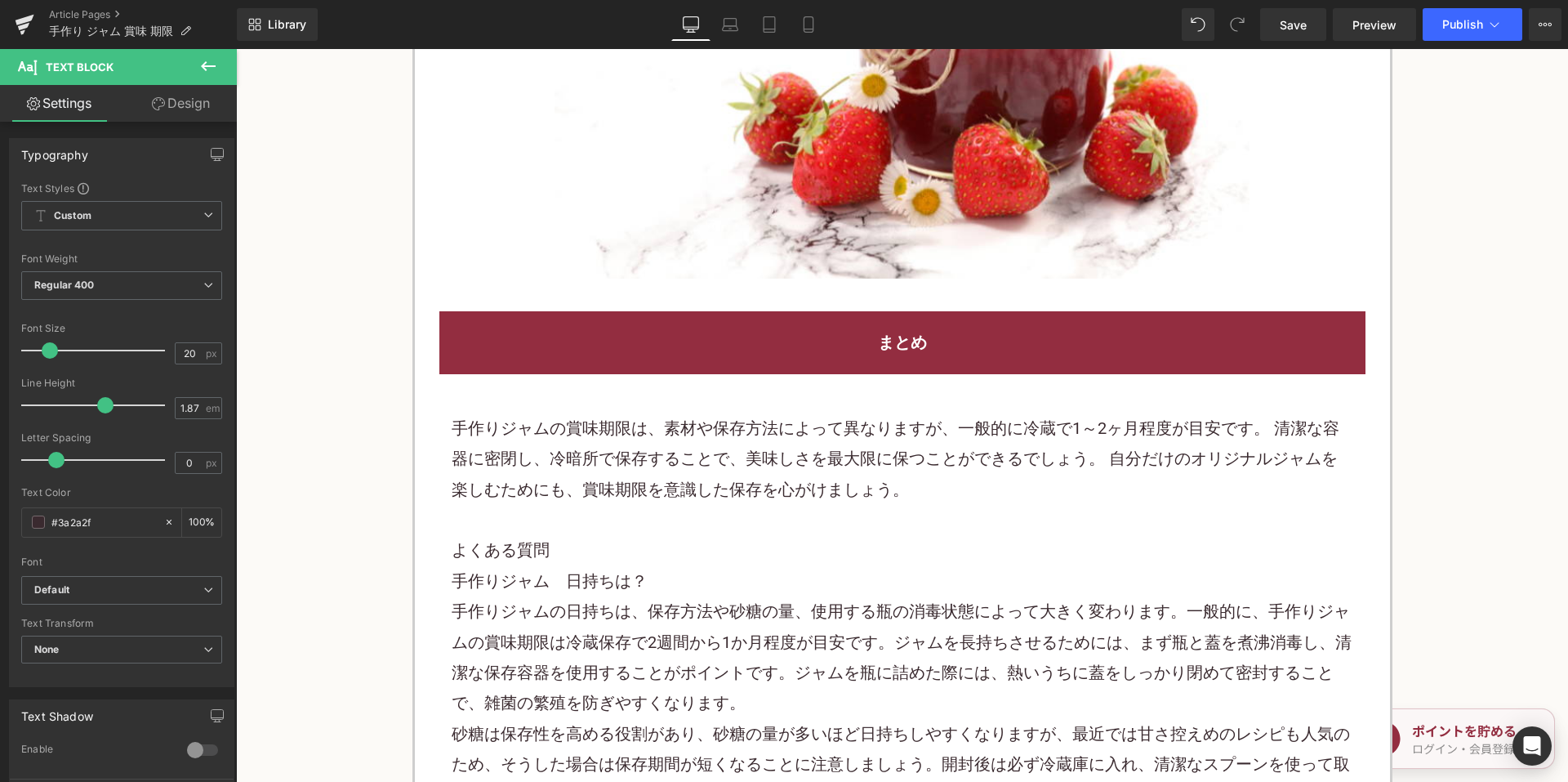
click at [638, 432] on font "手作りジャムの賞味期限は、素材や保存方法によって異なりますが、一般的に冷蔵で1～2ヶ月程度が目安です。 清潔な容器に密閉し、冷暗所で保存することで、美味しさを…" at bounding box center [895, 459] width 888 height 81
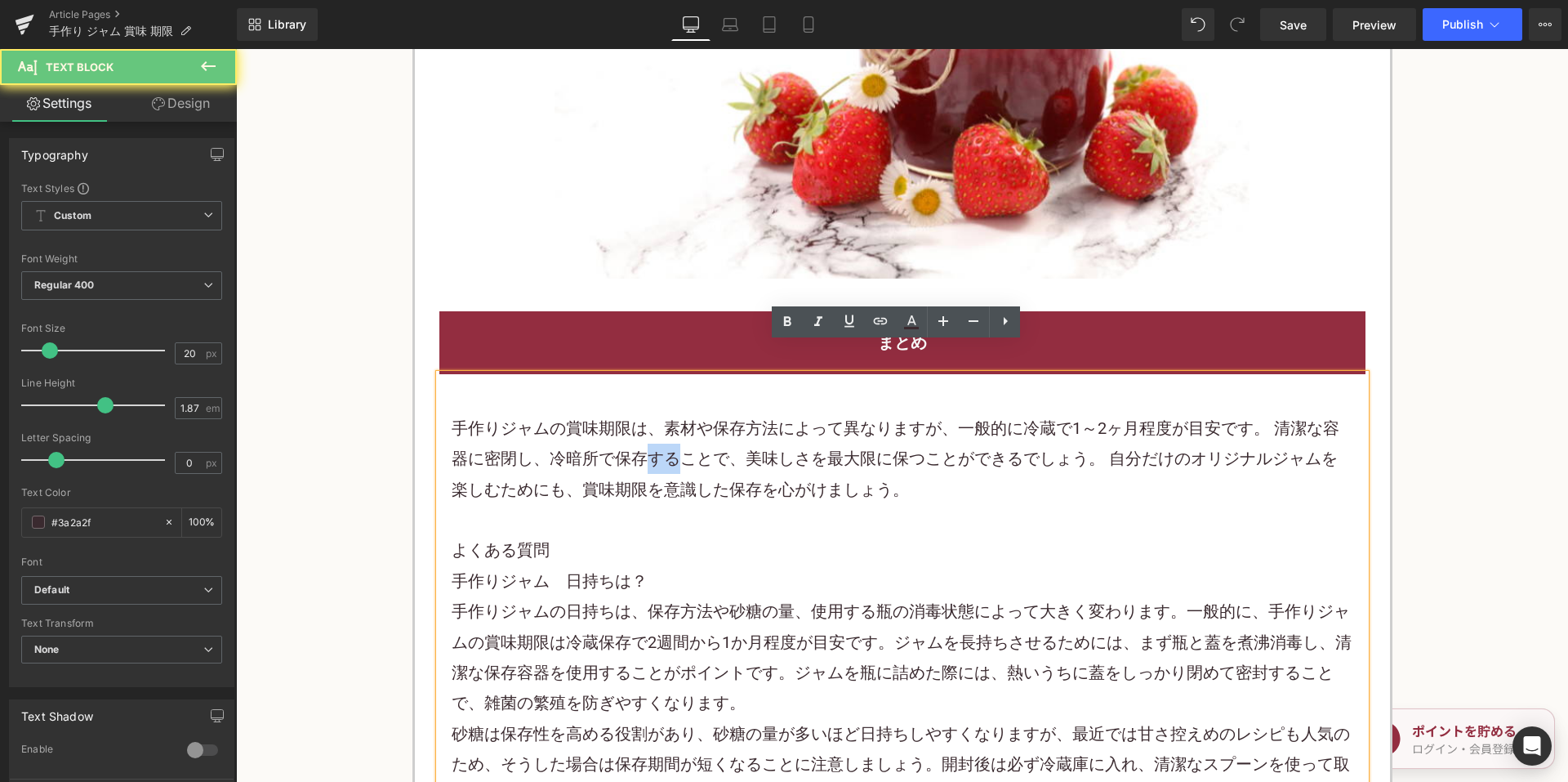
click at [638, 432] on font "手作りジャムの賞味期限は、素材や保存方法によって異なりますが、一般的に冷蔵で1～2ヶ月程度が目安です。 清潔な容器に密閉し、冷暗所で保存することで、美味しさを…" at bounding box center [895, 459] width 888 height 81
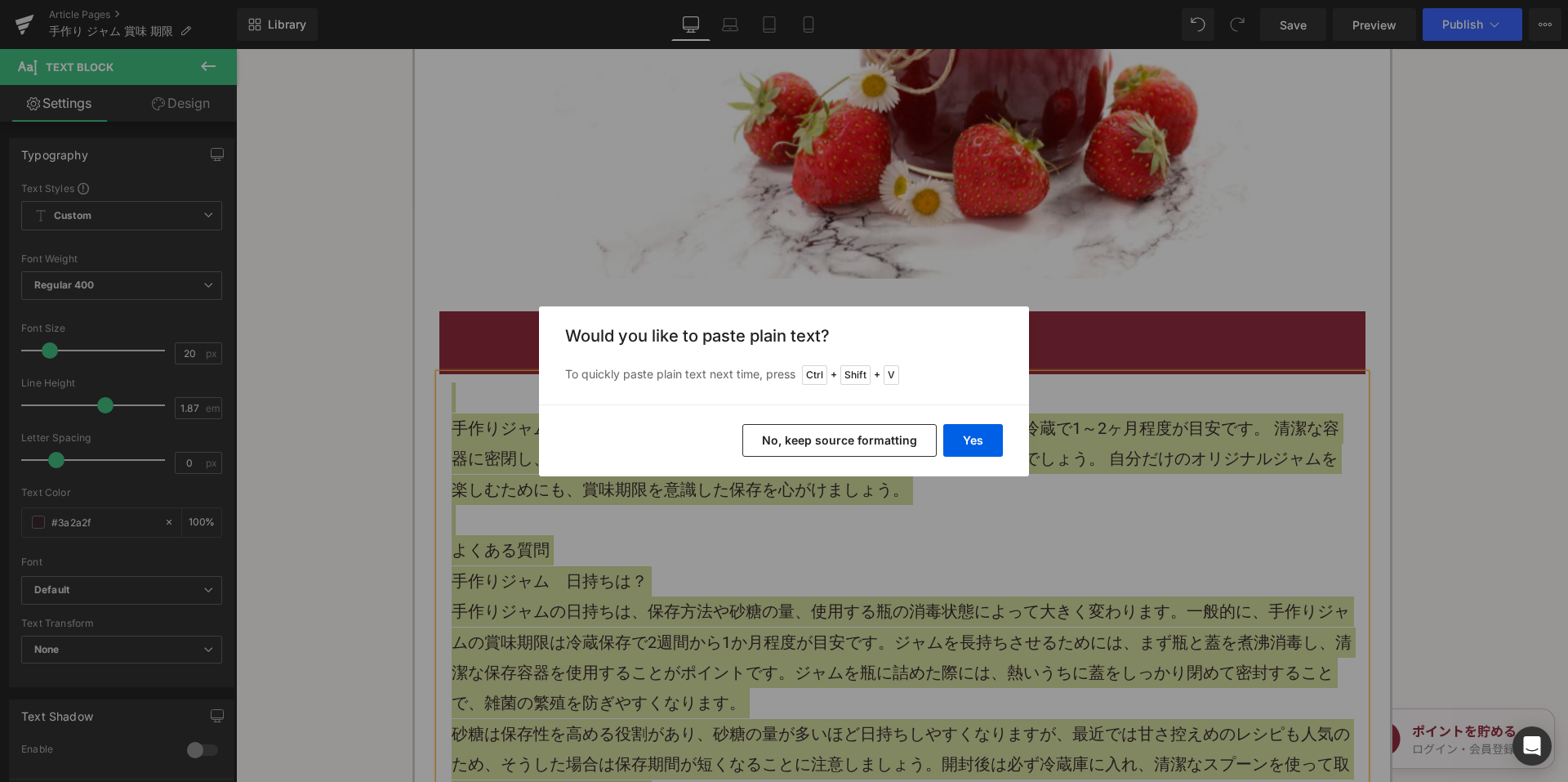
click at [807, 435] on button "No, keep source formatting" at bounding box center [840, 440] width 194 height 33
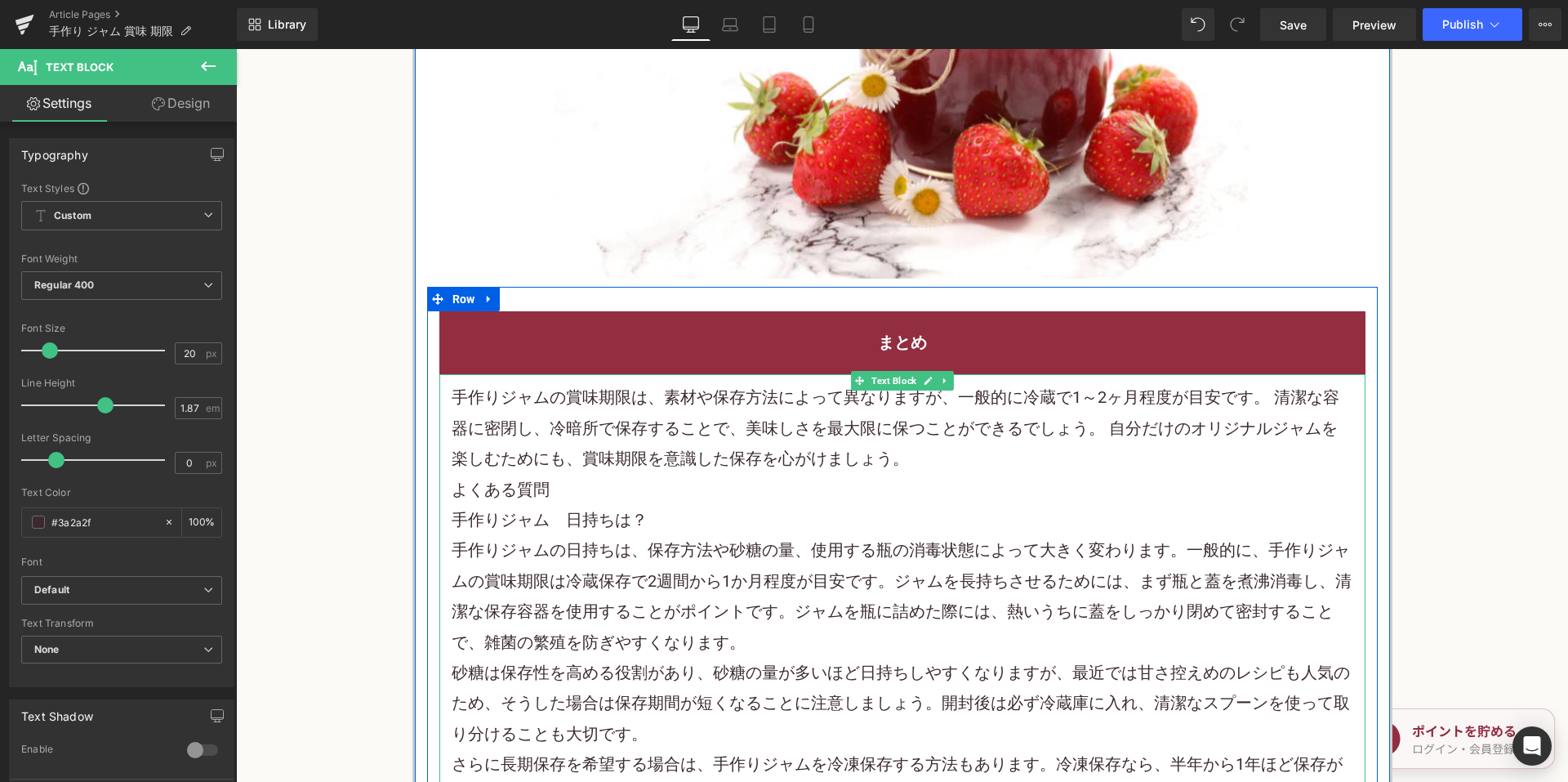
click at [916, 437] on p "手作りジャムの賞味期限は、素材や保存方法によって異なりますが、一般的に冷蔵で1～2ヶ月程度が目安です。 清潔な容器に密閉し、冷暗所で保存することで、美味しさを…" at bounding box center [902, 428] width 902 height 91
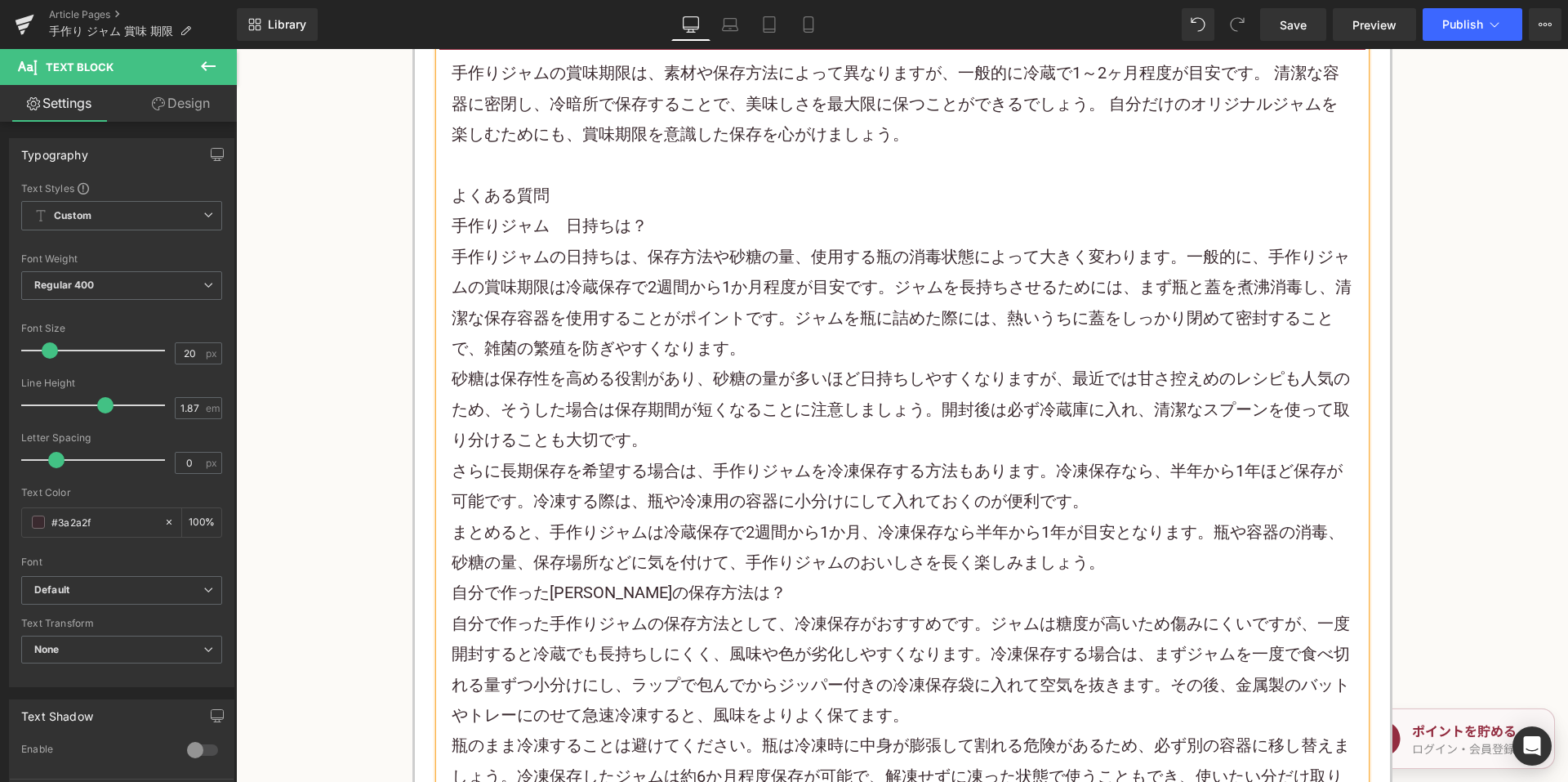
scroll to position [3515, 0]
click at [1158, 536] on p "まとめると、手作りジャムは冷蔵保存で2週間から1か月、冷凍保存なら半年から1年が目安となります。瓶や容器の消毒、砂糖の量、保存場所などに気を付けて、手作りジャ…" at bounding box center [902, 546] width 902 height 62
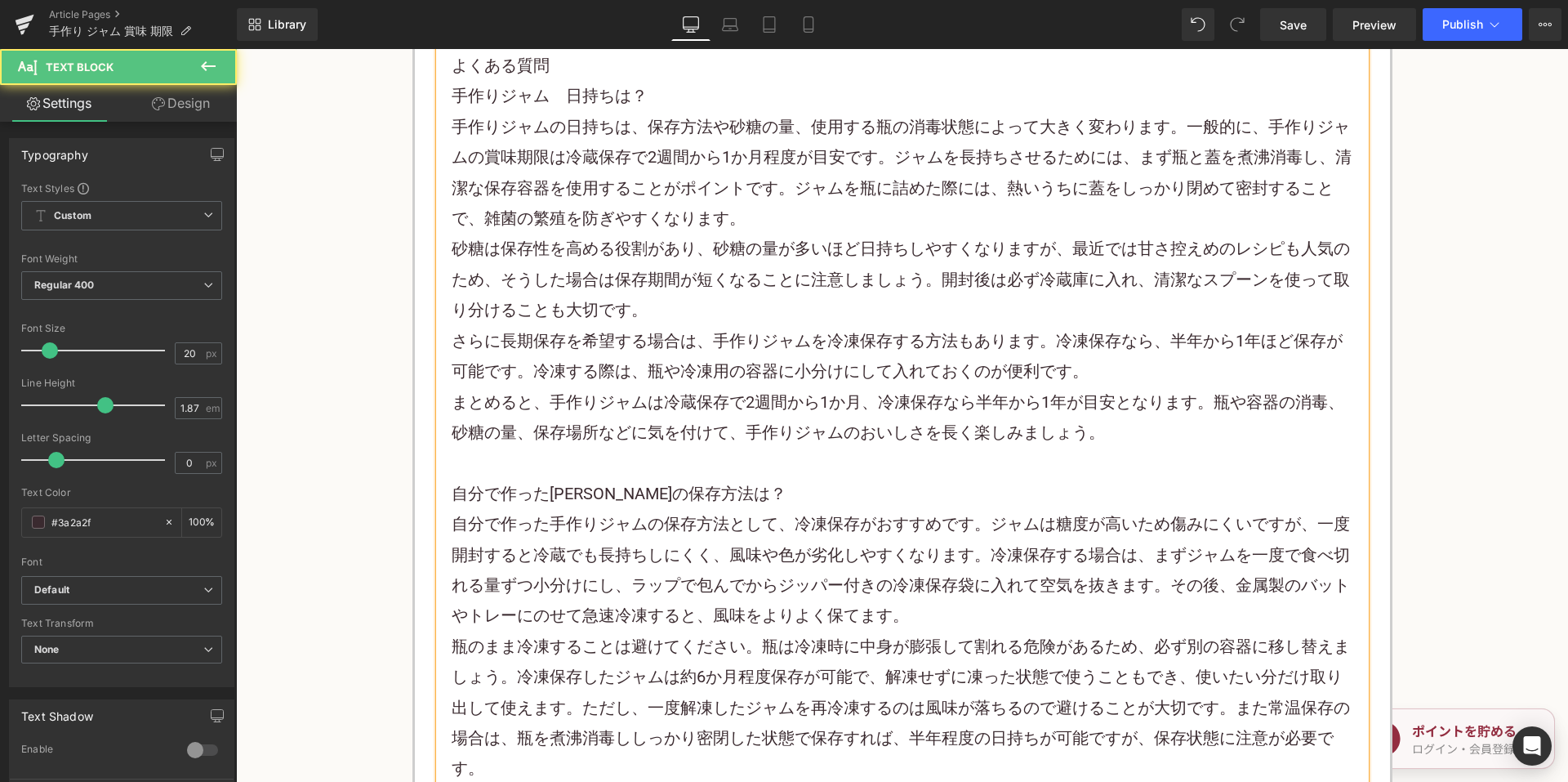
scroll to position [3924, 0]
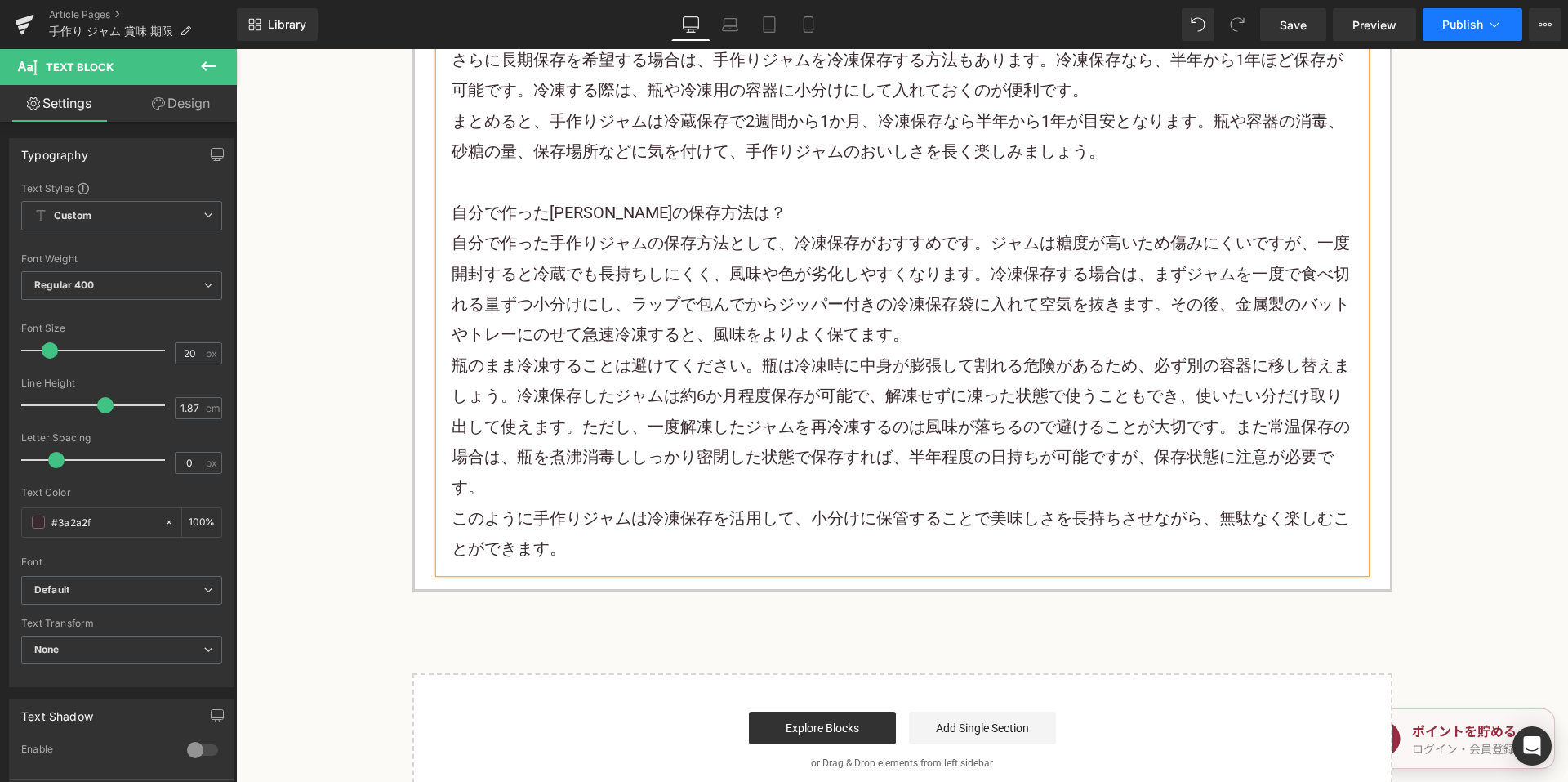
click at [1436, 32] on button "Publish" at bounding box center [1473, 24] width 99 height 33
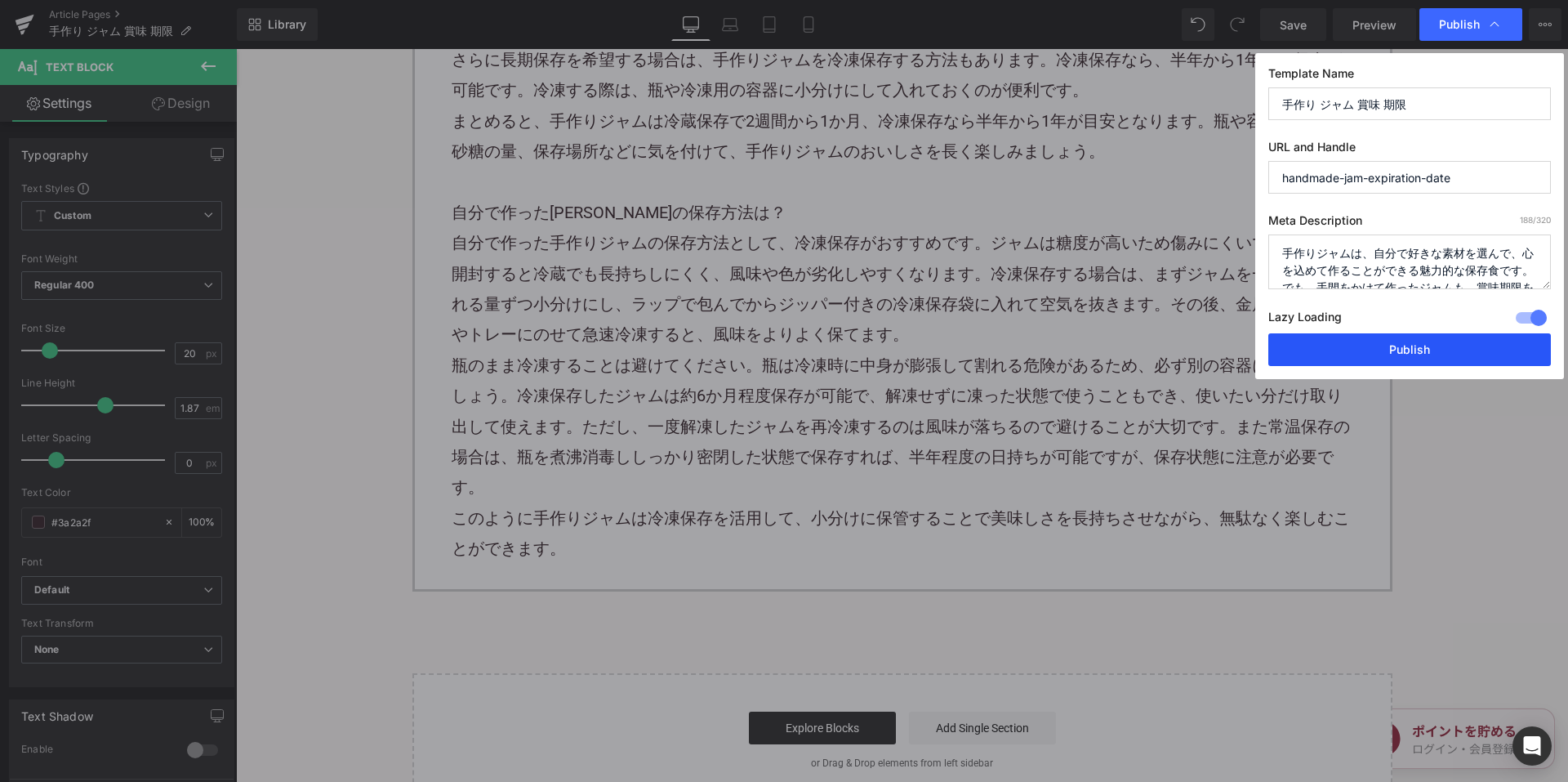
click at [1312, 359] on button "Publish" at bounding box center [1409, 349] width 283 height 33
